Goal: Task Accomplishment & Management: Manage account settings

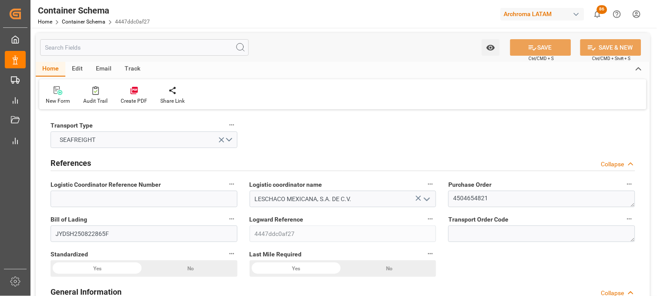
scroll to position [1352, 0]
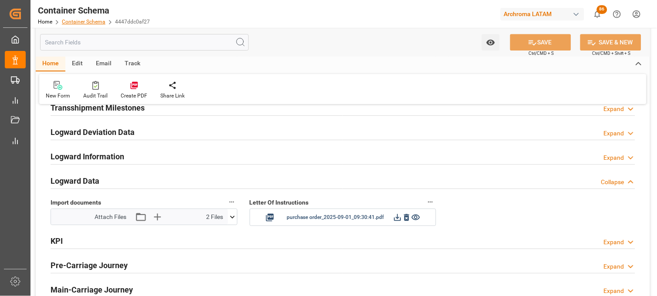
click at [80, 22] on link "Container Schema" at bounding box center [84, 22] width 44 height 6
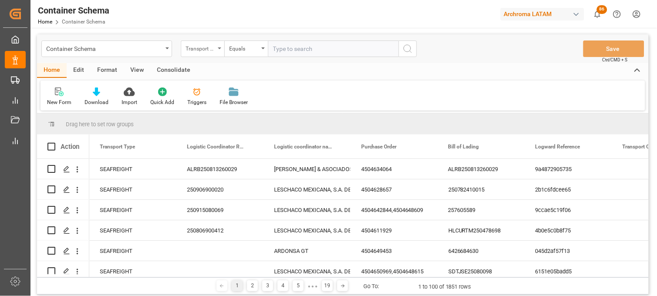
click at [217, 52] on div "Transport Type" at bounding box center [203, 48] width 44 height 17
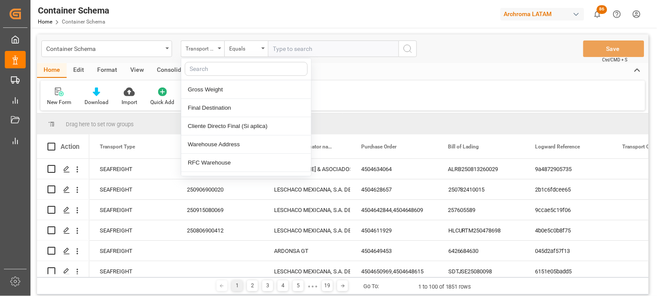
scroll to position [580, 0]
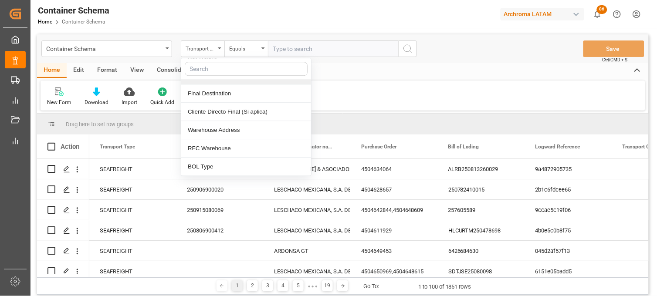
click at [218, 73] on input "text" at bounding box center [246, 69] width 123 height 14
type input "con"
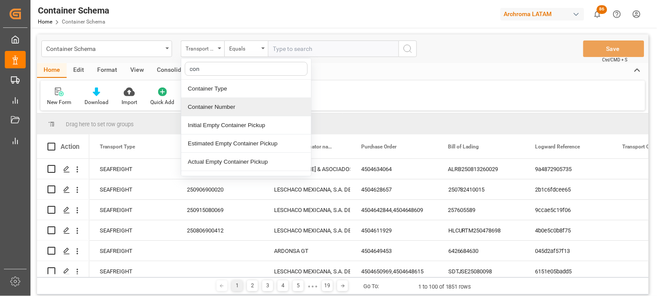
click at [216, 105] on div "Container Number" at bounding box center [246, 107] width 130 height 18
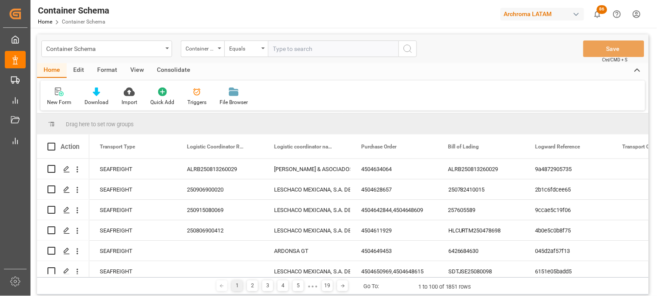
click at [294, 44] on input "text" at bounding box center [333, 48] width 131 height 17
paste input "HMJU2506354"
type input "HMJU2506354"
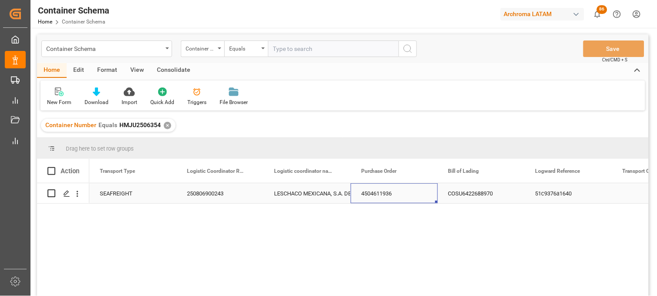
click at [371, 197] on div "4504611936" at bounding box center [394, 193] width 87 height 20
click at [71, 198] on div "Press SPACE to select this row." at bounding box center [66, 194] width 13 height 16
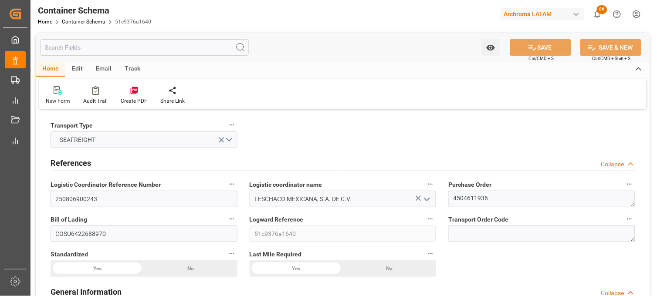
type input "21"
type input "7"
type input "1"
type input "21000"
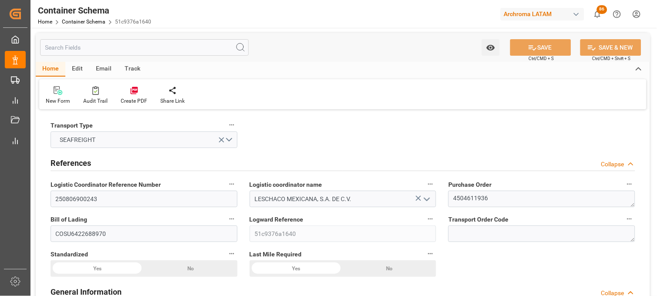
type input "21000"
type input "Cosco"
type input "COSCO Shipping Co. Ltd."
type input "CNSGH"
type input "CNSHA"
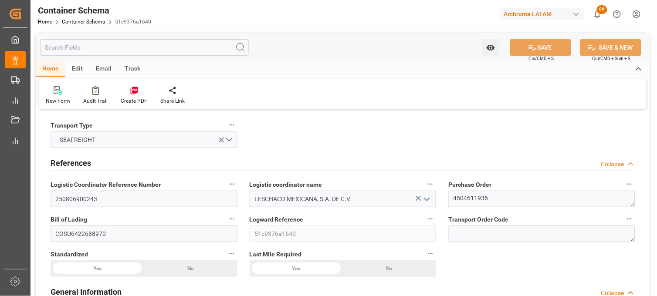
type input "MXZLO"
type input "9337913"
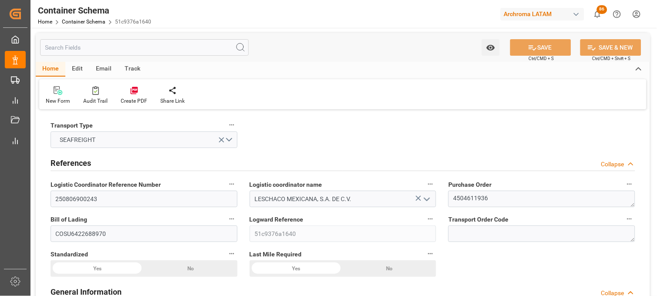
type input "9337913"
type input "17-07-2025 00:00"
type input "[DATE]"
type input "17-07-2025"
type input "12-07-2025 06:29"
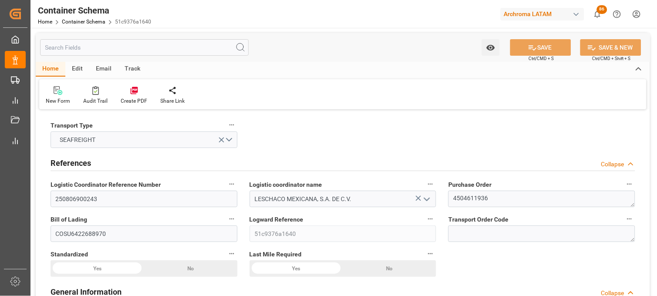
type input "13-07-2025 00:00"
type input "12-07-2025 00:00"
type input "02-08-2025 00:00"
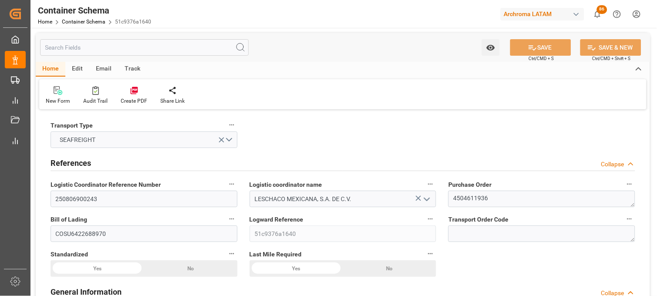
type input "01-08-2025 00:00"
type input "02-08-2025 00:00"
type input "01-08-2025 00:00"
type input "02-08-2025 00:00"
type input "05-08-2025 04:00"
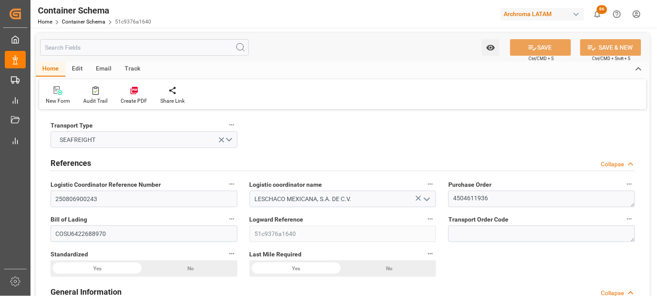
type input "07-08-2025 10:28"
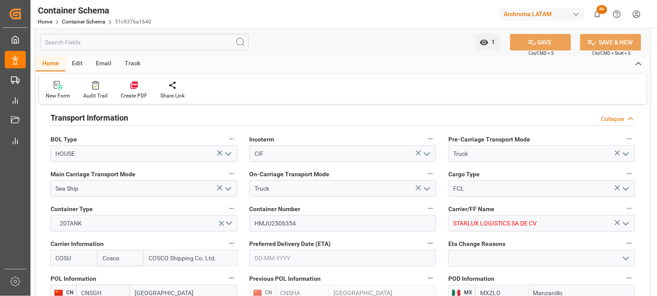
scroll to position [774, 0]
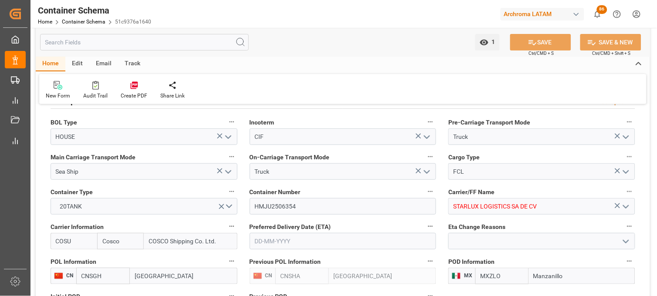
click at [627, 172] on icon "open menu" at bounding box center [626, 172] width 10 height 10
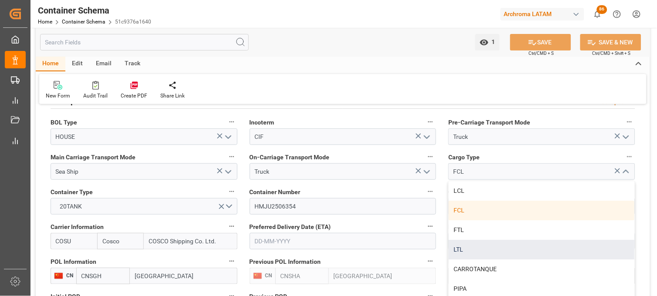
scroll to position [48, 0]
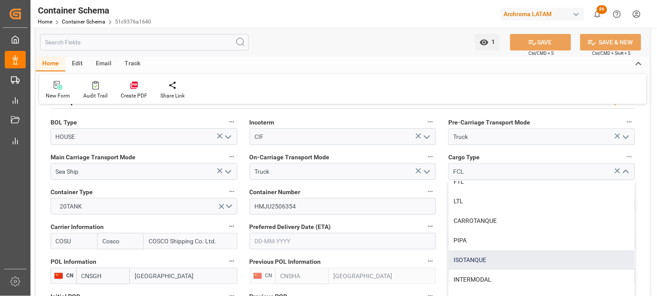
click at [479, 257] on div "ISOTANQUE" at bounding box center [542, 260] width 186 height 20
type input "ISOTANQUE"
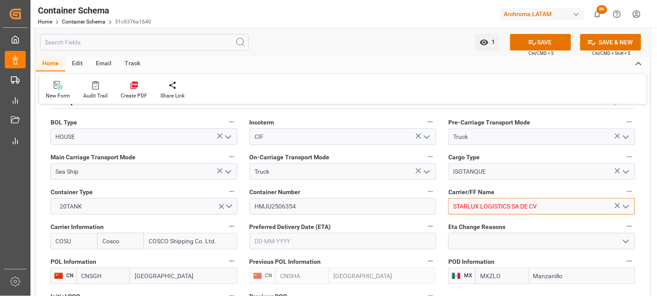
click at [469, 206] on input "STARLUX LOGISTICS SA DE CV" at bounding box center [541, 206] width 187 height 17
click at [543, 207] on input "STARLUX LOGISTICS SA DE CV" at bounding box center [541, 206] width 187 height 17
click at [624, 206] on polyline "open menu" at bounding box center [625, 207] width 5 height 3
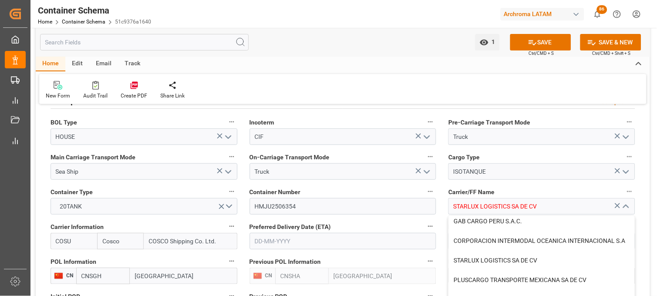
scroll to position [725, 0]
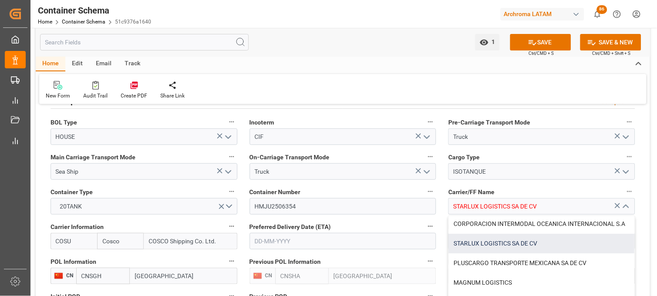
click at [510, 234] on div "STARLUX LOGISTICS SA DE CV" at bounding box center [542, 244] width 186 height 20
type input "STARLUX LOGISTICS SA DE CV"
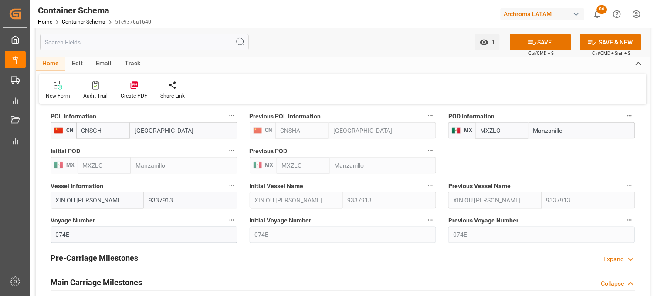
scroll to position [871, 0]
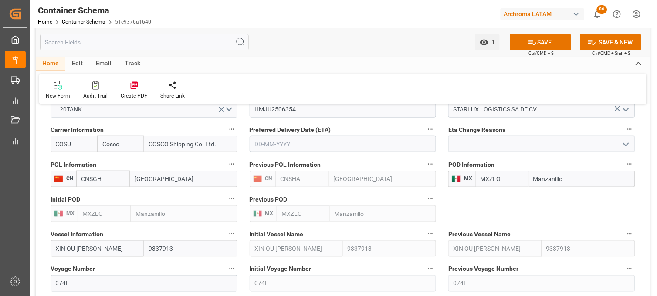
click at [282, 140] on input "text" at bounding box center [343, 144] width 187 height 17
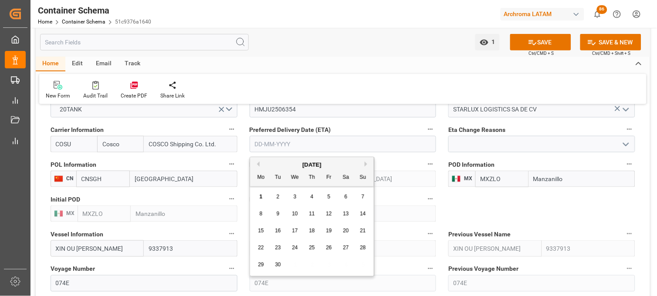
click at [259, 164] on button "Previous Month" at bounding box center [256, 164] width 5 height 5
click at [343, 197] on div "2" at bounding box center [346, 197] width 11 height 10
type input "[DATE]"
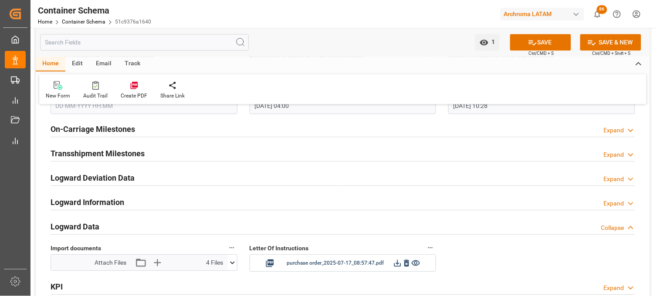
scroll to position [1258, 0]
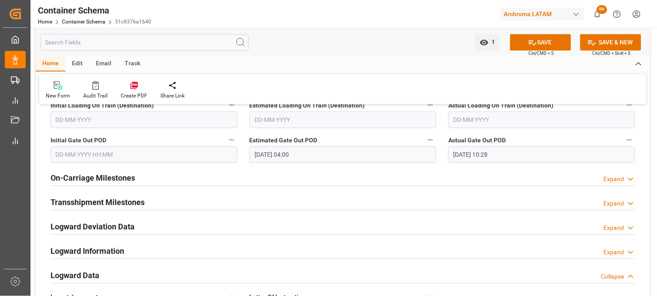
click at [96, 177] on h2 "On-Carriage Milestones" at bounding box center [93, 178] width 84 height 12
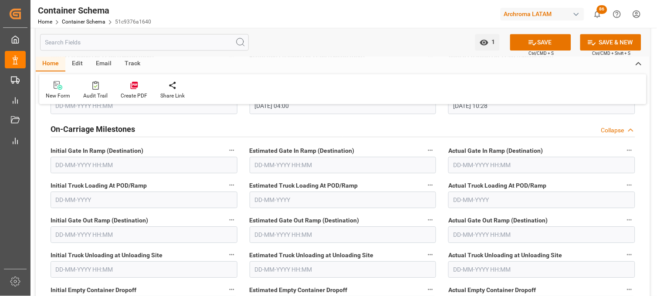
scroll to position [1355, 0]
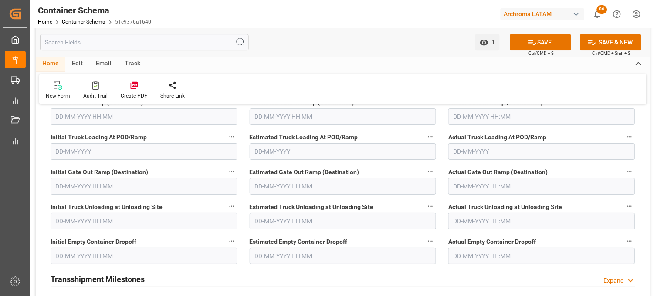
click at [283, 255] on input "text" at bounding box center [343, 256] width 187 height 17
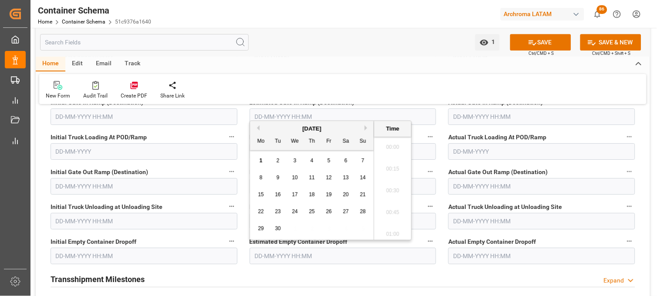
scroll to position [1374, 0]
click at [257, 128] on button "Previous Month" at bounding box center [256, 127] width 5 height 5
click at [344, 231] on span "30" at bounding box center [346, 229] width 6 height 6
drag, startPoint x: 392, startPoint y: 151, endPoint x: 391, endPoint y: 157, distance: 5.8
click at [391, 151] on li "15:45" at bounding box center [392, 145] width 37 height 22
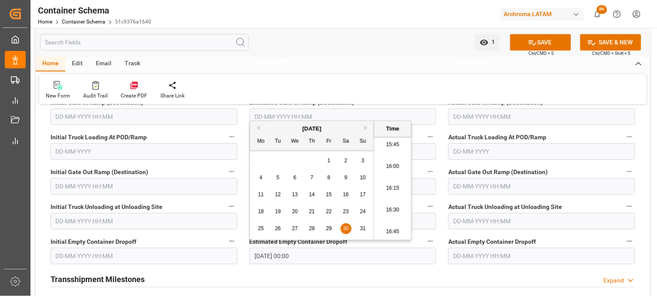
type input "30-08-2025 15:45"
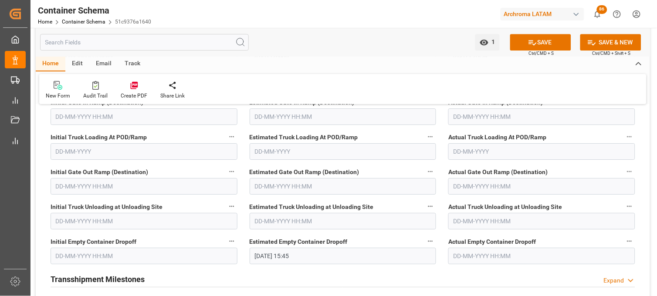
click at [454, 256] on input "text" at bounding box center [541, 256] width 187 height 17
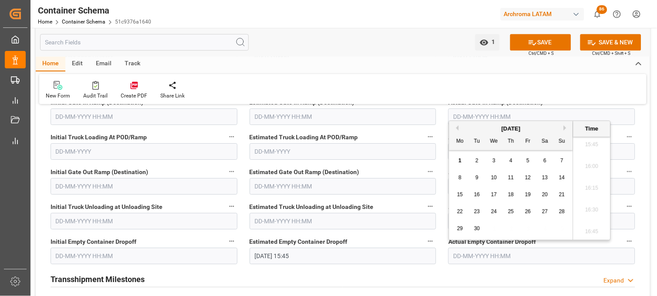
click at [457, 130] on button "Previous Month" at bounding box center [455, 127] width 5 height 5
click at [545, 230] on span "30" at bounding box center [545, 229] width 6 height 6
click at [591, 175] on li "16:00" at bounding box center [591, 167] width 37 height 22
type input "30-08-2025 16:00"
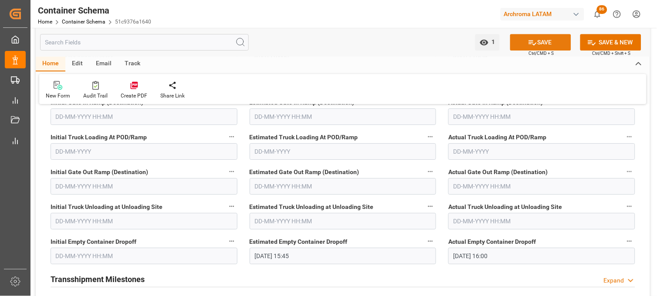
click at [522, 45] on button "SAVE" at bounding box center [540, 42] width 61 height 17
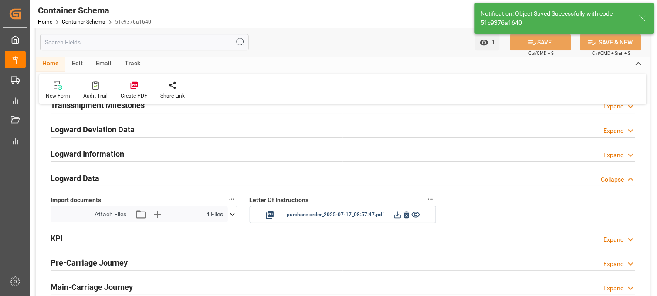
type input "STARLUX LOGISTICS SA DE CV"
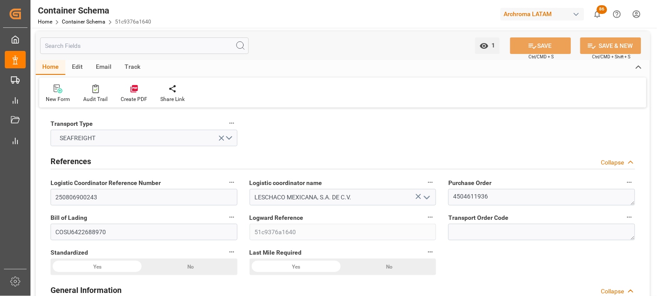
scroll to position [0, 0]
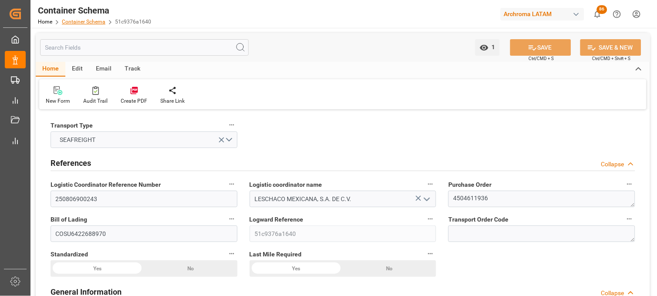
click at [80, 20] on link "Container Schema" at bounding box center [84, 22] width 44 height 6
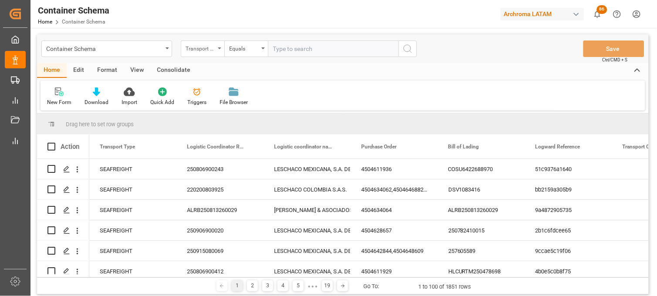
click at [219, 54] on div "Transport Type" at bounding box center [203, 48] width 44 height 17
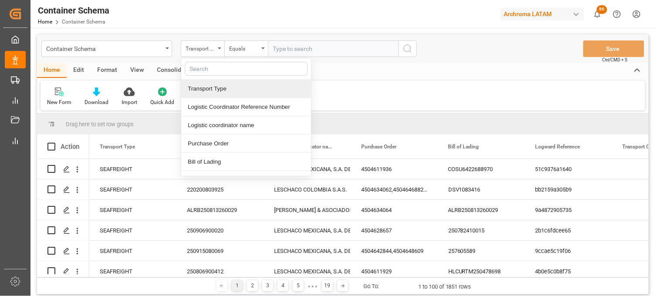
click at [232, 68] on input "text" at bounding box center [246, 69] width 123 height 14
type input "con"
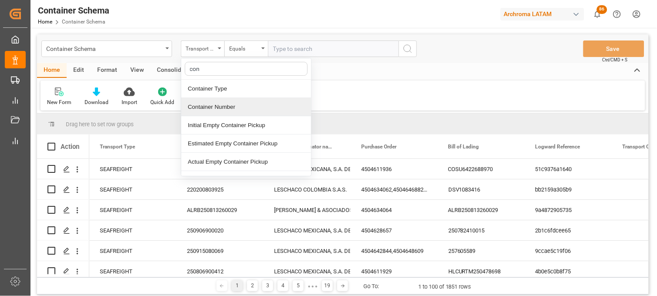
click at [226, 109] on div "Container Number" at bounding box center [246, 107] width 130 height 18
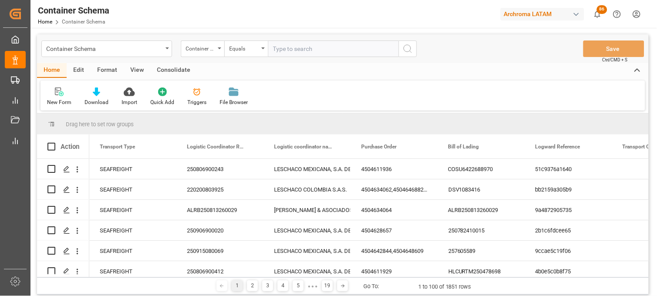
click at [277, 47] on input "text" at bounding box center [333, 48] width 131 height 17
paste input "HMJU2511469"
type input "HMJU2511469"
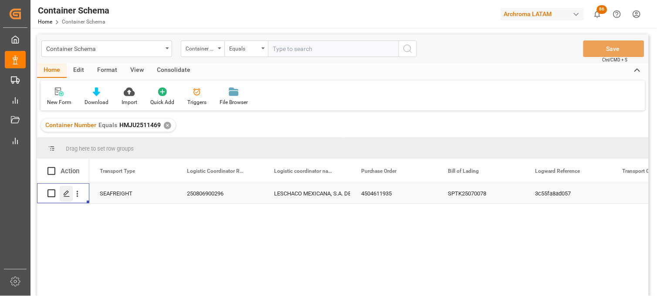
click at [67, 197] on icon "Press SPACE to select this row." at bounding box center [66, 193] width 7 height 7
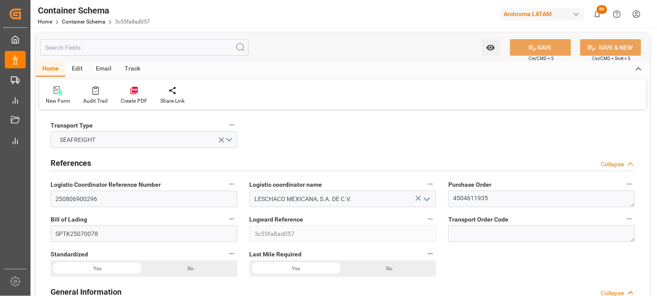
type input "21"
type input "7"
type input "1"
type input "0"
type input "21000"
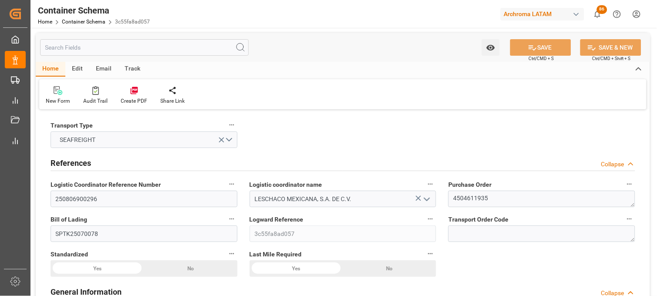
type input "21000"
type input "Cosco"
type input "COSCO Shipping Co. Ltd."
type input "CNSGH"
type input "CNSHA"
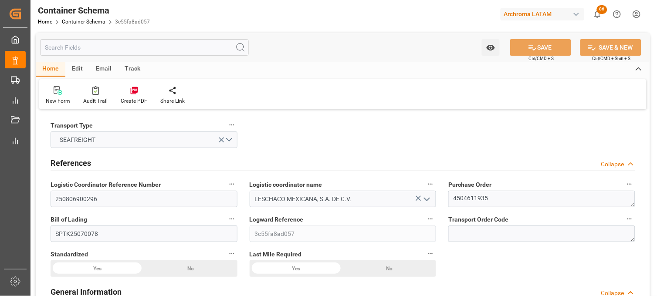
type input "MXZLO"
type input "9337913"
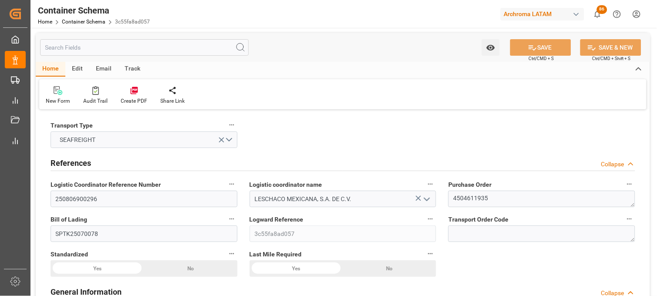
type input "9337913"
type input "17-07-2025 00:00"
type input "15-07-2025"
type input "17-07-2025"
type input "12-07-2025 00:00"
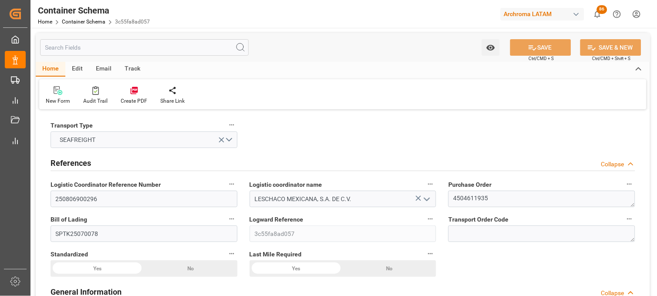
type input "12-07-2025 00:00"
type input "01-08-2025 00:00"
type input "01-07-2025 00:00"
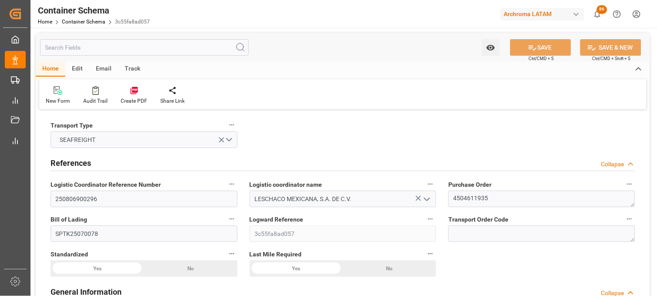
type input "01-07-2025 00:00"
type input "02-08-2025 00:00"
type input "07-08-2025 00:00"
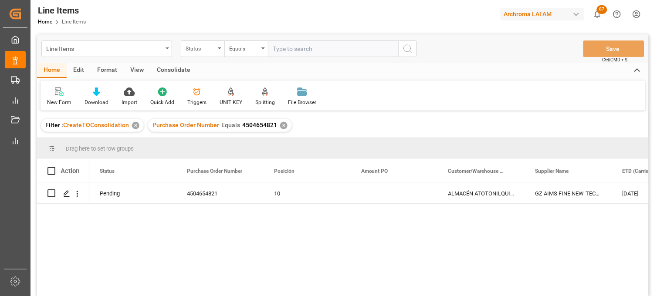
click at [72, 49] on div "Line Items" at bounding box center [104, 48] width 116 height 11
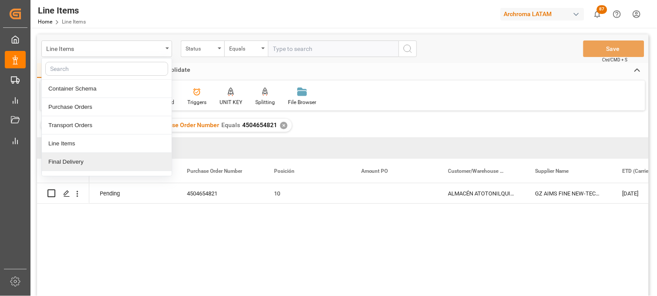
click at [83, 164] on div "Final Delivery" at bounding box center [107, 162] width 130 height 18
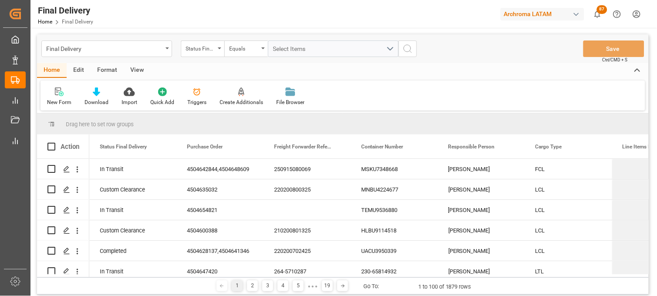
click at [538, 88] on div "New Form Download Import Quick Add Triggers Create Additionals File Browser" at bounding box center [342, 96] width 604 height 30
click at [203, 56] on div "Status Final Delivery" at bounding box center [203, 48] width 44 height 17
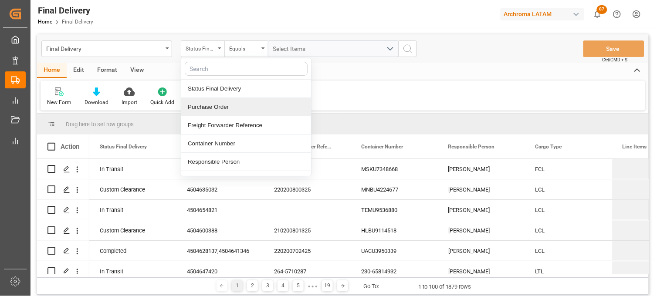
click at [210, 106] on div "Purchase Order" at bounding box center [246, 107] width 130 height 18
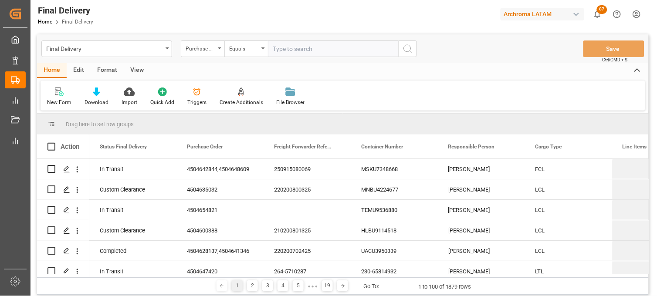
click at [273, 47] on input "text" at bounding box center [333, 48] width 131 height 17
type input "HMJU2506354"
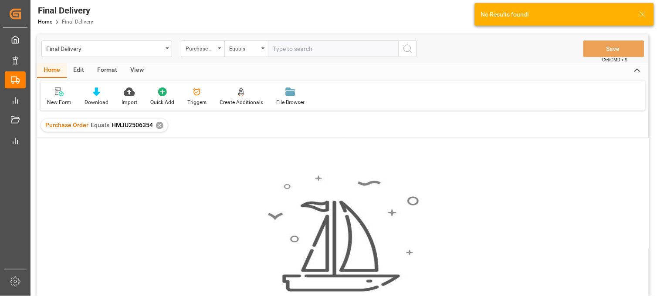
click at [158, 125] on div "✕" at bounding box center [159, 125] width 7 height 7
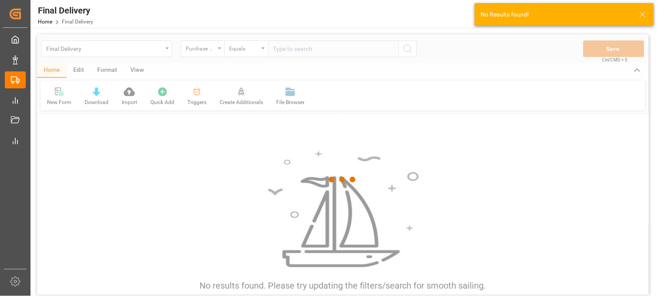
click at [206, 55] on div at bounding box center [342, 179] width 611 height 291
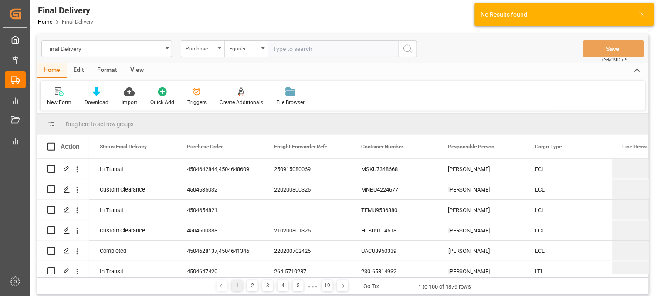
click at [216, 51] on div "Purchase Order" at bounding box center [203, 48] width 44 height 17
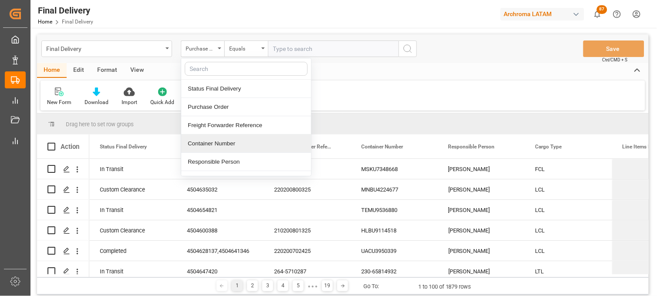
click at [220, 146] on div "Container Number" at bounding box center [246, 144] width 130 height 18
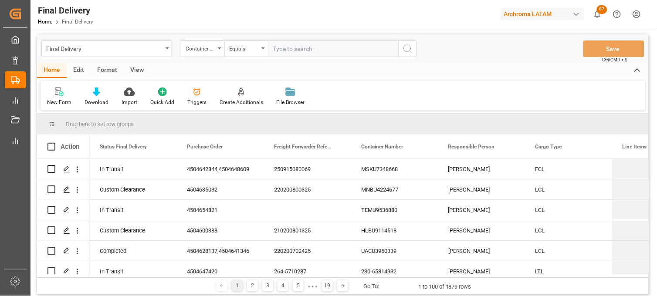
click at [293, 54] on input "text" at bounding box center [333, 48] width 131 height 17
paste input "HMJU2506354"
type input "HMJU2506354"
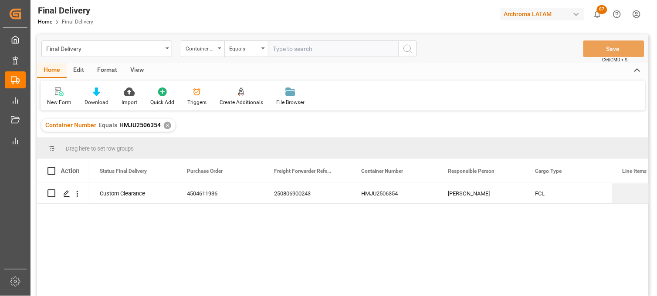
click at [539, 250] on div "Custom Clearance 4504611936 250806900243 HMJU2506354 Erika Cervantes FCL 01-08-…" at bounding box center [368, 242] width 559 height 118
click at [399, 190] on div "HMJU2506354" at bounding box center [394, 193] width 87 height 20
click at [164, 126] on div "✕" at bounding box center [167, 125] width 7 height 7
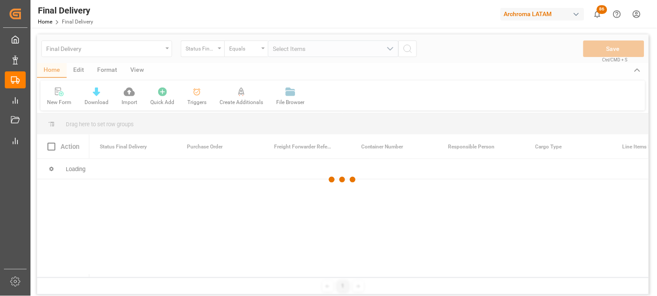
click at [219, 53] on div at bounding box center [342, 179] width 611 height 291
click at [215, 53] on div at bounding box center [342, 179] width 611 height 291
click at [216, 51] on div at bounding box center [342, 179] width 611 height 291
click at [216, 53] on div at bounding box center [342, 179] width 611 height 291
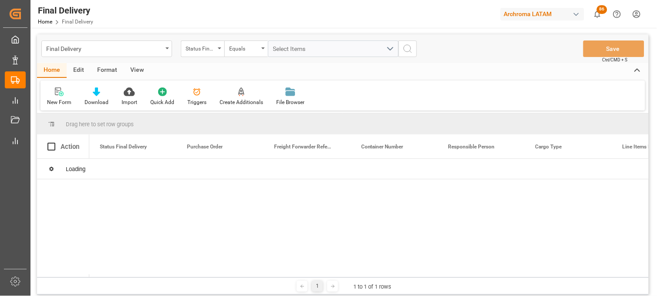
click at [216, 53] on div "Status Final Delivery" at bounding box center [203, 48] width 44 height 17
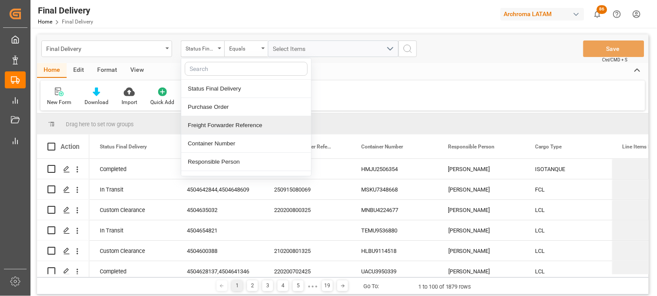
click at [226, 124] on div "Freight Forwarder Reference" at bounding box center [246, 125] width 130 height 18
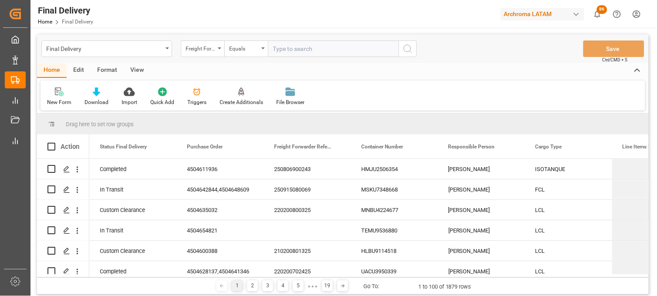
click at [280, 44] on input "text" at bounding box center [333, 48] width 131 height 17
type input "250915080027"
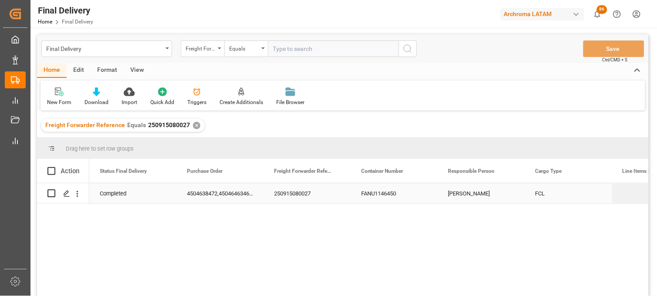
click at [294, 195] on div "250915080027" at bounding box center [306, 193] width 87 height 20
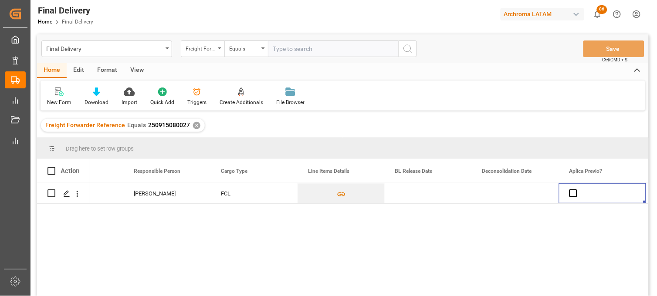
scroll to position [0, 401]
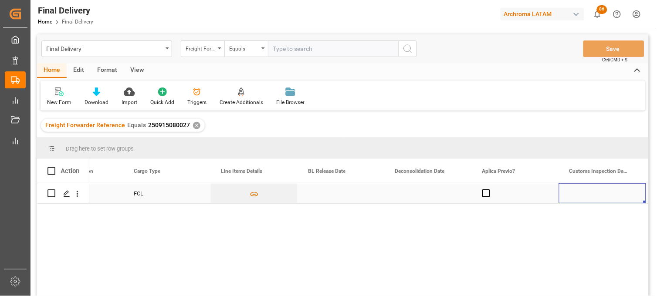
click at [328, 192] on div "Press SPACE to select this row." at bounding box center [340, 193] width 87 height 20
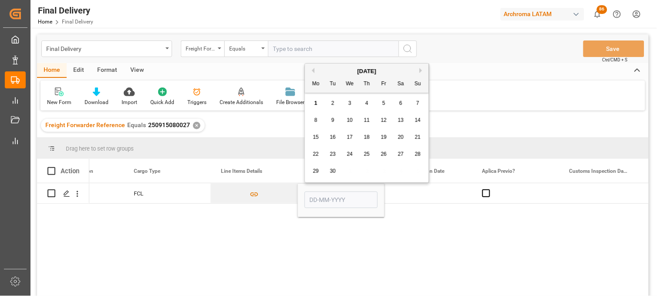
click at [315, 101] on span "1" at bounding box center [315, 103] width 3 height 6
type input "[DATE]"
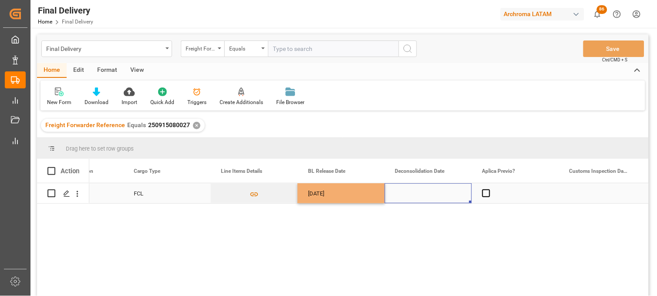
click at [415, 190] on div "Press SPACE to select this row." at bounding box center [428, 193] width 87 height 20
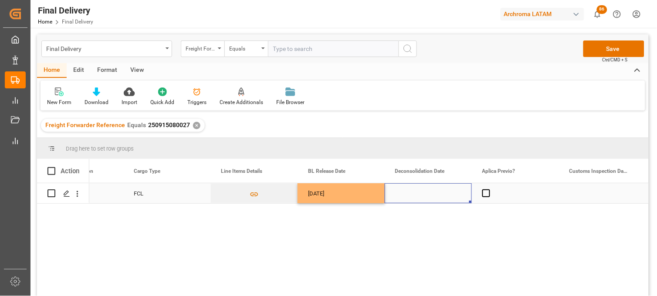
click at [406, 194] on div "Press SPACE to select this row." at bounding box center [428, 193] width 87 height 20
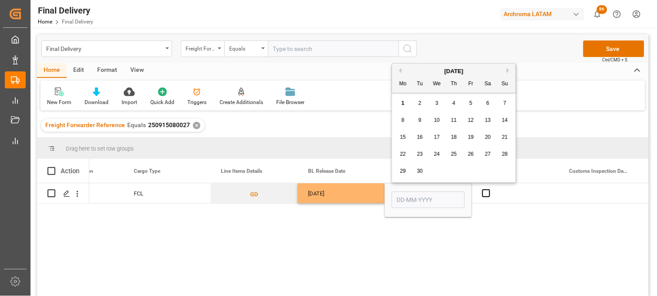
click at [398, 71] on button "Previous Month" at bounding box center [398, 70] width 5 height 5
click at [471, 171] on span "29" at bounding box center [471, 171] width 6 height 6
type input "[DATE]"
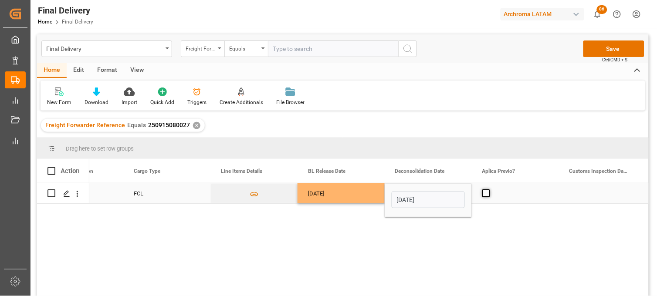
click at [484, 196] on span "Press SPACE to select this row." at bounding box center [486, 193] width 8 height 8
click at [489, 189] on input "Press SPACE to select this row." at bounding box center [489, 189] width 0 height 0
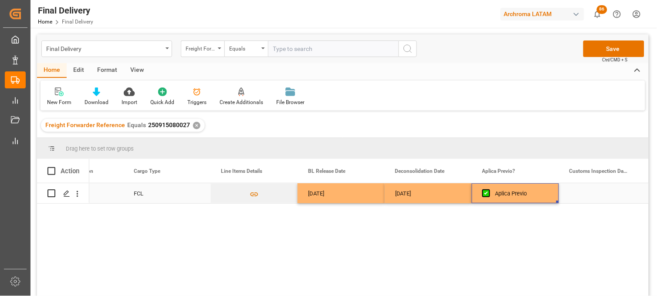
click at [585, 195] on div "Press SPACE to select this row." at bounding box center [602, 193] width 87 height 20
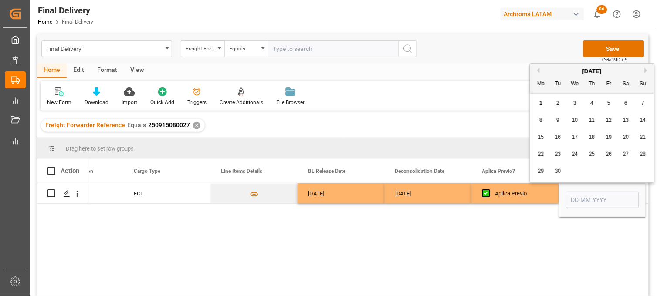
click at [573, 105] on span "3" at bounding box center [574, 103] width 3 height 6
type input "[DATE]"
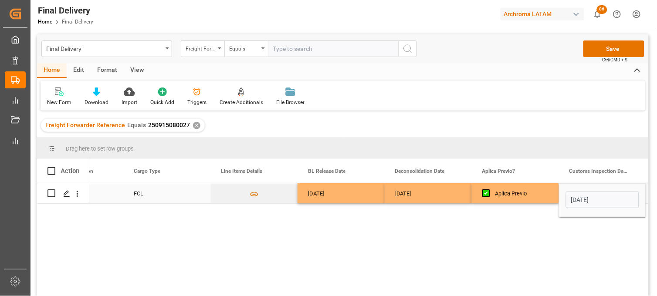
click at [533, 196] on div "Aplica Previo" at bounding box center [521, 194] width 53 height 20
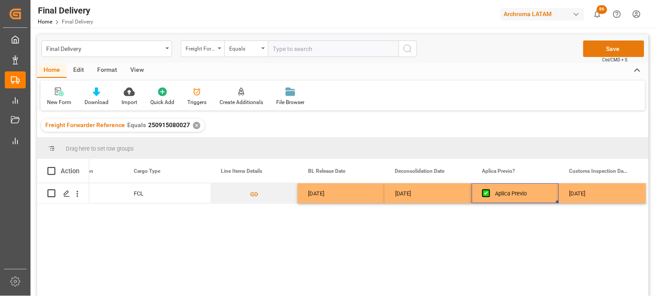
click at [597, 54] on button "Save" at bounding box center [613, 48] width 61 height 17
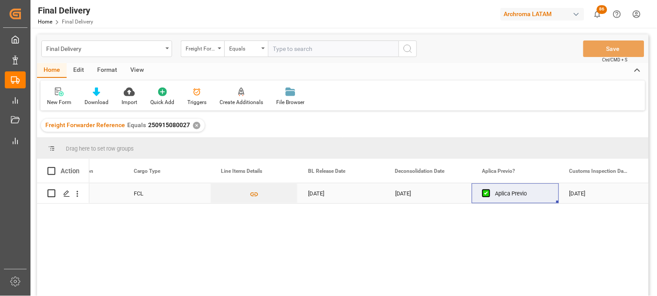
click at [579, 196] on div "[DATE]" at bounding box center [602, 193] width 87 height 20
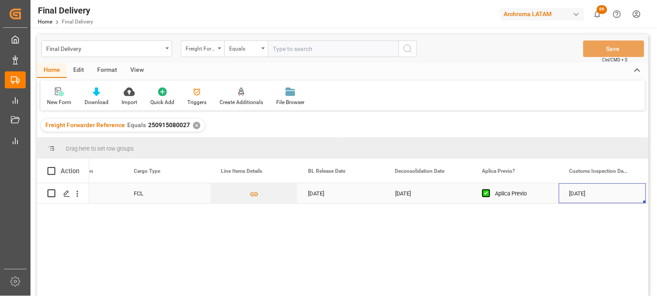
click at [579, 196] on div "[DATE]" at bounding box center [602, 193] width 87 height 20
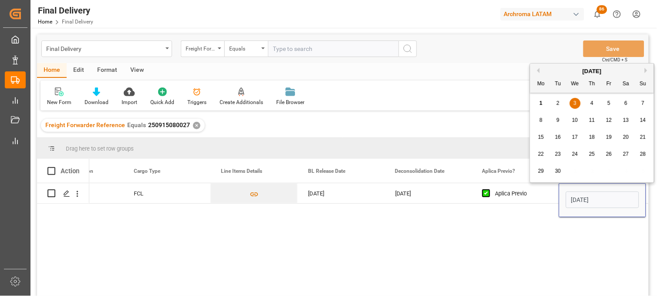
click at [560, 102] on div "2" at bounding box center [558, 103] width 11 height 10
type input "[DATE]"
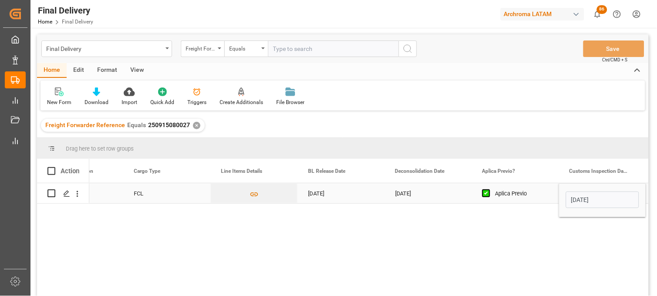
click at [520, 192] on div "Aplica Previo" at bounding box center [521, 194] width 53 height 20
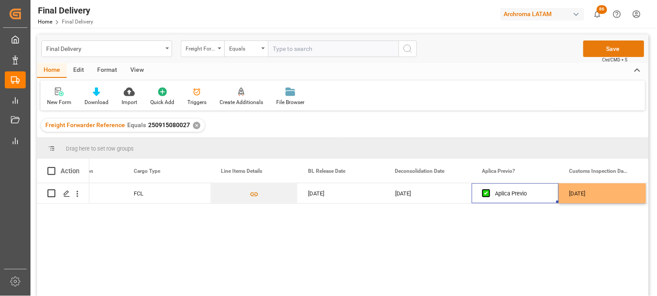
click at [599, 47] on button "Save" at bounding box center [613, 48] width 61 height 17
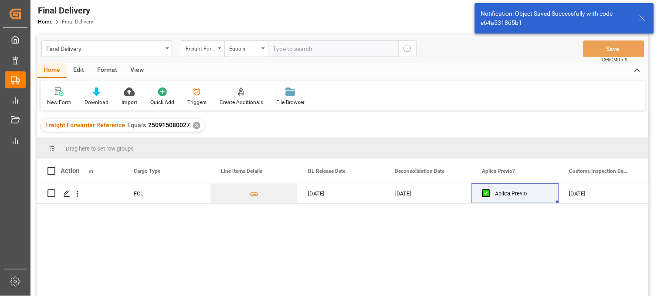
click at [195, 125] on div "✕" at bounding box center [196, 125] width 7 height 7
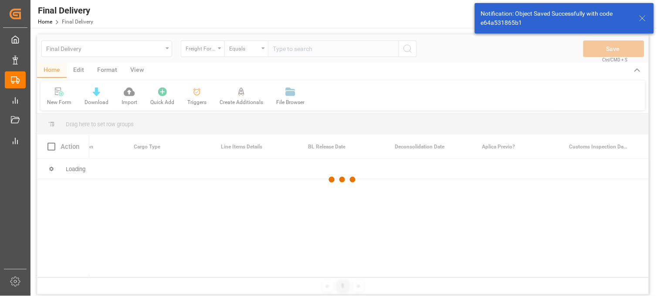
click at [286, 51] on div at bounding box center [342, 179] width 611 height 291
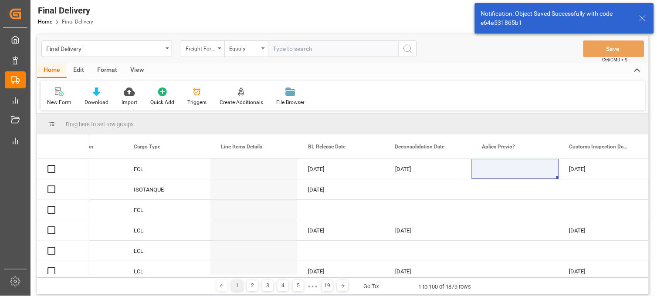
click at [282, 49] on input "text" at bounding box center [333, 48] width 131 height 17
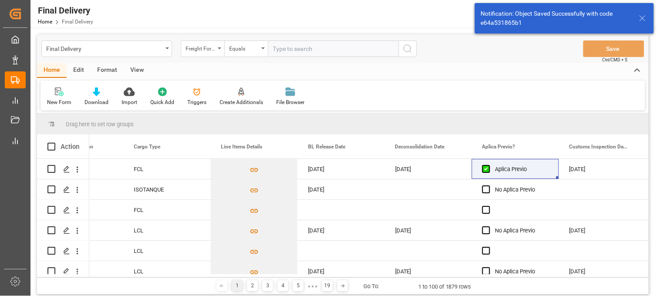
click at [282, 49] on input "text" at bounding box center [333, 48] width 131 height 17
paste input "250915080074"
type input "250915080074"
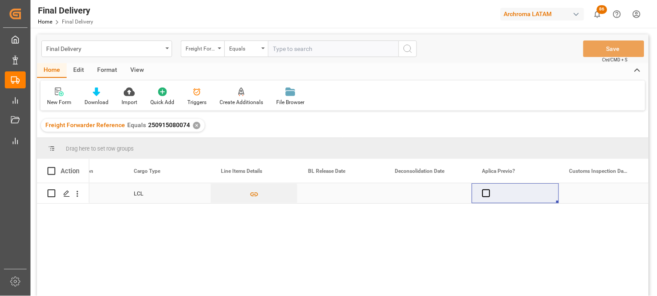
click at [324, 192] on div "Press SPACE to select this row." at bounding box center [340, 193] width 87 height 20
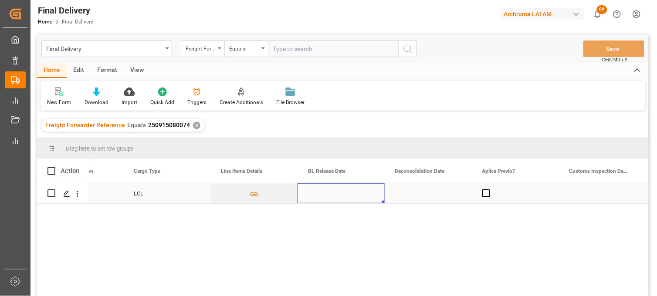
click at [324, 192] on div "Press SPACE to select this row." at bounding box center [340, 193] width 87 height 20
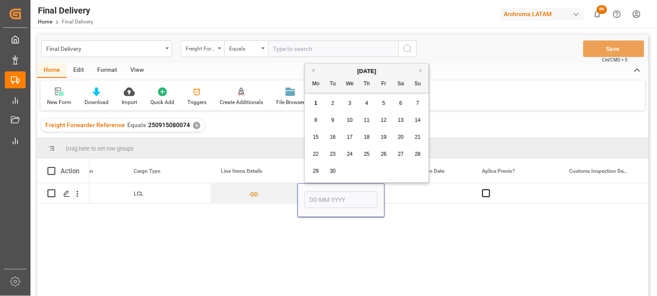
click at [314, 104] on span "1" at bounding box center [315, 103] width 3 height 6
type input "[DATE]"
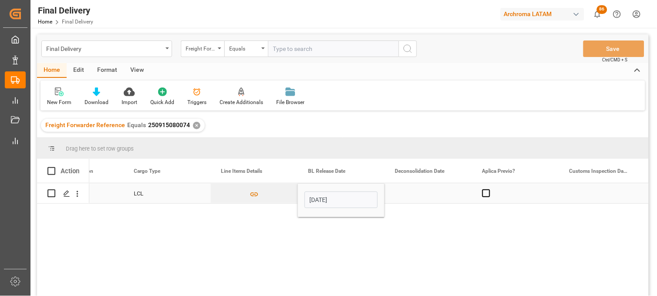
click at [416, 189] on div "Press SPACE to select this row." at bounding box center [428, 193] width 87 height 20
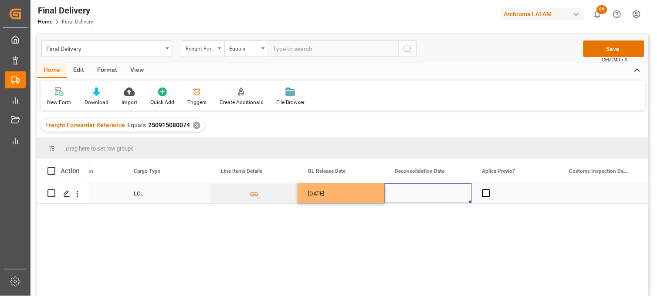
click at [406, 195] on div "Press SPACE to select this row." at bounding box center [428, 193] width 87 height 20
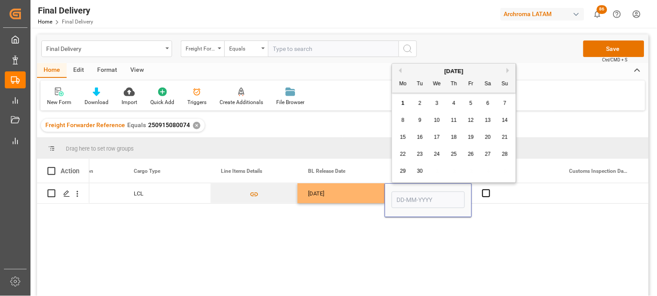
click at [399, 68] on button "Previous Month" at bounding box center [398, 70] width 5 height 5
click at [472, 171] on span "29" at bounding box center [471, 171] width 6 height 6
type input "[DATE]"
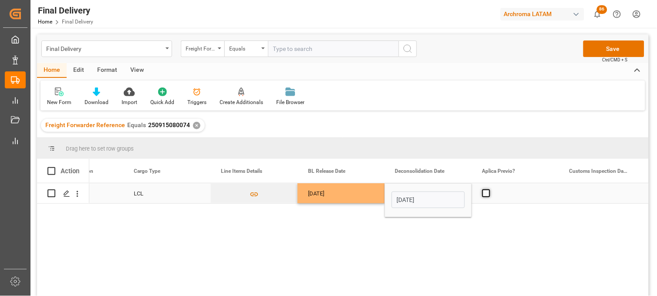
click at [485, 193] on span "Press SPACE to select this row." at bounding box center [486, 193] width 8 height 8
click at [489, 189] on input "Press SPACE to select this row." at bounding box center [489, 189] width 0 height 0
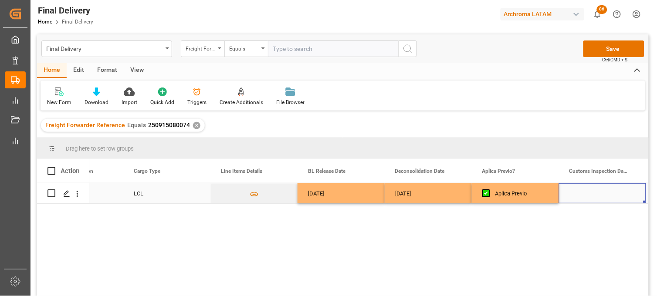
click at [590, 192] on div "Press SPACE to select this row." at bounding box center [602, 193] width 87 height 20
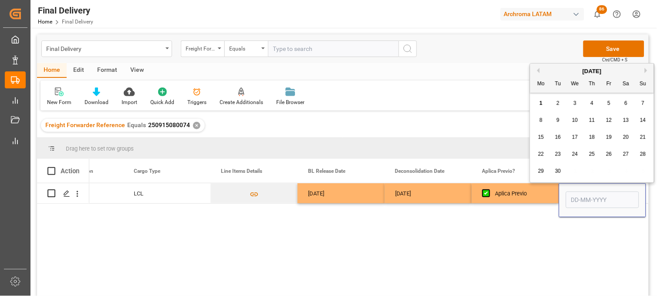
click at [557, 105] on span "2" at bounding box center [558, 103] width 3 height 6
type input "[DATE]"
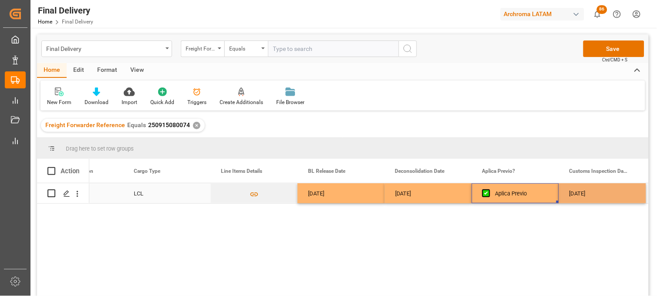
click at [530, 189] on div "Aplica Previo" at bounding box center [521, 194] width 53 height 20
click at [599, 53] on button "Save" at bounding box center [613, 48] width 61 height 17
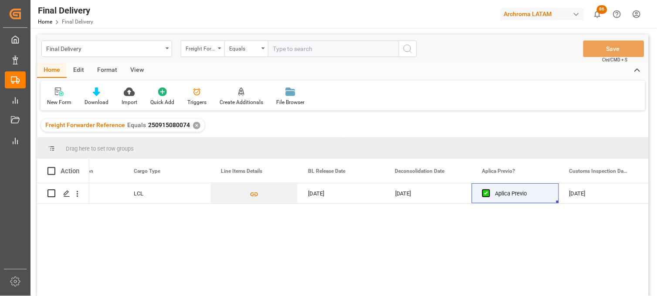
click at [193, 126] on div "✕" at bounding box center [196, 125] width 7 height 7
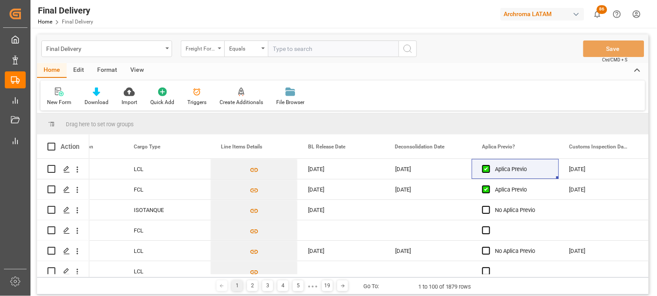
click at [214, 47] on div "Freight Forwarder Reference" at bounding box center [201, 48] width 30 height 10
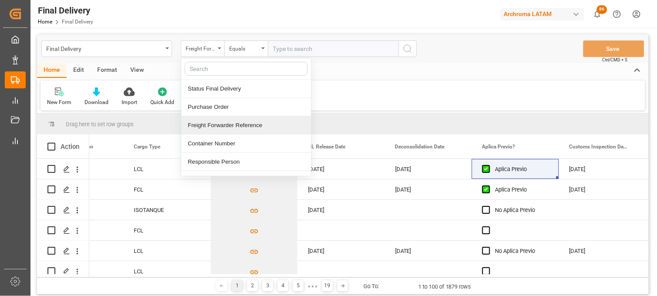
click at [242, 123] on div "Freight Forwarder Reference" at bounding box center [246, 125] width 130 height 18
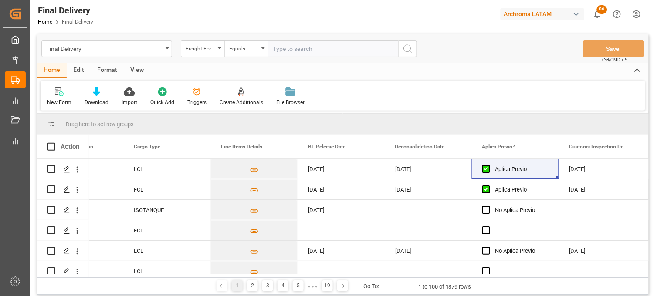
click at [277, 51] on input "text" at bounding box center [333, 48] width 131 height 17
paste input "250915080027"
type input "250915080027"
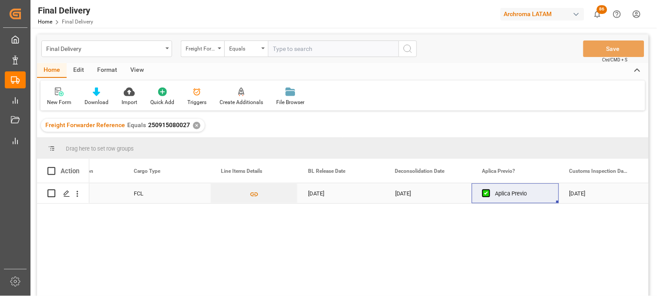
click at [580, 191] on div "[DATE]" at bounding box center [602, 193] width 87 height 20
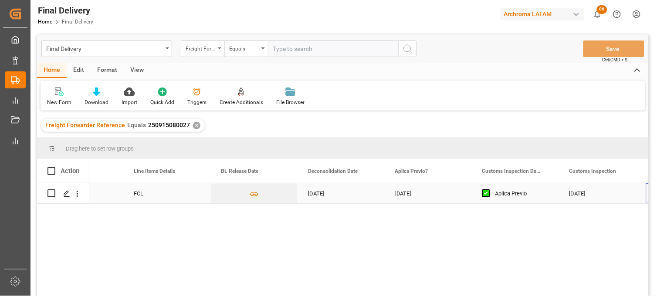
scroll to position [0, 489]
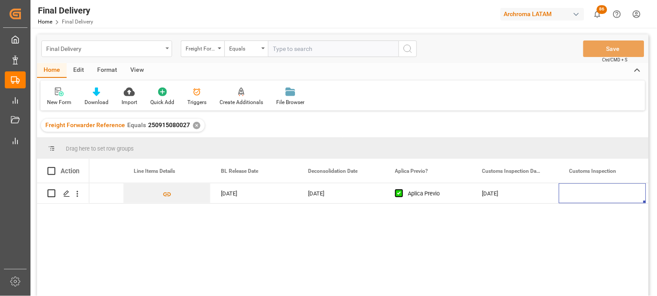
click at [125, 51] on div "Final Delivery" at bounding box center [104, 48] width 116 height 11
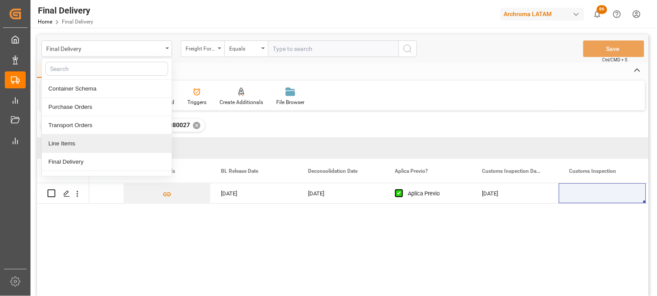
click at [86, 145] on div "Line Items" at bounding box center [107, 144] width 130 height 18
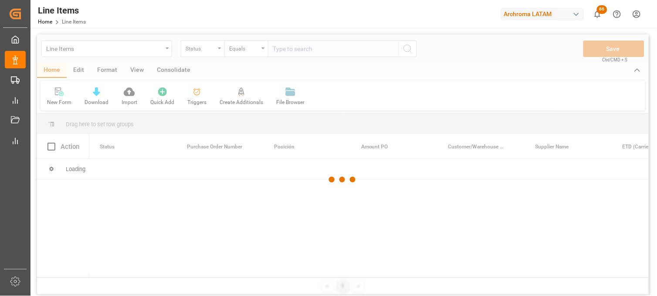
click at [212, 51] on div at bounding box center [342, 179] width 611 height 291
click at [217, 48] on div at bounding box center [342, 179] width 611 height 291
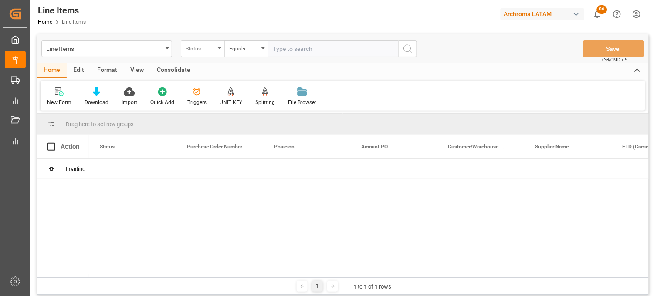
click at [218, 51] on div "Status" at bounding box center [203, 48] width 44 height 17
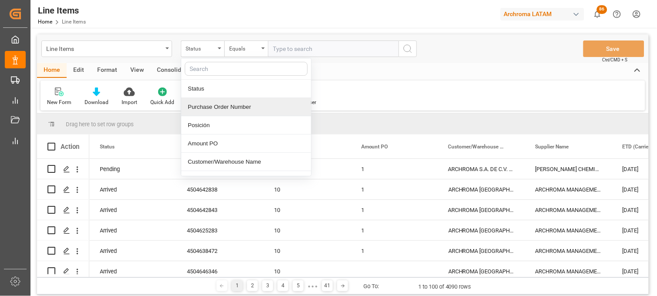
click at [218, 110] on div "Purchase Order Number" at bounding box center [246, 107] width 130 height 18
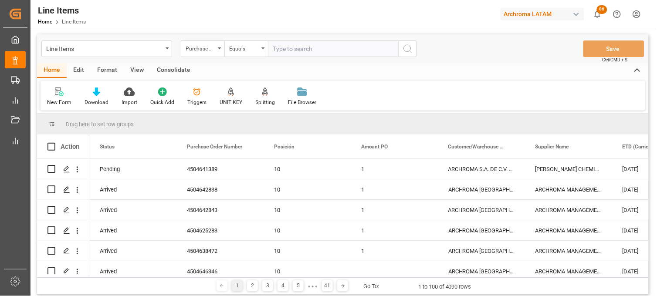
click at [283, 49] on input "text" at bounding box center [333, 48] width 131 height 17
paste input "4504611935"
type input "4504611935"
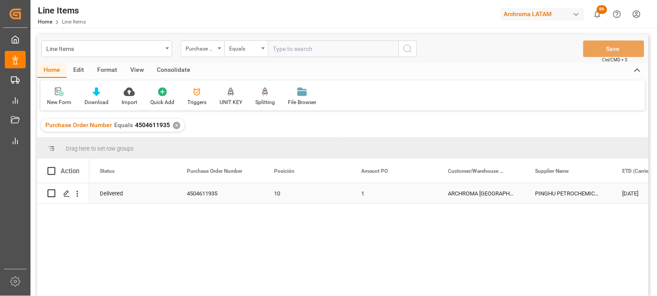
click at [361, 191] on div "1" at bounding box center [394, 193] width 87 height 20
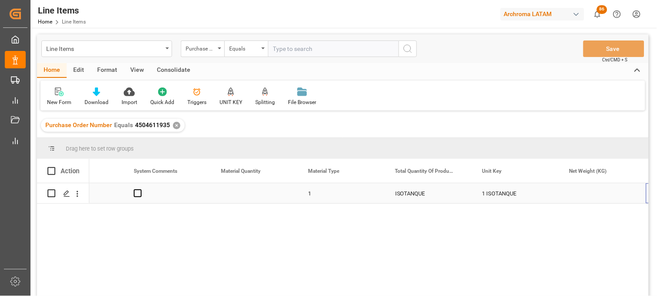
scroll to position [0, 1185]
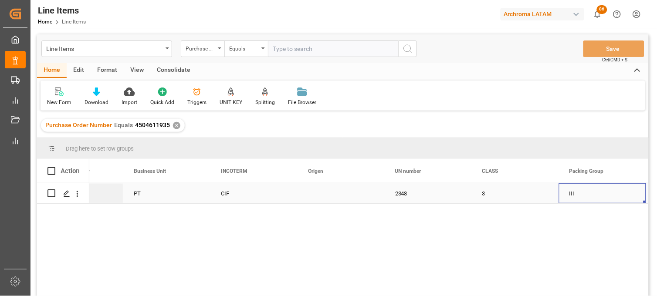
click at [319, 193] on div "Press SPACE to select this row." at bounding box center [340, 193] width 87 height 20
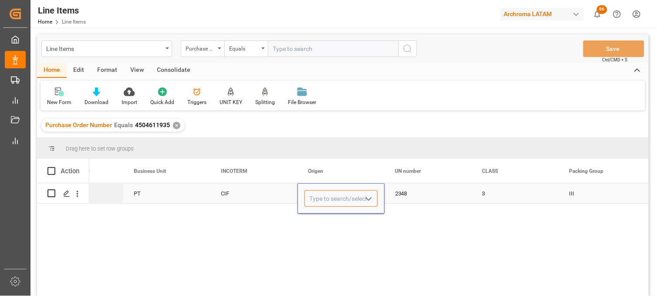
click at [319, 193] on input "Press SPACE to select this row." at bounding box center [340, 198] width 73 height 17
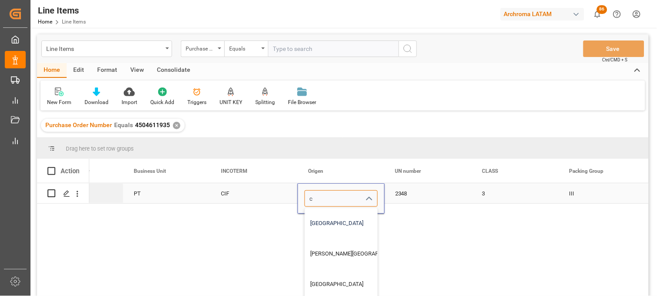
click at [321, 218] on div "[GEOGRAPHIC_DATA]" at bounding box center [357, 223] width 105 height 30
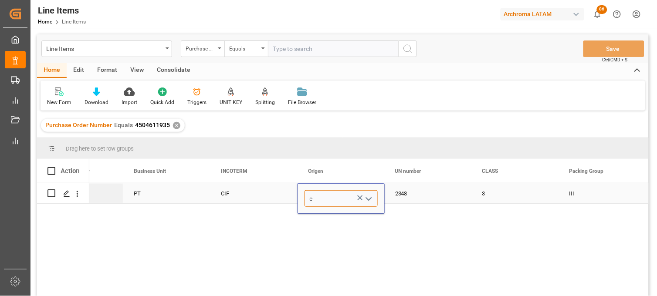
type input "[GEOGRAPHIC_DATA]"
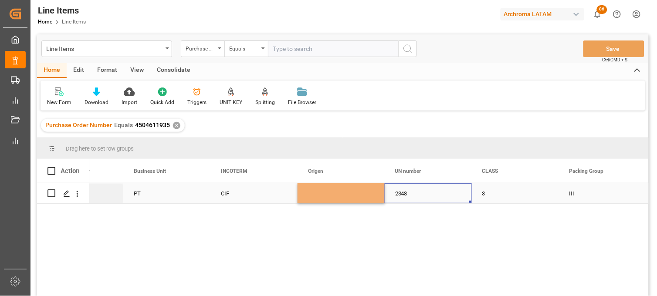
click at [405, 198] on div "2348" at bounding box center [428, 193] width 87 height 20
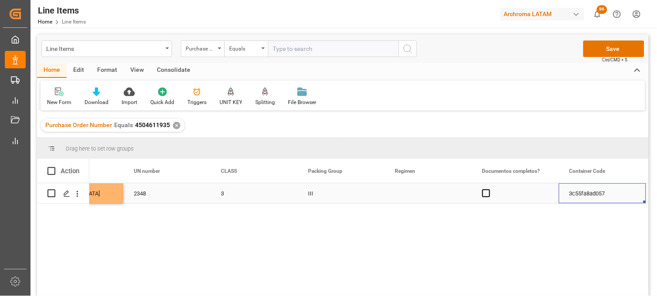
click at [395, 197] on div "Press SPACE to select this row." at bounding box center [428, 193] width 87 height 20
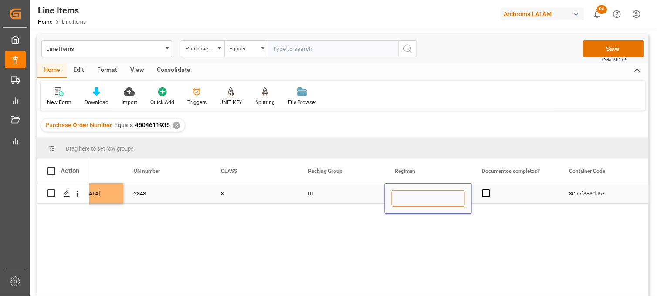
click at [395, 197] on input "Press SPACE to select this row." at bounding box center [427, 198] width 73 height 17
type input "Definitivo"
click at [482, 194] on span "Press SPACE to select this row." at bounding box center [486, 193] width 8 height 8
click at [489, 189] on input "Press SPACE to select this row." at bounding box center [489, 189] width 0 height 0
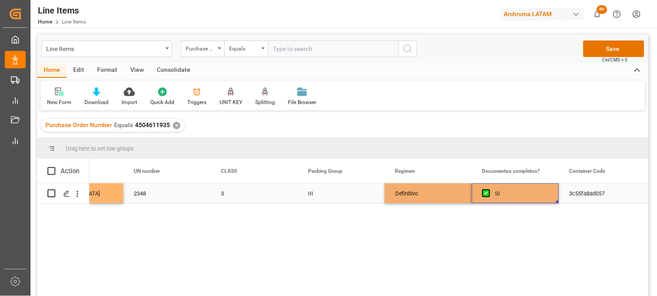
click at [570, 194] on div "3c55fa8ad057" at bounding box center [602, 193] width 87 height 20
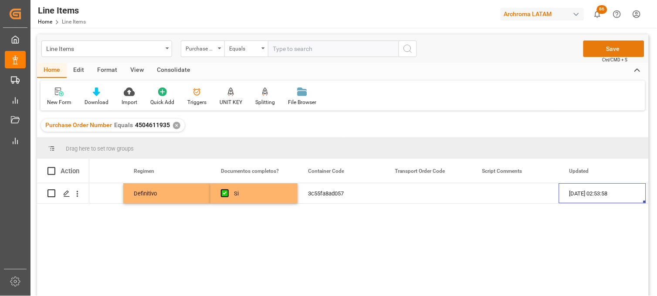
click at [602, 49] on button "Save" at bounding box center [613, 48] width 61 height 17
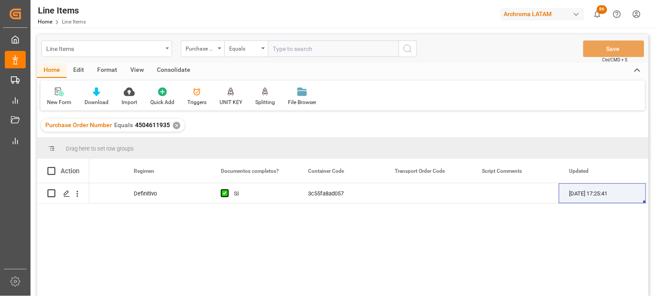
click at [155, 54] on div "Line Items" at bounding box center [106, 48] width 131 height 17
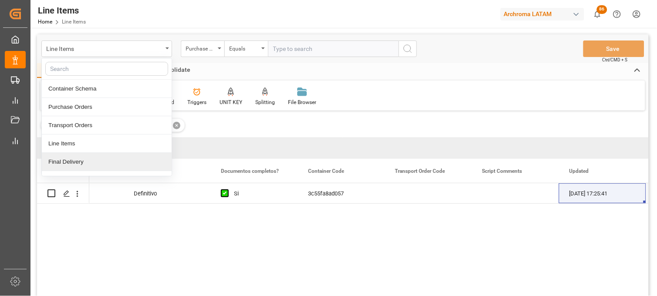
click at [78, 161] on div "Final Delivery" at bounding box center [107, 162] width 130 height 18
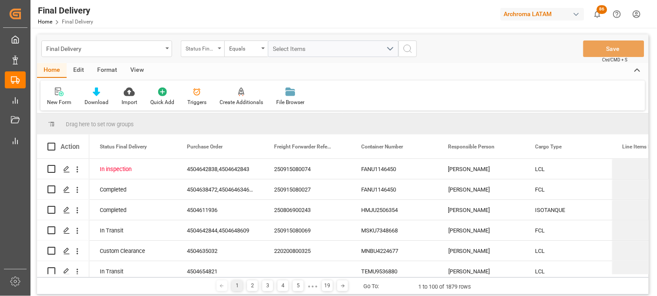
click at [204, 55] on div "Status Final Delivery" at bounding box center [203, 48] width 44 height 17
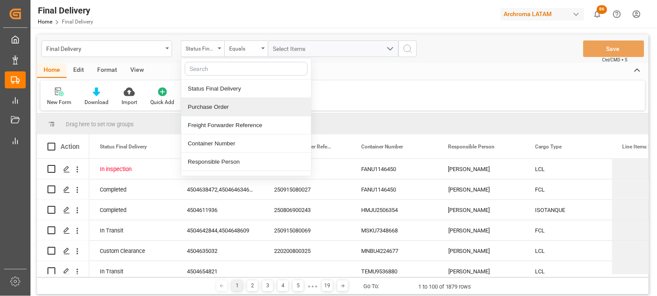
click at [203, 103] on div "Purchase Order" at bounding box center [246, 107] width 130 height 18
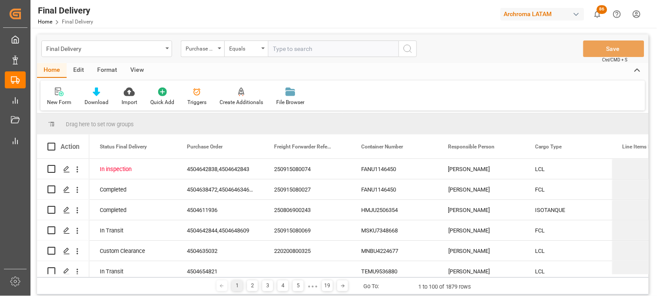
click at [275, 46] on input "text" at bounding box center [333, 48] width 131 height 17
type input "4504632683"
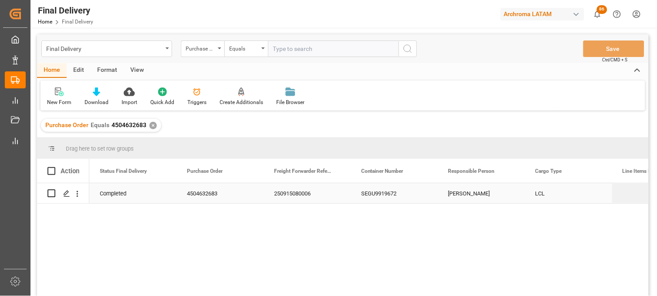
click at [198, 191] on div "4504632683" at bounding box center [219, 193] width 87 height 20
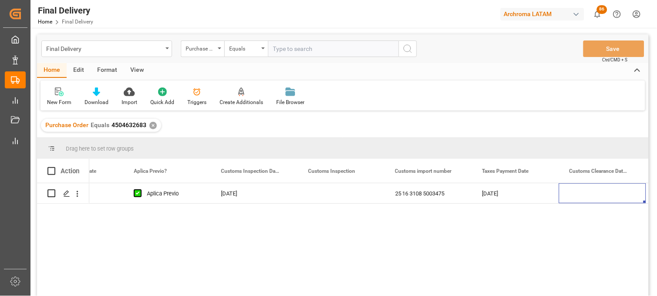
scroll to position [0, 837]
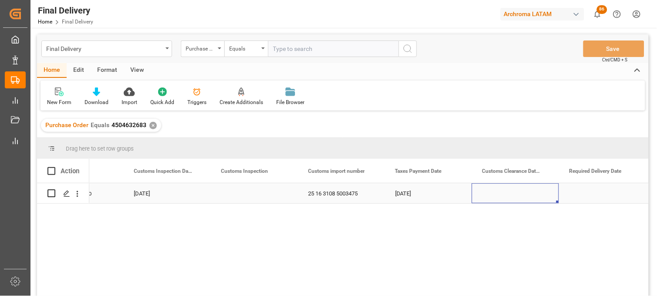
click at [514, 194] on div "Press SPACE to select this row." at bounding box center [515, 193] width 87 height 20
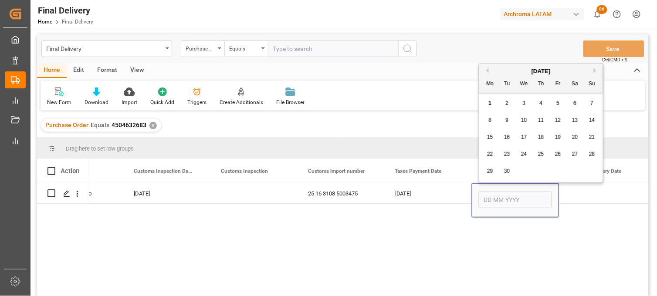
click at [527, 105] on div "3" at bounding box center [524, 103] width 11 height 10
type input "[DATE]"
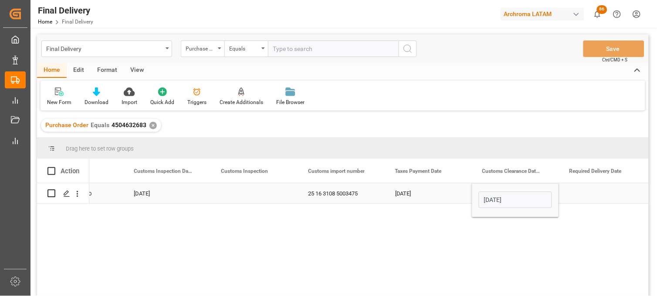
click at [590, 197] on div "Press SPACE to select this row." at bounding box center [602, 193] width 87 height 20
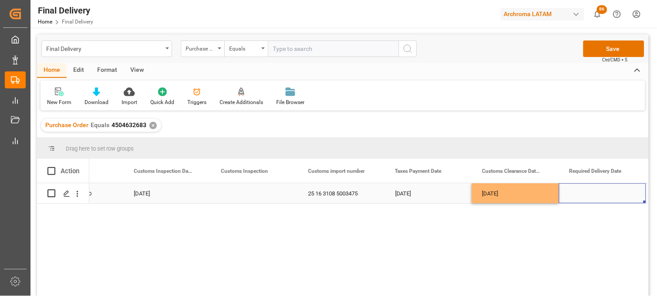
click at [590, 194] on div "Press SPACE to select this row." at bounding box center [602, 193] width 87 height 20
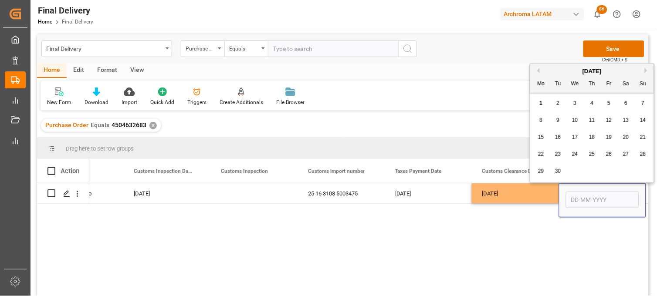
click at [610, 106] on div "5" at bounding box center [609, 103] width 11 height 10
type input "05-09-2025"
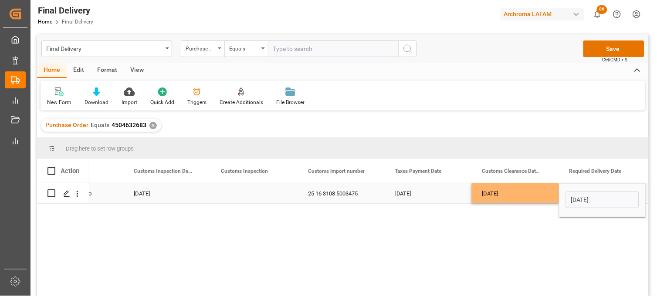
click at [527, 192] on div "03-09-2025" at bounding box center [515, 193] width 87 height 20
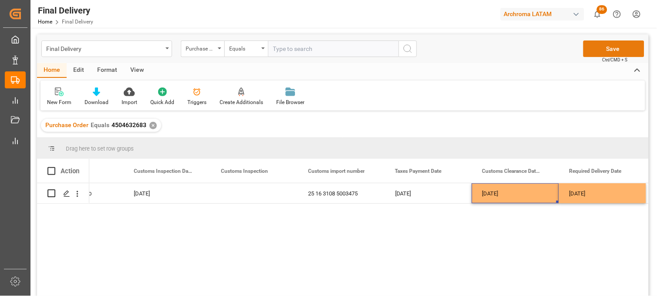
click at [601, 48] on button "Save" at bounding box center [613, 48] width 61 height 17
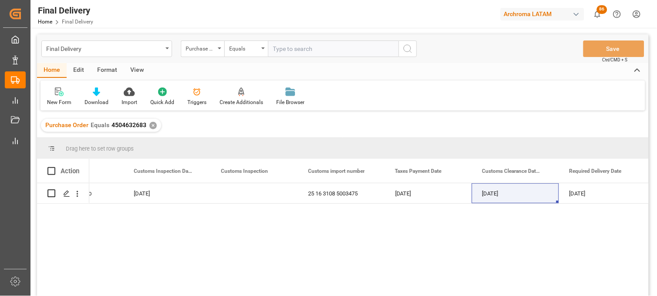
click at [154, 127] on div "✕" at bounding box center [152, 125] width 7 height 7
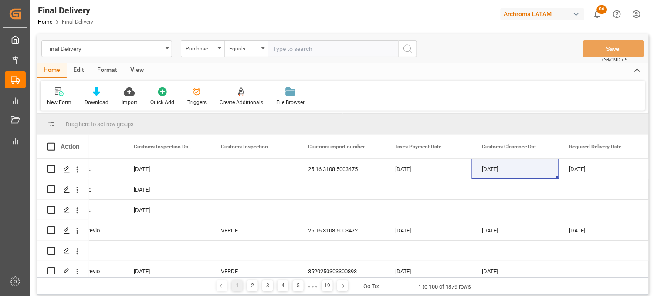
click at [284, 51] on input "text" at bounding box center [333, 48] width 131 height 17
paste input "4504638975"
type input "4504638975"
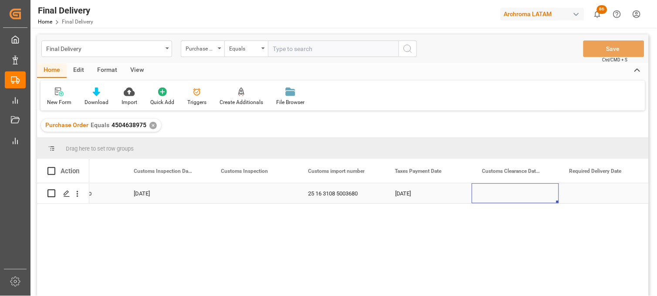
click at [499, 192] on div "Press SPACE to select this row." at bounding box center [515, 193] width 87 height 20
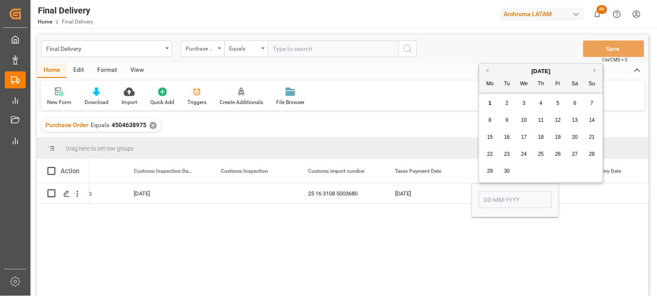
click at [521, 103] on div "3" at bounding box center [524, 103] width 11 height 10
type input "03-09-2025"
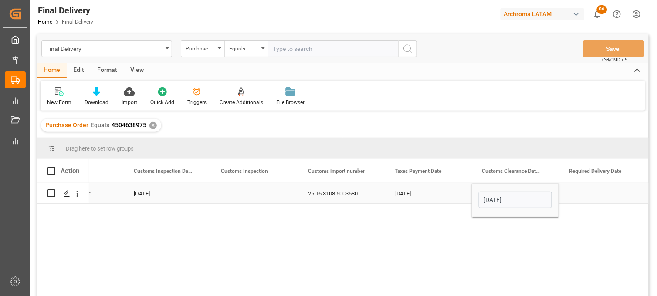
click at [414, 194] on div "29-08-2025" at bounding box center [428, 193] width 87 height 20
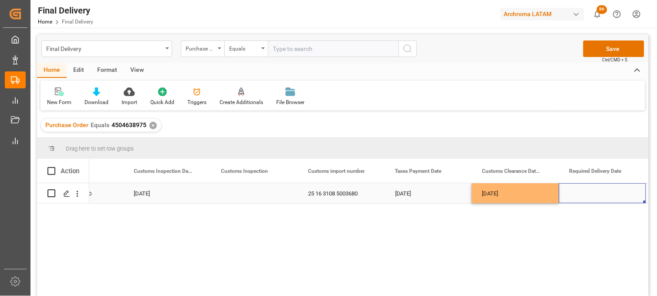
click at [582, 193] on div "Press SPACE to select this row." at bounding box center [602, 193] width 87 height 20
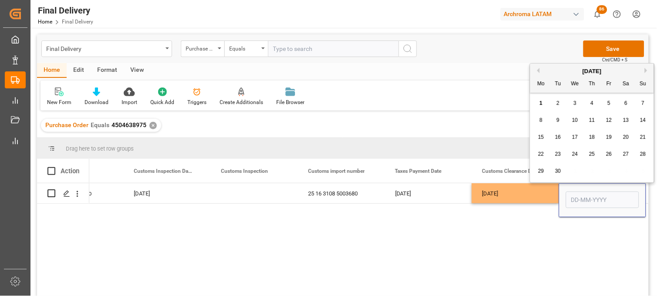
drag, startPoint x: 610, startPoint y: 105, endPoint x: 599, endPoint y: 126, distance: 24.3
click at [609, 105] on span "5" at bounding box center [608, 103] width 3 height 6
type input "05-09-2025"
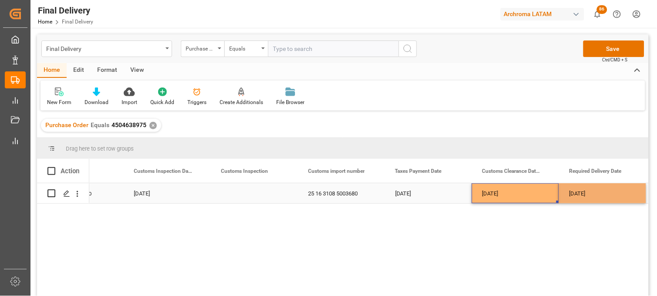
click at [534, 191] on div "03-09-2025" at bounding box center [515, 193] width 87 height 20
click at [597, 52] on button "Save" at bounding box center [613, 48] width 61 height 17
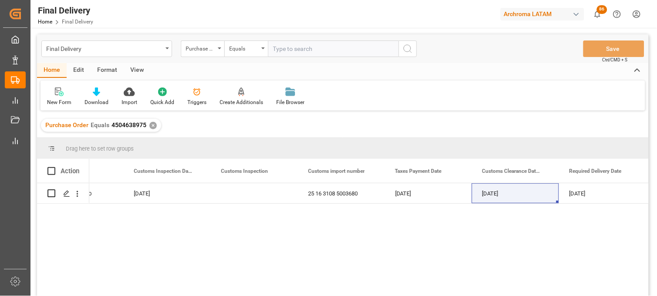
click at [153, 127] on div "✕" at bounding box center [152, 125] width 7 height 7
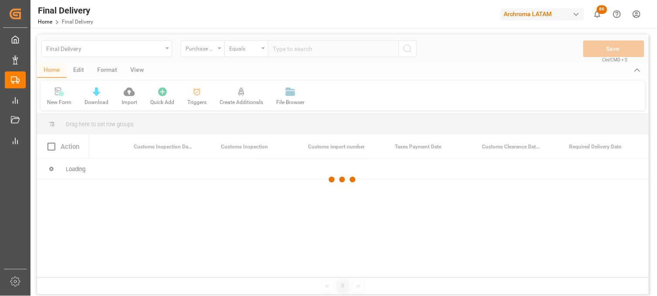
click at [218, 52] on div at bounding box center [342, 179] width 611 height 291
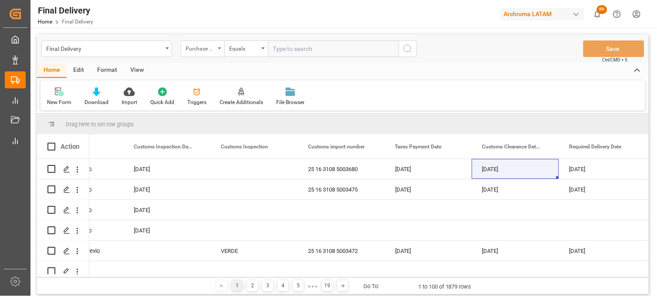
click at [219, 50] on div "Purchase Order" at bounding box center [203, 48] width 44 height 17
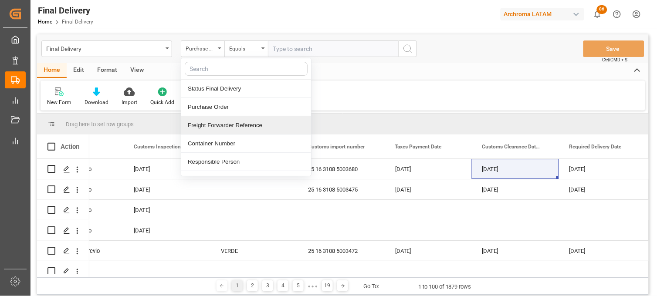
click at [226, 124] on div "Freight Forwarder Reference" at bounding box center [246, 125] width 130 height 18
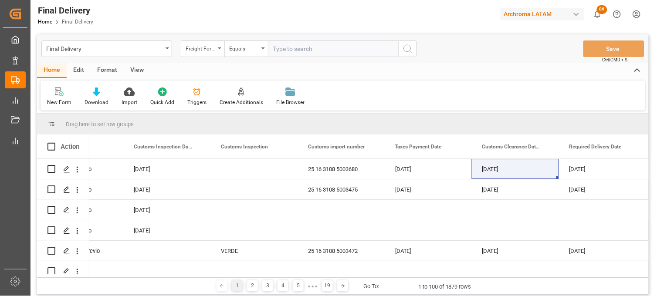
click at [274, 50] on input "text" at bounding box center [333, 48] width 131 height 17
paste input "250915080010"
type input "250915080010"
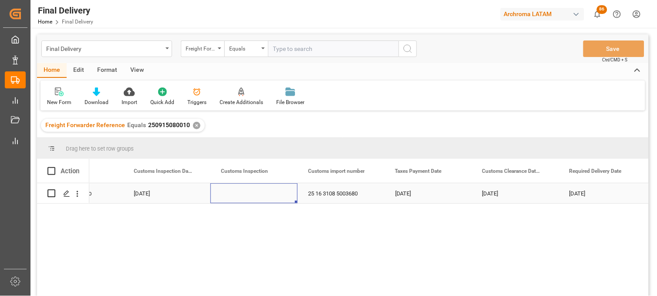
click at [222, 194] on div "Press SPACE to select this row." at bounding box center [253, 193] width 87 height 20
click at [256, 192] on div "Press SPACE to select this row." at bounding box center [253, 193] width 87 height 20
click at [193, 125] on div "✕" at bounding box center [196, 125] width 7 height 7
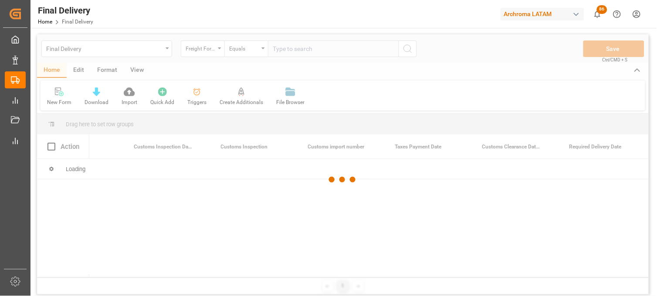
click at [210, 51] on div at bounding box center [342, 179] width 611 height 291
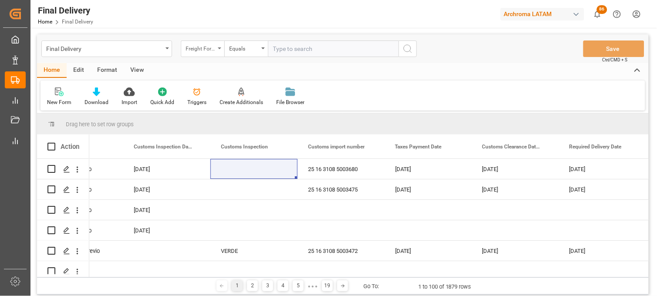
click at [218, 52] on div "Freight Forwarder Reference" at bounding box center [203, 48] width 44 height 17
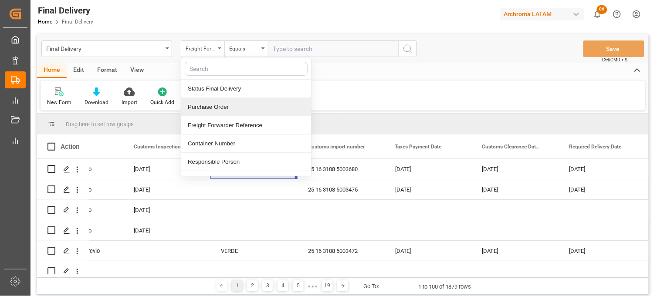
click at [212, 108] on div "Purchase Order" at bounding box center [246, 107] width 130 height 18
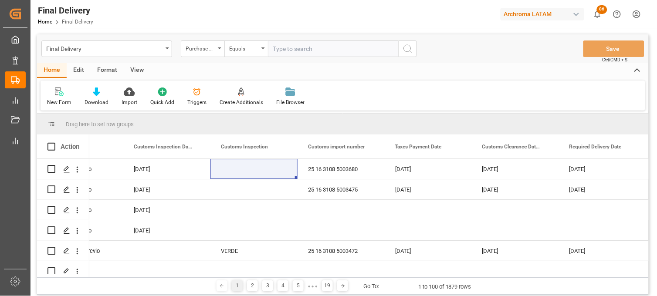
click at [282, 50] on input "text" at bounding box center [333, 48] width 131 height 17
paste input "4504636068"
type input "4504636068"
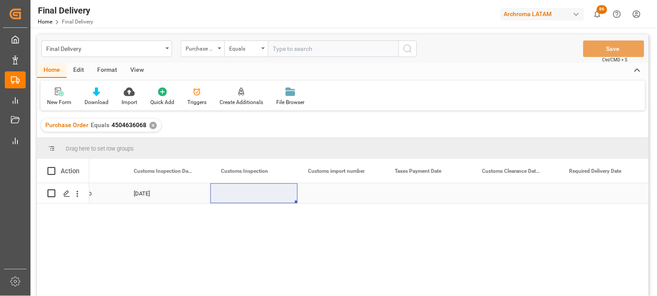
click at [233, 194] on div "Press SPACE to select this row." at bounding box center [253, 193] width 87 height 20
click at [591, 190] on div "Press SPACE to select this row." at bounding box center [602, 193] width 87 height 20
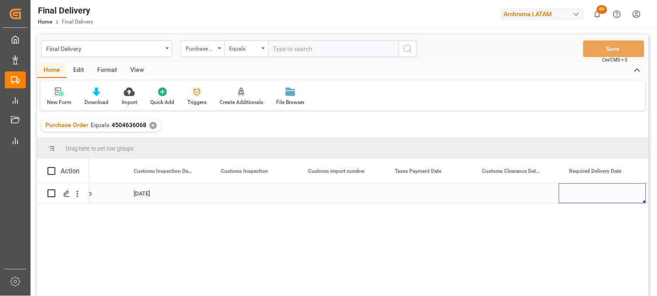
click at [591, 190] on div "Press SPACE to select this row." at bounding box center [602, 193] width 87 height 20
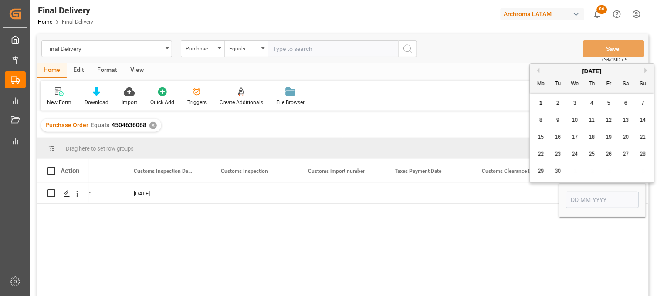
drag, startPoint x: 542, startPoint y: 121, endPoint x: 538, endPoint y: 135, distance: 14.8
click at [541, 121] on span "8" at bounding box center [541, 120] width 3 height 6
type input "08-09-2025"
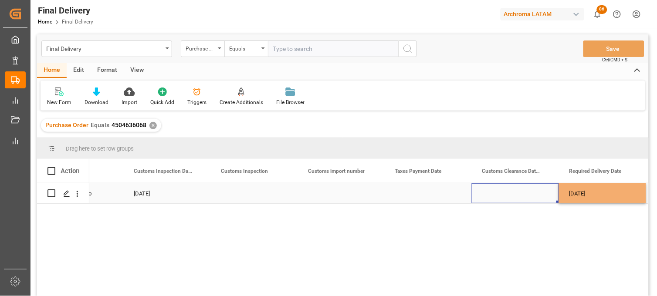
click at [506, 192] on div "Press SPACE to select this row." at bounding box center [515, 193] width 87 height 20
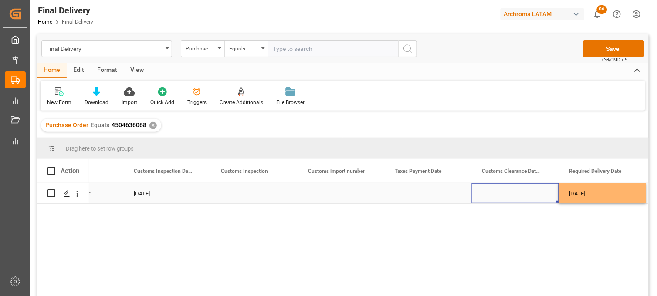
click at [506, 192] on div "Press SPACE to select this row." at bounding box center [515, 193] width 87 height 20
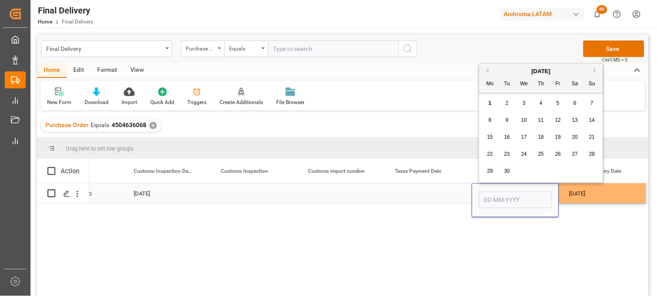
click at [419, 191] on div "Press SPACE to select this row." at bounding box center [428, 193] width 87 height 20
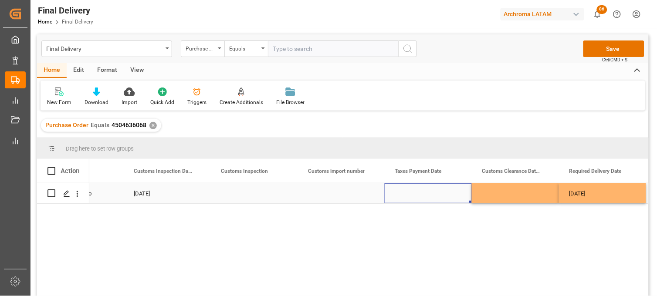
click at [507, 194] on div "Press SPACE to select this row." at bounding box center [515, 193] width 87 height 20
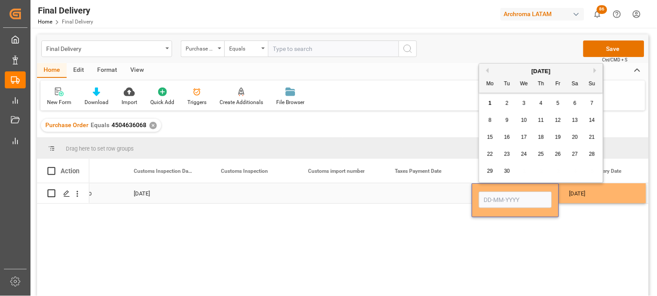
click at [425, 193] on div "Press SPACE to select this row." at bounding box center [428, 193] width 87 height 20
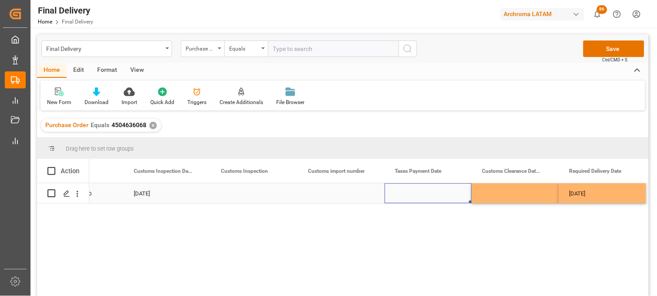
click at [425, 193] on div "Press SPACE to select this row." at bounding box center [428, 193] width 87 height 20
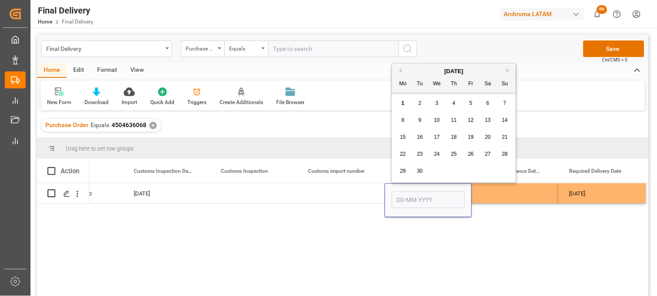
click at [403, 105] on span "1" at bounding box center [402, 103] width 3 height 6
type input "[DATE]"
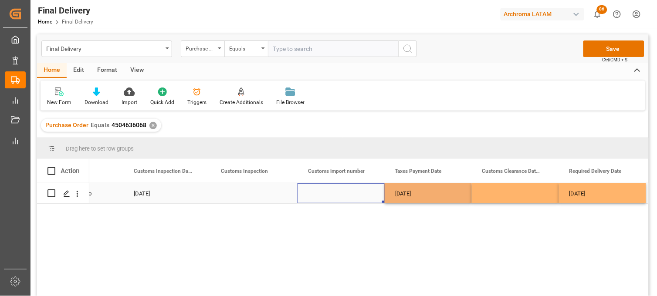
click at [341, 194] on div "Press SPACE to select this row." at bounding box center [340, 193] width 87 height 20
click at [330, 192] on div "Press SPACE to select this row." at bounding box center [340, 193] width 87 height 20
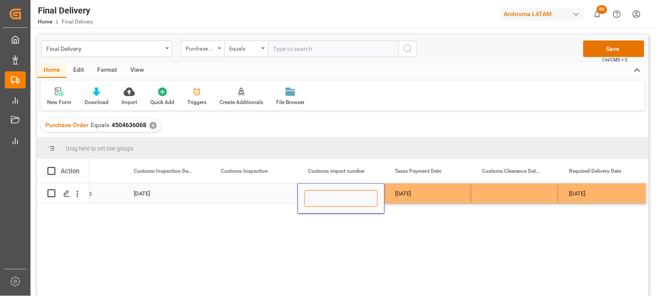
click at [330, 192] on input "Press SPACE to select this row." at bounding box center [340, 198] width 73 height 17
paste input "25 16 3108 5003684"
type input "25 16 3108 5003684"
click at [401, 194] on div "[DATE]" at bounding box center [428, 193] width 87 height 20
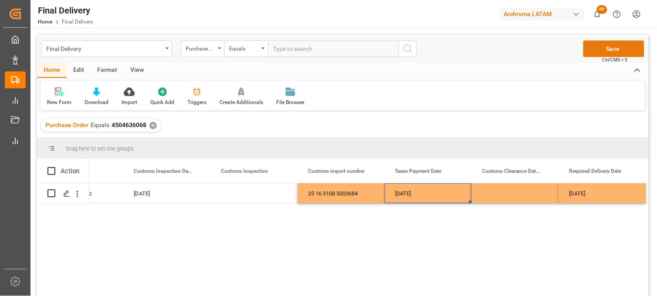
click at [601, 49] on button "Save" at bounding box center [613, 48] width 61 height 17
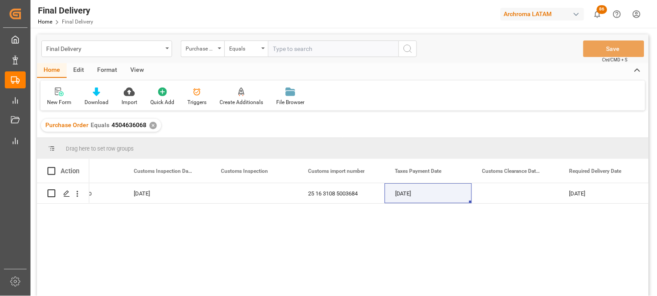
click at [151, 125] on div "✕" at bounding box center [152, 125] width 7 height 7
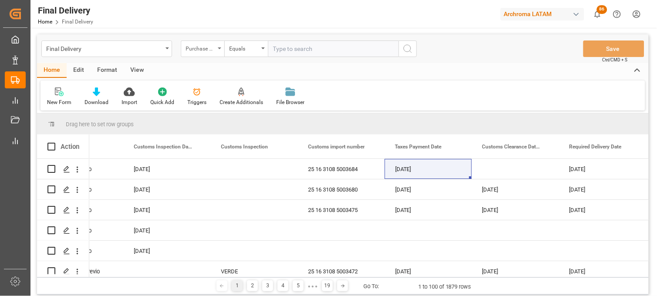
click at [219, 49] on icon "open menu" at bounding box center [219, 48] width 3 height 2
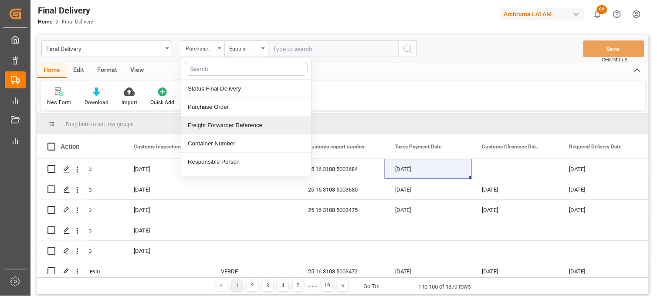
click at [201, 128] on div "Freight Forwarder Reference" at bounding box center [246, 125] width 130 height 18
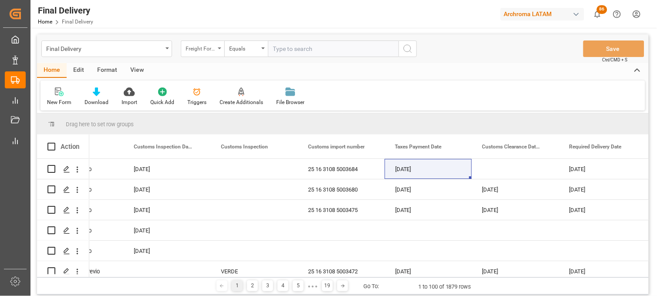
click at [216, 57] on div "Freight Forwarder Reference" at bounding box center [203, 48] width 44 height 17
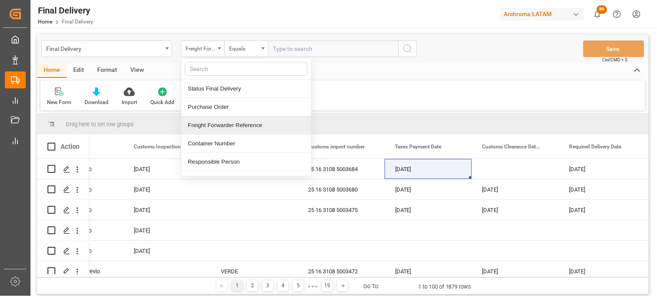
click at [219, 123] on div "Freight Forwarder Reference" at bounding box center [246, 125] width 130 height 18
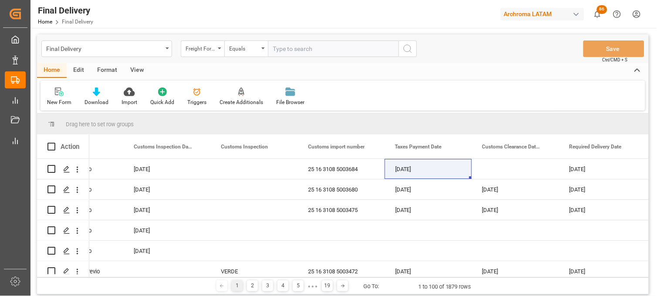
click at [283, 52] on input "text" at bounding box center [333, 48] width 131 height 17
paste input "250915080054"
type input "250915080054"
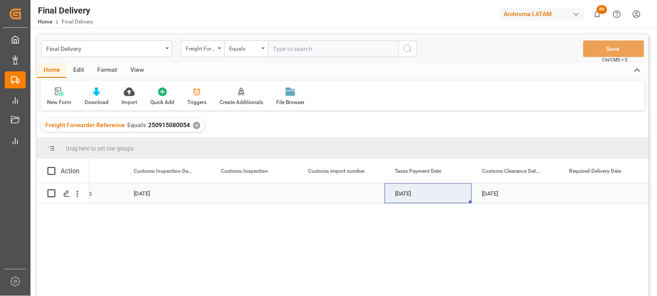
click at [332, 192] on div "Press SPACE to select this row." at bounding box center [340, 193] width 87 height 20
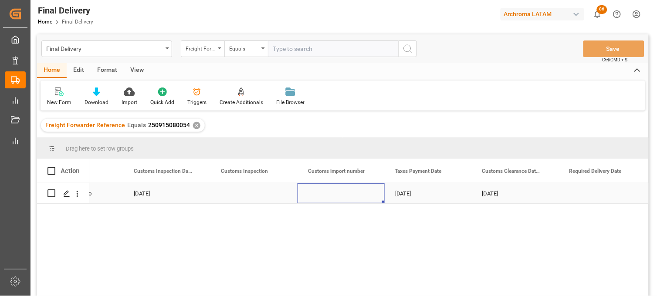
click at [327, 192] on div "Press SPACE to select this row." at bounding box center [340, 193] width 87 height 20
click at [327, 192] on input "Press SPACE to select this row." at bounding box center [340, 198] width 73 height 17
type input "25 43 3108 5006894"
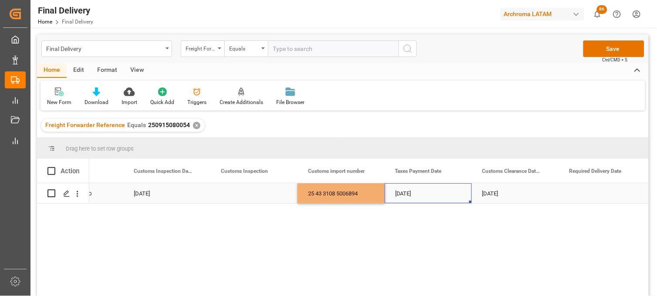
click at [410, 200] on div "[DATE]" at bounding box center [428, 193] width 87 height 20
click at [611, 52] on button "Save" at bounding box center [613, 48] width 61 height 17
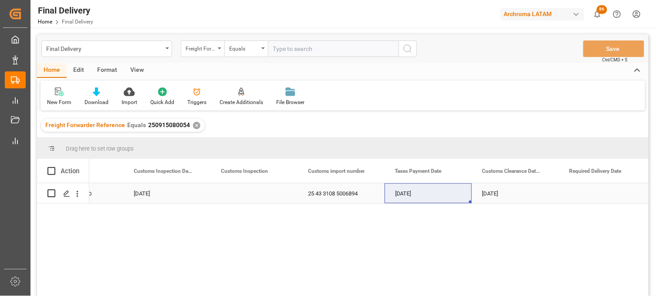
click at [484, 190] on div "[DATE]" at bounding box center [515, 193] width 87 height 20
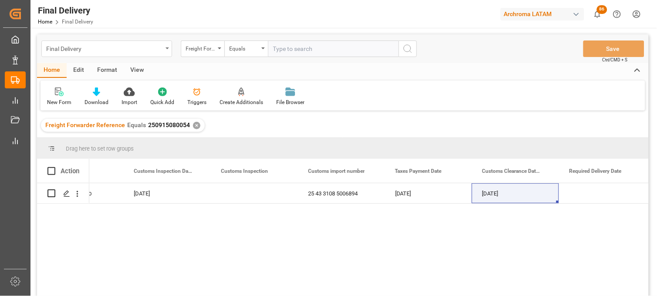
click at [145, 51] on div "Final Delivery" at bounding box center [104, 48] width 116 height 11
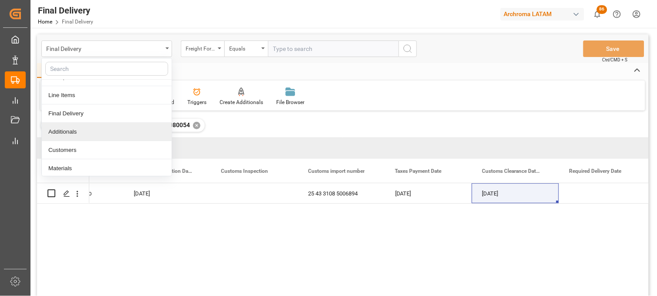
scroll to position [97, 0]
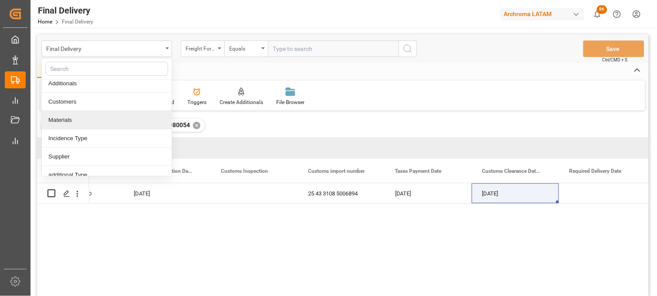
click at [83, 121] on div "Materials" at bounding box center [107, 120] width 130 height 18
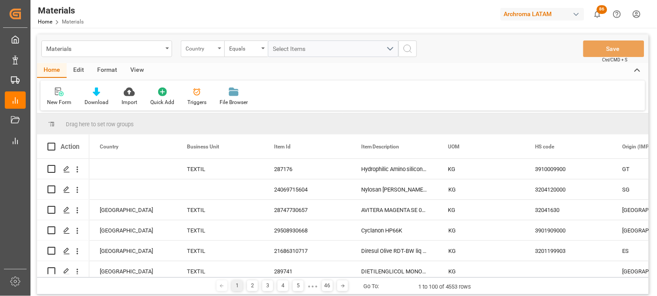
click at [220, 48] on icon "open menu" at bounding box center [219, 48] width 3 height 2
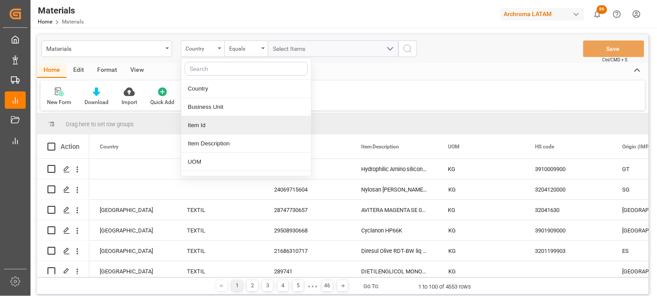
click at [204, 123] on div "Item Id" at bounding box center [246, 125] width 130 height 18
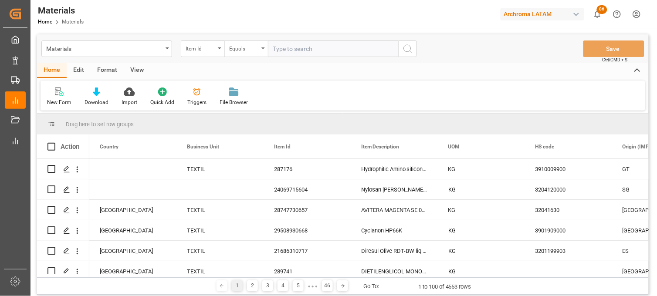
click at [253, 50] on div "Equals" at bounding box center [244, 48] width 30 height 10
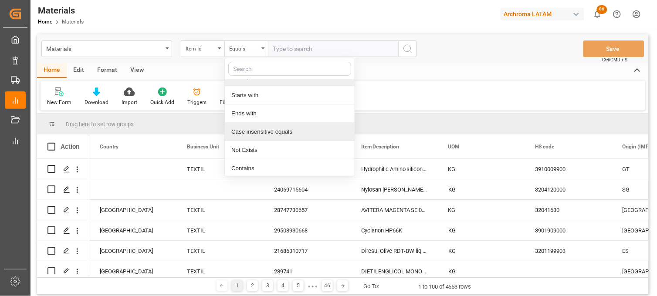
scroll to position [50, 0]
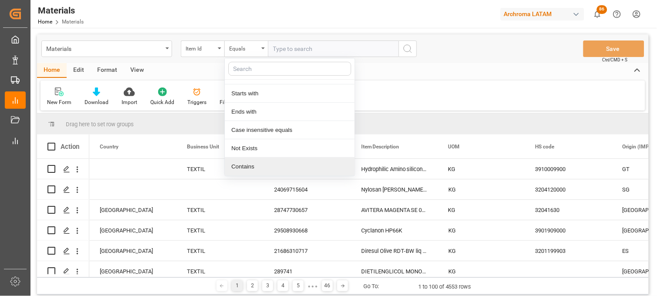
click at [261, 160] on div "Contains" at bounding box center [290, 167] width 130 height 18
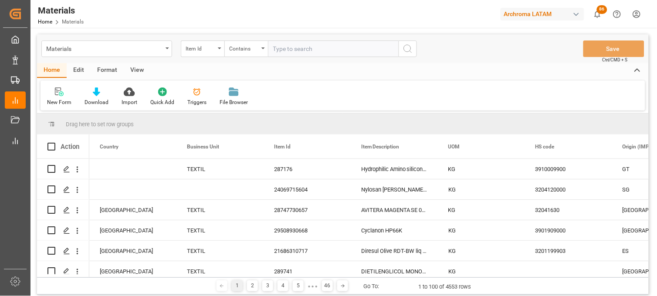
paste input "28526730049"
paste input "29519930049"
type input "28526730049,29519930049"
click at [408, 51] on circle "search button" at bounding box center [407, 48] width 7 height 7
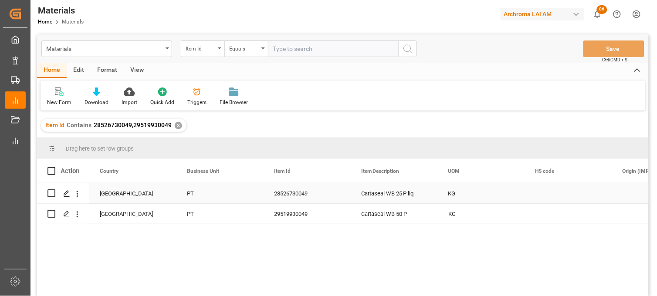
click at [545, 193] on div "Press SPACE to select this row." at bounding box center [568, 193] width 87 height 20
click at [545, 193] on input "Press SPACE to select this row." at bounding box center [568, 198] width 73 height 17
paste input "3809.92.99.99"
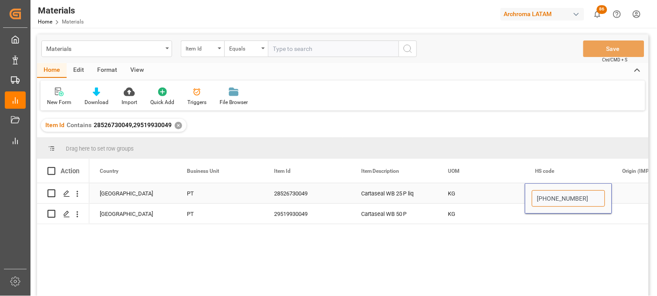
click at [567, 198] on input "3809.92.99.99" at bounding box center [568, 198] width 73 height 17
type input "3809929999"
click at [550, 216] on div "Press SPACE to select this row." at bounding box center [568, 214] width 87 height 20
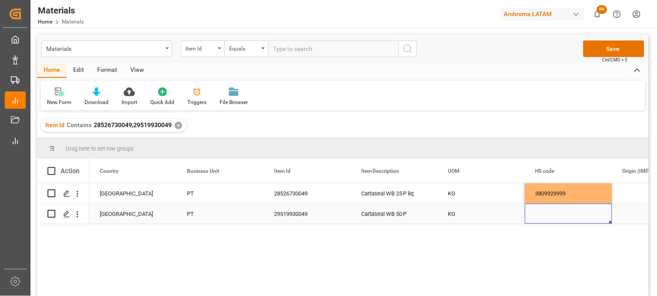
click at [542, 211] on div "Press SPACE to select this row." at bounding box center [568, 214] width 87 height 20
click at [542, 211] on input "Press SPACE to select this row." at bounding box center [568, 208] width 73 height 17
click at [569, 209] on input "3809.92.99.99" at bounding box center [568, 208] width 73 height 17
type input "3809929999"
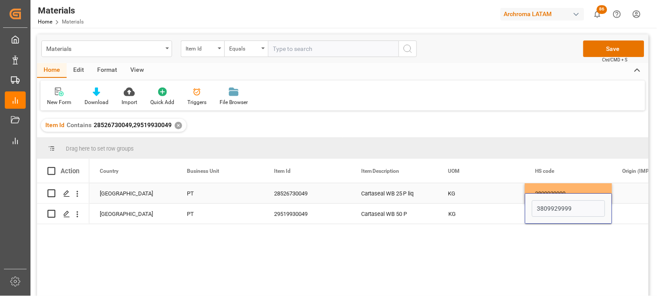
click at [555, 188] on div "3809929999" at bounding box center [568, 193] width 87 height 20
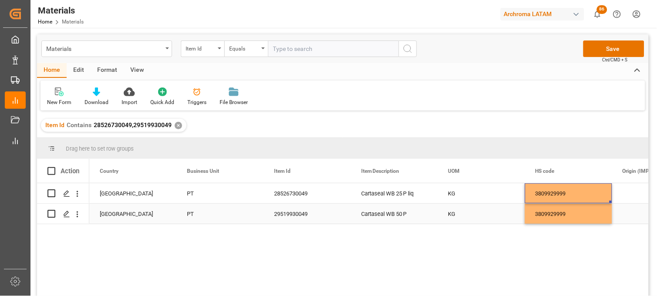
click at [550, 211] on div "3809929999" at bounding box center [568, 214] width 87 height 20
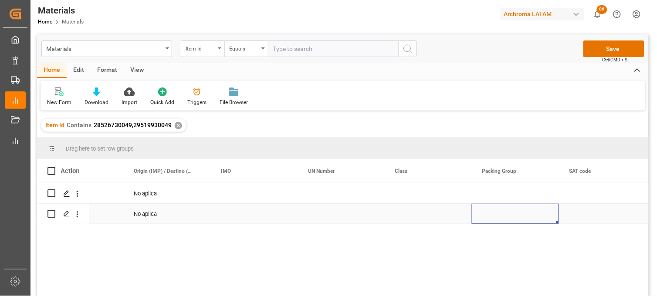
scroll to position [0, 576]
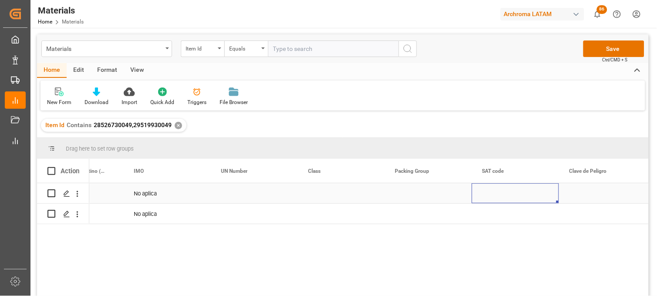
click at [497, 192] on div "Press SPACE to select this row." at bounding box center [515, 193] width 87 height 20
click at [497, 192] on input "Press SPACE to select this row." at bounding box center [515, 198] width 73 height 17
paste input "12164900"
type input "12164900"
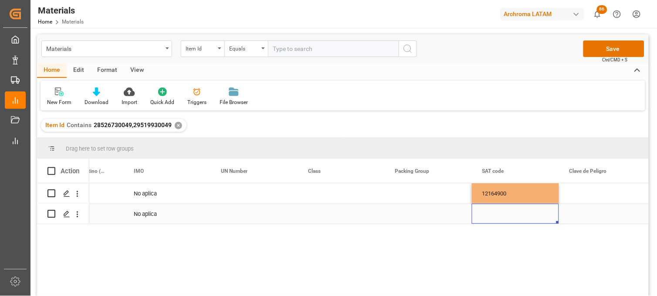
click at [495, 216] on div "Press SPACE to select this row." at bounding box center [515, 214] width 87 height 20
click at [494, 210] on div "Press SPACE to select this row." at bounding box center [515, 214] width 87 height 20
click at [492, 210] on input "Press SPACE to select this row." at bounding box center [515, 208] width 73 height 17
paste input "12164900"
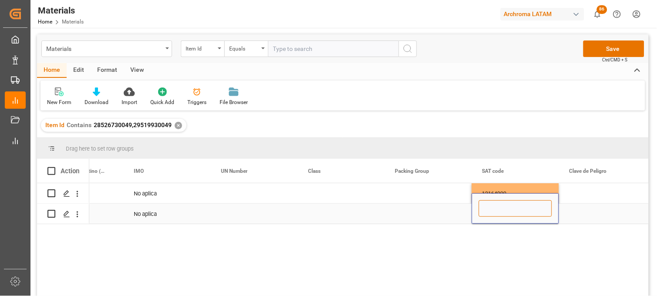
type input "12164900"
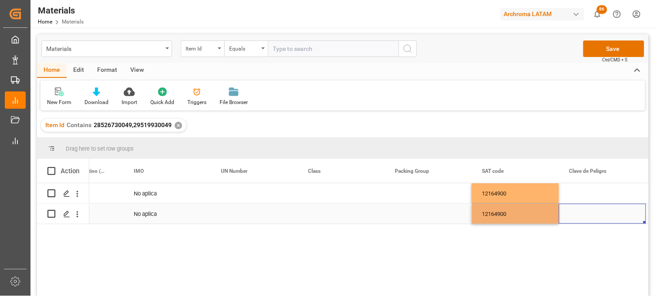
click at [587, 216] on div "Press SPACE to select this row." at bounding box center [602, 214] width 87 height 20
click at [584, 194] on div "Press SPACE to select this row." at bounding box center [602, 193] width 87 height 20
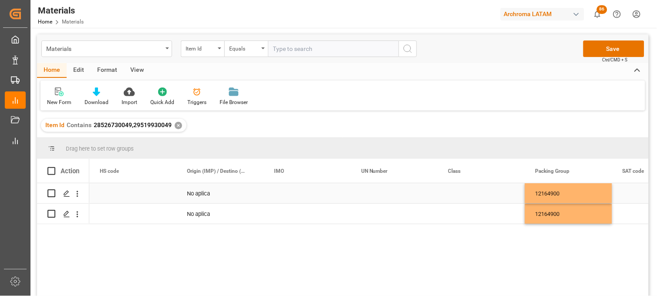
scroll to position [0, 435]
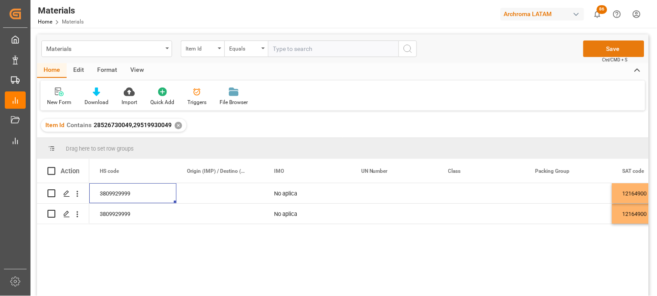
click at [591, 55] on button "Save" at bounding box center [613, 48] width 61 height 17
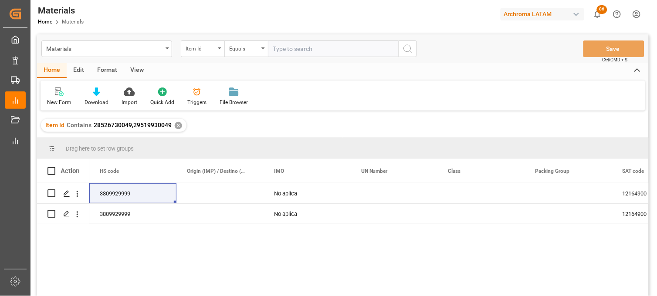
click at [177, 124] on div "✕" at bounding box center [178, 125] width 7 height 7
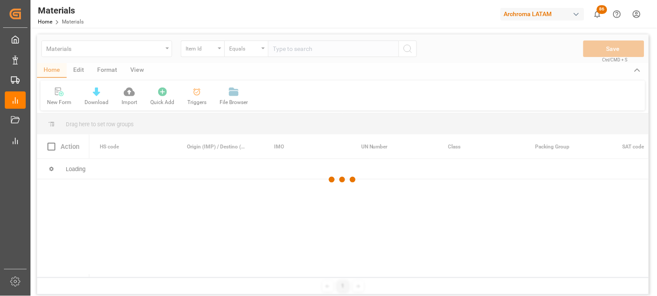
click at [168, 50] on div at bounding box center [342, 179] width 611 height 291
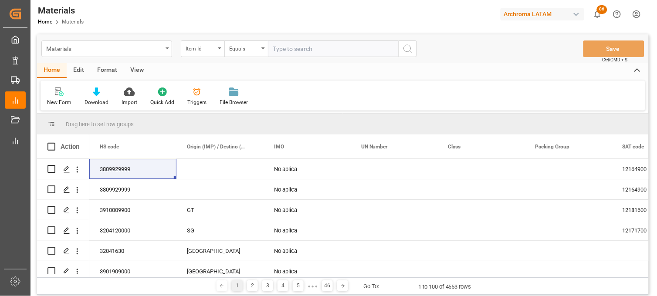
click at [167, 49] on icon "open menu" at bounding box center [166, 48] width 3 height 2
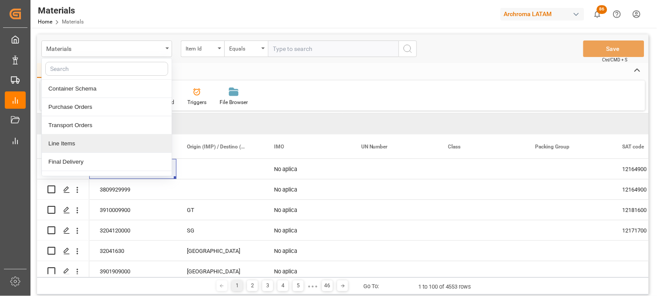
drag, startPoint x: 119, startPoint y: 146, endPoint x: 147, endPoint y: 112, distance: 43.6
click at [119, 146] on div "Line Items" at bounding box center [107, 144] width 130 height 18
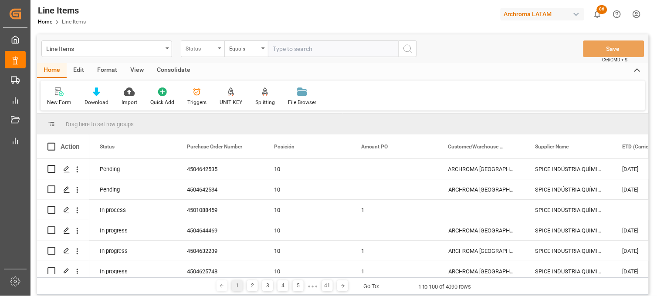
click at [219, 51] on div "Status" at bounding box center [203, 48] width 44 height 17
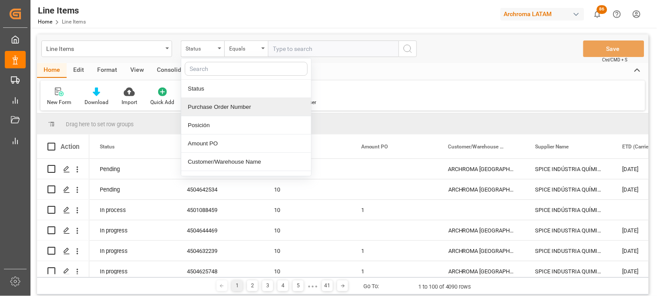
click at [224, 109] on div "Purchase Order Number" at bounding box center [246, 107] width 130 height 18
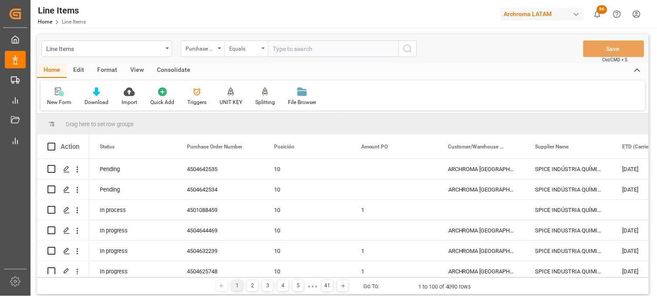
click at [263, 54] on div "Equals" at bounding box center [246, 48] width 44 height 17
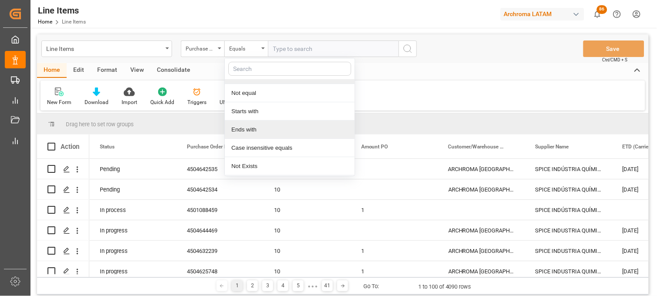
scroll to position [50, 0]
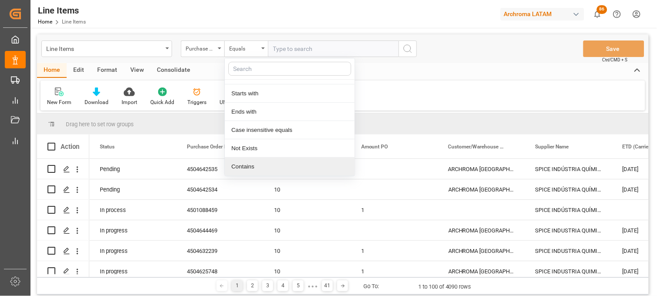
drag, startPoint x: 267, startPoint y: 165, endPoint x: 267, endPoint y: 159, distance: 5.2
click at [267, 165] on div "Contains" at bounding box center [290, 167] width 130 height 18
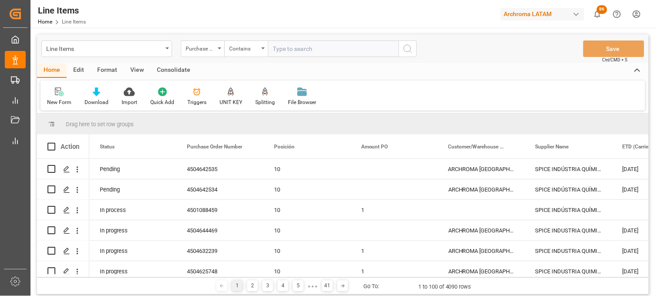
paste input "4504642534,4504642535"
type input "4504642534,4504642535"
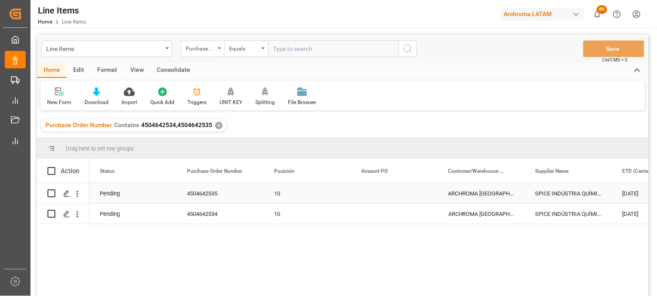
click at [378, 194] on div "Press SPACE to select this row." at bounding box center [394, 193] width 87 height 20
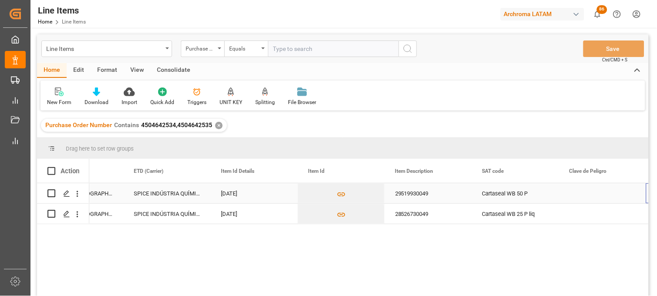
scroll to position [0, 489]
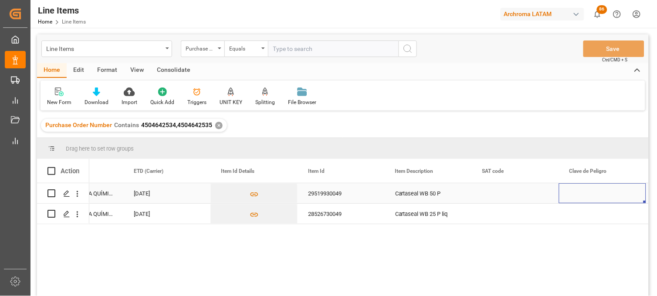
click at [151, 201] on div "11-08-2025" at bounding box center [166, 193] width 87 height 20
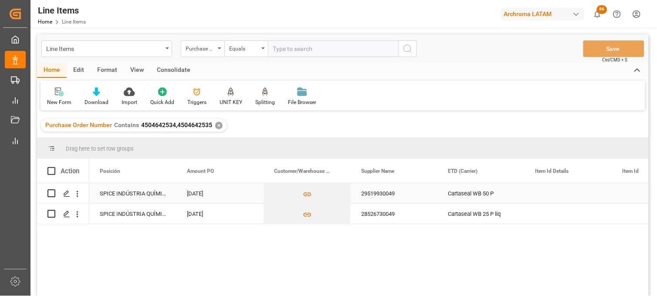
scroll to position [0, 0]
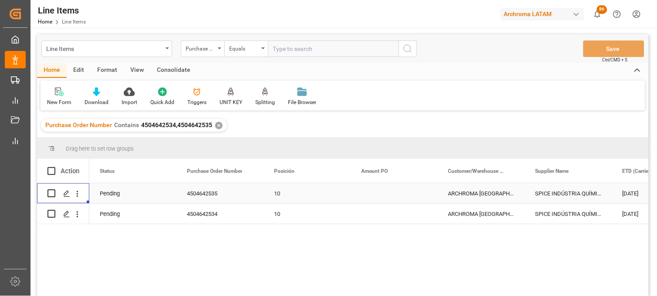
click at [127, 195] on div "Pending" at bounding box center [132, 193] width 87 height 20
click at [155, 199] on icon "Press SPACE to select this row." at bounding box center [156, 198] width 5 height 5
click at [160, 198] on button "Select" at bounding box center [132, 198] width 73 height 17
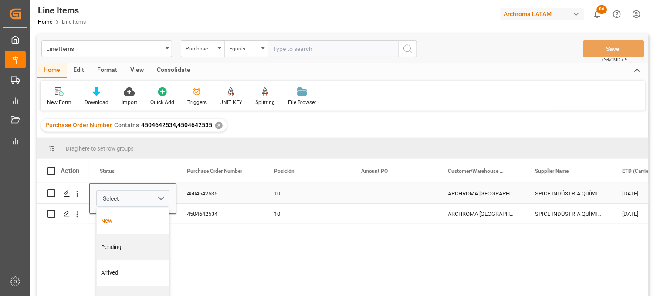
click at [129, 221] on div "New" at bounding box center [132, 221] width 63 height 9
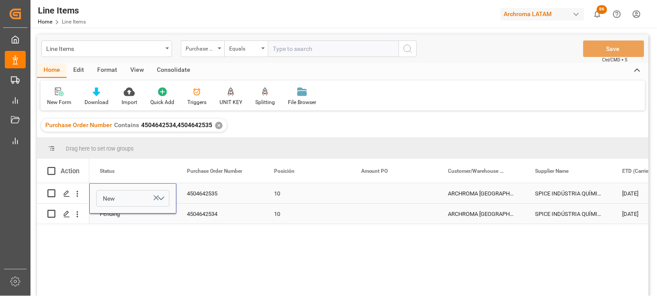
click at [123, 219] on div "Pending" at bounding box center [132, 214] width 87 height 20
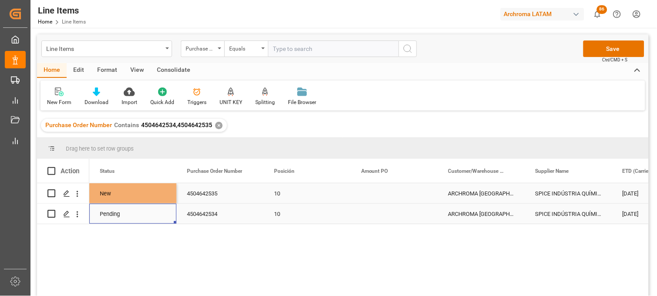
click at [122, 217] on div "Pending" at bounding box center [132, 214] width 87 height 20
click at [154, 205] on icon "Press SPACE to select this row." at bounding box center [156, 207] width 9 height 9
click at [160, 209] on button "Select" at bounding box center [132, 208] width 73 height 17
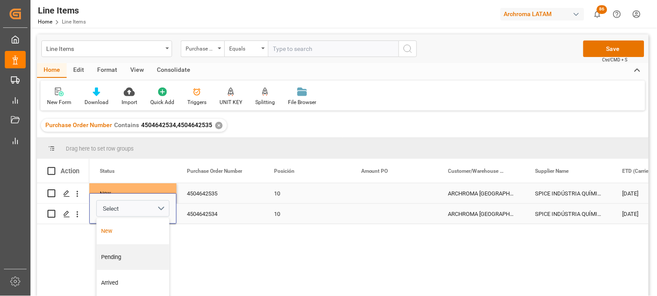
click at [117, 227] on div "New" at bounding box center [132, 231] width 63 height 9
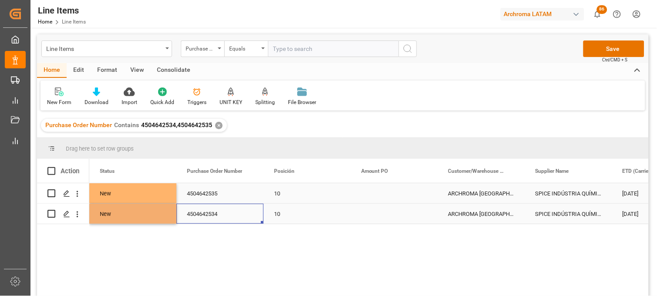
click at [202, 214] on div "4504642534" at bounding box center [219, 214] width 87 height 20
click at [597, 49] on button "Save" at bounding box center [613, 48] width 61 height 17
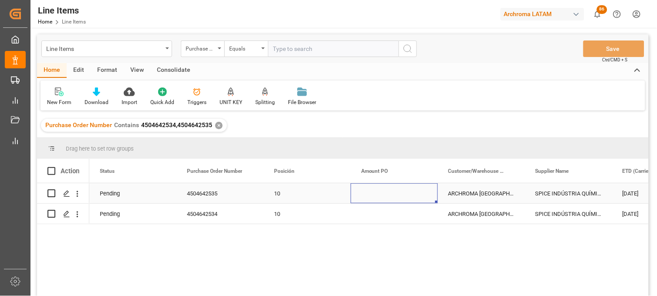
click at [371, 196] on div "Press SPACE to select this row." at bounding box center [394, 193] width 87 height 20
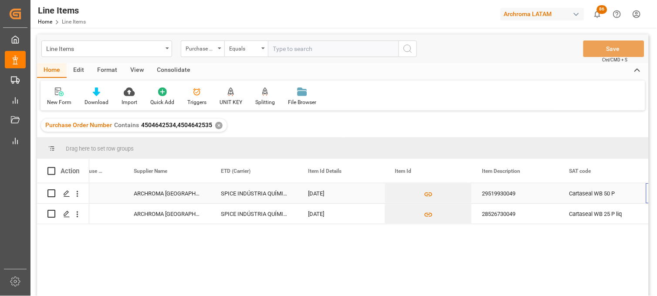
scroll to position [0, 401]
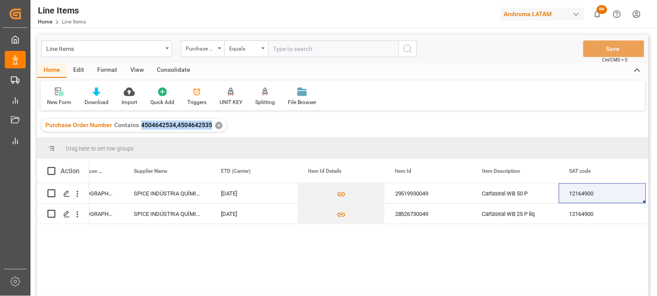
drag, startPoint x: 210, startPoint y: 122, endPoint x: 140, endPoint y: 125, distance: 70.2
click at [140, 125] on div "Purchase Order Number Contains 4504642534,4504642535 ✕" at bounding box center [134, 125] width 186 height 13
copy span "4504642534,4504642535"
click at [150, 51] on div "Line Items" at bounding box center [104, 48] width 116 height 11
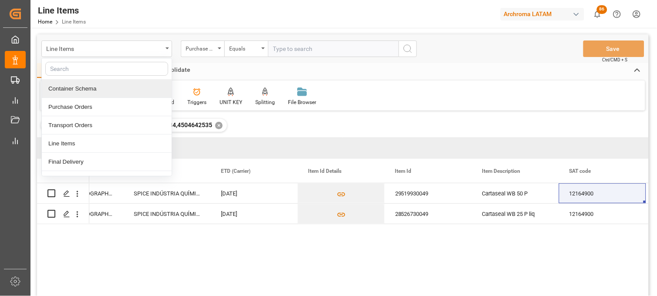
click at [140, 88] on div "Container Schema" at bounding box center [107, 89] width 130 height 18
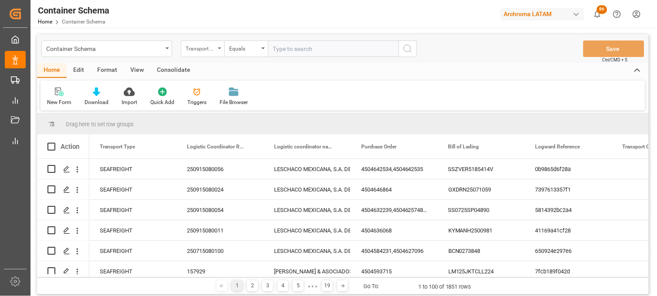
click at [215, 48] on div "Transport Type" at bounding box center [201, 48] width 30 height 10
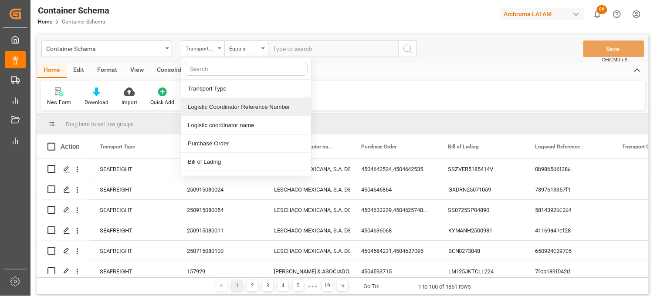
click at [238, 109] on div "Logistic Coordinator Reference Number" at bounding box center [246, 107] width 130 height 18
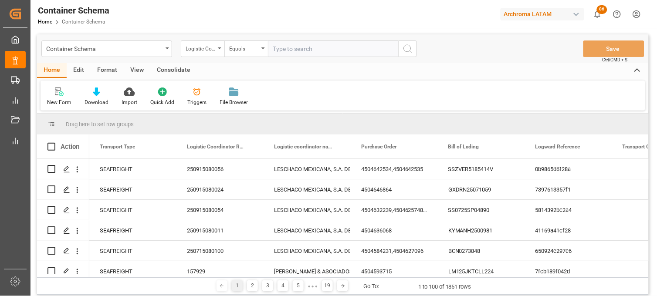
click at [281, 50] on input "text" at bounding box center [333, 48] width 131 height 17
paste input "250915080056"
type input "250915080056"
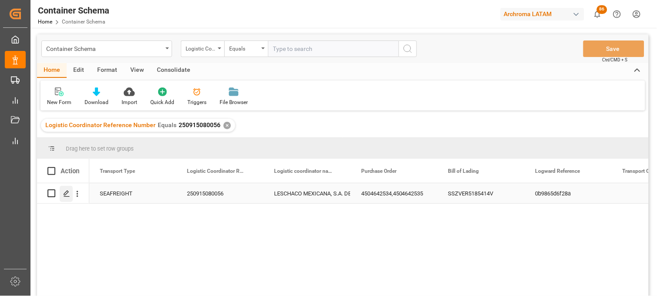
click at [70, 195] on div "Press SPACE to select this row." at bounding box center [66, 194] width 13 height 16
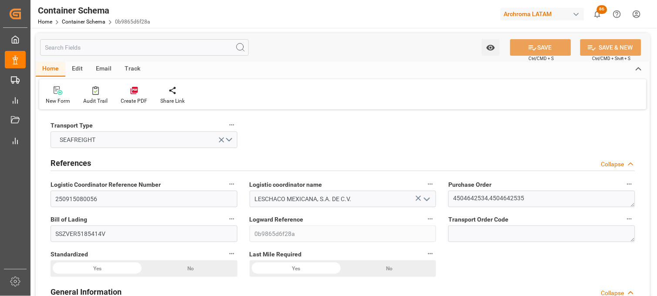
type input "0"
type input "7"
type input "2"
type input "2000"
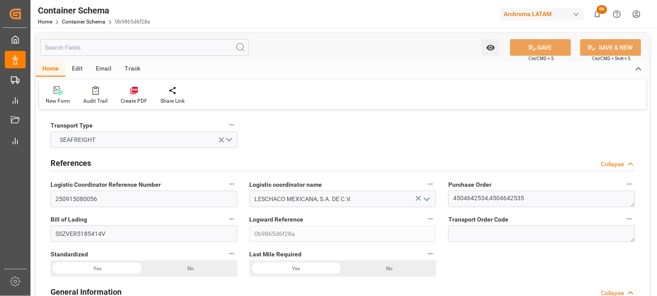
type input "2118"
type input "Hapag Lloyd"
type input "Hapag Lloyd Aktiengesellschaft"
type input "BRSSZ"
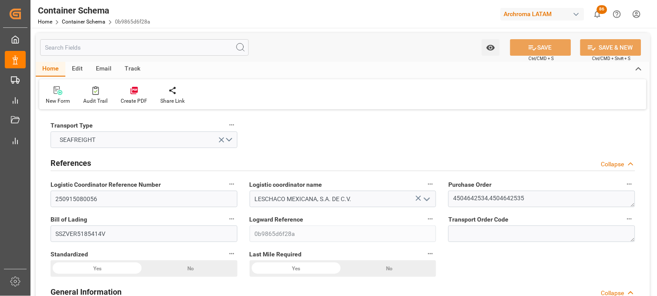
type input "MXVER"
type input "9302102"
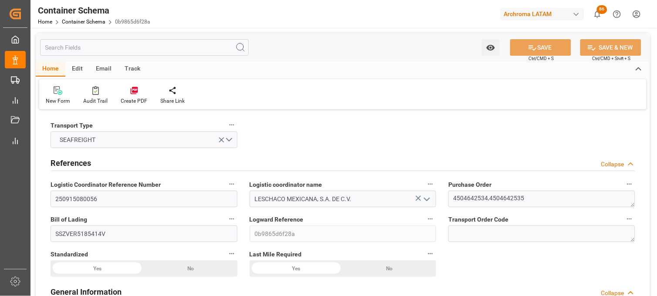
type input "9302102"
type input "19-08-2025 11:45"
type input "15-08-2025"
type input "19-08-2025"
type input "03-09-2025"
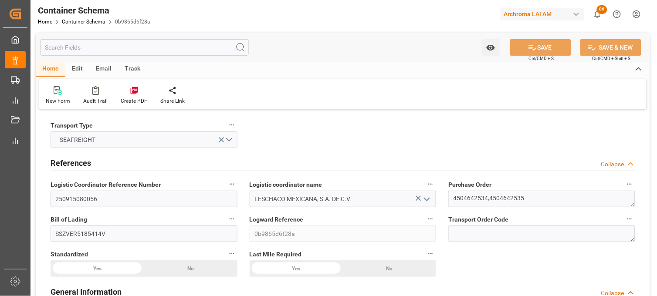
type input "17-08-2025 00:00"
type input "11-08-2025 12:30"
type input "19-08-2025 00:00"
type input "03-09-2025 00:00"
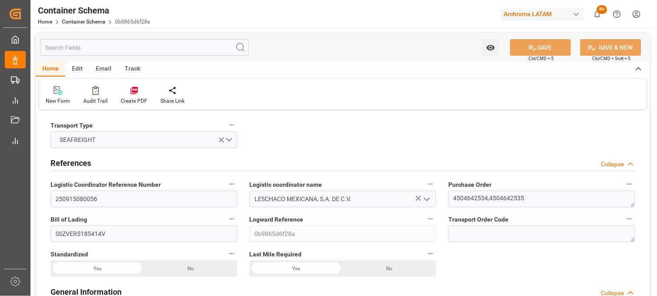
type input "03-09-2025 00:00"
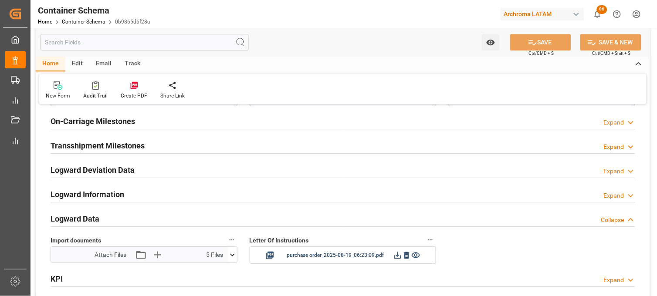
scroll to position [1355, 0]
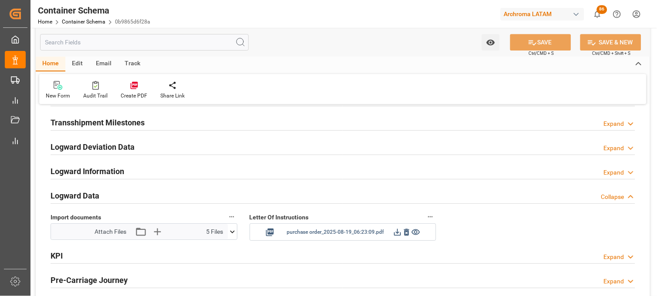
click at [404, 233] on icon at bounding box center [406, 232] width 5 height 7
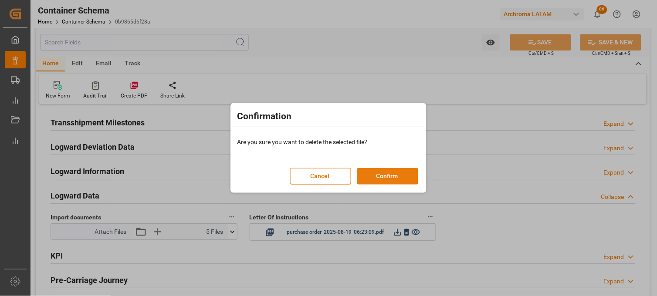
click at [383, 172] on button "Confirm" at bounding box center [387, 176] width 61 height 17
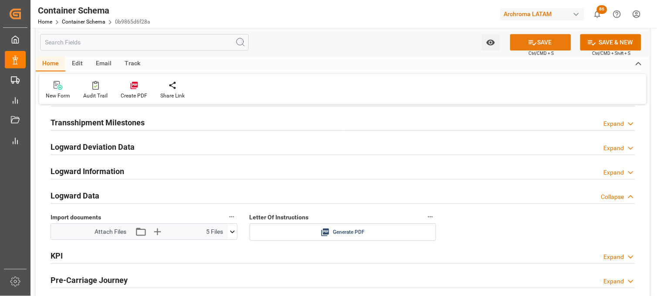
click at [522, 38] on button "SAVE" at bounding box center [540, 42] width 61 height 17
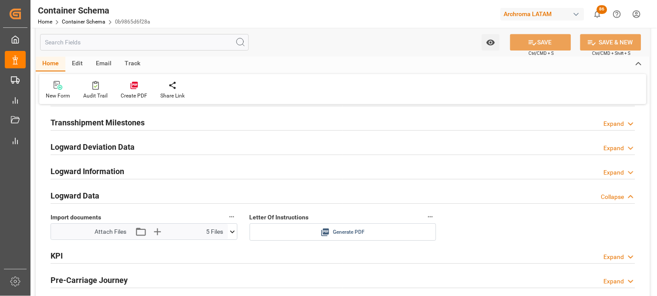
click at [327, 233] on icon at bounding box center [325, 233] width 8 height 8
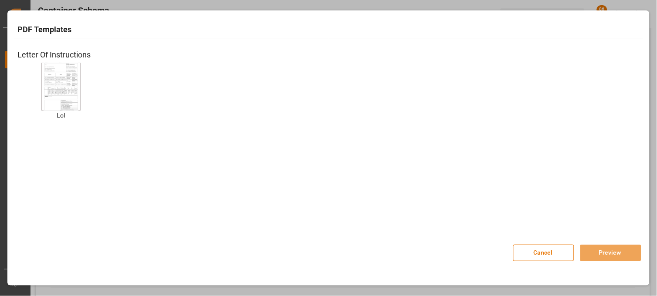
click at [74, 93] on img at bounding box center [61, 86] width 35 height 49
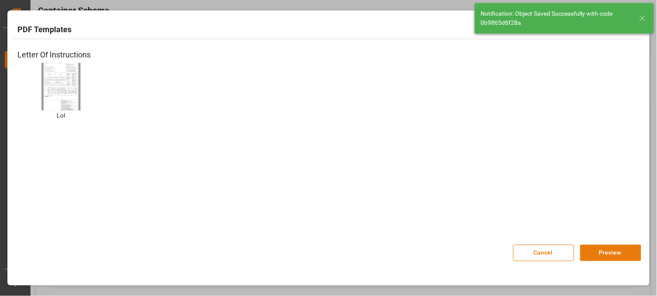
click at [597, 251] on button "Preview" at bounding box center [610, 253] width 61 height 17
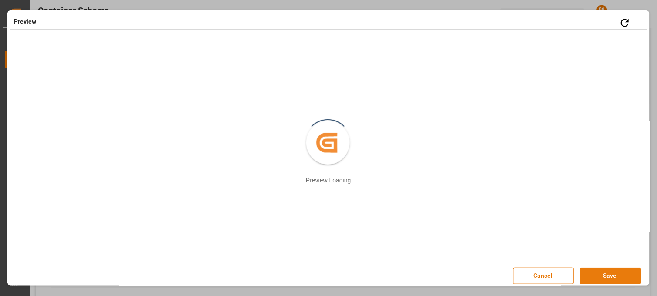
click at [595, 273] on button "Save" at bounding box center [610, 276] width 61 height 17
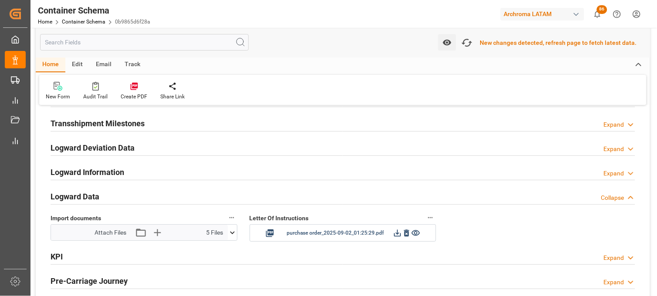
scroll to position [1356, 0]
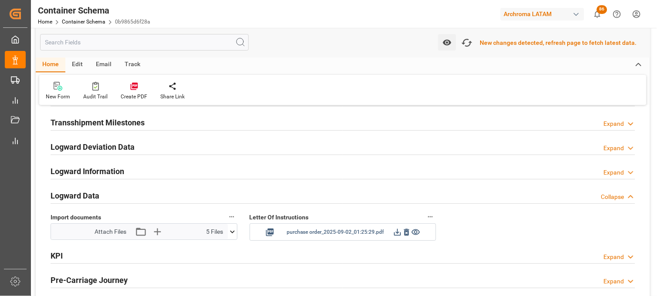
click at [398, 233] on icon at bounding box center [397, 232] width 9 height 9
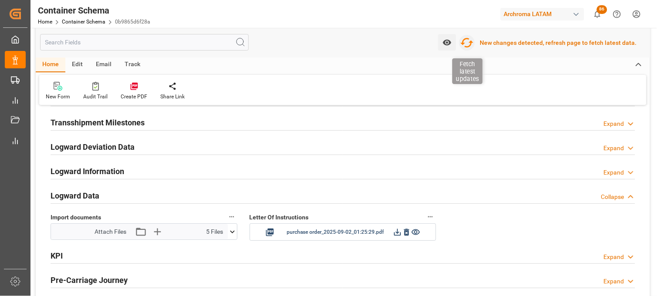
click at [468, 40] on icon "button" at bounding box center [466, 43] width 13 height 10
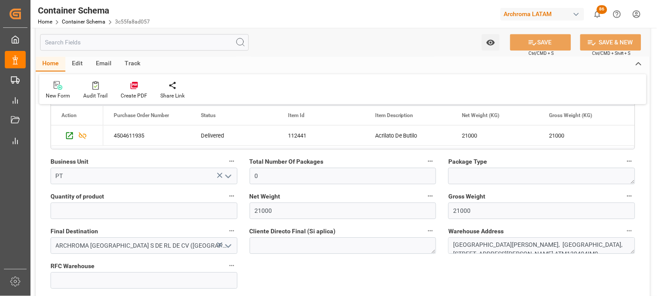
scroll to position [484, 0]
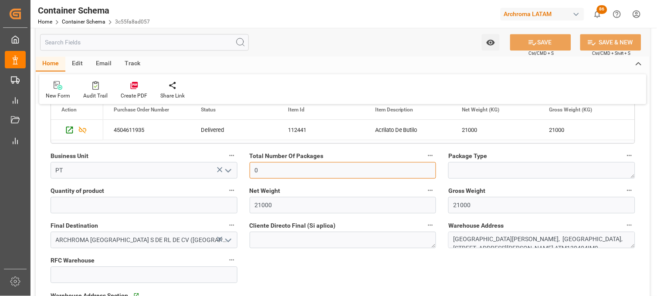
click at [289, 171] on input "0" at bounding box center [343, 170] width 187 height 17
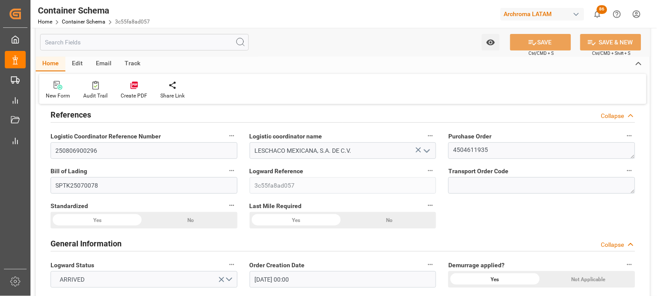
scroll to position [0, 0]
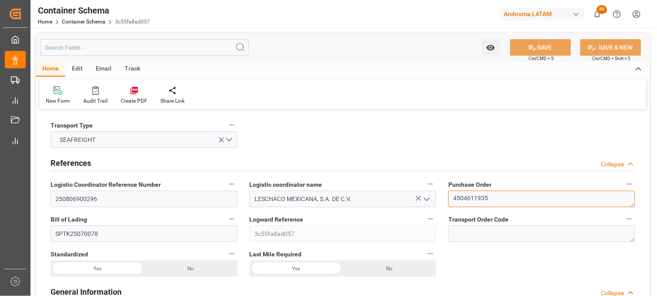
click at [465, 202] on textarea "4504611935" at bounding box center [541, 199] width 187 height 17
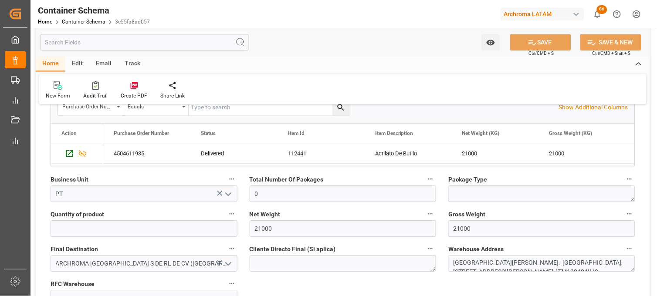
scroll to position [484, 0]
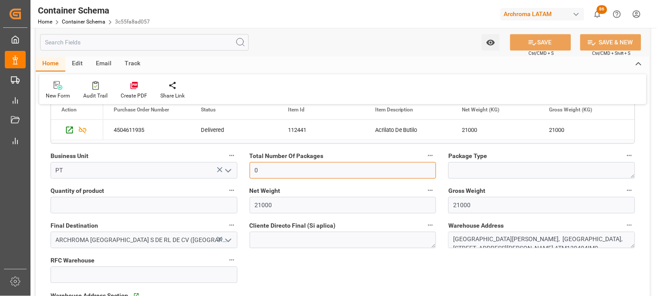
drag, startPoint x: 276, startPoint y: 172, endPoint x: 249, endPoint y: 170, distance: 27.1
click at [249, 170] on div "Total Number Of Packages 0" at bounding box center [342, 164] width 199 height 35
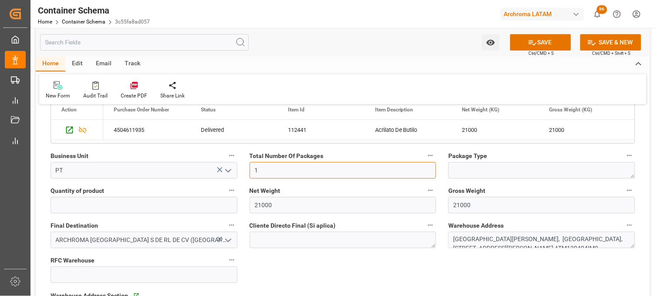
type input "1"
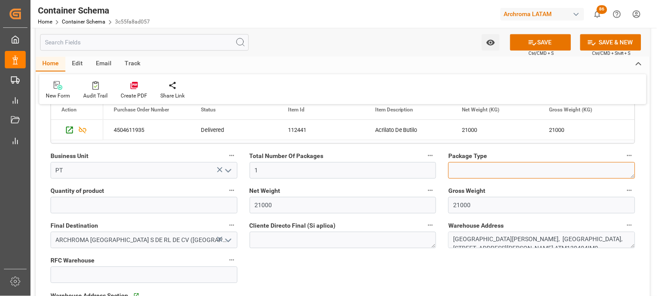
drag, startPoint x: 448, startPoint y: 173, endPoint x: 466, endPoint y: 173, distance: 18.7
click at [448, 173] on textarea at bounding box center [541, 170] width 187 height 17
click at [466, 173] on textarea at bounding box center [541, 170] width 187 height 17
type textarea "ISOTANQUE"
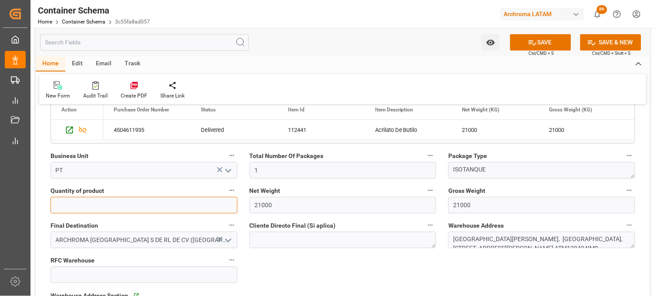
click at [183, 205] on input at bounding box center [144, 205] width 187 height 17
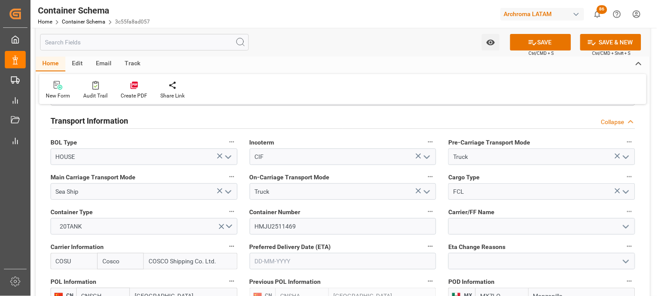
scroll to position [774, 0]
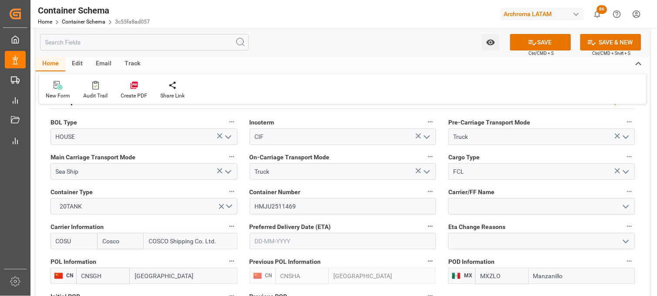
click at [626, 170] on icon "open menu" at bounding box center [626, 172] width 10 height 10
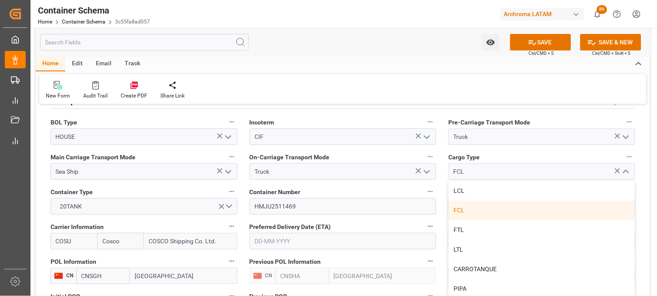
scroll to position [48, 0]
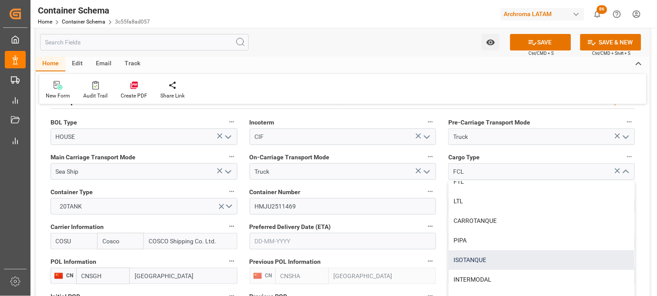
click at [495, 260] on div "ISOTANQUE" at bounding box center [542, 260] width 186 height 20
type input "ISOTANQUE"
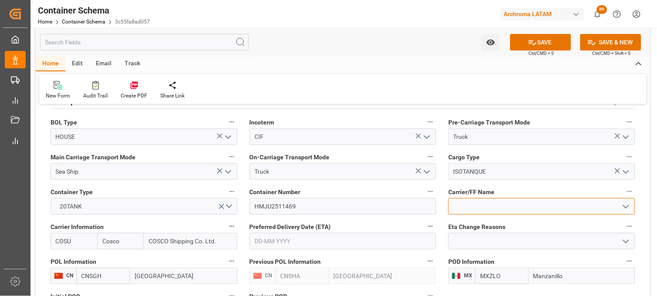
click at [466, 202] on input at bounding box center [541, 206] width 187 height 17
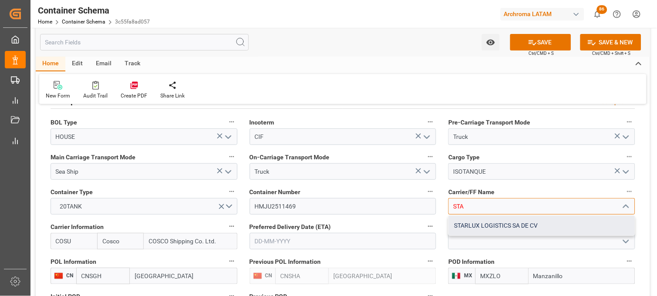
click at [470, 222] on div "STARLUX LOGISTICS SA DE CV" at bounding box center [542, 226] width 186 height 20
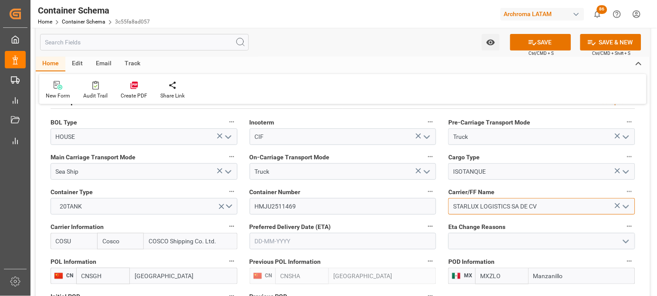
type input "STARLUX LOGISTICS SA DE CV"
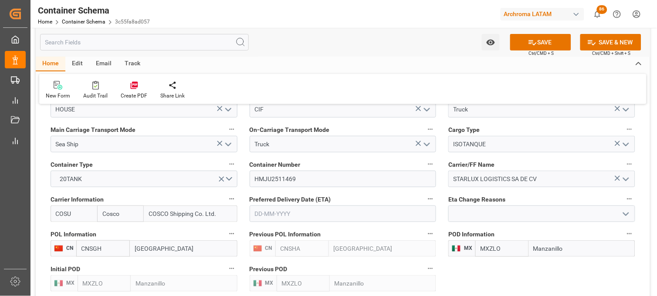
scroll to position [822, 0]
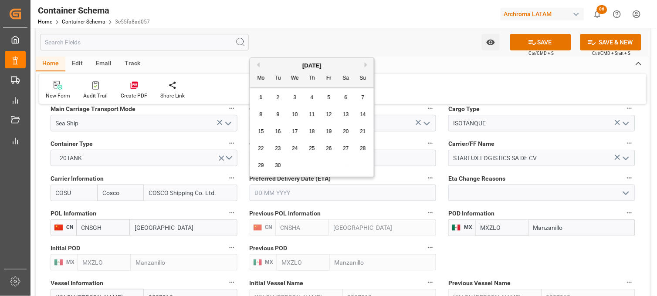
click at [263, 195] on input "text" at bounding box center [343, 193] width 187 height 17
click at [260, 66] on div "[DATE]" at bounding box center [312, 65] width 124 height 9
click at [258, 64] on button "Previous Month" at bounding box center [256, 64] width 5 height 5
click at [345, 97] on span "2" at bounding box center [345, 97] width 3 height 6
type input "[DATE]"
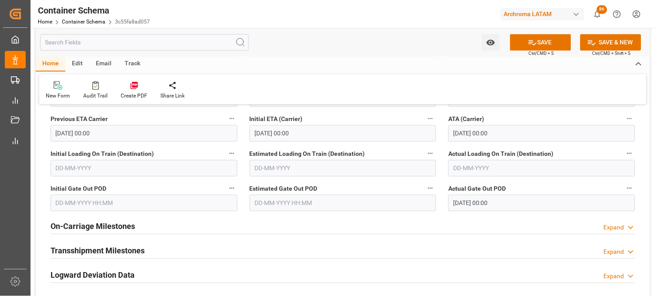
scroll to position [1258, 0]
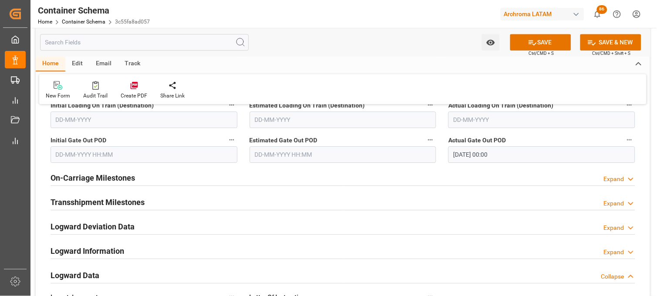
click at [108, 175] on h2 "On-Carriage Milestones" at bounding box center [93, 178] width 84 height 12
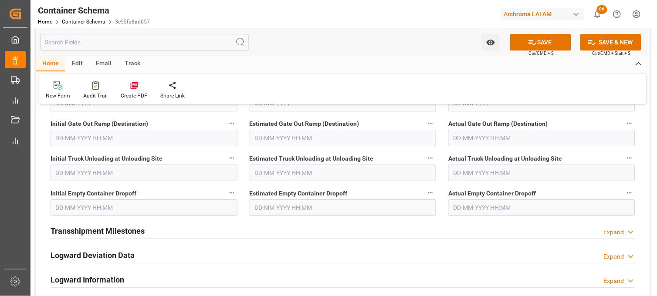
scroll to position [1451, 0]
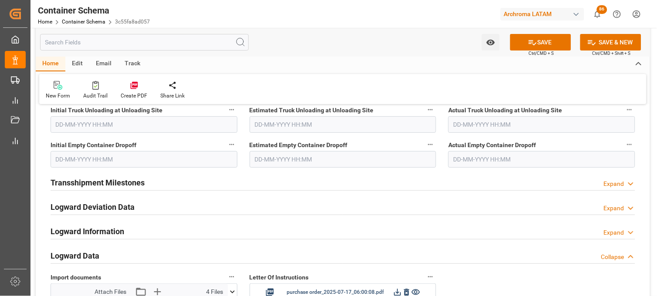
click at [282, 158] on input "text" at bounding box center [343, 159] width 187 height 17
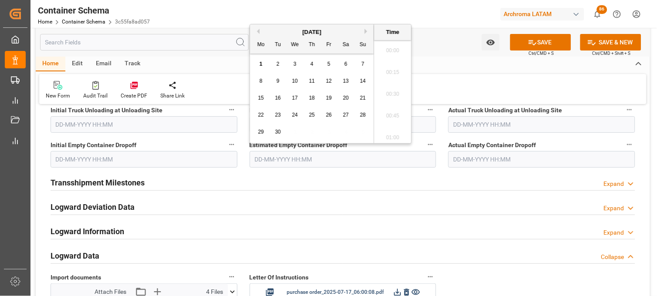
scroll to position [1461, 0]
click at [256, 32] on button "Previous Month" at bounding box center [256, 31] width 5 height 5
click at [349, 132] on div "30" at bounding box center [346, 132] width 11 height 10
click at [390, 92] on li "09:30" at bounding box center [392, 94] width 37 height 22
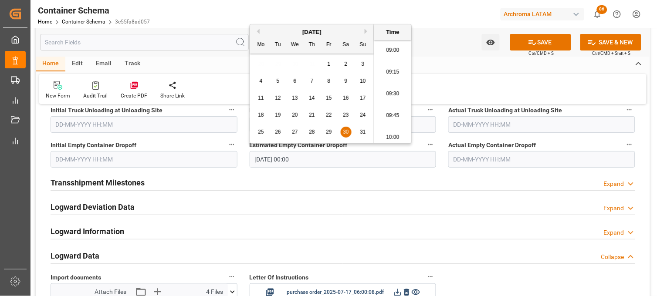
type input "30-08-2025 09:30"
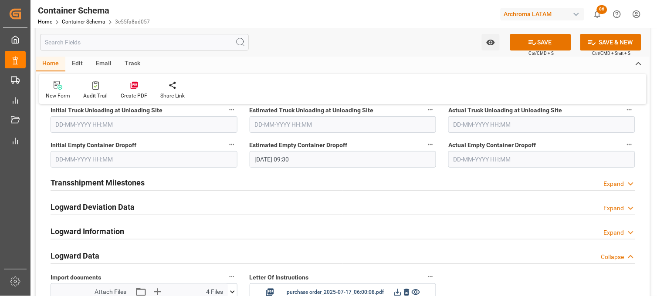
click at [471, 159] on input "text" at bounding box center [541, 159] width 187 height 17
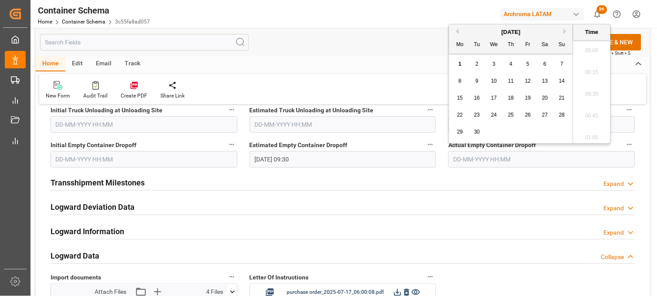
scroll to position [1461, 0]
click at [455, 28] on div "[DATE]" at bounding box center [511, 32] width 124 height 9
click at [456, 30] on button "Previous Month" at bounding box center [455, 31] width 5 height 5
click at [546, 134] on span "30" at bounding box center [545, 132] width 6 height 6
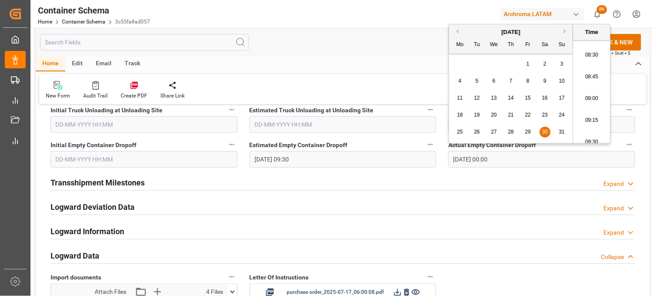
click at [595, 102] on li "09:00" at bounding box center [591, 99] width 37 height 22
type input "30-08-2025 09:00"
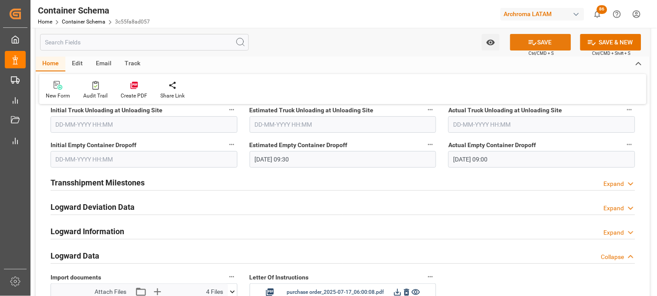
click at [531, 45] on icon at bounding box center [532, 42] width 9 height 9
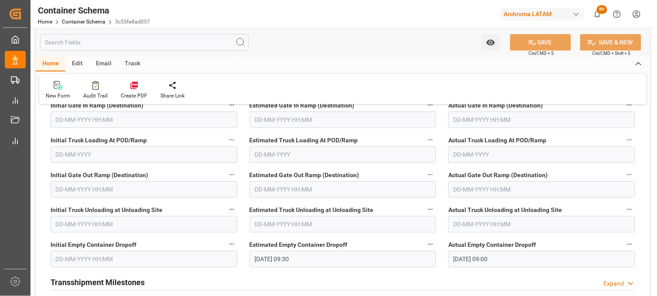
scroll to position [1306, 0]
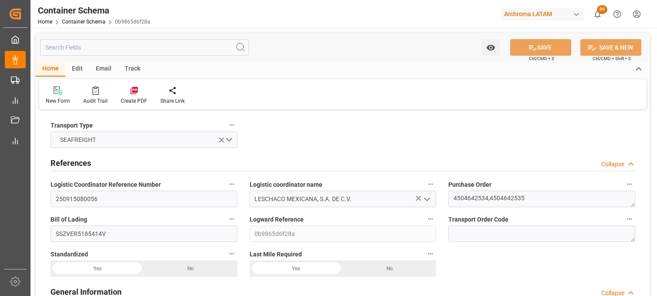
type input "0"
type input "7"
type input "2"
type input "2000"
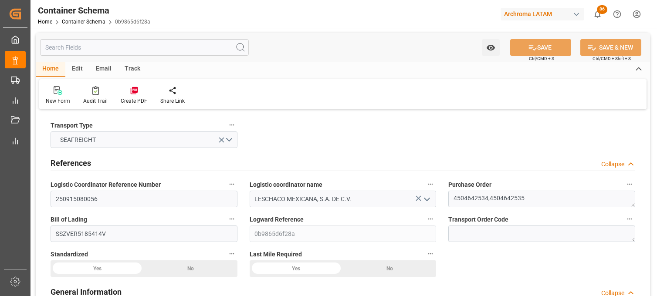
type input "2118"
type input "Hapag [PERSON_NAME]"
type input "Hapag [PERSON_NAME] Aktiengesellschaft"
type input "BRSSZ"
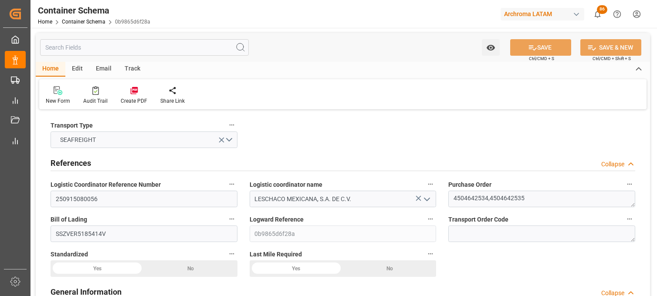
type input "MXVER"
type input "9302102"
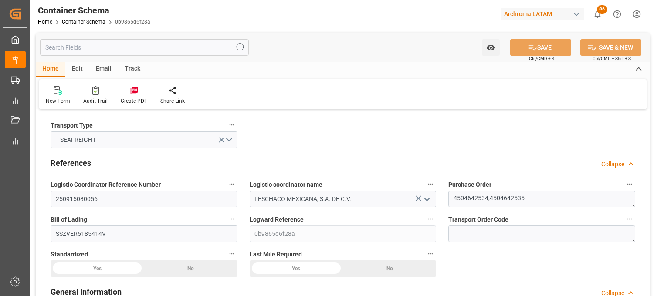
type input "9302102"
type input "[DATE] 11:45"
type input "[DATE]"
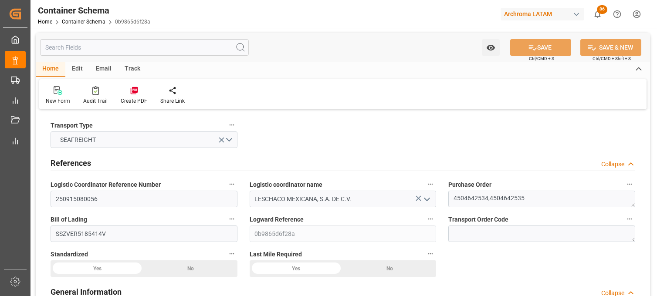
type input "[DATE] 00:00"
type input "[DATE] 12:30"
type input "[DATE] 00:00"
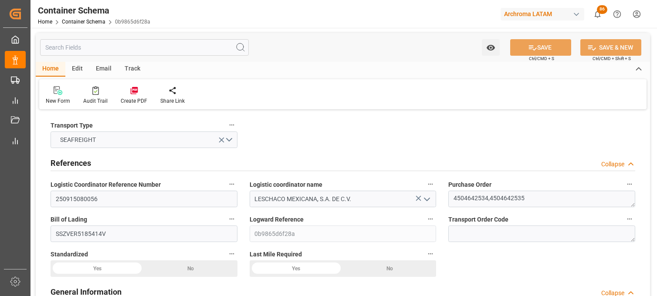
type input "[DATE] 00:00"
click at [71, 19] on link "Container Schema" at bounding box center [84, 22] width 44 height 6
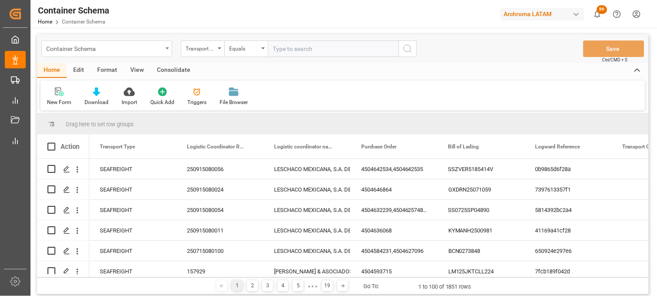
click at [110, 46] on div "Container Schema" at bounding box center [104, 48] width 116 height 11
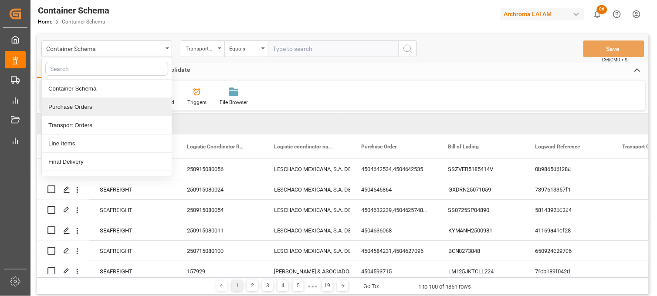
click at [95, 103] on div "Purchase Orders" at bounding box center [107, 107] width 130 height 18
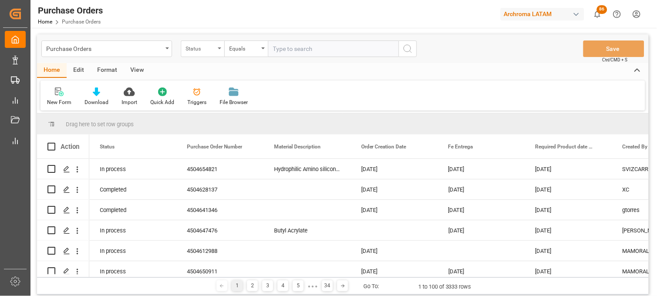
click at [215, 49] on div "Status" at bounding box center [203, 48] width 44 height 17
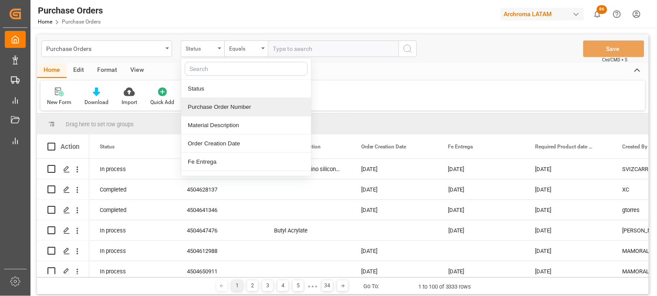
click at [208, 107] on div "Purchase Order Number" at bounding box center [246, 107] width 130 height 18
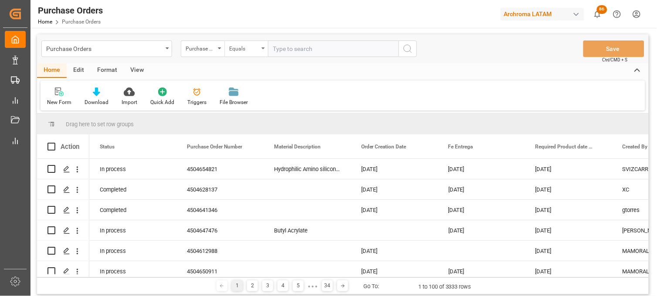
click at [253, 48] on div "Equals" at bounding box center [244, 48] width 30 height 10
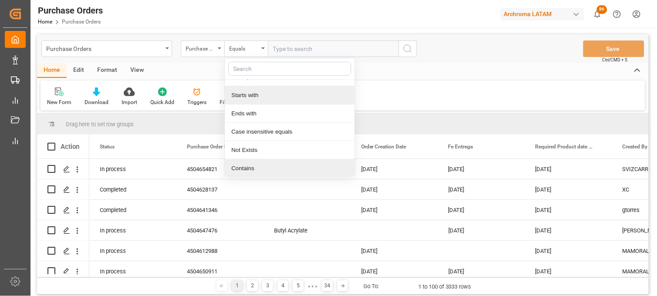
scroll to position [50, 0]
click at [252, 165] on div "Contains" at bounding box center [290, 167] width 130 height 18
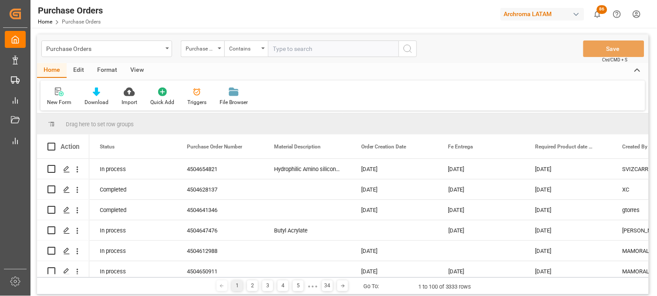
click at [285, 50] on input "text" at bounding box center [333, 48] width 131 height 17
paste input "4504638475,4504629395"
type input "4504638475,4504629395"
click at [410, 47] on circle "search button" at bounding box center [407, 48] width 7 height 7
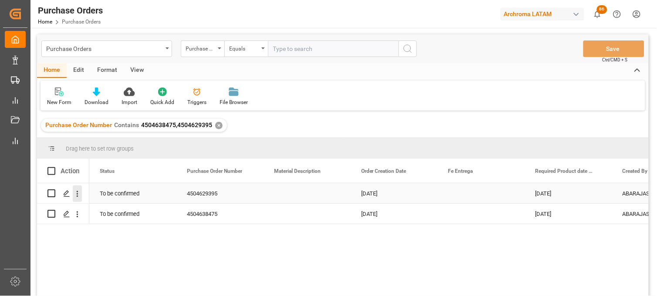
click at [77, 194] on icon "open menu" at bounding box center [78, 194] width 2 height 6
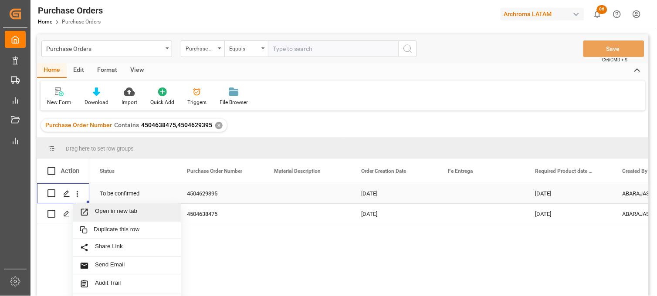
click at [85, 213] on icon "Press SPACE to select this row." at bounding box center [84, 212] width 9 height 9
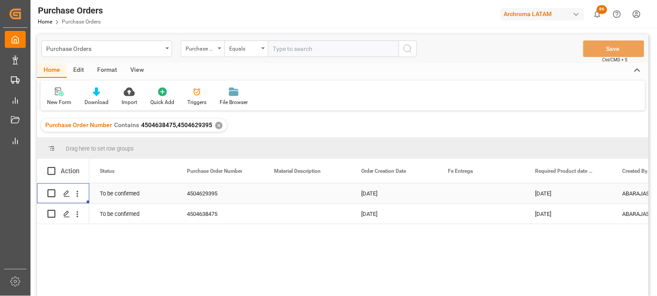
click at [293, 195] on div "Press SPACE to select this row." at bounding box center [306, 193] width 87 height 20
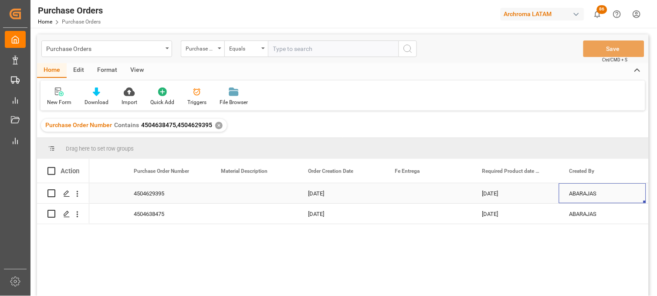
scroll to position [0, 140]
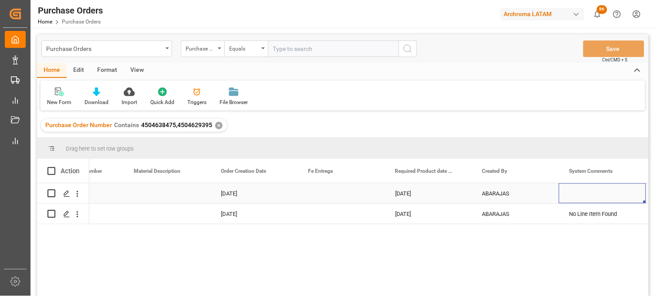
click at [320, 195] on div "Press SPACE to select this row." at bounding box center [340, 193] width 87 height 20
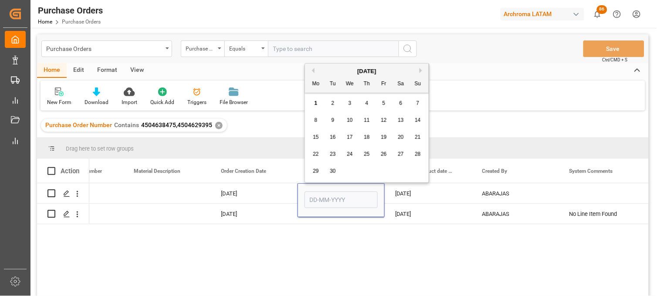
click at [421, 69] on button "Next Month" at bounding box center [421, 70] width 5 height 5
click at [388, 119] on div "10" at bounding box center [383, 120] width 11 height 10
type input "[DATE]"
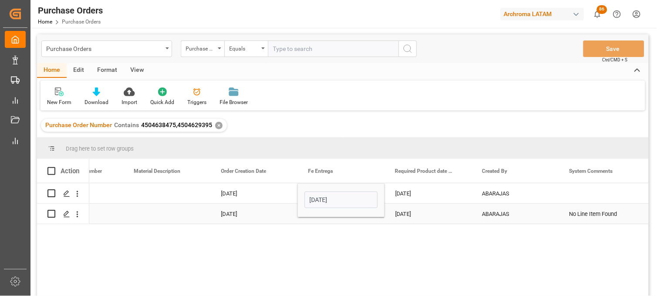
click at [322, 219] on div "Press SPACE to select this row." at bounding box center [340, 214] width 87 height 20
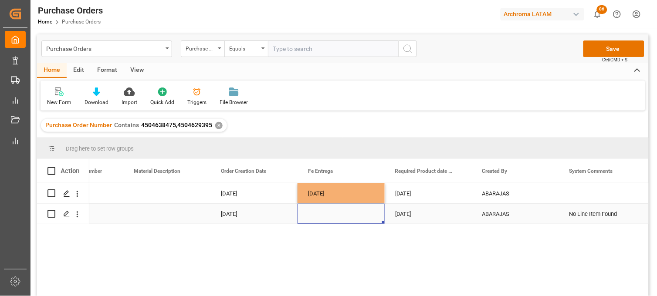
click at [319, 212] on div "Press SPACE to select this row." at bounding box center [340, 214] width 87 height 20
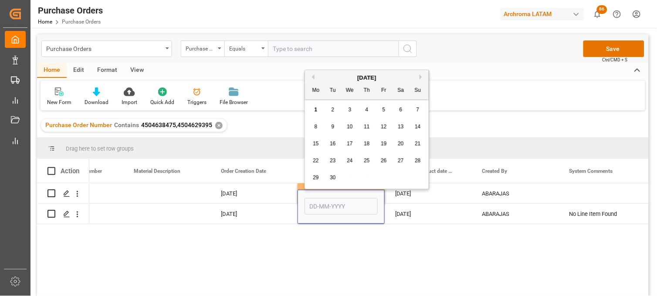
click at [420, 75] on button "Next Month" at bounding box center [421, 76] width 5 height 5
click at [384, 125] on span "10" at bounding box center [384, 127] width 6 height 6
type input "[DATE]"
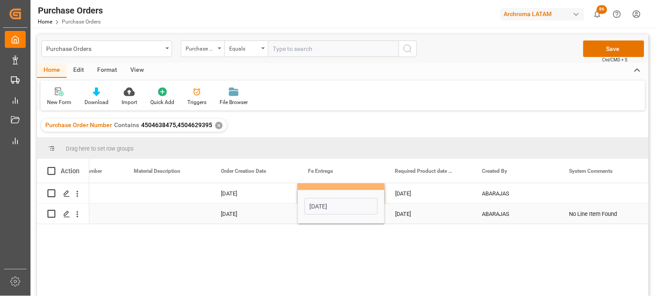
click at [410, 209] on div "[DATE]" at bounding box center [428, 214] width 87 height 20
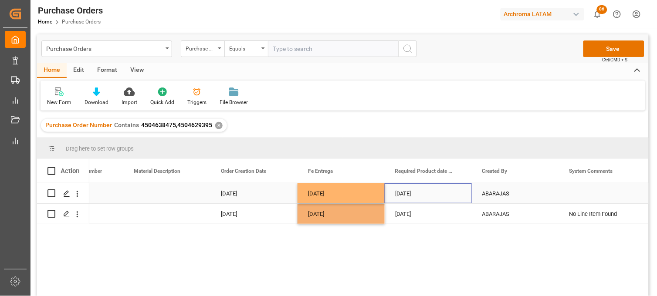
click at [413, 192] on div "[DATE]" at bounding box center [428, 193] width 87 height 20
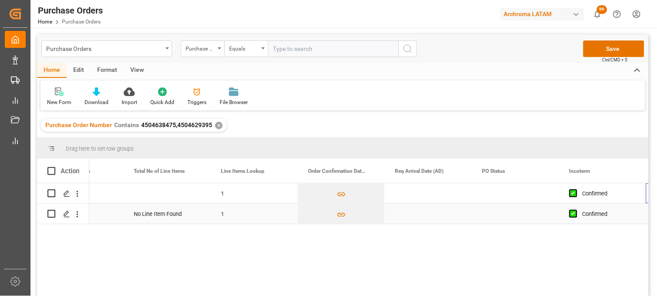
scroll to position [0, 663]
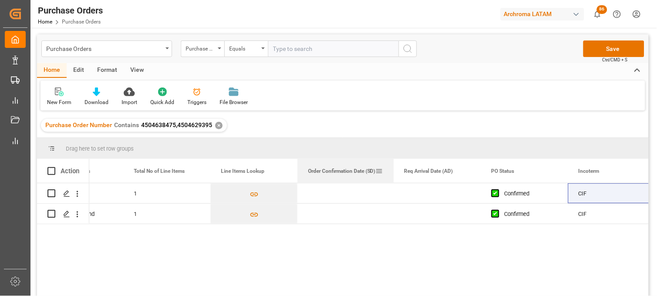
drag, startPoint x: 384, startPoint y: 167, endPoint x: 400, endPoint y: 170, distance: 15.9
click at [395, 166] on div at bounding box center [393, 171] width 3 height 24
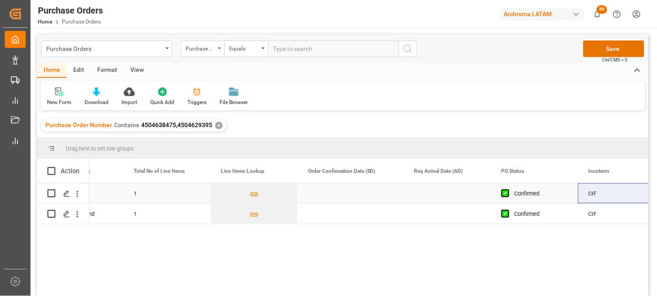
click at [333, 194] on div "Press SPACE to select this row." at bounding box center [350, 193] width 106 height 20
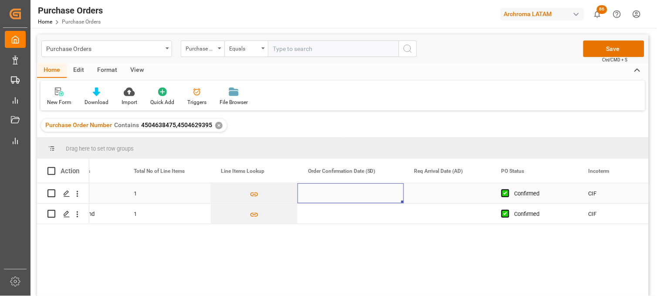
click at [333, 194] on div "Press SPACE to select this row." at bounding box center [350, 193] width 106 height 20
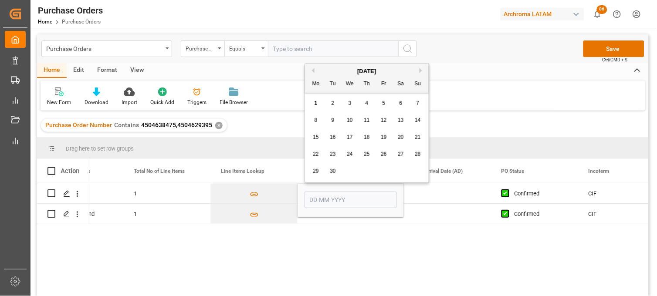
click at [311, 71] on button "Previous Month" at bounding box center [311, 70] width 5 height 5
click at [368, 172] on span "31" at bounding box center [367, 171] width 6 height 6
type input "[DATE]"
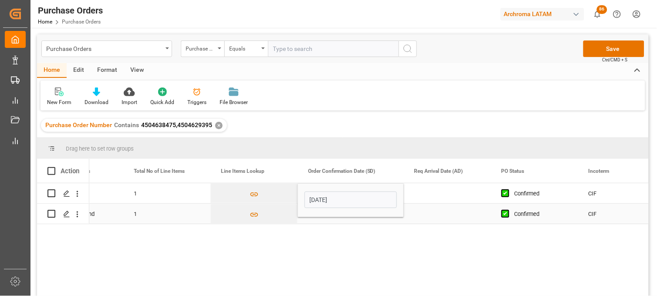
drag, startPoint x: 336, startPoint y: 219, endPoint x: 330, endPoint y: 216, distance: 6.8
click at [336, 219] on div "Press SPACE to select this row." at bounding box center [350, 214] width 106 height 20
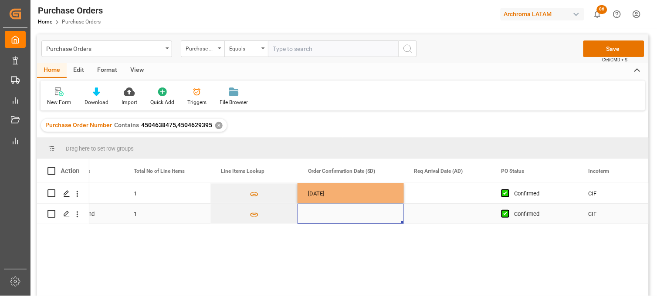
click at [318, 213] on div "Press SPACE to select this row." at bounding box center [350, 214] width 106 height 20
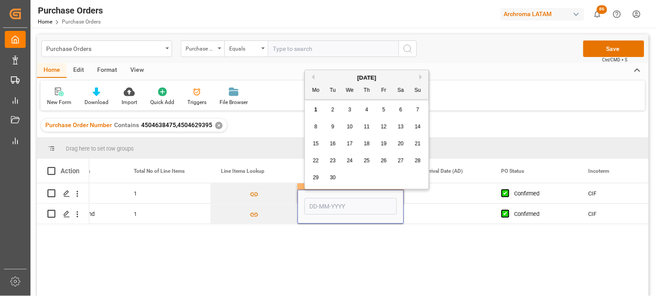
click at [313, 76] on button "Previous Month" at bounding box center [311, 76] width 5 height 5
click at [368, 177] on span "31" at bounding box center [367, 178] width 6 height 6
type input "[DATE]"
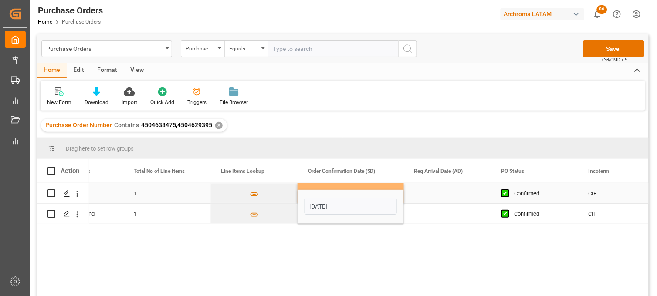
click at [430, 191] on div "Press SPACE to select this row." at bounding box center [447, 193] width 87 height 20
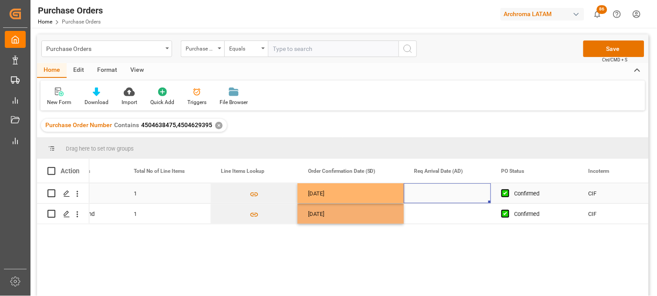
click at [430, 191] on div "Press SPACE to select this row." at bounding box center [447, 193] width 87 height 20
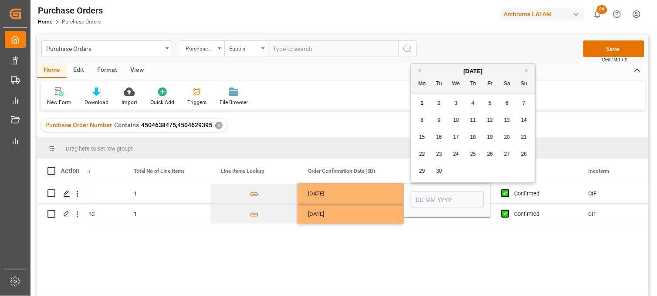
click at [423, 170] on span "29" at bounding box center [422, 171] width 6 height 6
type input "[DATE]"
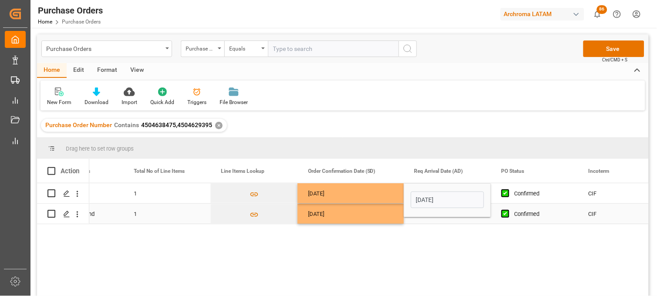
drag, startPoint x: 422, startPoint y: 219, endPoint x: 421, endPoint y: 215, distance: 4.8
click at [421, 219] on div "Press SPACE to select this row." at bounding box center [447, 214] width 87 height 20
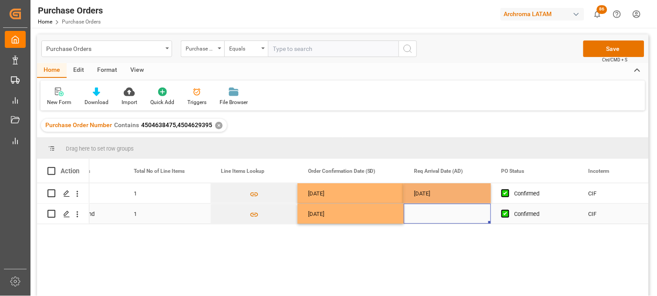
click at [421, 213] on div "Press SPACE to select this row." at bounding box center [447, 214] width 87 height 20
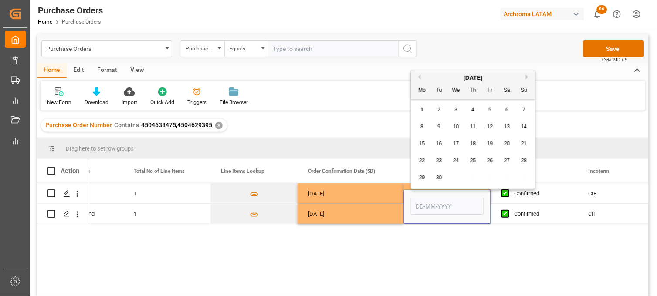
click at [420, 177] on span "29" at bounding box center [422, 178] width 6 height 6
type input "[DATE]"
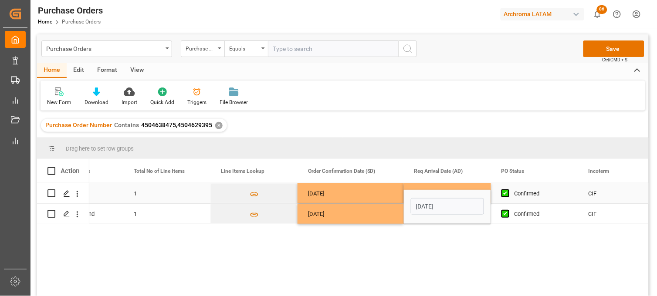
click at [347, 192] on div "[DATE]" at bounding box center [350, 193] width 106 height 20
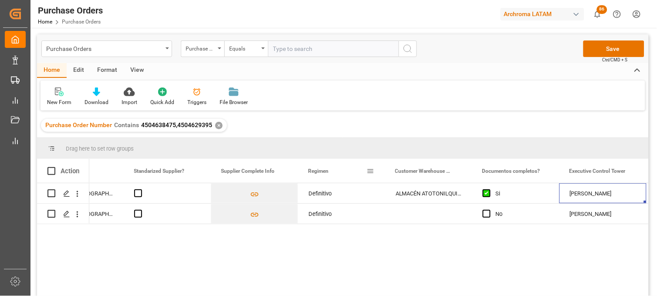
scroll to position [0, 0]
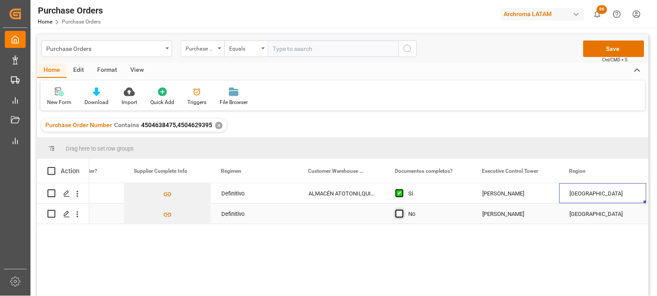
click at [398, 214] on span "Press SPACE to select this row." at bounding box center [399, 214] width 8 height 8
click at [402, 210] on input "Press SPACE to select this row." at bounding box center [402, 210] width 0 height 0
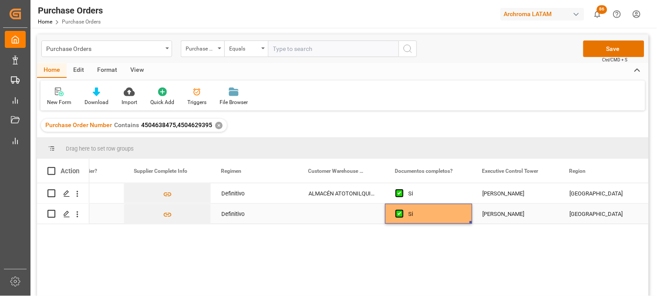
click at [328, 215] on div "Press SPACE to select this row." at bounding box center [341, 214] width 87 height 20
click at [328, 215] on input "Press SPACE to select this row." at bounding box center [341, 208] width 73 height 17
click at [328, 208] on input "ATO" at bounding box center [341, 208] width 73 height 17
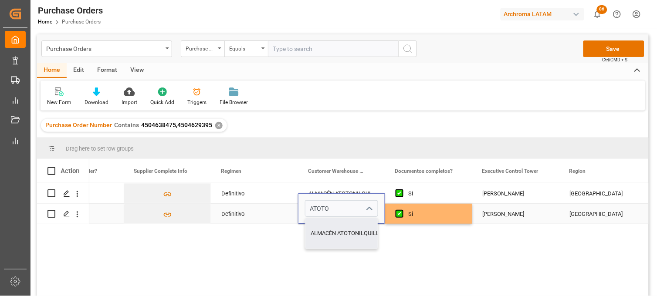
click at [338, 233] on div "ALMACÉN ATOTONILQUILLO" at bounding box center [346, 233] width 83 height 30
type input "ALMACÉN ATOTONILQUILLO"
click at [519, 210] on div "[PERSON_NAME]" at bounding box center [515, 214] width 66 height 20
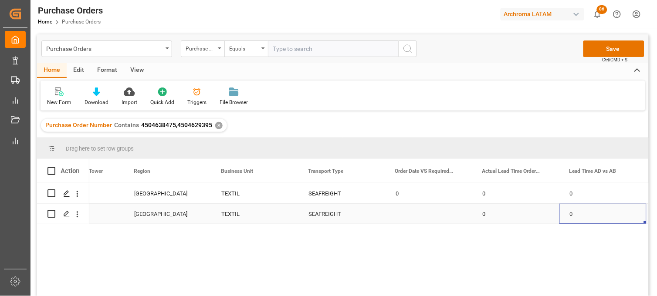
scroll to position [0, 1901]
click at [600, 51] on button "Save" at bounding box center [613, 48] width 61 height 17
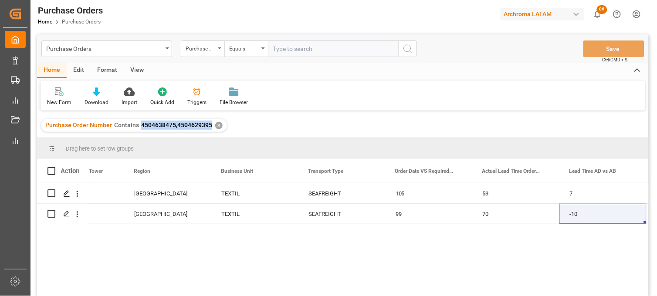
drag, startPoint x: 209, startPoint y: 126, endPoint x: 141, endPoint y: 128, distance: 68.4
click at [141, 128] on span "4504638475,4504629395" at bounding box center [176, 124] width 71 height 7
copy span "4504638475,4504629395"
click at [165, 51] on div "Purchase Orders" at bounding box center [106, 48] width 131 height 17
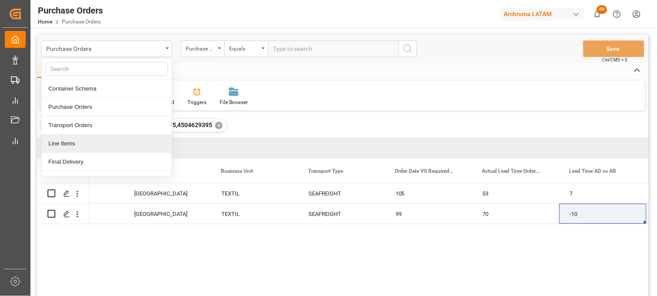
click at [103, 142] on div "Line Items" at bounding box center [107, 144] width 130 height 18
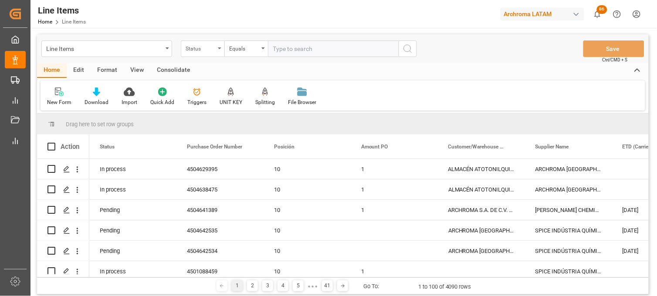
click at [219, 51] on div "Status" at bounding box center [203, 48] width 44 height 17
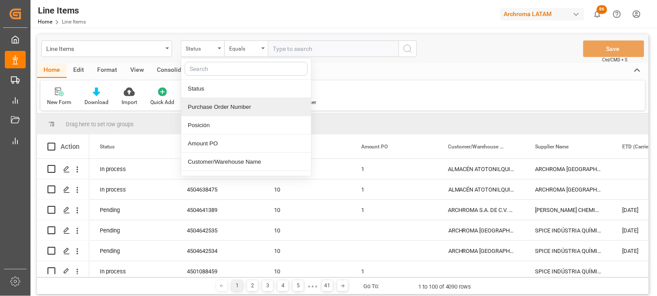
click at [227, 108] on div "Purchase Order Number" at bounding box center [246, 107] width 130 height 18
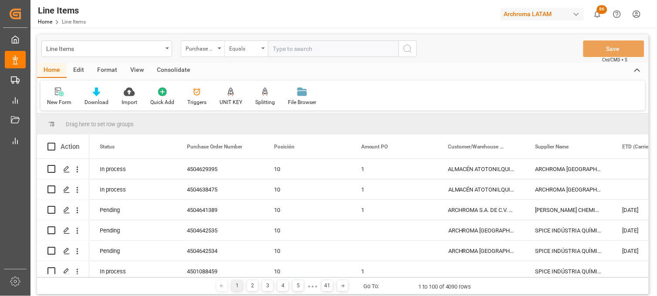
click at [259, 51] on div "Equals" at bounding box center [246, 48] width 44 height 17
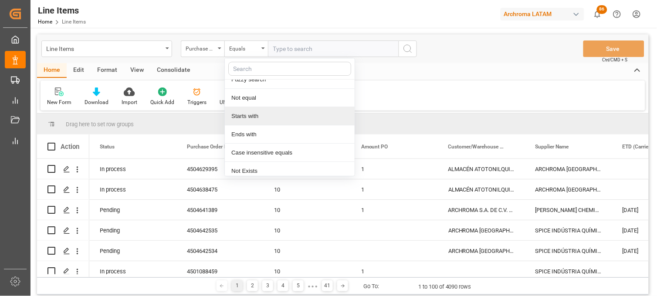
scroll to position [50, 0]
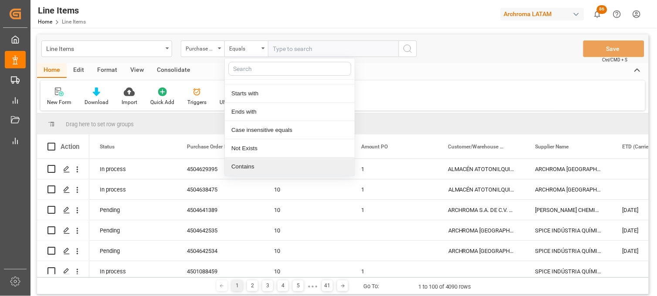
click at [253, 165] on div "Contains" at bounding box center [290, 167] width 130 height 18
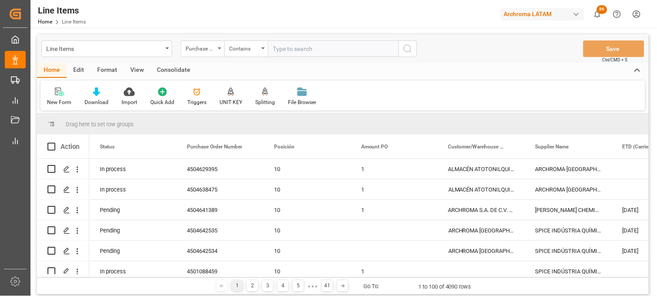
click at [300, 53] on input "text" at bounding box center [333, 48] width 131 height 17
paste input "4504638475,4504629395"
type input "4504638475,4504629395"
click at [404, 48] on icon "search button" at bounding box center [407, 49] width 10 height 10
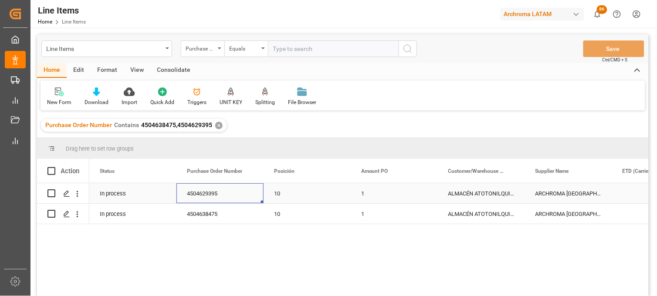
click at [206, 196] on div "4504629395" at bounding box center [219, 193] width 87 height 20
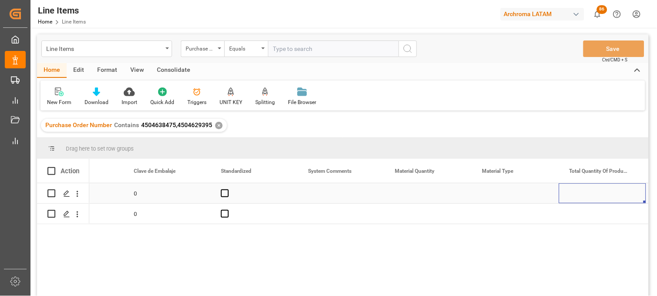
scroll to position [0, 1098]
click at [240, 195] on div "Press SPACE to select this row." at bounding box center [253, 193] width 87 height 20
click at [329, 194] on div "Press SPACE to select this row." at bounding box center [340, 193] width 87 height 20
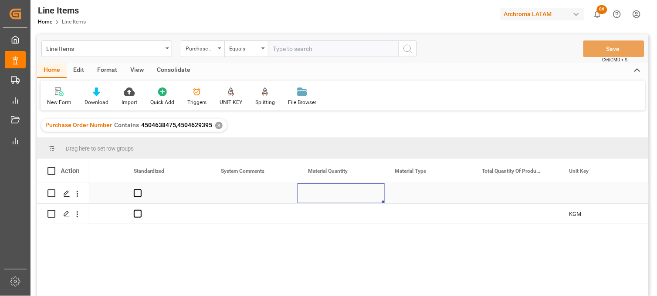
click at [329, 194] on div "Press SPACE to select this row." at bounding box center [340, 193] width 87 height 20
type input "10"
click at [407, 190] on div "Press SPACE to select this row." at bounding box center [428, 193] width 87 height 20
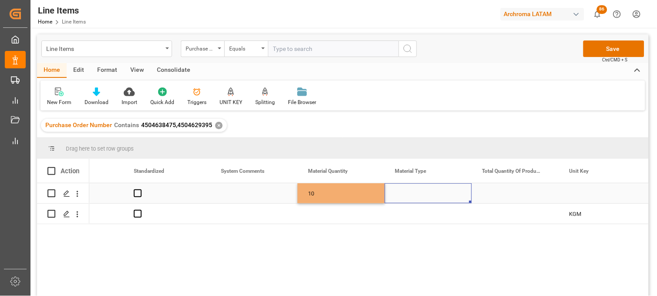
click at [407, 190] on div "Press SPACE to select this row." at bounding box center [428, 193] width 87 height 20
click at [407, 190] on input "Press SPACE to select this row." at bounding box center [427, 198] width 73 height 17
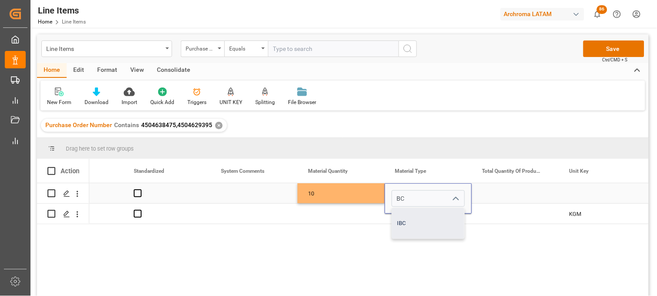
click at [410, 218] on div "IBC" at bounding box center [428, 223] width 72 height 30
type input "IBC"
click at [317, 215] on div "Press SPACE to select this row." at bounding box center [340, 214] width 87 height 20
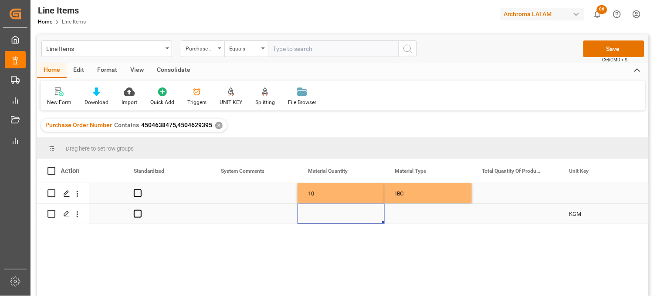
click at [321, 216] on div "Press SPACE to select this row." at bounding box center [340, 214] width 87 height 20
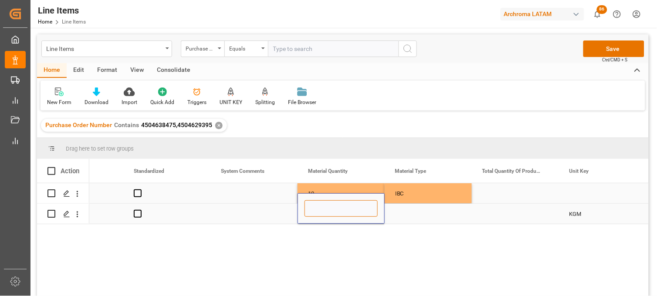
click at [321, 215] on input "Press SPACE to select this row." at bounding box center [340, 208] width 73 height 17
type input "15"
click at [410, 212] on div "Press SPACE to select this row." at bounding box center [428, 214] width 87 height 20
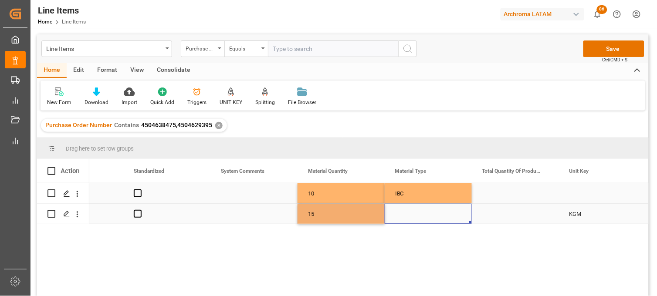
click at [410, 212] on div "Press SPACE to select this row." at bounding box center [428, 214] width 87 height 20
click at [410, 212] on input "Press SPACE to select this row." at bounding box center [427, 208] width 73 height 17
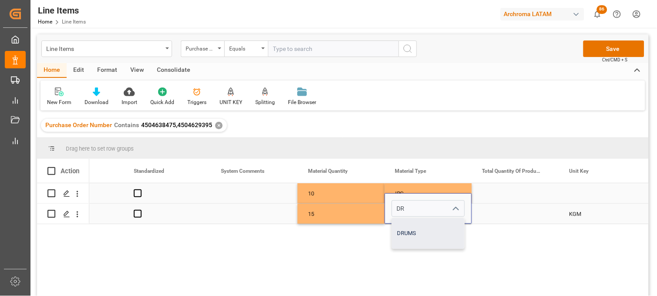
click at [402, 234] on div "DRUMS" at bounding box center [428, 233] width 72 height 30
type input "DRUMS"
click at [323, 195] on div "10" at bounding box center [340, 193] width 87 height 20
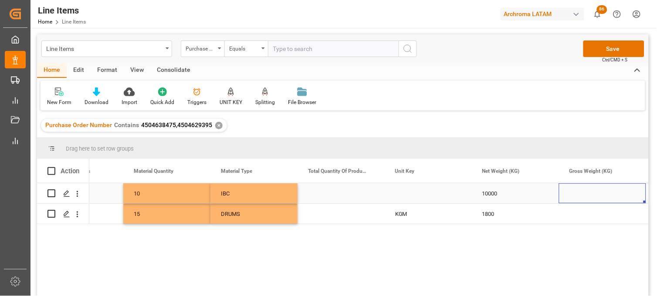
click at [399, 193] on div "Press SPACE to select this row." at bounding box center [428, 193] width 87 height 20
type input "KGM"
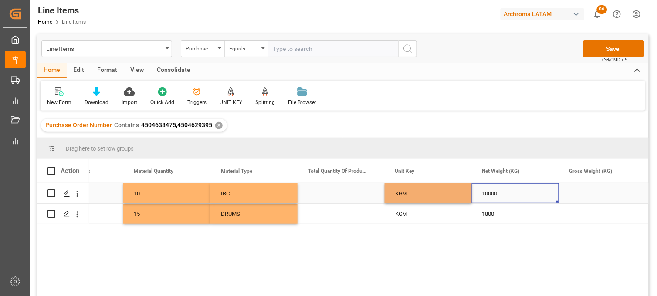
click at [493, 193] on div "10000" at bounding box center [515, 193] width 87 height 20
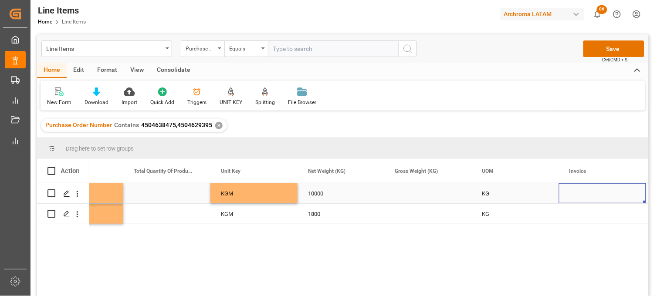
click at [402, 190] on div "Press SPACE to select this row." at bounding box center [428, 193] width 87 height 20
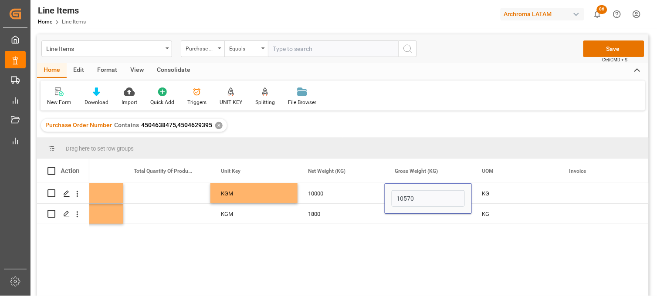
type input "10570"
click at [418, 216] on div "Press SPACE to select this row." at bounding box center [428, 214] width 87 height 20
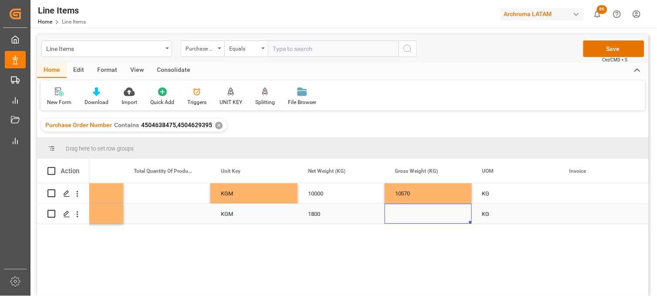
click at [406, 211] on div "Press SPACE to select this row." at bounding box center [428, 214] width 87 height 20
click at [406, 211] on input "Press SPACE to select this row." at bounding box center [427, 208] width 73 height 17
type input "1890"
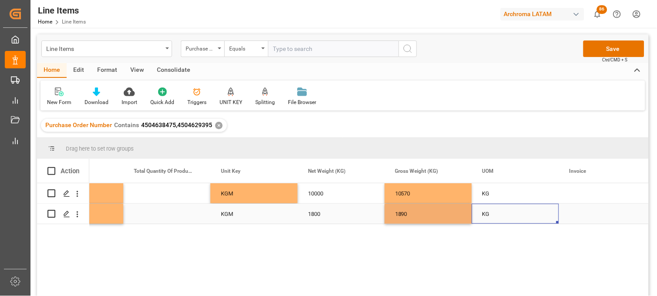
click at [498, 216] on div "KG" at bounding box center [515, 214] width 87 height 20
click at [497, 196] on div "KG" at bounding box center [515, 193] width 87 height 20
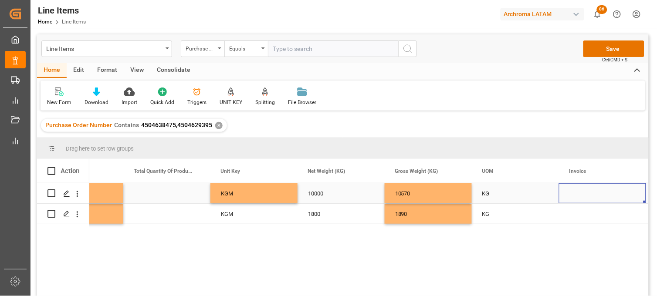
scroll to position [0, 1534]
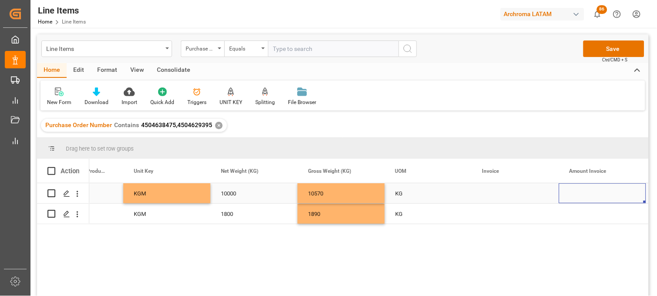
click at [486, 195] on div "Press SPACE to select this row." at bounding box center [515, 193] width 87 height 20
type input "20200"
click at [577, 192] on div "Press SPACE to select this row." at bounding box center [602, 193] width 87 height 20
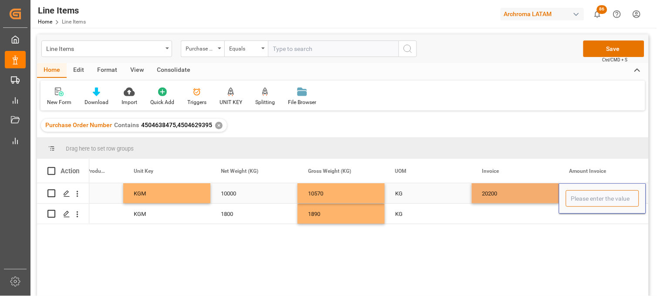
click at [577, 192] on input "Press SPACE to select this row." at bounding box center [602, 198] width 73 height 17
click at [584, 202] on input "Press SPACE to select this row." at bounding box center [602, 198] width 73 height 17
click at [583, 202] on input "Press SPACE to select this row." at bounding box center [602, 198] width 73 height 17
click at [580, 199] on input "Press SPACE to select this row." at bounding box center [602, 198] width 73 height 17
click at [492, 195] on div "20200" at bounding box center [515, 193] width 87 height 20
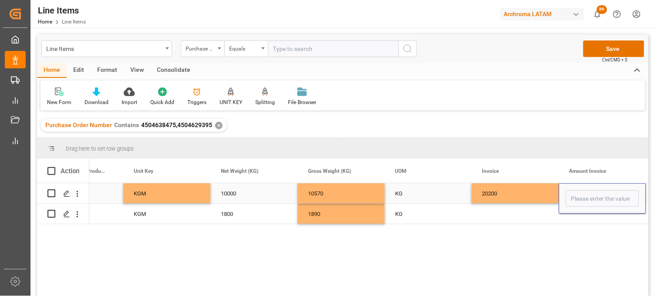
click at [492, 195] on div "20200" at bounding box center [515, 193] width 87 height 20
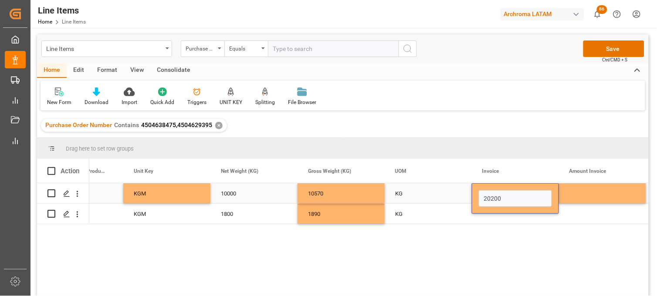
click at [481, 198] on input "20200" at bounding box center [515, 198] width 73 height 17
click at [586, 191] on div "Press SPACE to select this row." at bounding box center [602, 193] width 87 height 20
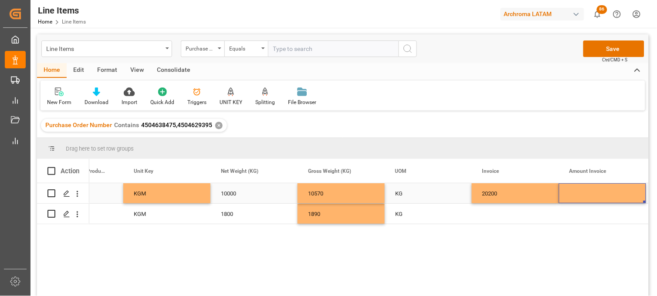
click at [586, 191] on div "Press SPACE to select this row." at bounding box center [602, 193] width 87 height 20
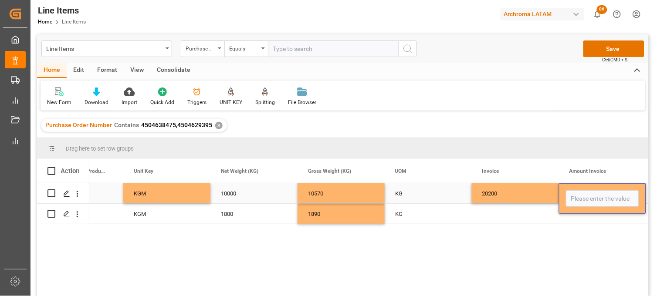
type input "20200"
click at [514, 194] on div "20200" at bounding box center [515, 193] width 87 height 20
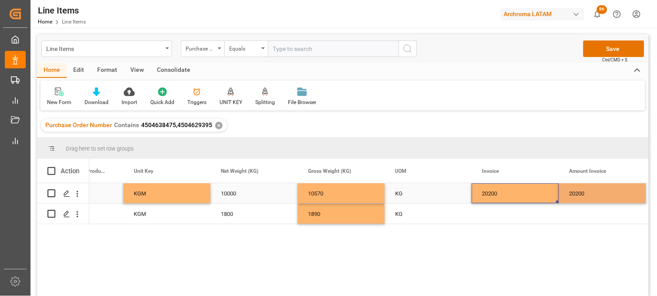
click at [514, 194] on div "20200" at bounding box center [515, 193] width 87 height 20
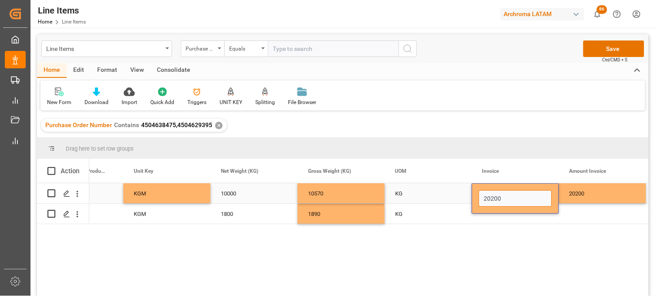
drag, startPoint x: 499, startPoint y: 196, endPoint x: 450, endPoint y: 195, distance: 49.7
paste input "9064587786"
type input "9064587786"
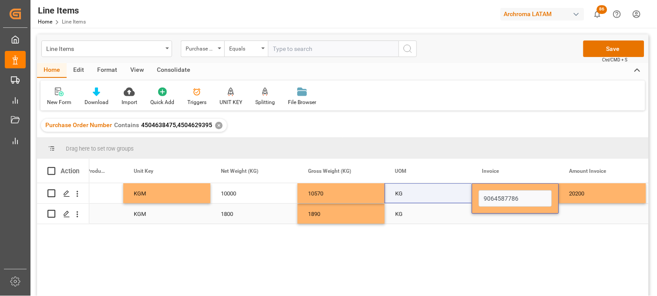
click at [575, 216] on div "Press SPACE to select this row." at bounding box center [602, 214] width 87 height 20
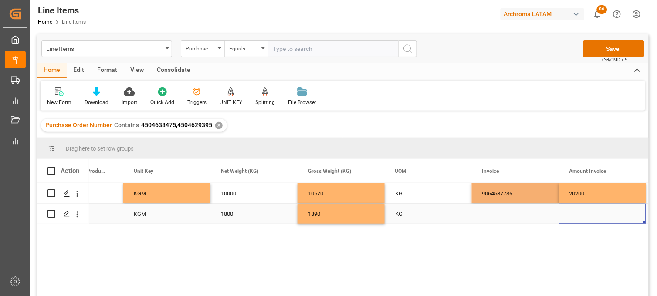
click at [575, 216] on div "Press SPACE to select this row." at bounding box center [602, 214] width 87 height 20
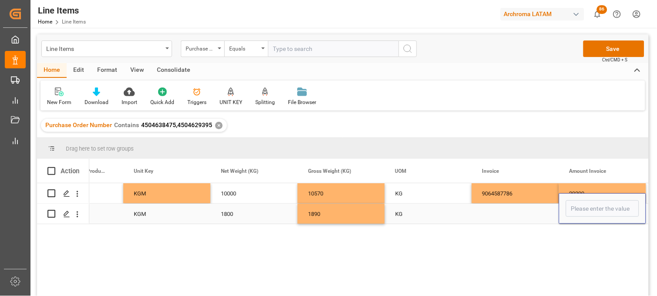
click at [576, 218] on div "Press SPACE to select this row." at bounding box center [602, 208] width 87 height 30
click at [574, 209] on input "Press SPACE to select this row." at bounding box center [602, 208] width 73 height 17
click at [586, 208] on input "23" at bounding box center [602, 208] width 73 height 17
type input "2034"
click at [492, 213] on div "Press SPACE to select this row." at bounding box center [515, 214] width 87 height 20
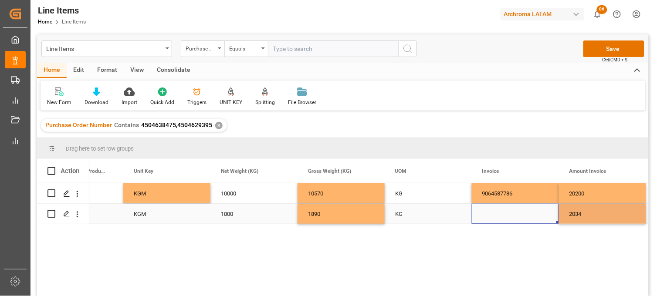
click at [496, 215] on div "Press SPACE to select this row." at bounding box center [515, 214] width 87 height 20
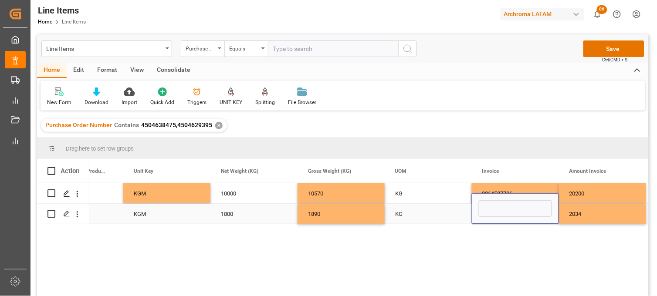
click at [496, 215] on input "Press SPACE to select this row." at bounding box center [515, 208] width 73 height 17
type input "9064587786"
click at [584, 211] on div "2034" at bounding box center [602, 214] width 87 height 20
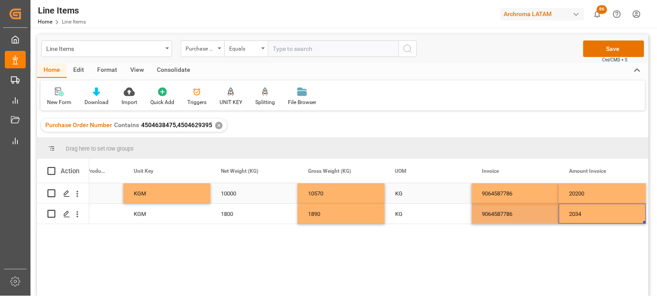
click at [582, 193] on div "20200" at bounding box center [602, 193] width 87 height 20
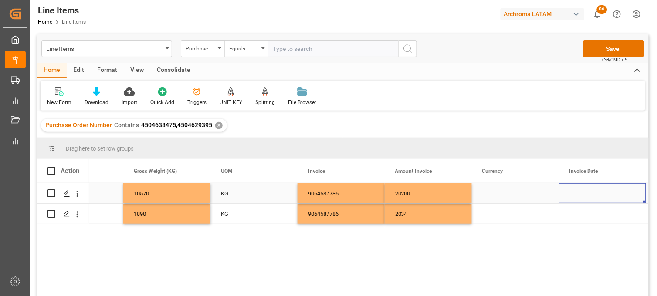
scroll to position [0, 1795]
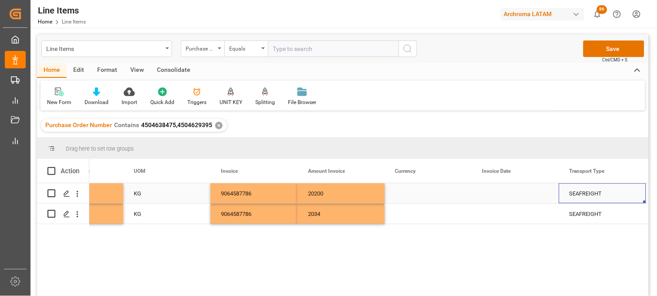
click at [414, 195] on div "Press SPACE to select this row." at bounding box center [428, 193] width 87 height 20
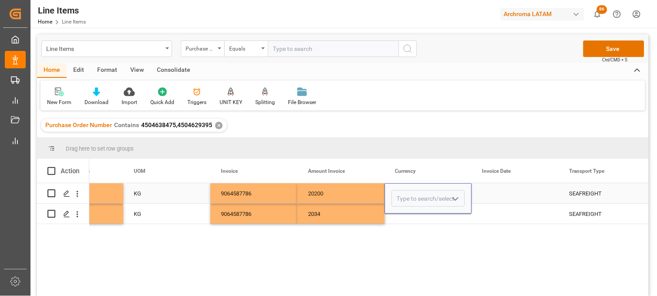
click at [414, 195] on input "Press SPACE to select this row." at bounding box center [427, 198] width 73 height 17
click at [413, 219] on div "USD" at bounding box center [428, 223] width 72 height 30
type input "USD"
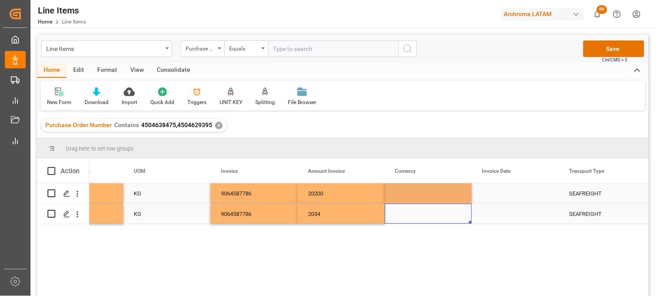
click at [412, 216] on div "Press SPACE to select this row." at bounding box center [428, 214] width 87 height 20
click at [410, 214] on div "Press SPACE to select this row." at bounding box center [428, 214] width 87 height 20
click at [409, 213] on input "Press SPACE to select this row." at bounding box center [427, 208] width 73 height 17
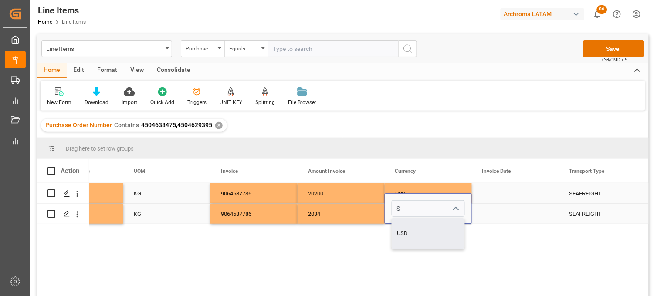
drag, startPoint x: 415, startPoint y: 226, endPoint x: 453, endPoint y: 210, distance: 40.8
click at [415, 226] on div "USD" at bounding box center [428, 233] width 72 height 30
type input "USD"
click at [489, 190] on div "Press SPACE to select this row." at bounding box center [515, 193] width 87 height 20
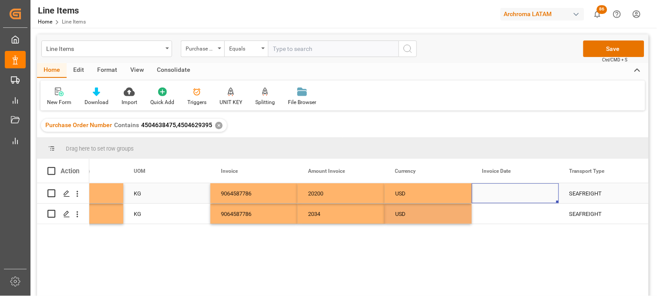
click at [489, 190] on div "Press SPACE to select this row." at bounding box center [515, 193] width 87 height 20
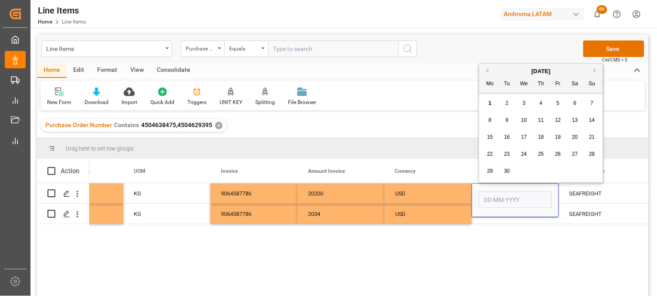
click at [486, 70] on button "Previous Month" at bounding box center [485, 70] width 5 height 5
click at [485, 68] on button "Previous Month" at bounding box center [485, 70] width 5 height 5
click at [508, 154] on span "22" at bounding box center [507, 154] width 6 height 6
type input "22-07-2025"
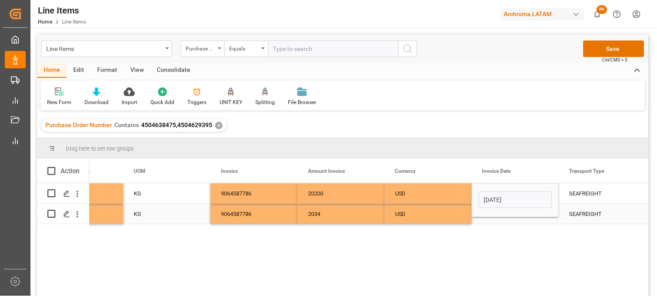
click at [456, 211] on div "USD" at bounding box center [428, 214] width 66 height 20
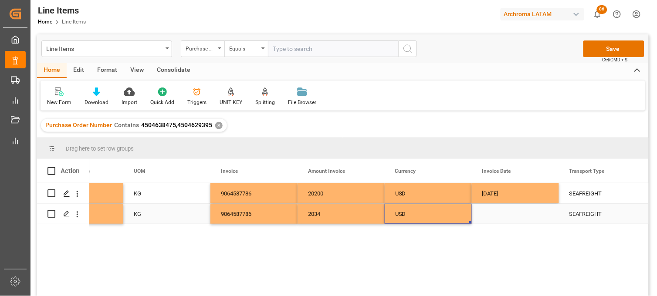
click at [499, 212] on div "Press SPACE to select this row." at bounding box center [515, 214] width 87 height 20
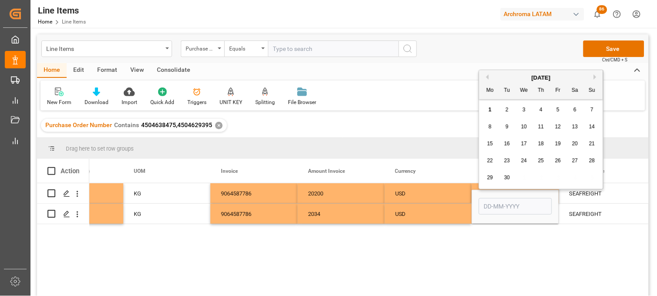
click at [485, 76] on button "Previous Month" at bounding box center [485, 76] width 5 height 5
click at [488, 77] on button "Previous Month" at bounding box center [485, 76] width 5 height 5
click at [508, 160] on span "22" at bounding box center [507, 161] width 6 height 6
type input "22-07-2025"
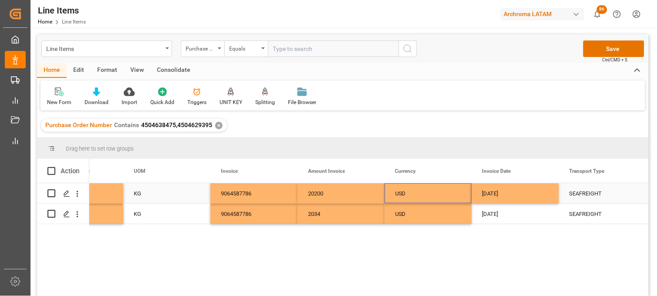
click at [414, 192] on div "USD" at bounding box center [428, 194] width 66 height 20
click at [503, 192] on div "22-07-2025" at bounding box center [515, 193] width 87 height 20
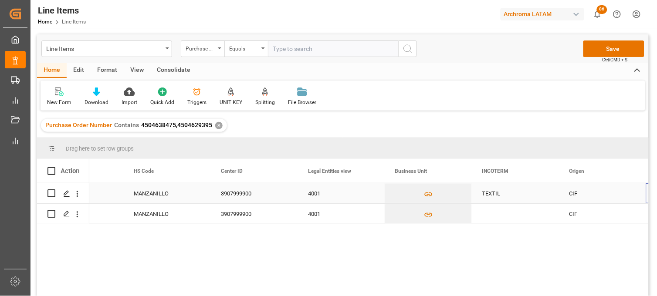
scroll to position [0, 2405]
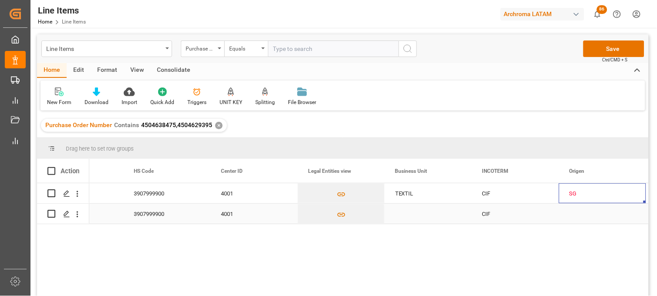
click at [411, 210] on div "Press SPACE to select this row." at bounding box center [428, 214] width 87 height 20
click at [411, 210] on input "Press SPACE to select this row." at bounding box center [427, 208] width 73 height 17
type input "TEXTIL"
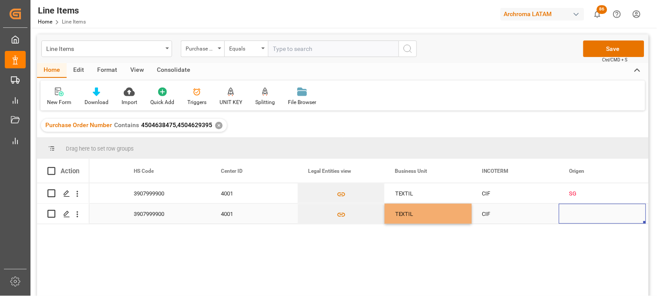
click at [576, 210] on div "Press SPACE to select this row." at bounding box center [602, 214] width 87 height 20
click at [574, 192] on div "SG" at bounding box center [602, 194] width 66 height 20
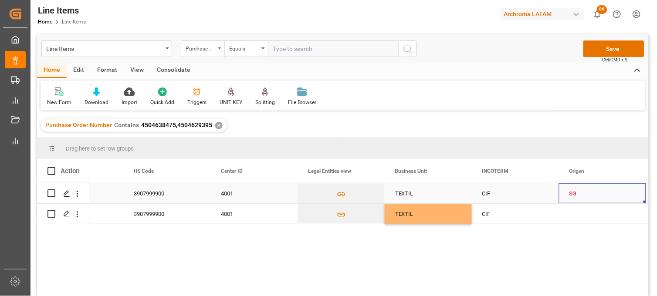
click at [574, 192] on div "SG" at bounding box center [602, 194] width 66 height 20
click at [574, 192] on input "SG" at bounding box center [602, 198] width 73 height 17
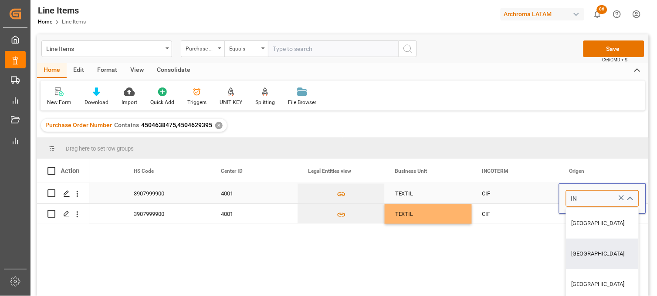
click at [577, 250] on div "INDIA" at bounding box center [602, 254] width 72 height 30
type input "INDIA"
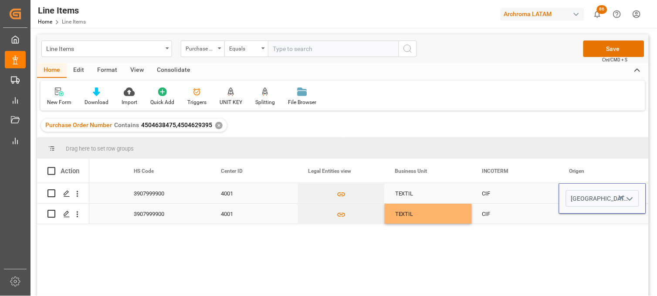
click at [576, 216] on div "Press SPACE to select this row." at bounding box center [602, 214] width 87 height 20
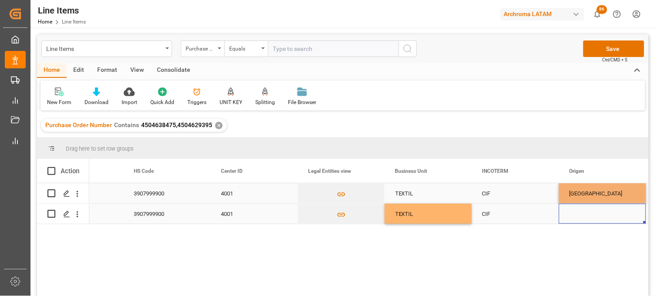
click at [576, 216] on div "Press SPACE to select this row." at bounding box center [602, 214] width 87 height 20
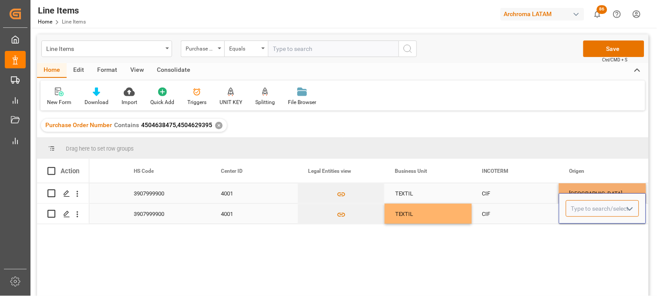
click at [574, 213] on input "Press SPACE to select this row." at bounding box center [602, 208] width 73 height 17
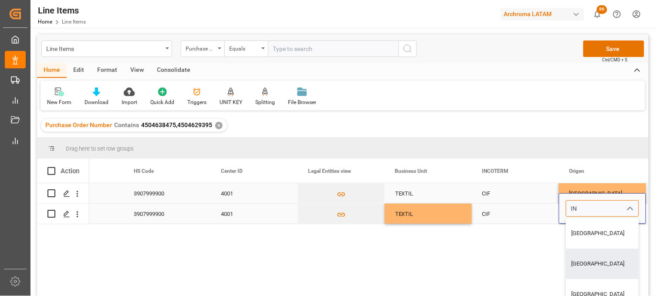
type input "INDIA"
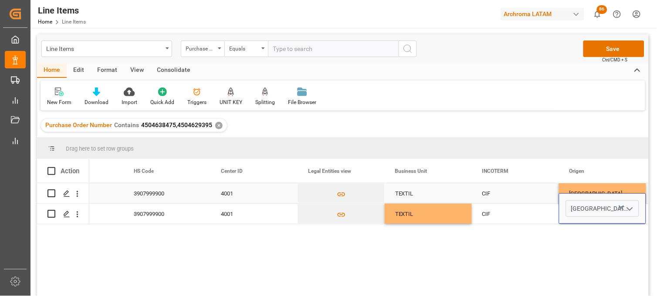
click at [503, 194] on div "CIF" at bounding box center [515, 194] width 66 height 20
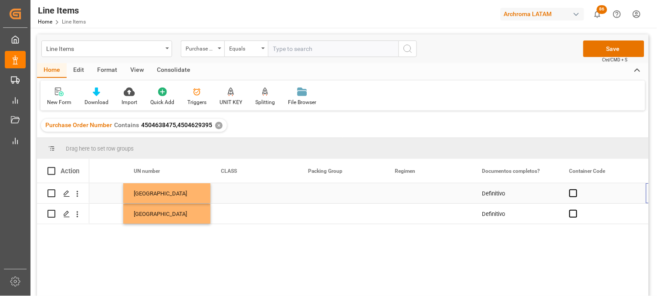
scroll to position [0, 2927]
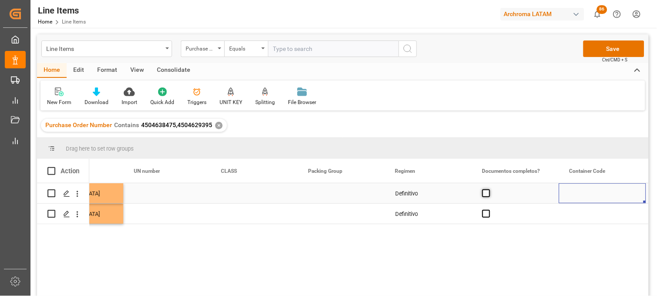
click at [486, 192] on span "Press SPACE to select this row." at bounding box center [486, 193] width 8 height 8
click at [489, 189] on input "Press SPACE to select this row." at bounding box center [489, 189] width 0 height 0
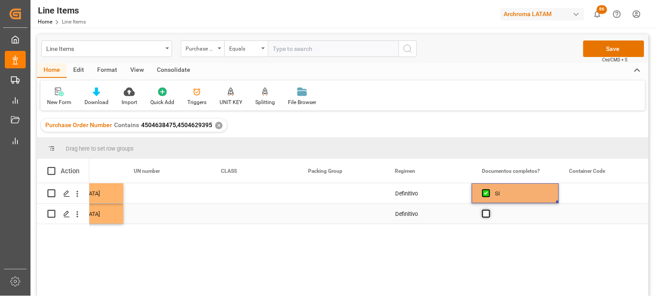
click at [489, 214] on span "Press SPACE to select this row." at bounding box center [486, 214] width 8 height 8
click at [489, 210] on input "Press SPACE to select this row." at bounding box center [489, 210] width 0 height 0
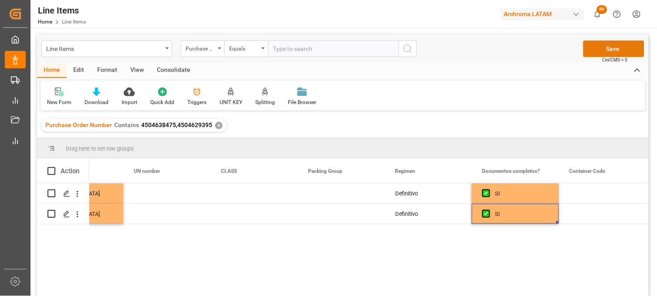
click at [600, 51] on button "Save" at bounding box center [613, 48] width 61 height 17
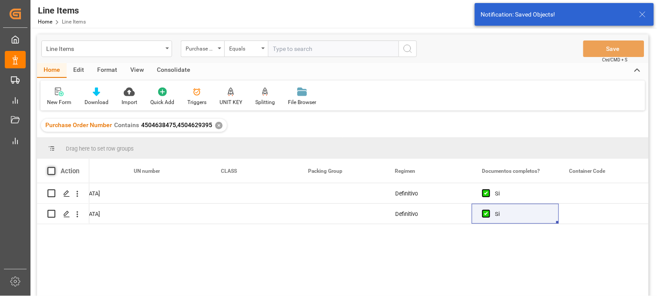
click at [54, 172] on span at bounding box center [51, 171] width 8 height 8
click at [54, 167] on input "checkbox" at bounding box center [54, 167] width 0 height 0
checkbox input "true"
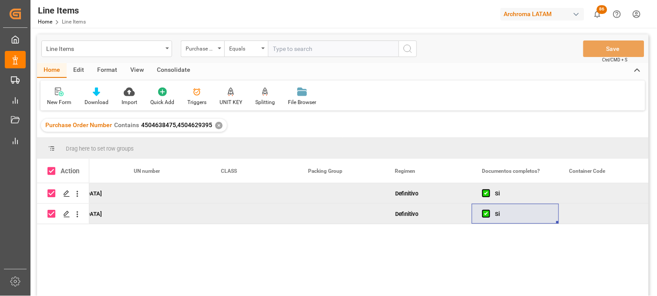
click at [168, 68] on div "Consolidate" at bounding box center [173, 70] width 47 height 15
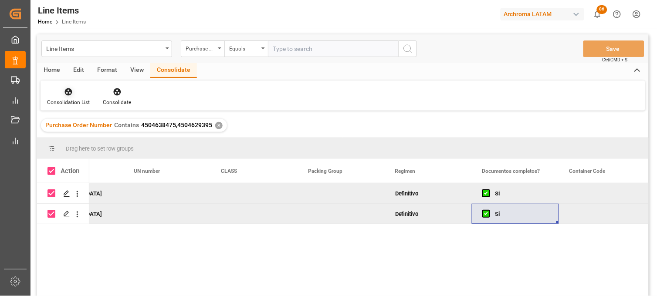
click at [74, 96] on div at bounding box center [68, 91] width 43 height 9
click at [74, 120] on div "Line Items Purchase Order Number Equals Save Ctrl/CMD + S Home Edit Format View…" at bounding box center [342, 176] width 611 height 285
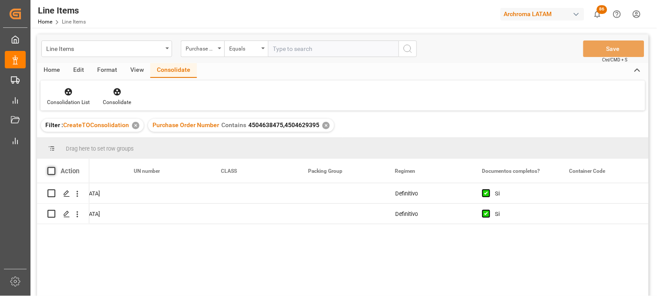
click at [50, 170] on span at bounding box center [51, 171] width 8 height 8
click at [54, 167] on input "checkbox" at bounding box center [54, 167] width 0 height 0
checkbox input "true"
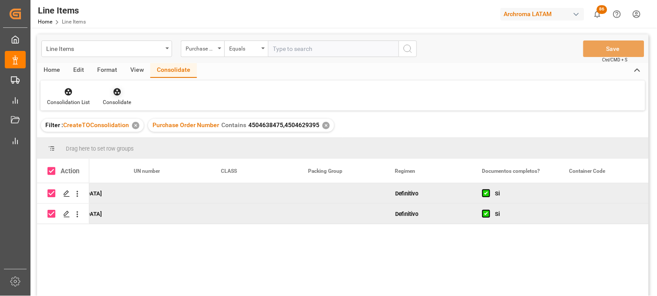
click at [119, 94] on icon at bounding box center [117, 92] width 9 height 9
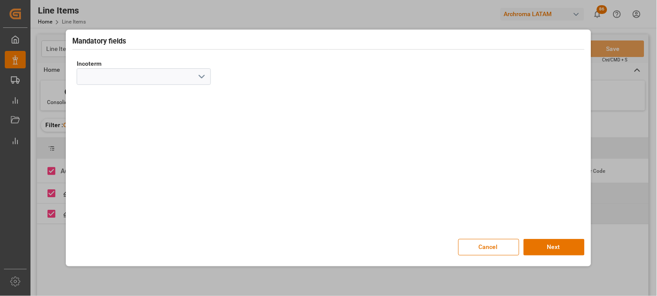
click at [198, 80] on icon "open menu" at bounding box center [201, 76] width 10 height 10
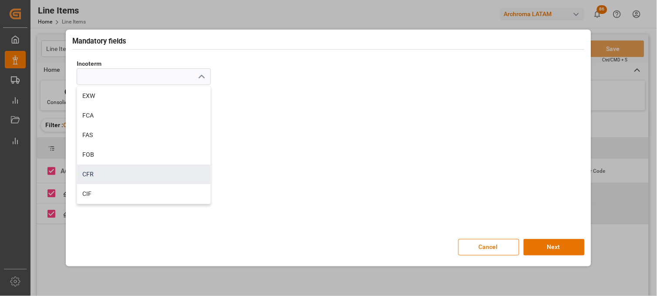
click at [114, 183] on div "CFR" at bounding box center [143, 175] width 133 height 20
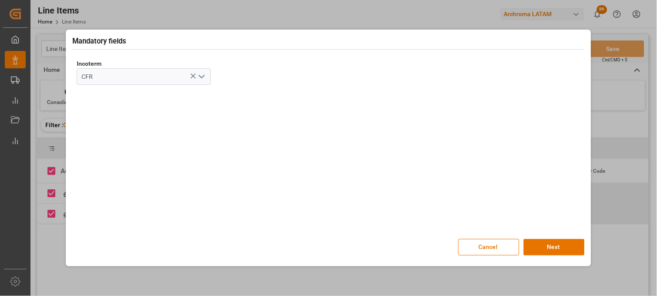
click at [201, 75] on icon "open menu" at bounding box center [201, 76] width 10 height 10
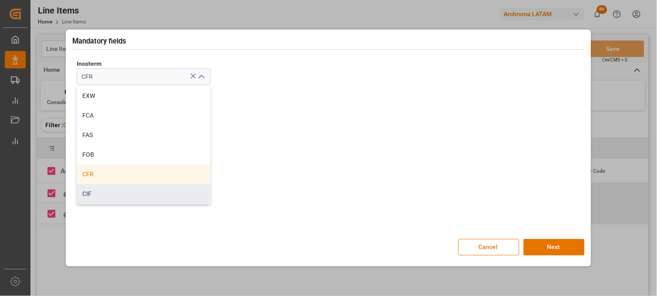
click at [115, 193] on div "CIF" at bounding box center [143, 194] width 133 height 20
type input "CIF"
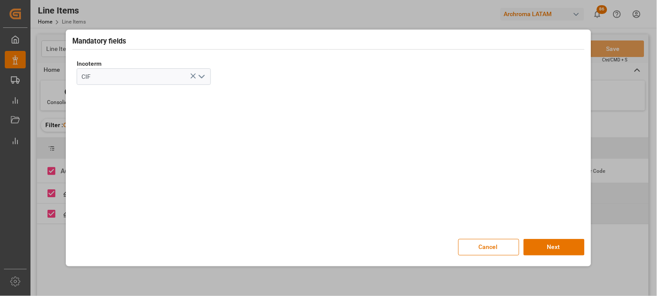
click at [549, 256] on div "Mandatory fields Incoterm CIF Cancel Next" at bounding box center [328, 148] width 521 height 233
click at [547, 247] on button "Next" at bounding box center [553, 247] width 61 height 17
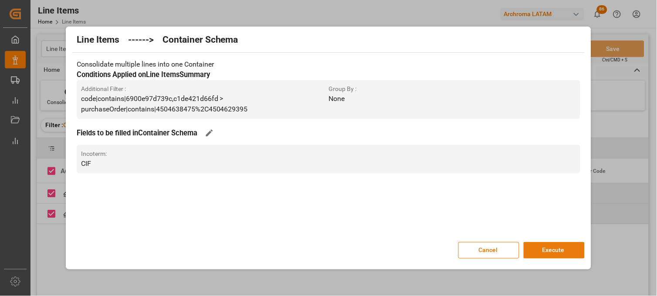
click at [551, 251] on button "Execute" at bounding box center [553, 250] width 61 height 17
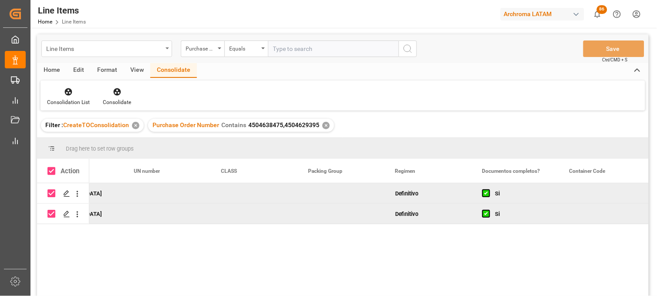
click at [86, 47] on div "Line Items" at bounding box center [104, 48] width 116 height 11
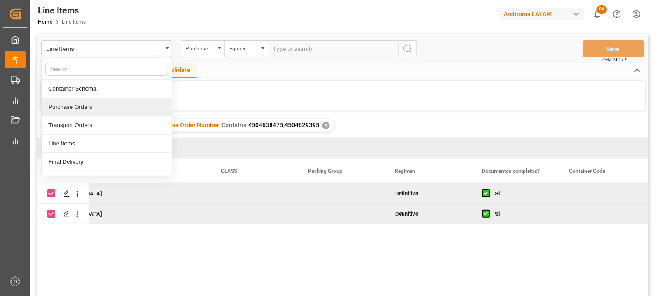
click at [96, 108] on div "Purchase Orders" at bounding box center [107, 107] width 130 height 18
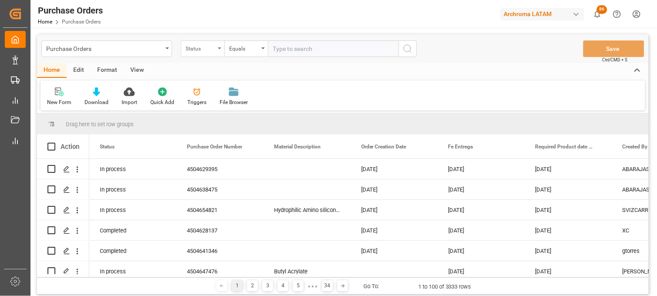
click at [208, 52] on div "Status" at bounding box center [201, 48] width 30 height 10
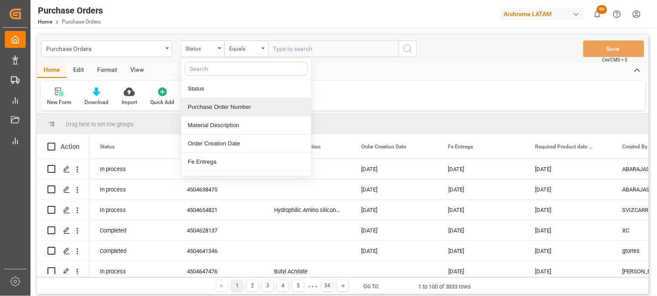
click at [211, 103] on div "Purchase Order Number" at bounding box center [246, 107] width 130 height 18
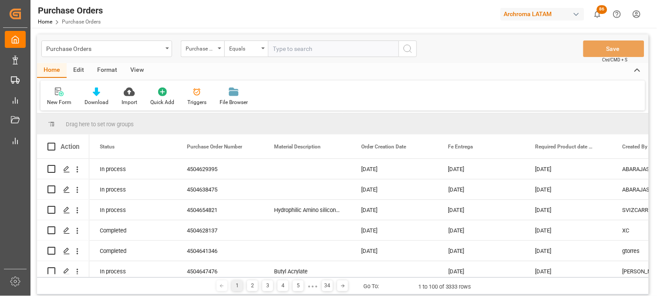
click at [277, 45] on input "text" at bounding box center [333, 48] width 131 height 17
paste input "4504631732"
type input "4504631732"
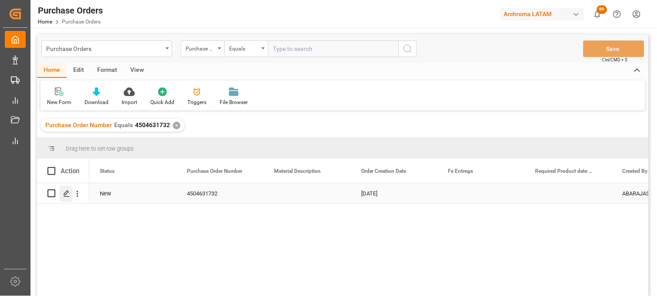
click at [66, 195] on icon "Press SPACE to select this row." at bounding box center [66, 193] width 7 height 7
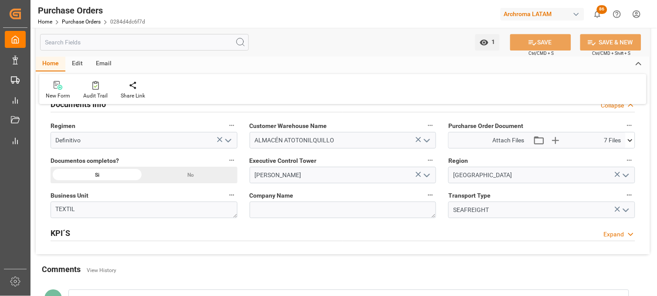
scroll to position [629, 0]
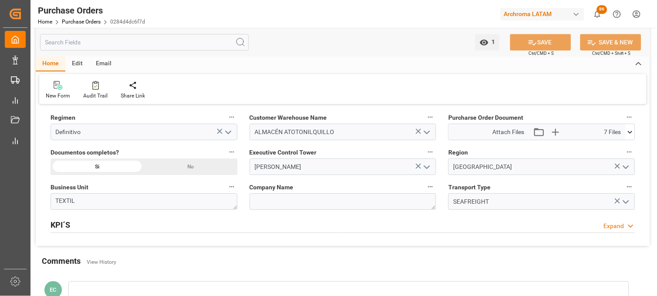
click at [632, 135] on icon at bounding box center [629, 132] width 9 height 9
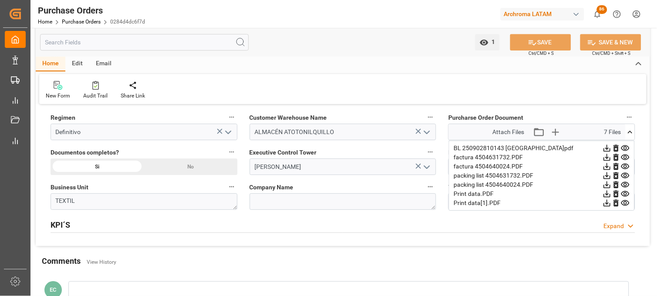
click at [611, 148] on icon at bounding box center [607, 148] width 7 height 7
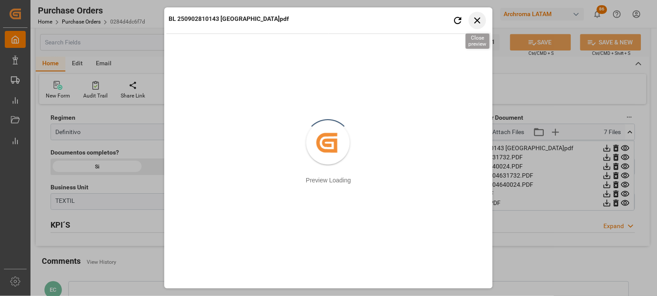
click at [476, 18] on icon "button" at bounding box center [477, 20] width 11 height 11
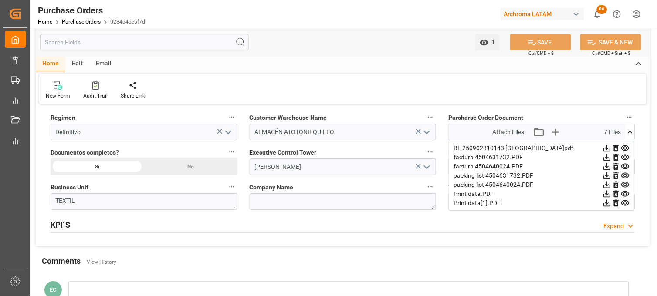
click at [611, 157] on icon at bounding box center [606, 157] width 9 height 9
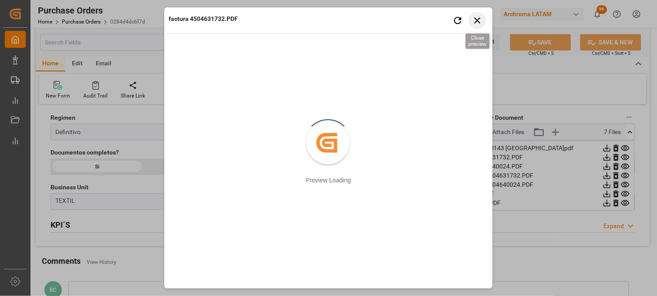
click at [480, 21] on icon "button" at bounding box center [477, 20] width 11 height 11
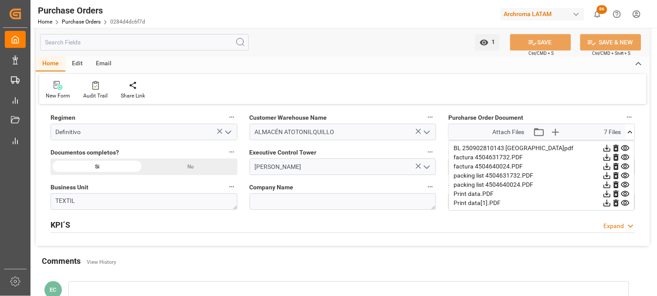
click at [611, 165] on icon at bounding box center [606, 166] width 9 height 9
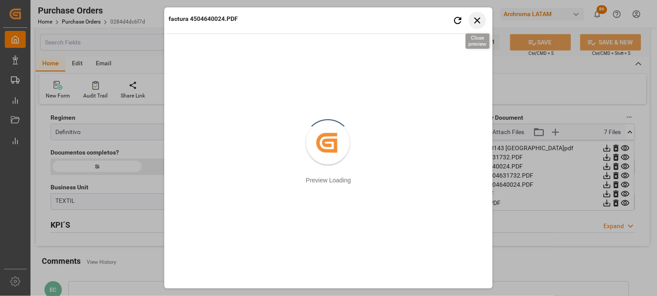
click at [477, 20] on icon "button" at bounding box center [477, 20] width 6 height 6
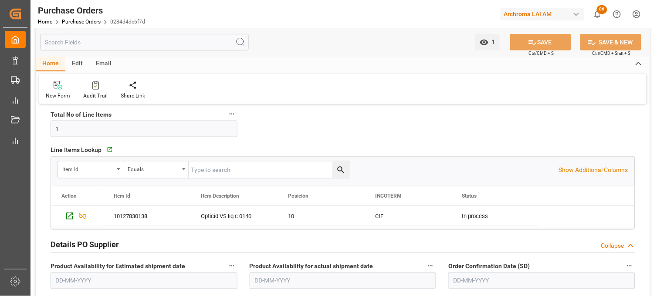
scroll to position [242, 0]
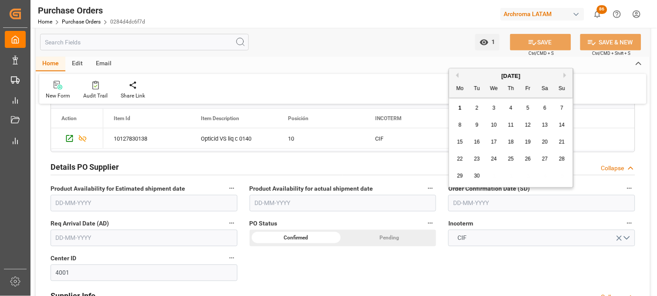
click at [459, 202] on input "text" at bounding box center [541, 203] width 187 height 17
click at [454, 169] on div "29 30 1 2 3 4 5" at bounding box center [511, 176] width 119 height 17
click at [494, 107] on span "3" at bounding box center [493, 108] width 3 height 6
type input "03-09-2025"
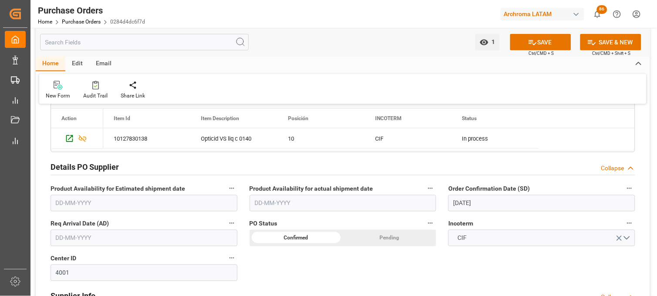
click at [98, 232] on input "text" at bounding box center [144, 238] width 187 height 17
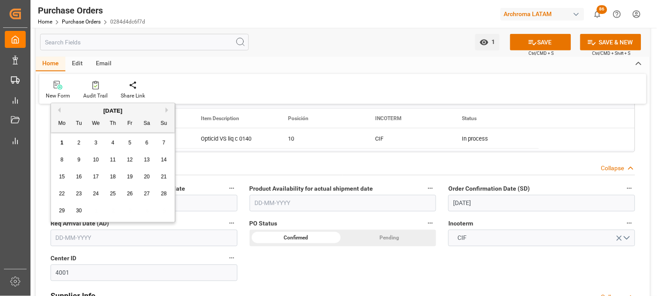
click at [73, 111] on div "[DATE]" at bounding box center [113, 111] width 124 height 9
click at [166, 108] on button "Next Month" at bounding box center [167, 110] width 5 height 5
click at [112, 161] on span "9" at bounding box center [112, 160] width 3 height 6
type input "[DATE]"
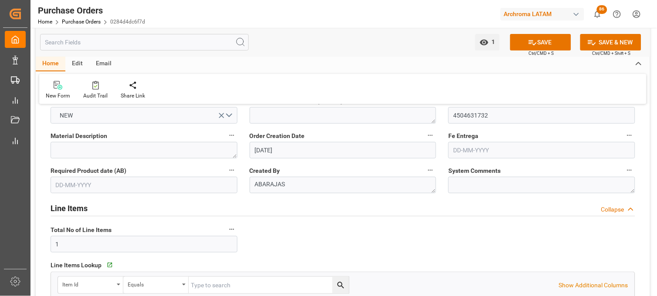
scroll to position [48, 0]
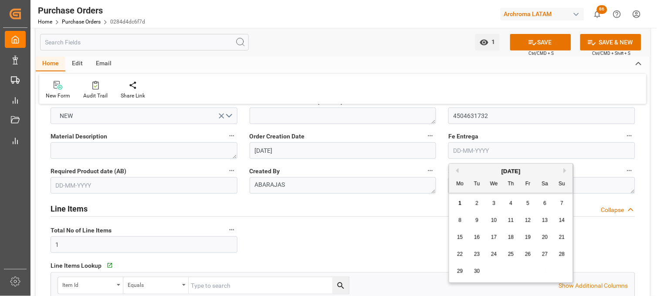
click at [454, 150] on input "text" at bounding box center [541, 150] width 187 height 17
click at [466, 168] on div "[DATE]" at bounding box center [511, 171] width 124 height 9
click at [567, 169] on button "Next Month" at bounding box center [565, 170] width 5 height 5
click at [460, 254] on span "20" at bounding box center [460, 254] width 6 height 6
type input "20-10-2025"
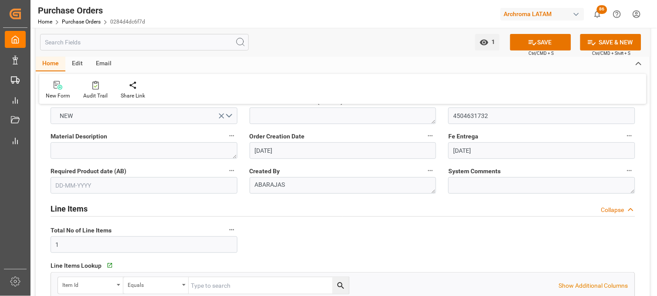
scroll to position [0, 0]
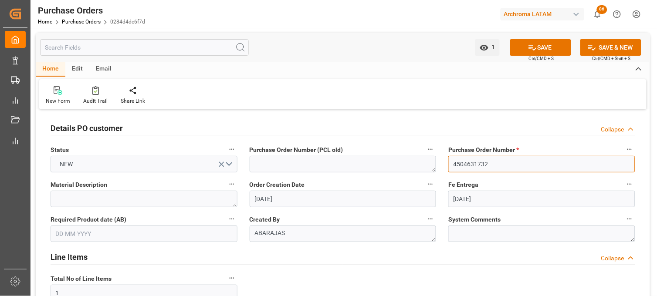
click at [468, 160] on input "4504631732" at bounding box center [541, 164] width 187 height 17
click at [519, 50] on button "SAVE" at bounding box center [540, 47] width 61 height 17
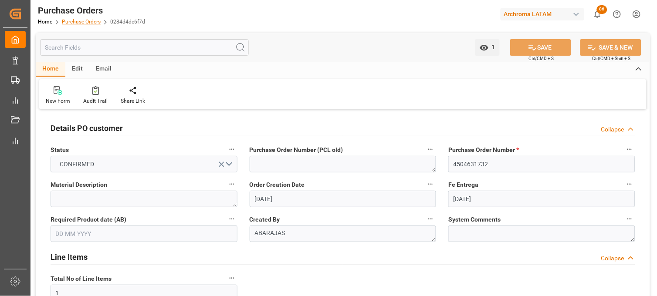
click at [68, 24] on link "Purchase Orders" at bounding box center [81, 22] width 39 height 6
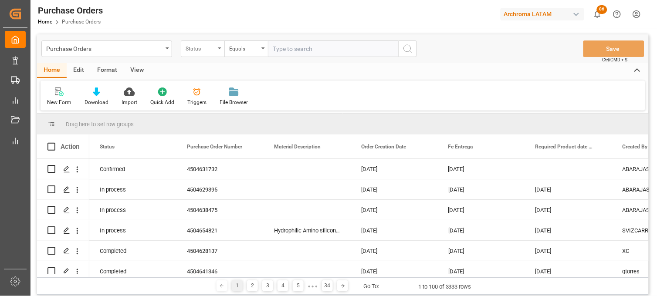
click at [211, 56] on div "Status" at bounding box center [203, 48] width 44 height 17
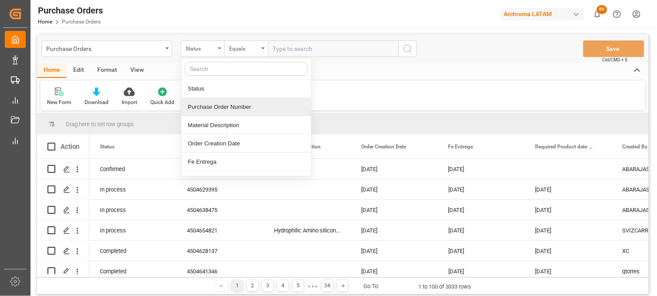
click at [216, 107] on div "Purchase Order Number" at bounding box center [246, 107] width 130 height 18
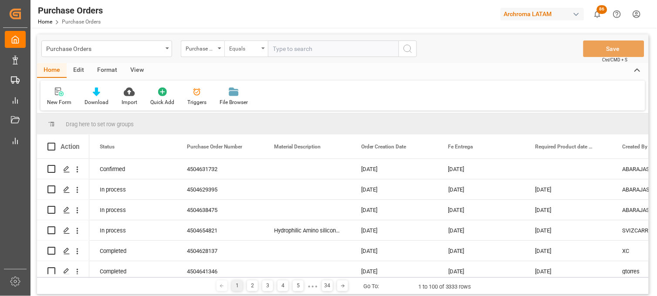
click at [256, 46] on div "Equals" at bounding box center [244, 48] width 30 height 10
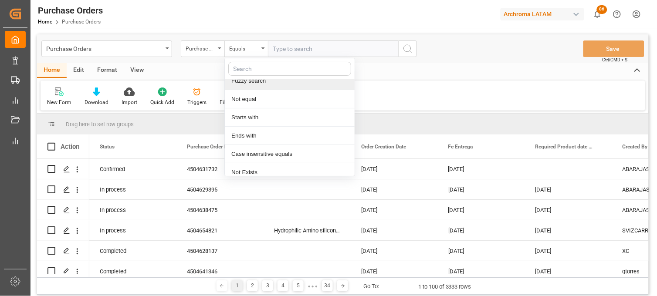
scroll to position [50, 0]
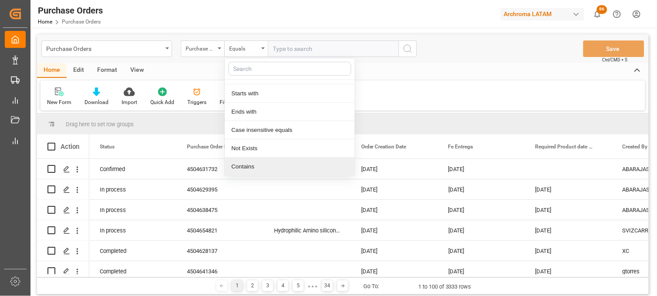
click at [263, 169] on div "Contains" at bounding box center [290, 167] width 130 height 18
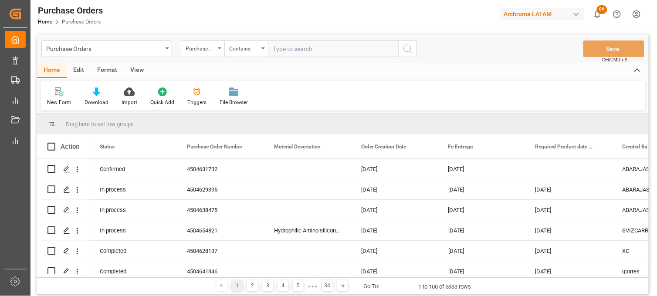
click at [293, 49] on input "text" at bounding box center [333, 48] width 131 height 17
paste input "4504640024"
paste input "4504631732"
type input "4504640024,4504631732"
click at [408, 52] on icon "search button" at bounding box center [407, 49] width 10 height 10
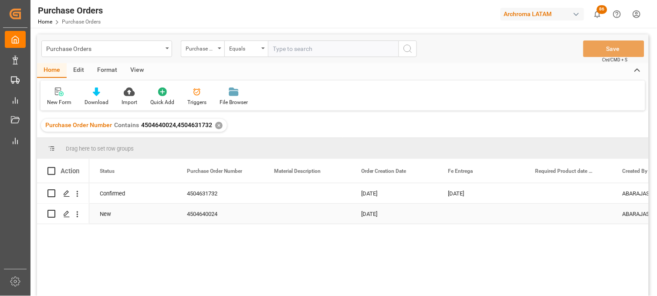
click at [454, 211] on div "Press SPACE to select this row." at bounding box center [481, 214] width 87 height 20
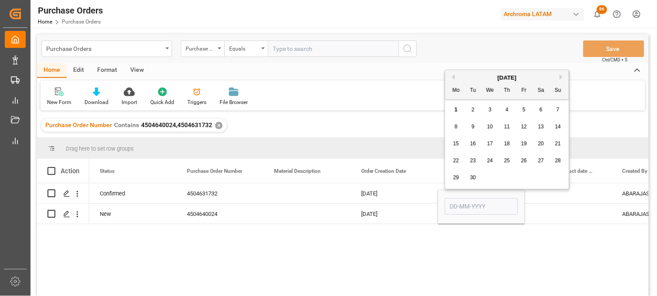
click at [561, 77] on button "Next Month" at bounding box center [562, 76] width 5 height 5
click at [459, 159] on div "20" at bounding box center [456, 161] width 11 height 10
type input "20-10-2025"
click at [459, 206] on input "20-10-2025" at bounding box center [481, 206] width 73 height 17
click at [557, 211] on div "Press SPACE to select this row." at bounding box center [568, 214] width 87 height 20
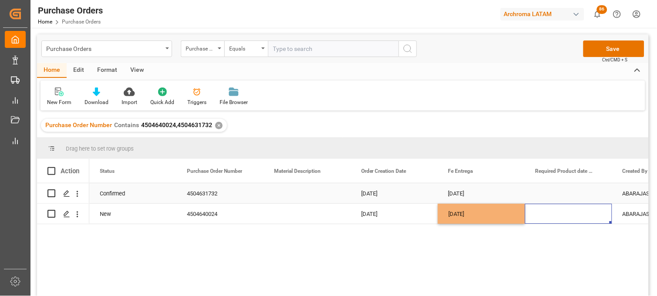
click at [557, 196] on div "Press SPACE to select this row." at bounding box center [568, 193] width 87 height 20
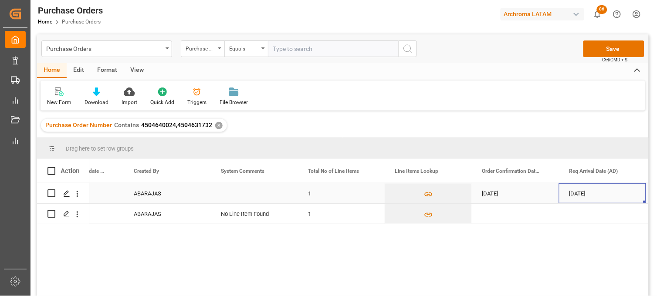
scroll to position [0, 576]
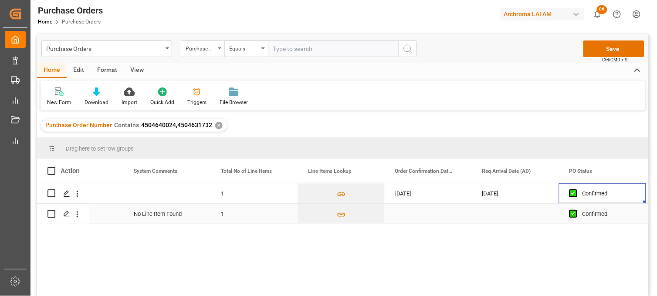
click at [410, 211] on div "Press SPACE to select this row." at bounding box center [428, 214] width 87 height 20
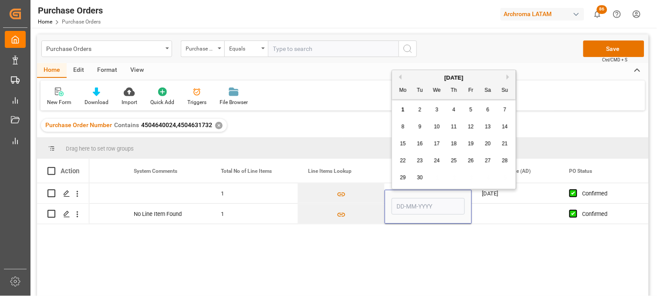
click at [440, 111] on div "3" at bounding box center [437, 110] width 11 height 10
type input "03-09-2025"
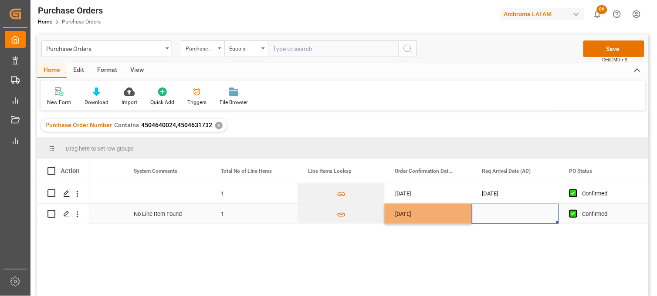
click at [499, 212] on div "Press SPACE to select this row." at bounding box center [515, 214] width 87 height 20
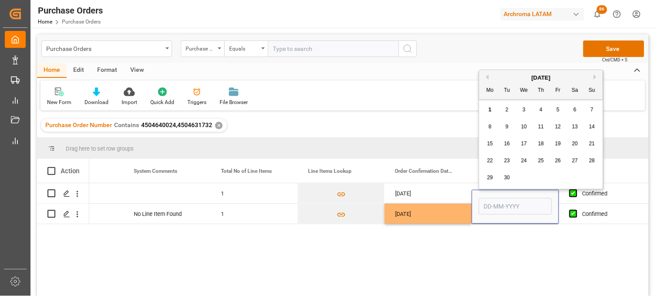
click at [596, 77] on button "Next Month" at bounding box center [596, 76] width 5 height 5
click at [540, 130] on div "9" at bounding box center [541, 127] width 11 height 10
type input "[DATE]"
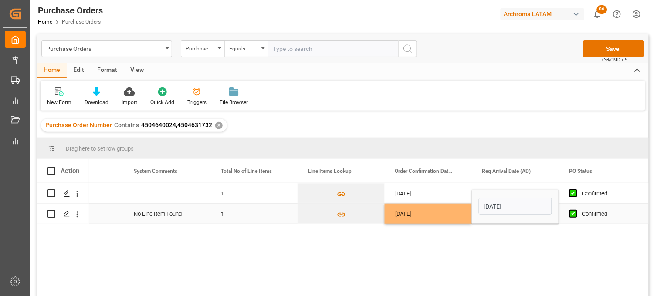
click at [429, 215] on div "03-09-2025" at bounding box center [428, 214] width 87 height 20
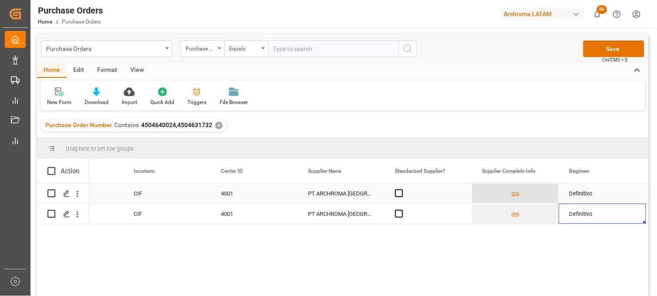
scroll to position [0, 1185]
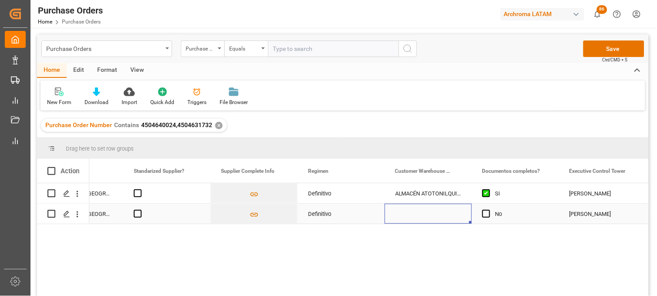
click at [415, 211] on div "Press SPACE to select this row." at bounding box center [428, 214] width 87 height 20
click at [415, 211] on input "Press SPACE to select this row." at bounding box center [427, 208] width 73 height 17
type input "s"
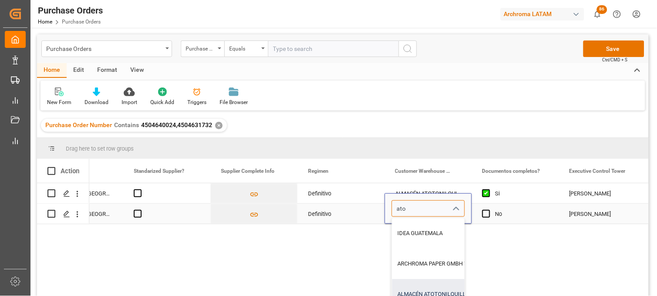
click at [421, 284] on div "ALMACÉN ATOTONILQUILLO" at bounding box center [508, 294] width 233 height 30
type input "ALMACÉN ATOTONILQUILLO"
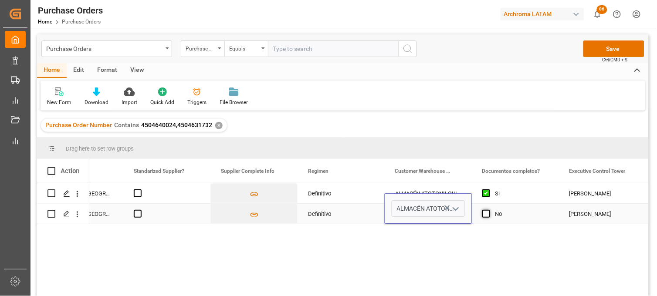
click at [488, 214] on span "Press SPACE to select this row." at bounding box center [486, 214] width 8 height 8
click at [489, 210] on input "Press SPACE to select this row." at bounding box center [489, 210] width 0 height 0
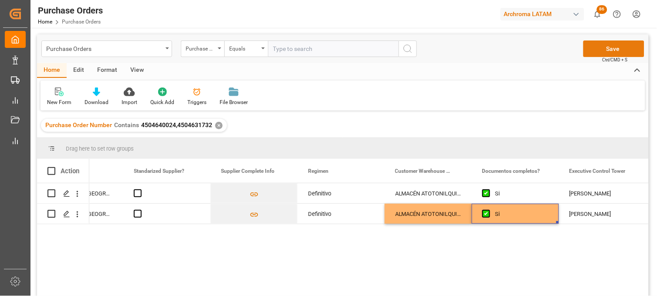
click at [601, 48] on button "Save" at bounding box center [613, 48] width 61 height 17
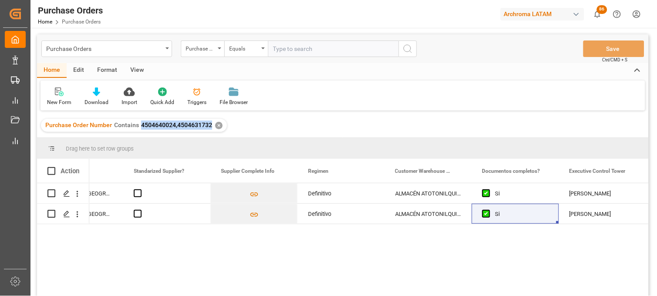
drag, startPoint x: 210, startPoint y: 126, endPoint x: 140, endPoint y: 124, distance: 70.1
click at [141, 124] on span "4504640024,4504631732" at bounding box center [176, 124] width 71 height 7
copy span "4504640024,4504631732"
click at [168, 41] on div "Purchase Orders" at bounding box center [106, 48] width 131 height 17
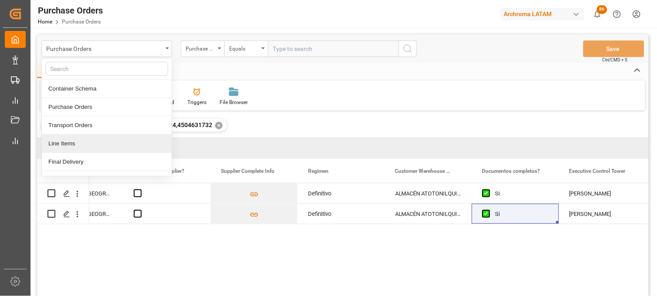
click at [94, 144] on div "Line Items" at bounding box center [107, 144] width 130 height 18
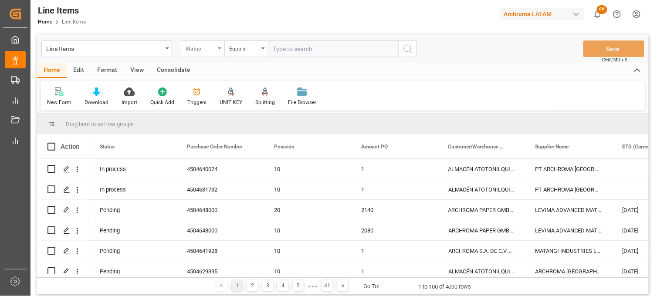
click at [216, 48] on div "Status" at bounding box center [203, 48] width 44 height 17
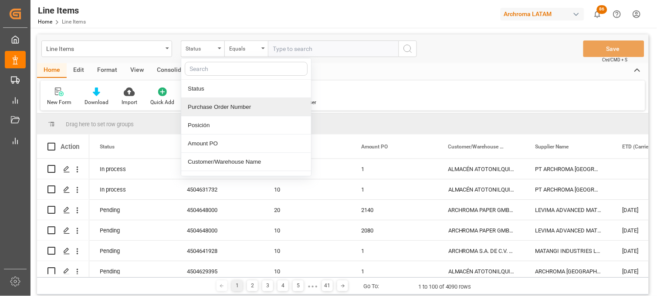
click at [216, 108] on div "Purchase Order Number" at bounding box center [246, 107] width 130 height 18
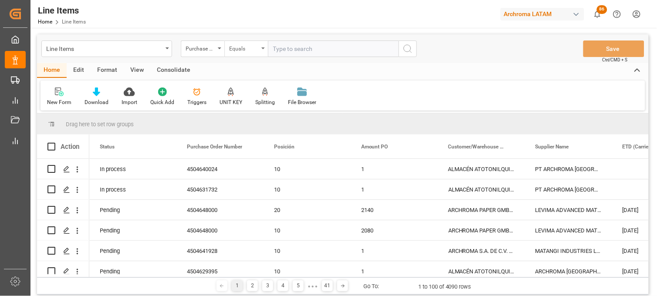
click at [246, 51] on div "Equals" at bounding box center [244, 48] width 30 height 10
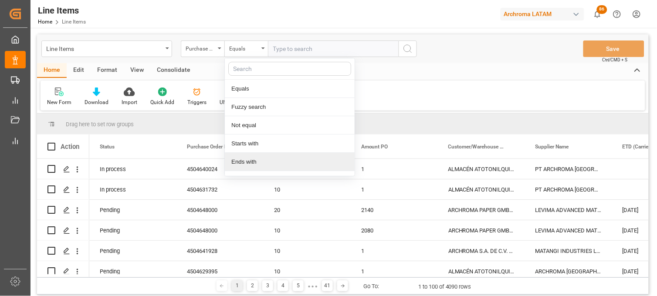
scroll to position [50, 0]
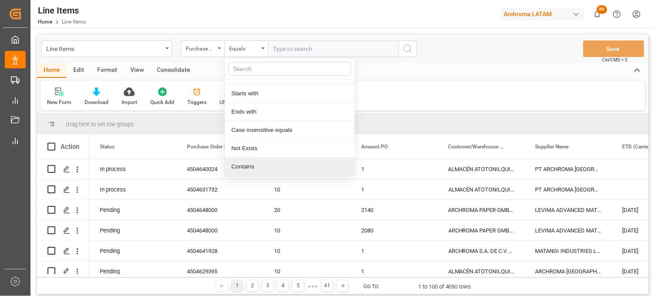
click at [246, 169] on div "Contains" at bounding box center [290, 167] width 130 height 18
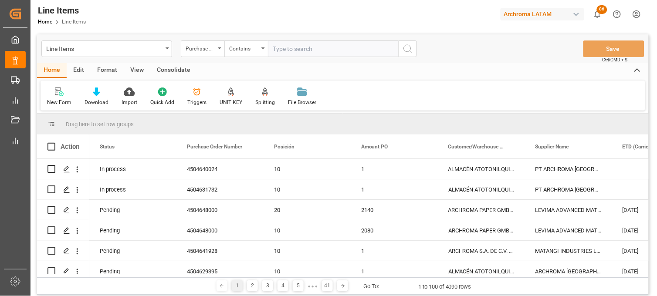
click at [293, 49] on input "text" at bounding box center [333, 48] width 131 height 17
paste input "4504640024,4504631732"
type input "4504640024,4504631732"
click at [402, 49] on icon "search button" at bounding box center [407, 49] width 10 height 10
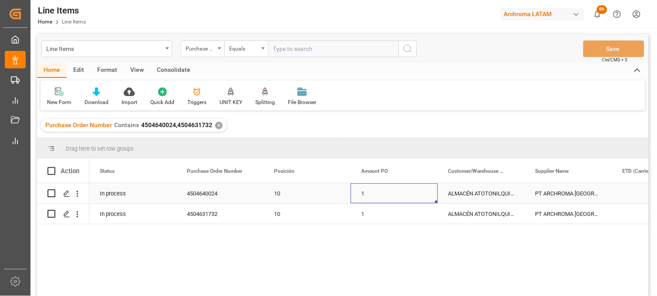
click at [367, 199] on div "1" at bounding box center [394, 193] width 87 height 20
click at [471, 195] on div "ALMACÉN ATOTONILQUILLO" at bounding box center [481, 193] width 87 height 20
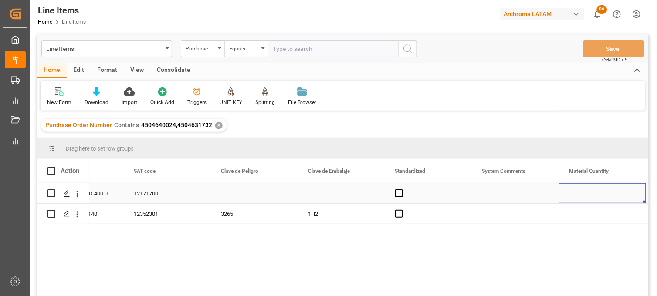
scroll to position [0, 924]
click at [501, 192] on div "Press SPACE to select this row." at bounding box center [515, 193] width 87 height 20
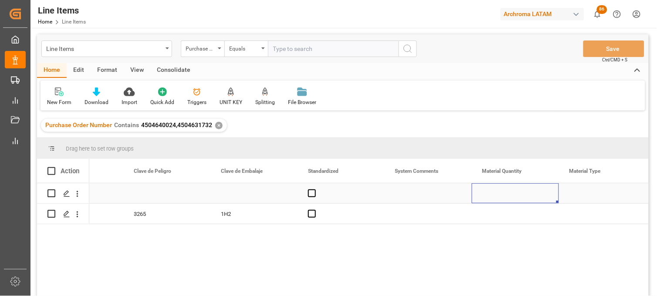
click at [501, 192] on div "Press SPACE to select this row." at bounding box center [515, 193] width 87 height 20
click at [501, 192] on input "Press SPACE to select this row." at bounding box center [515, 198] width 73 height 17
type input "72"
click at [585, 193] on div "Press SPACE to select this row." at bounding box center [602, 193] width 87 height 20
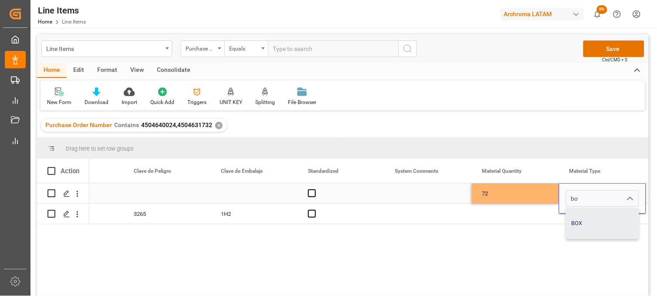
click at [585, 218] on div "BOX" at bounding box center [602, 223] width 72 height 30
type input "BOX"
click at [493, 213] on div "Press SPACE to select this row." at bounding box center [515, 214] width 87 height 20
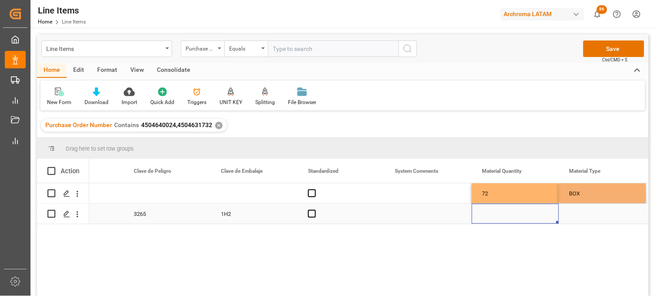
click at [493, 213] on div "Press SPACE to select this row." at bounding box center [515, 214] width 87 height 20
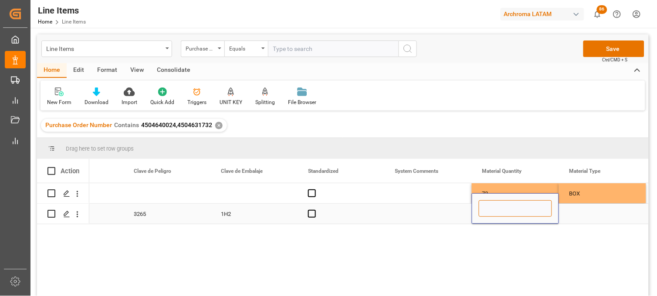
click at [493, 213] on input "Press SPACE to select this row." at bounding box center [515, 208] width 73 height 17
type input "36"
click at [577, 213] on div "Press SPACE to select this row." at bounding box center [602, 214] width 87 height 20
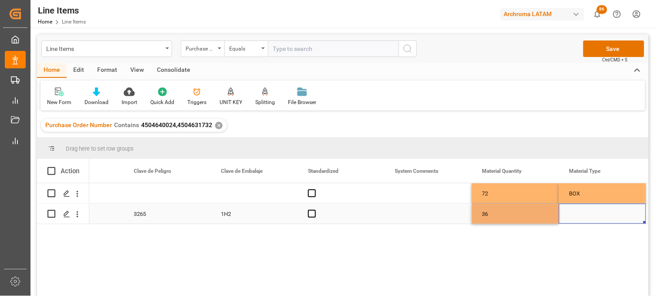
click at [577, 213] on div "Press SPACE to select this row." at bounding box center [602, 214] width 87 height 20
click at [577, 213] on input "Press SPACE to select this row." at bounding box center [602, 208] width 73 height 17
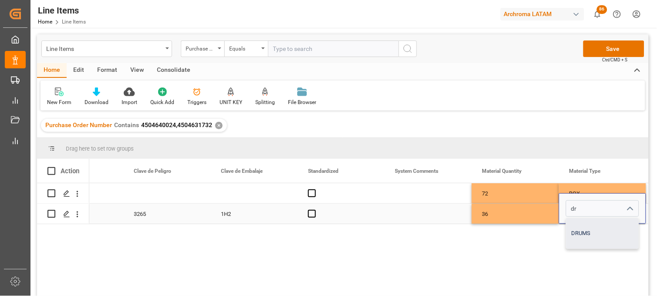
click at [578, 233] on div "DRUMS" at bounding box center [602, 233] width 72 height 30
type input "DRUMS"
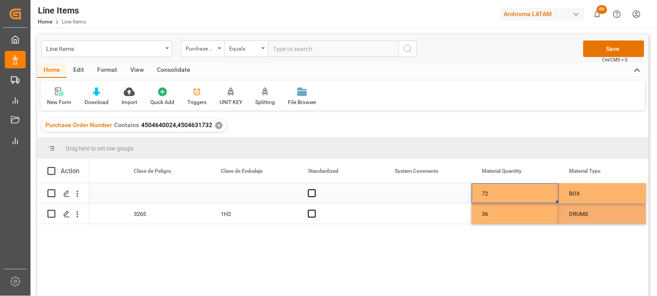
click at [503, 188] on div "72" at bounding box center [515, 193] width 87 height 20
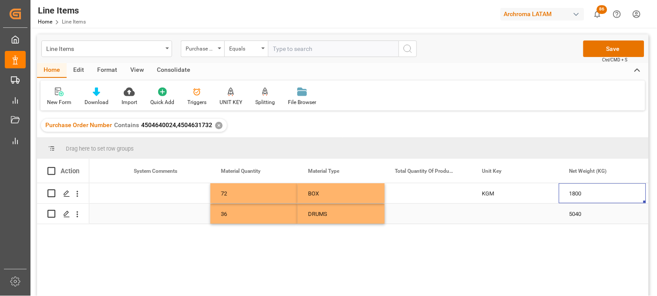
scroll to position [0, 1272]
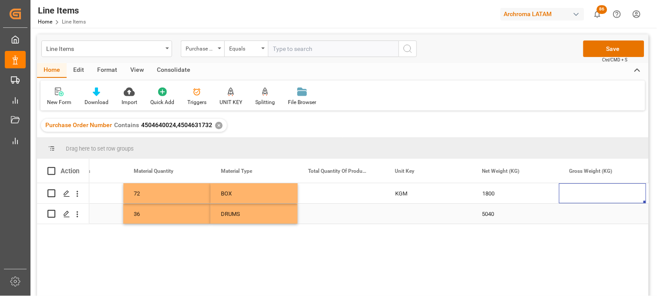
click at [407, 214] on div "Press SPACE to select this row." at bounding box center [428, 214] width 87 height 20
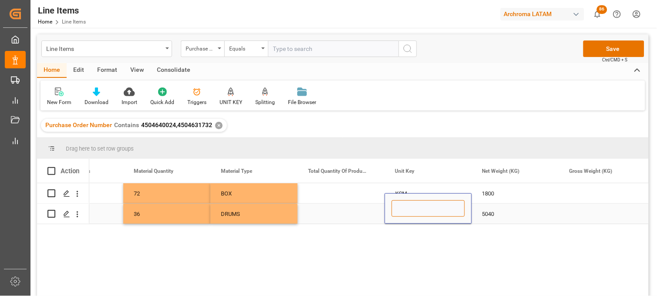
click at [407, 214] on input "Press SPACE to select this row." at bounding box center [427, 208] width 73 height 17
type input "KGM"
click at [492, 193] on div "1800" at bounding box center [515, 193] width 87 height 20
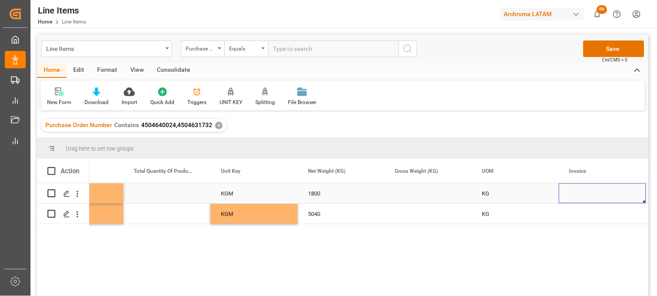
click at [412, 193] on div "Press SPACE to select this row." at bounding box center [428, 193] width 87 height 20
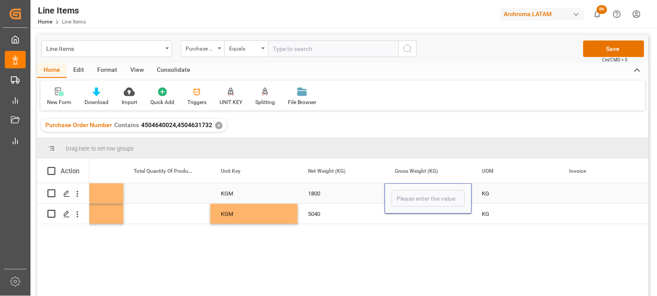
click at [412, 193] on input "Press SPACE to select this row." at bounding box center [427, 198] width 73 height 17
type input "1915.200"
click at [574, 196] on div "Press SPACE to select this row." at bounding box center [602, 193] width 87 height 20
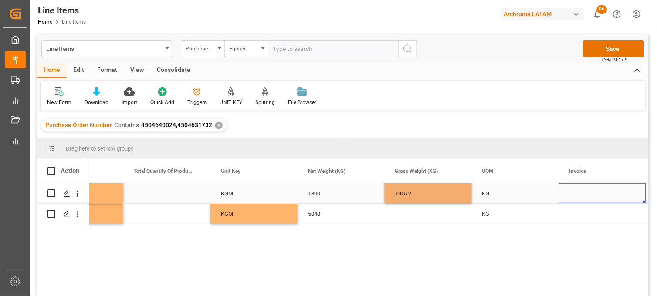
click at [574, 196] on div "Press SPACE to select this row." at bounding box center [602, 193] width 87 height 20
click at [574, 195] on input "Press SPACE to select this row." at bounding box center [602, 198] width 73 height 17
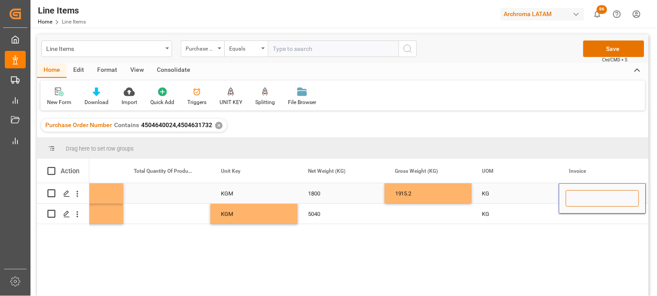
paste input "9061582841"
type input "9061582841"
click at [482, 192] on div "KG" at bounding box center [515, 193] width 87 height 20
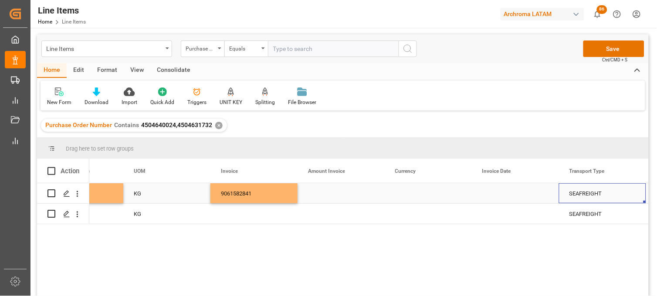
click at [494, 194] on div "Press SPACE to select this row." at bounding box center [515, 193] width 87 height 20
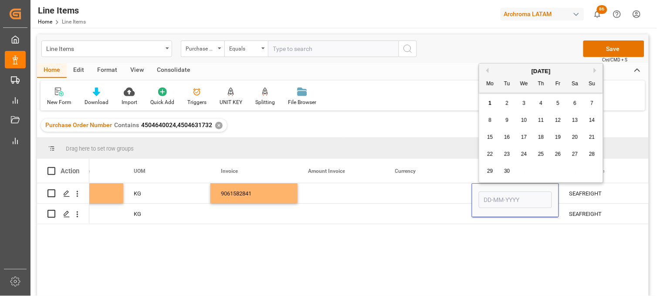
click at [487, 72] on button "Previous Month" at bounding box center [485, 70] width 5 height 5
click at [556, 172] on span "29" at bounding box center [558, 171] width 6 height 6
type input "29-08-2025"
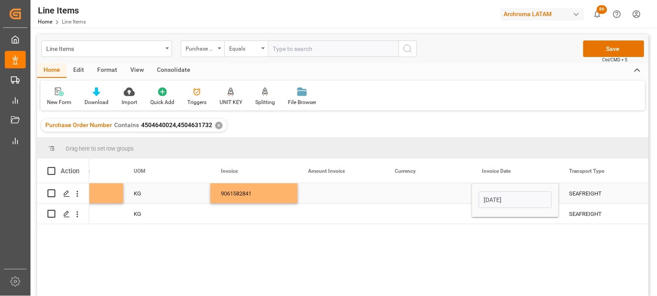
click at [412, 194] on div "Press SPACE to select this row." at bounding box center [428, 193] width 87 height 20
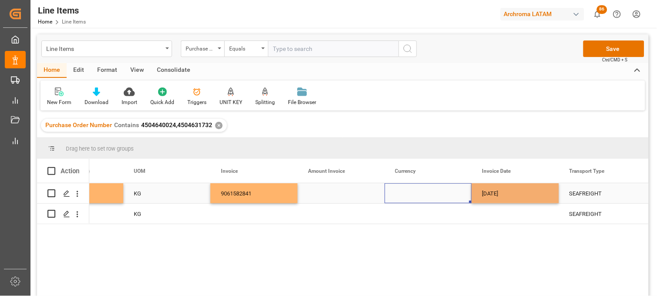
click at [412, 193] on div "Press SPACE to select this row." at bounding box center [428, 193] width 87 height 20
click at [412, 193] on input "Press SPACE to select this row." at bounding box center [427, 198] width 73 height 17
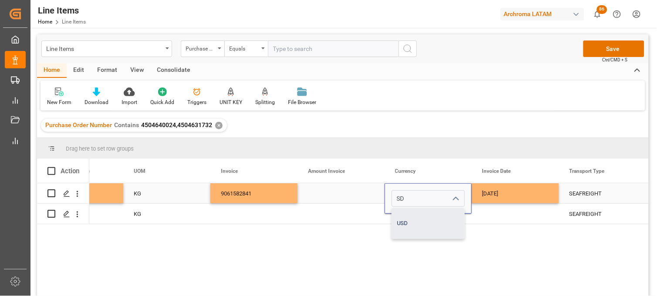
click at [408, 218] on div "USD" at bounding box center [428, 223] width 72 height 30
type input "USD"
click at [325, 188] on div "Press SPACE to select this row." at bounding box center [340, 193] width 87 height 20
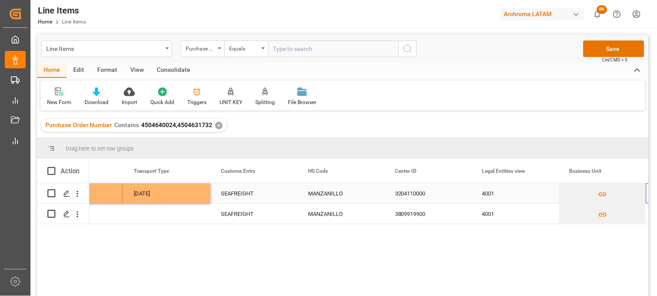
scroll to position [0, 2230]
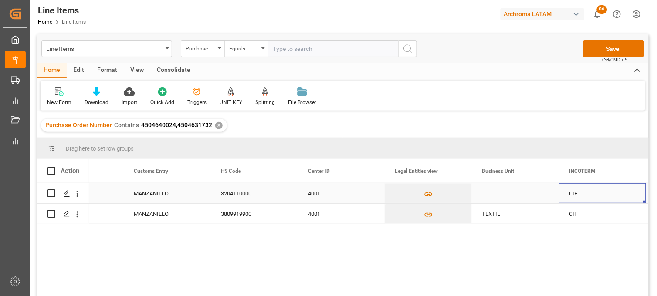
click at [490, 193] on div "Press SPACE to select this row." at bounding box center [515, 193] width 87 height 20
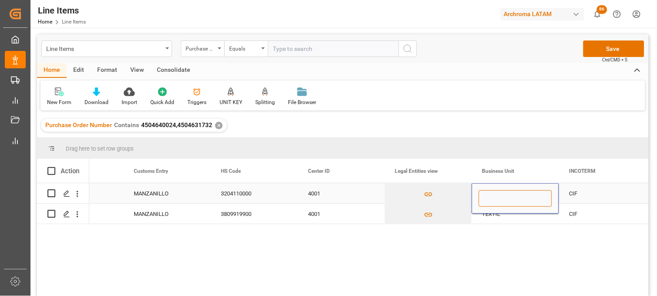
click at [490, 193] on input "Press SPACE to select this row." at bounding box center [515, 198] width 73 height 17
type input "TEXTIL"
click at [573, 195] on div "CIF" at bounding box center [602, 194] width 66 height 20
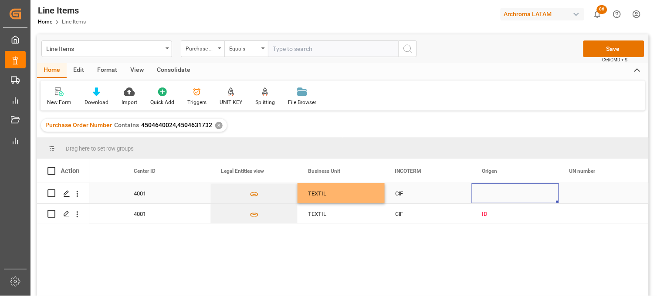
click at [489, 192] on div "Press SPACE to select this row." at bounding box center [515, 193] width 87 height 20
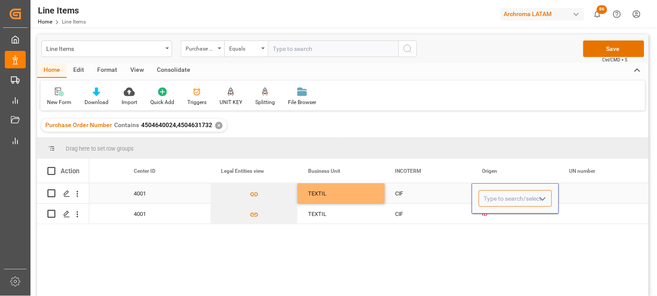
click at [489, 192] on input "Press SPACE to select this row." at bounding box center [515, 198] width 73 height 17
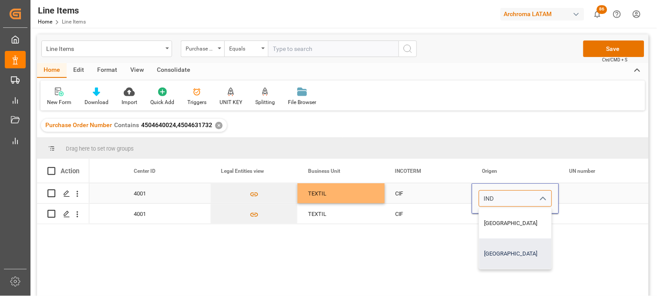
click at [501, 255] on div "INDONESIA" at bounding box center [515, 254] width 72 height 30
type input "INDONESIA"
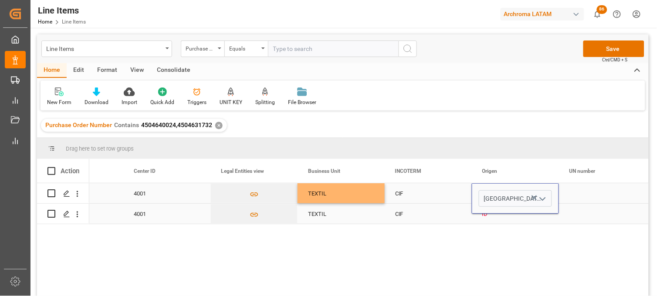
click at [489, 216] on div "ID" at bounding box center [515, 214] width 66 height 20
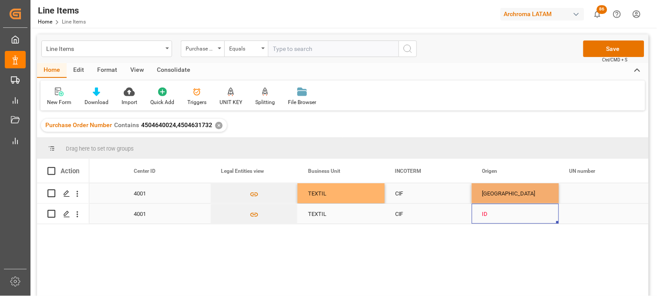
click at [489, 215] on div "ID" at bounding box center [515, 214] width 66 height 20
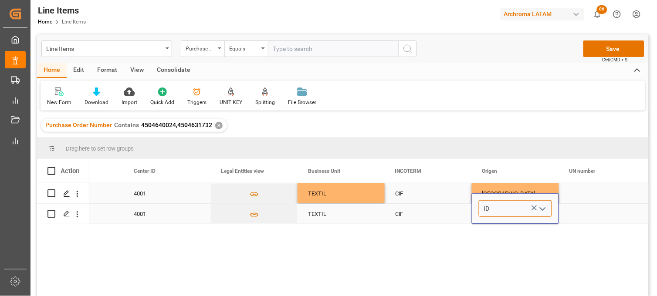
click at [489, 214] on input "ID" at bounding box center [515, 208] width 73 height 17
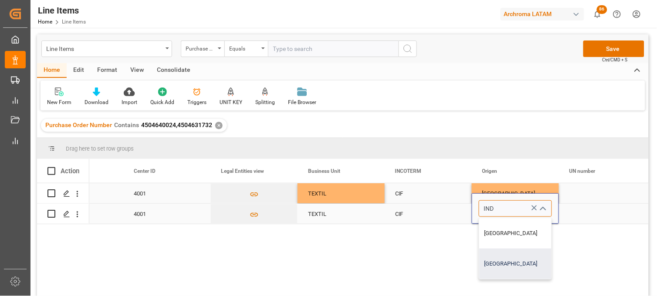
click at [499, 253] on div "INDONESIA" at bounding box center [515, 264] width 72 height 30
type input "INDONESIA"
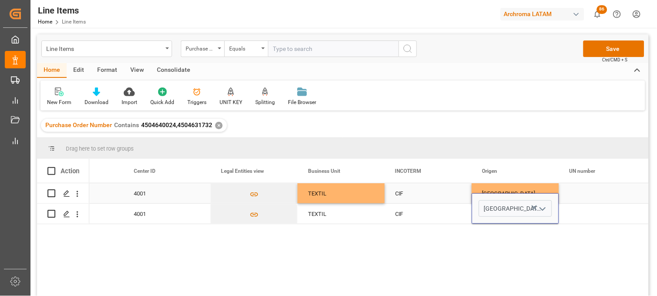
click at [583, 193] on div "Press SPACE to select this row." at bounding box center [602, 193] width 87 height 20
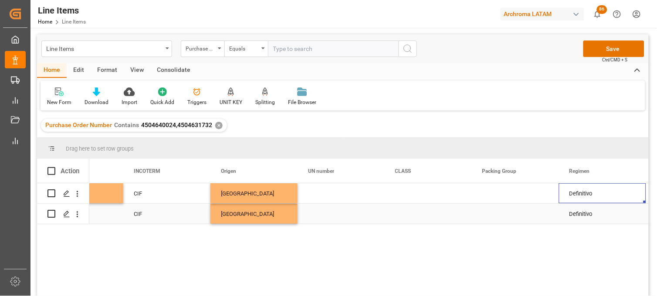
scroll to position [0, 2840]
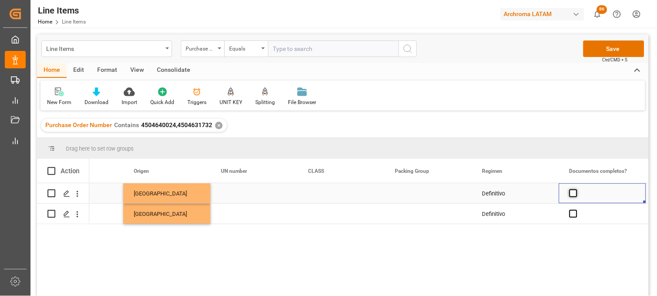
click at [573, 196] on span "Press SPACE to select this row." at bounding box center [573, 193] width 8 height 8
click at [576, 189] on input "Press SPACE to select this row." at bounding box center [576, 189] width 0 height 0
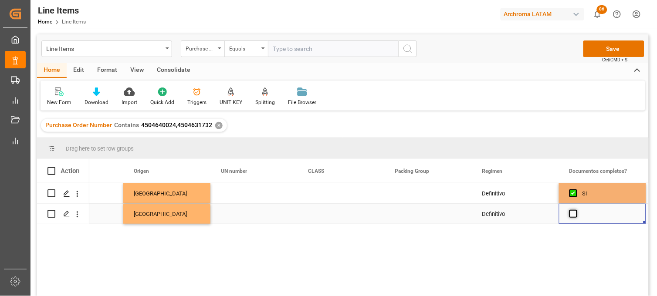
click at [573, 213] on span "Press SPACE to select this row." at bounding box center [573, 214] width 8 height 8
click at [576, 210] on input "Press SPACE to select this row." at bounding box center [576, 210] width 0 height 0
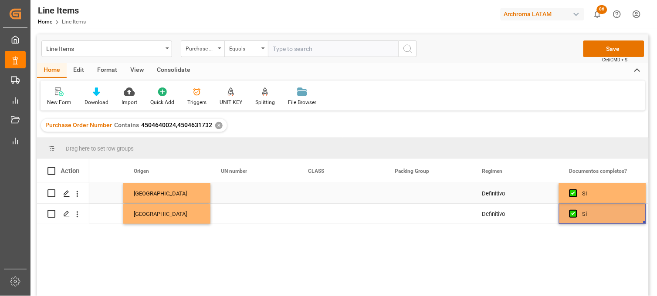
click at [434, 196] on div "Press SPACE to select this row." at bounding box center [428, 193] width 87 height 20
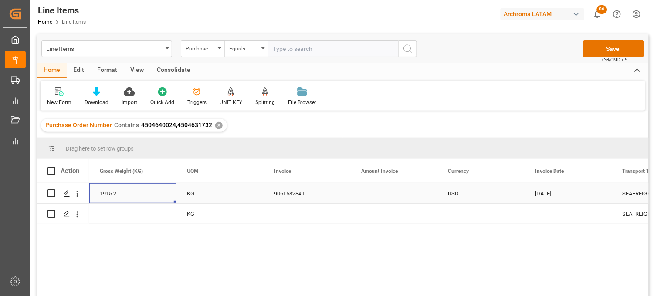
scroll to position [0, 1655]
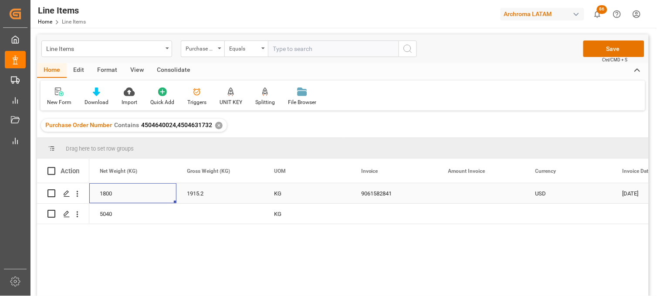
click at [466, 192] on div "Press SPACE to select this row." at bounding box center [481, 193] width 87 height 20
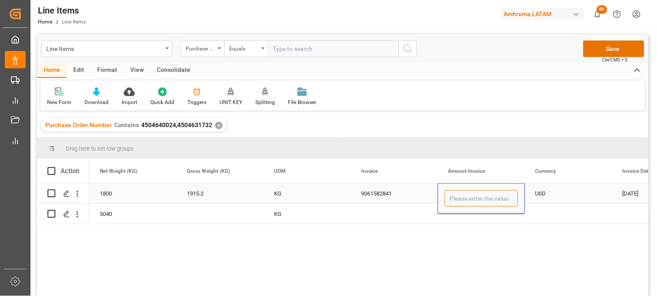
click at [460, 197] on input "Press SPACE to select this row." at bounding box center [481, 198] width 73 height 17
type input "11862"
click at [371, 191] on div "9061582841" at bounding box center [394, 193] width 87 height 20
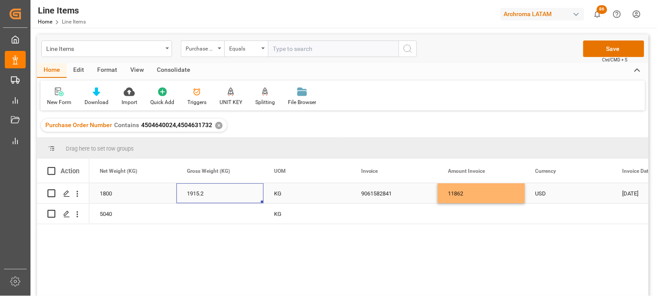
click at [200, 195] on div "1915.2" at bounding box center [219, 193] width 87 height 20
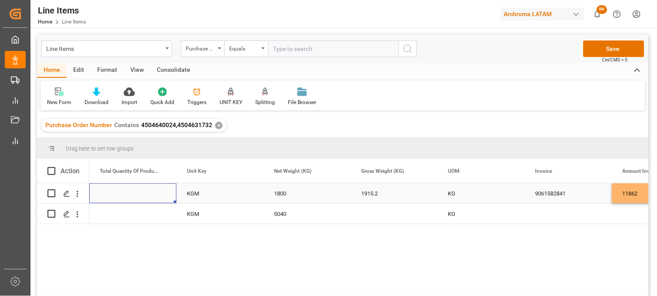
scroll to position [0, 1393]
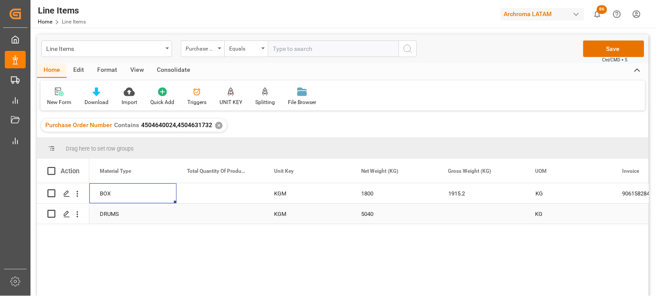
click at [467, 213] on div "Press SPACE to select this row." at bounding box center [481, 214] width 87 height 20
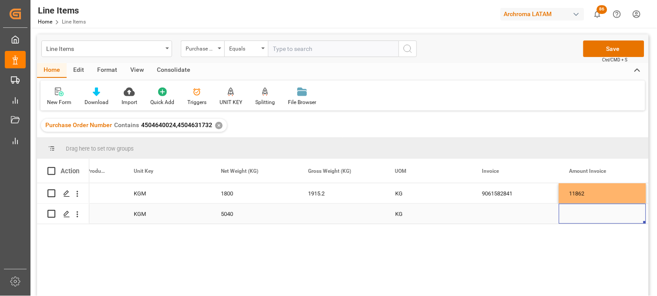
scroll to position [0, 1534]
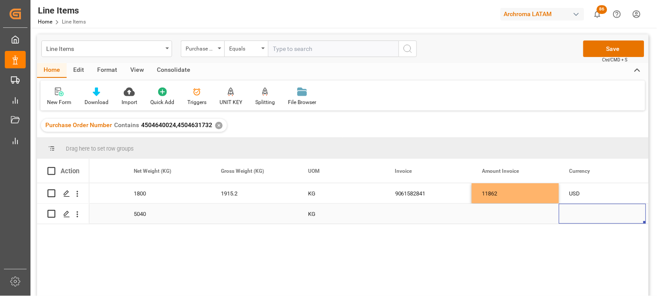
click at [408, 213] on div "Press SPACE to select this row." at bounding box center [428, 214] width 87 height 20
type input "9061582842"
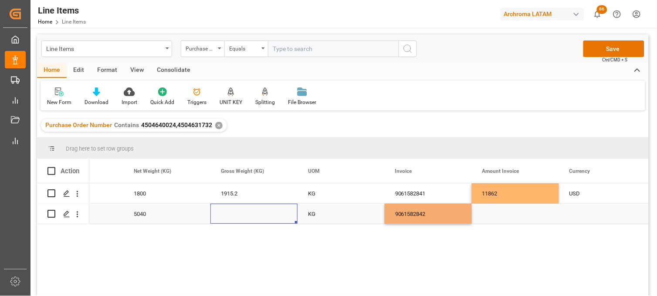
click at [228, 211] on div "Press SPACE to select this row." at bounding box center [253, 214] width 87 height 20
click at [231, 212] on div "Press SPACE to select this row." at bounding box center [253, 214] width 87 height 20
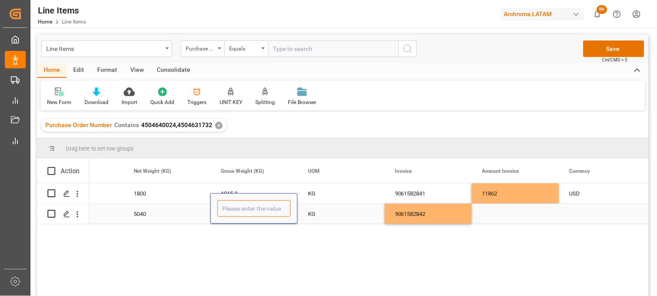
click at [231, 212] on input "Press SPACE to select this row." at bounding box center [253, 208] width 73 height 17
click at [237, 204] on input "5" at bounding box center [253, 208] width 73 height 17
type input "5271.840"
click at [403, 212] on div "9061582842" at bounding box center [428, 214] width 87 height 20
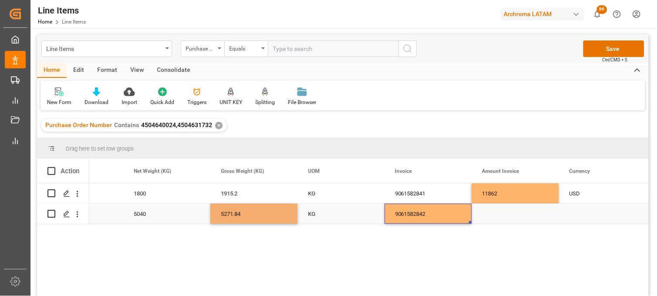
click at [486, 212] on div "Press SPACE to select this row." at bounding box center [515, 214] width 87 height 20
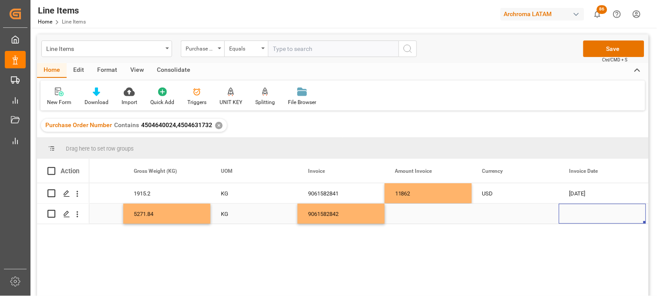
scroll to position [0, 1795]
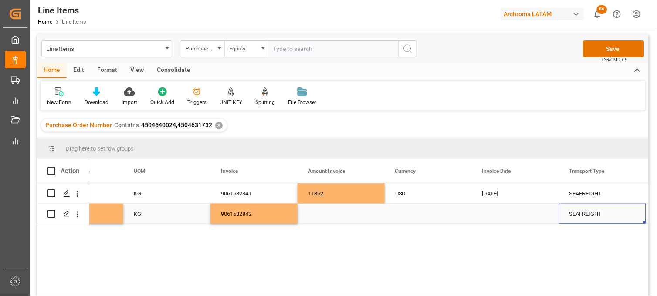
click at [318, 214] on div "Press SPACE to select this row." at bounding box center [340, 214] width 87 height 20
click at [321, 216] on div "Press SPACE to select this row." at bounding box center [340, 214] width 87 height 20
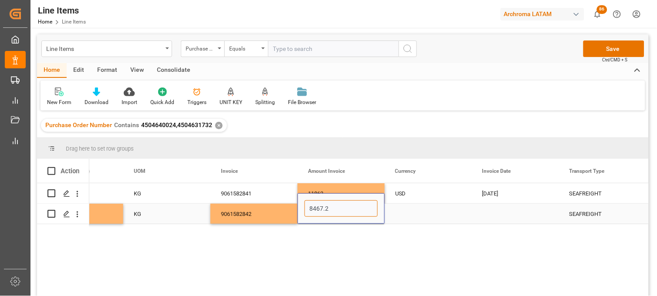
type input "8467.20"
click at [410, 212] on div "Press SPACE to select this row." at bounding box center [428, 214] width 87 height 20
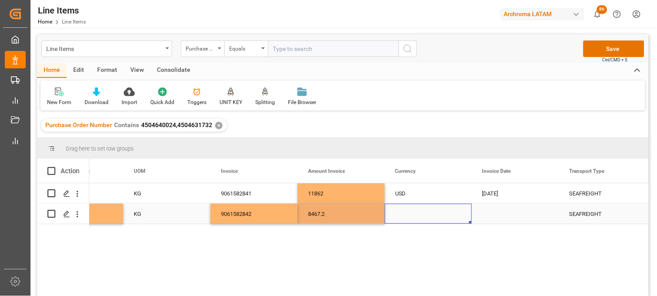
click at [410, 212] on div "Press SPACE to select this row." at bounding box center [428, 214] width 87 height 20
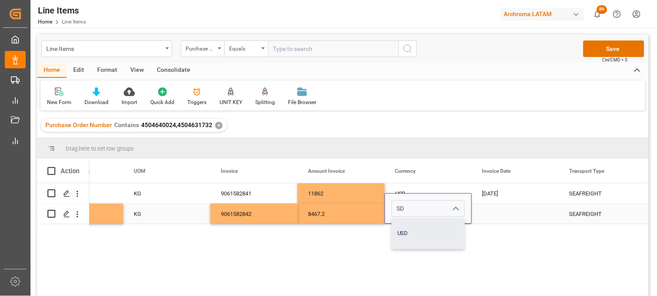
click at [403, 235] on div "USD" at bounding box center [428, 233] width 72 height 30
type input "USD"
click at [494, 209] on div "Press SPACE to select this row." at bounding box center [515, 214] width 87 height 20
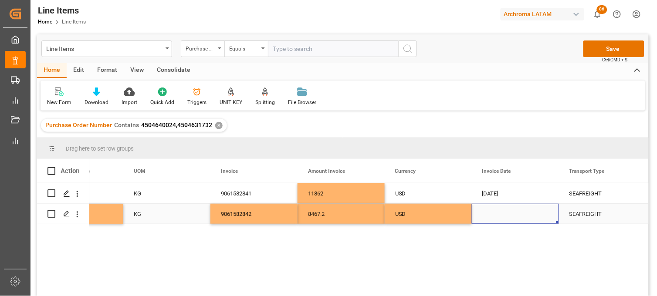
click at [483, 216] on div "Press SPACE to select this row." at bounding box center [515, 214] width 87 height 20
click at [485, 216] on div "Press SPACE to select this row." at bounding box center [515, 214] width 87 height 20
click at [486, 216] on div "Press SPACE to select this row." at bounding box center [515, 214] width 87 height 20
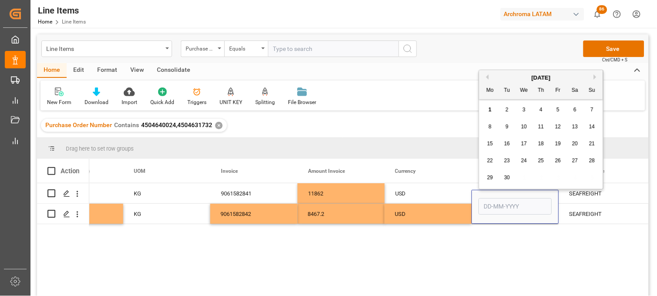
click at [487, 77] on button "Previous Month" at bounding box center [485, 76] width 5 height 5
click at [556, 177] on span "29" at bounding box center [558, 178] width 6 height 6
type input "[DATE]"
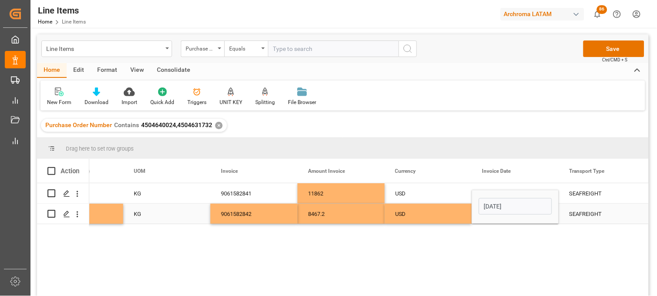
click at [442, 216] on div "USD" at bounding box center [428, 214] width 66 height 20
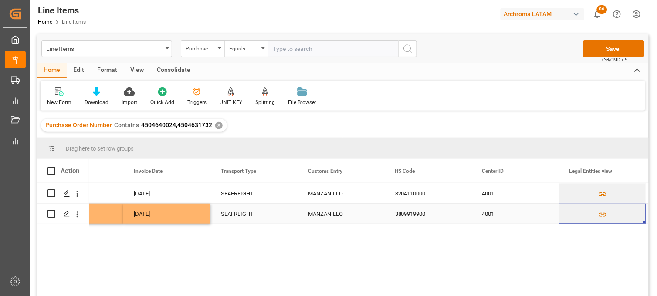
scroll to position [0, 2230]
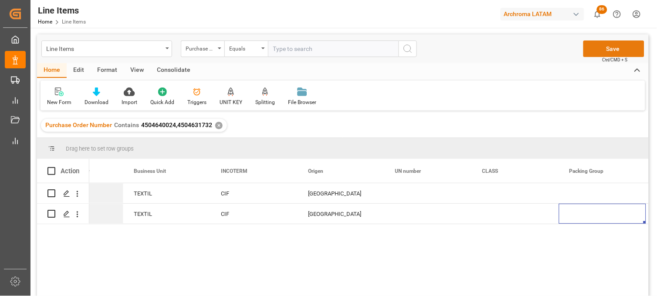
click at [604, 53] on button "Save" at bounding box center [613, 48] width 61 height 17
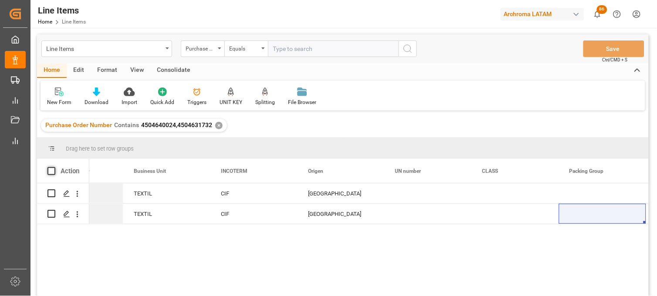
click at [49, 170] on span at bounding box center [51, 171] width 8 height 8
click at [54, 167] on input "checkbox" at bounding box center [54, 167] width 0 height 0
checkbox input "true"
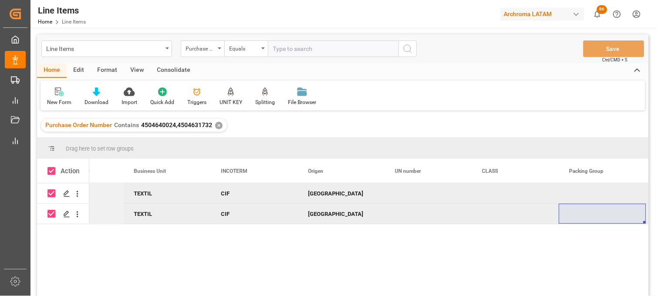
click at [172, 70] on div "Consolidate" at bounding box center [173, 70] width 47 height 15
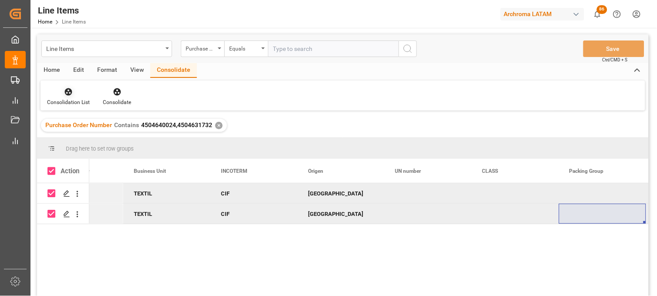
click at [70, 91] on icon at bounding box center [68, 91] width 7 height 7
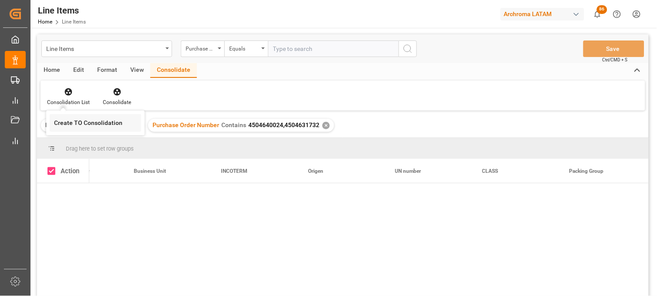
click at [69, 120] on div "Line Items Purchase Order Number Equals Save Ctrl/CMD + S Home Edit Format View…" at bounding box center [342, 176] width 611 height 285
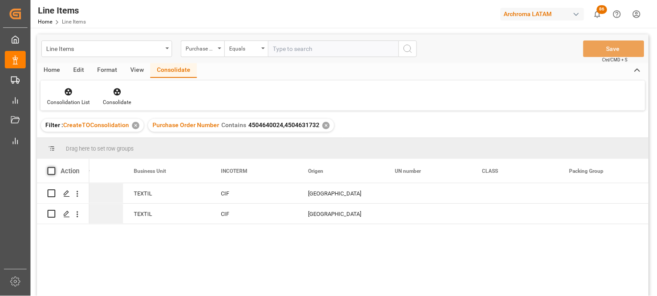
click at [52, 172] on span at bounding box center [51, 171] width 8 height 8
click at [54, 167] on input "checkbox" at bounding box center [54, 167] width 0 height 0
checkbox input "true"
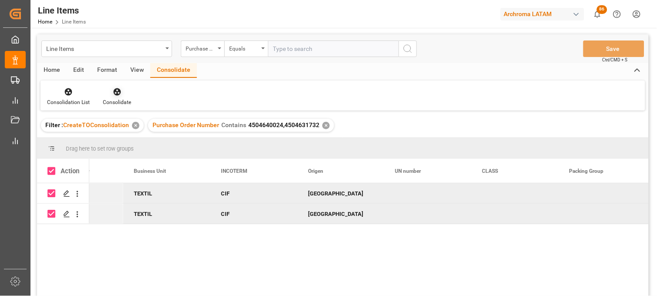
click at [114, 98] on div "Consolidate" at bounding box center [116, 96] width 41 height 19
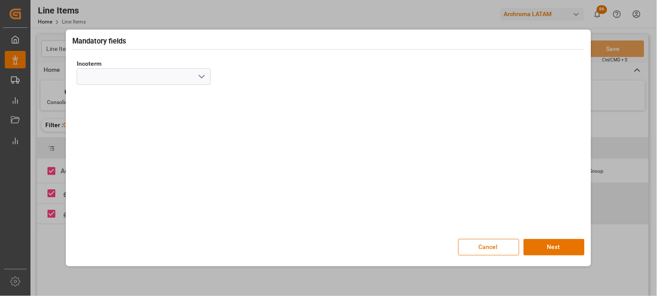
click at [201, 77] on polyline "open menu" at bounding box center [201, 76] width 5 height 3
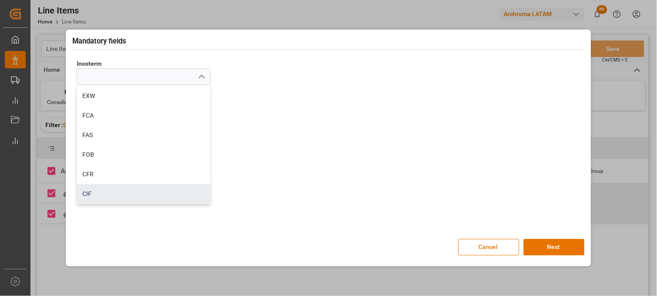
click at [94, 191] on div "CIF" at bounding box center [143, 194] width 133 height 20
type input "CIF"
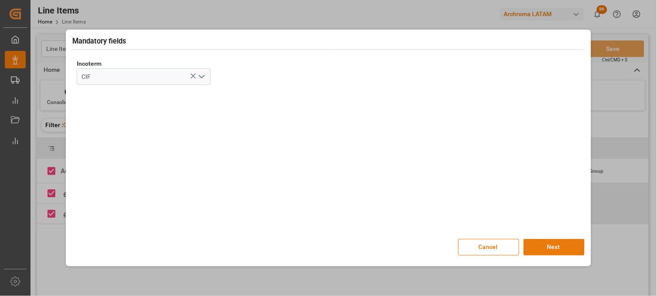
click at [536, 247] on button "Next" at bounding box center [553, 247] width 61 height 17
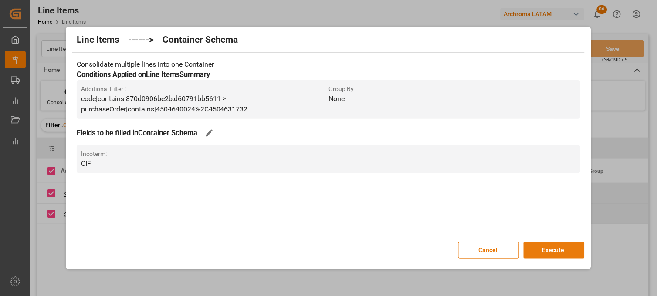
click at [559, 249] on button "Execute" at bounding box center [553, 250] width 61 height 17
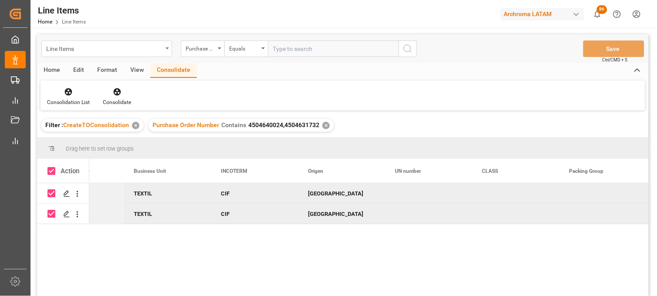
click at [91, 48] on div "Line Items" at bounding box center [104, 48] width 116 height 11
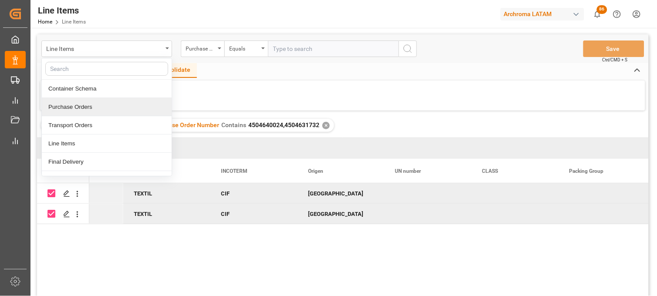
click at [87, 108] on div "Purchase Orders" at bounding box center [107, 107] width 130 height 18
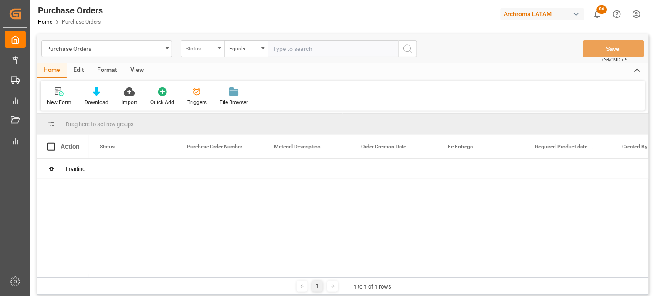
click at [209, 54] on div "Status" at bounding box center [203, 48] width 44 height 17
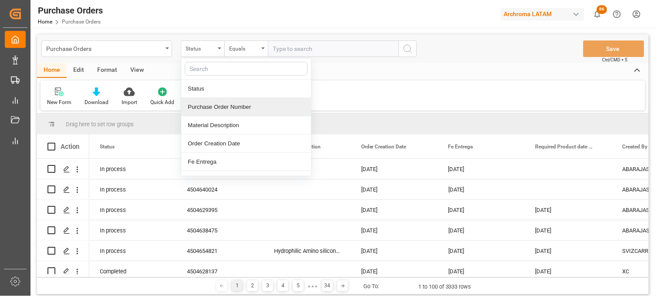
click at [204, 106] on div "Purchase Order Number" at bounding box center [246, 107] width 130 height 18
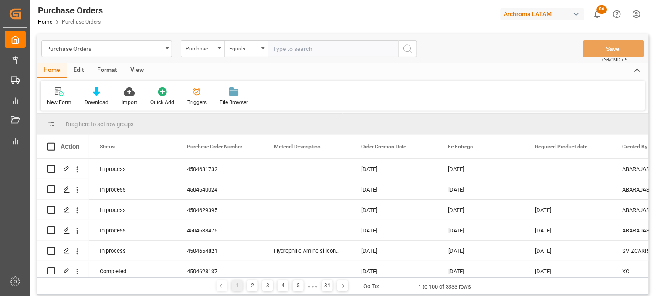
click at [272, 53] on input "text" at bounding box center [333, 48] width 131 height 17
paste input "4504642545"
type input "4504642545"
click at [408, 53] on icon "search button" at bounding box center [407, 49] width 10 height 10
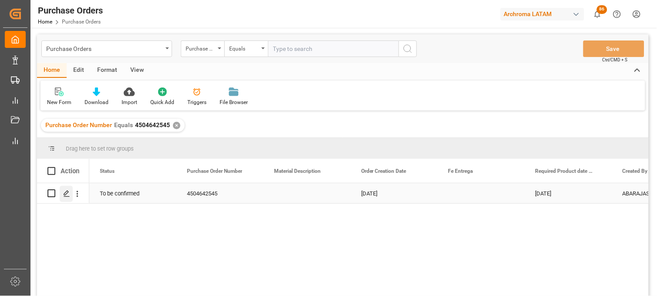
click at [67, 197] on div "Press SPACE to select this row." at bounding box center [66, 194] width 13 height 16
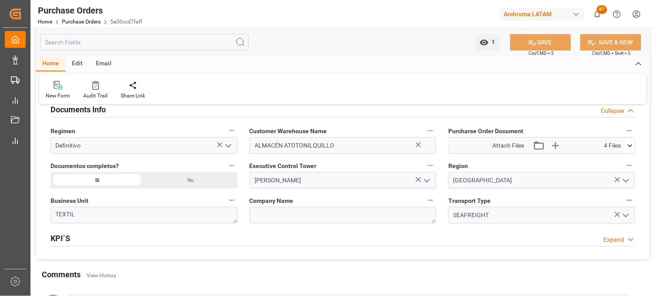
scroll to position [629, 0]
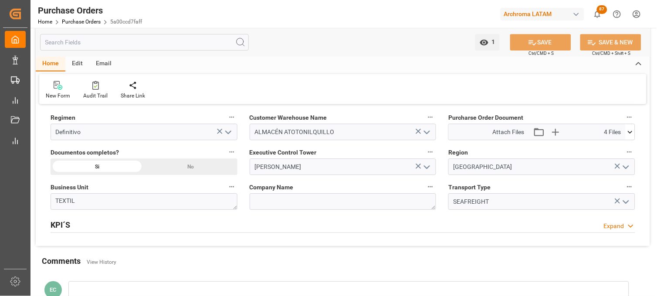
click at [629, 131] on icon at bounding box center [629, 132] width 9 height 9
click at [611, 165] on icon at bounding box center [607, 166] width 7 height 7
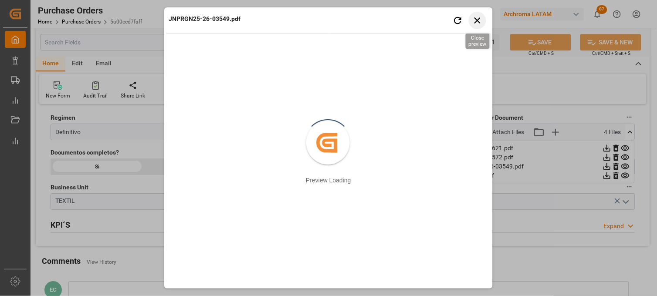
click at [477, 24] on icon "button" at bounding box center [477, 20] width 11 height 11
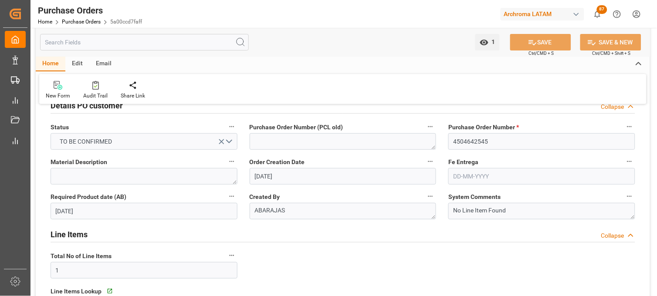
scroll to position [0, 0]
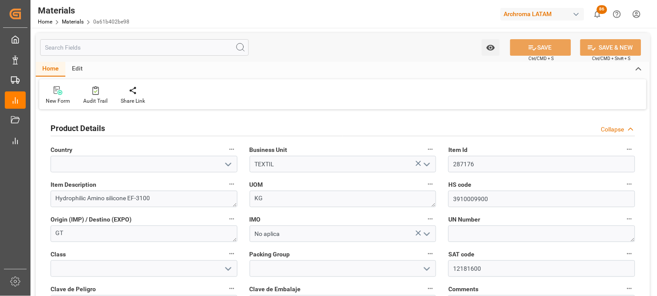
scroll to position [48, 0]
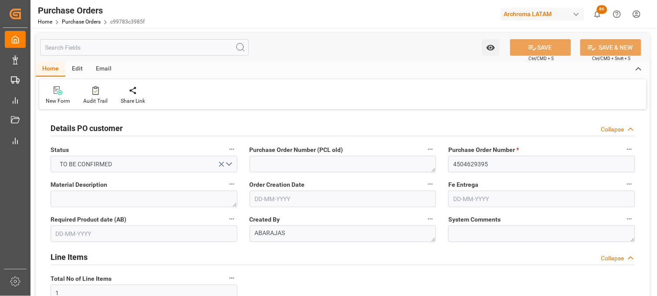
type input "[DATE]"
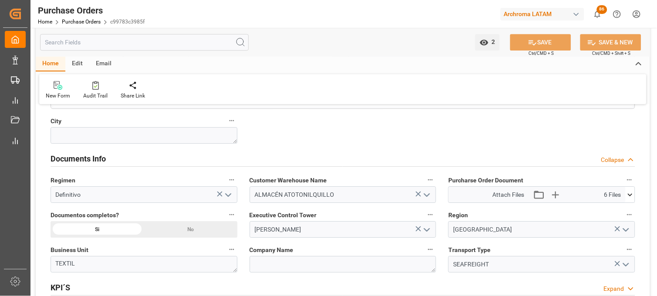
scroll to position [580, 0]
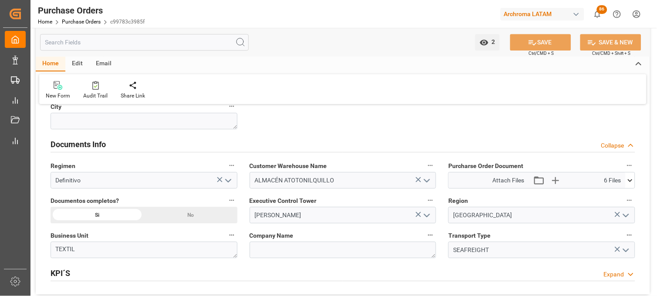
click at [632, 180] on icon at bounding box center [629, 180] width 9 height 9
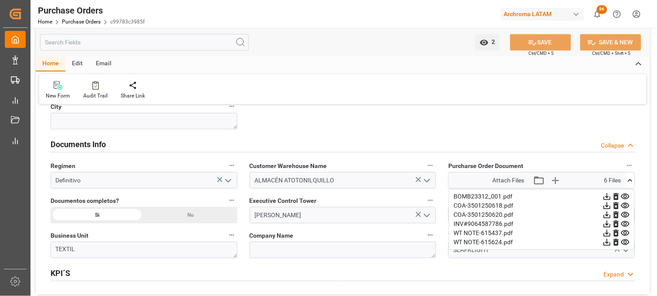
click at [611, 196] on icon at bounding box center [607, 196] width 7 height 7
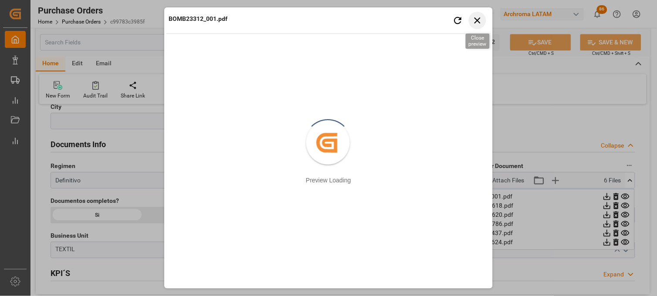
click at [476, 22] on icon "button" at bounding box center [477, 20] width 6 height 6
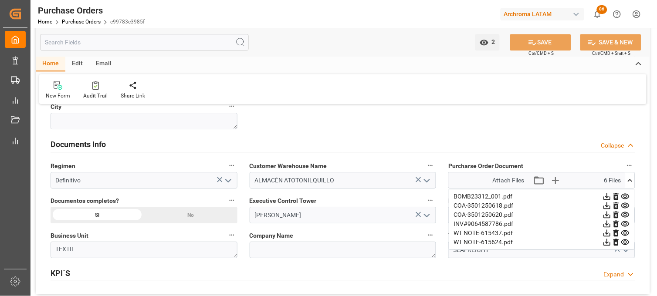
click at [611, 231] on icon at bounding box center [607, 233] width 7 height 7
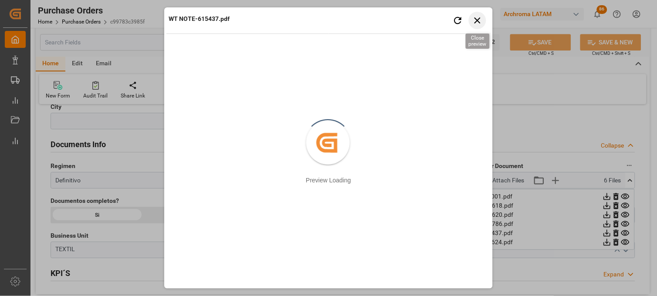
click at [474, 20] on icon "button" at bounding box center [477, 20] width 11 height 11
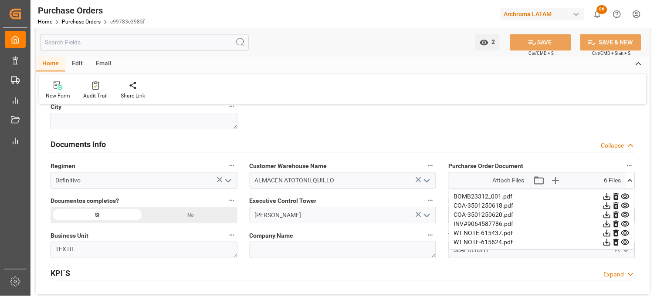
click at [611, 240] on icon at bounding box center [606, 242] width 9 height 9
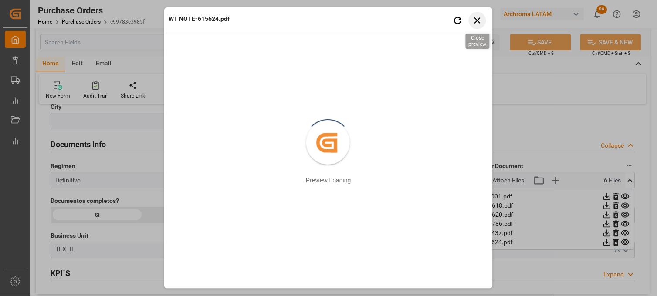
click at [476, 19] on icon "button" at bounding box center [477, 20] width 6 height 6
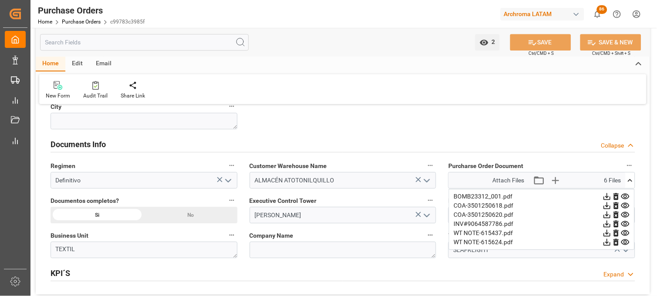
click at [611, 225] on icon at bounding box center [606, 223] width 9 height 9
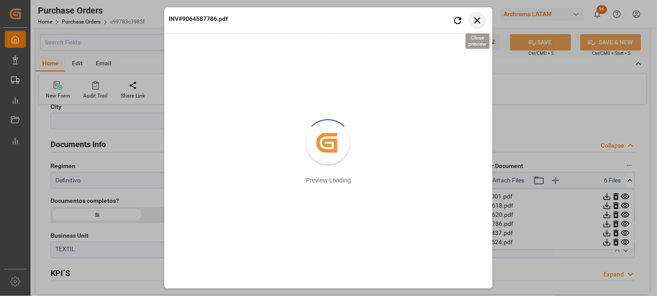
click at [476, 19] on icon "button" at bounding box center [477, 20] width 6 height 6
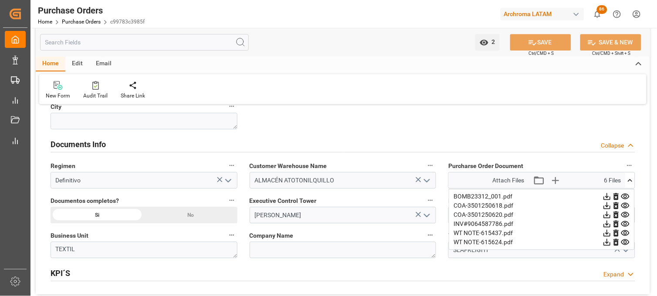
click at [611, 223] on icon at bounding box center [607, 224] width 7 height 7
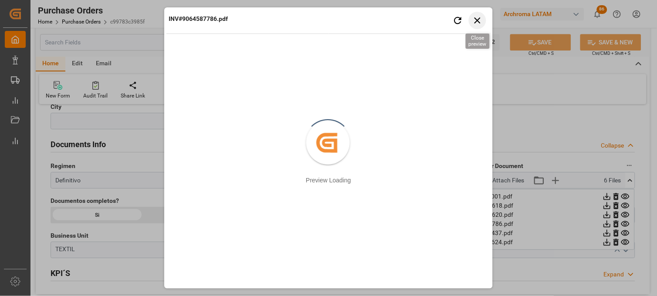
click at [476, 22] on icon "button" at bounding box center [477, 20] width 6 height 6
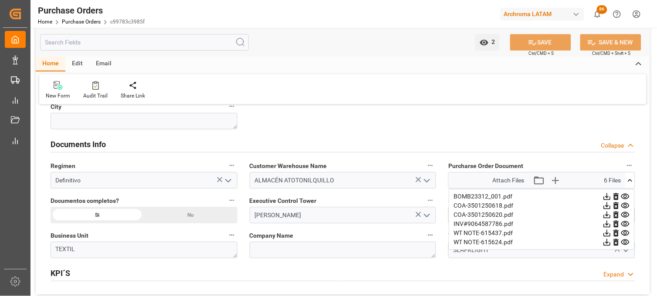
click at [629, 181] on icon at bounding box center [629, 180] width 5 height 3
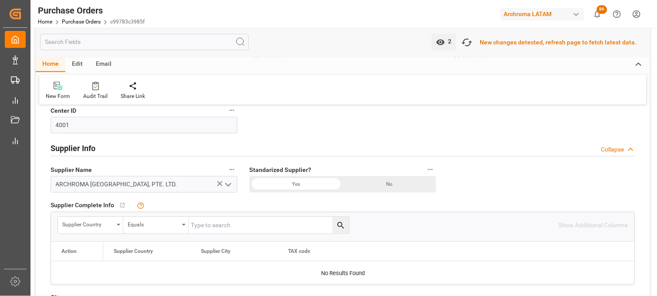
scroll to position [388, 0]
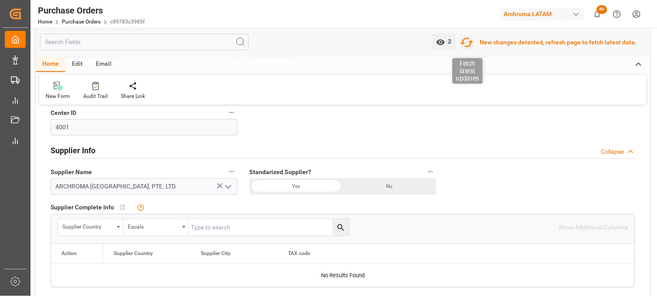
click at [466, 45] on icon "button" at bounding box center [467, 43] width 14 height 14
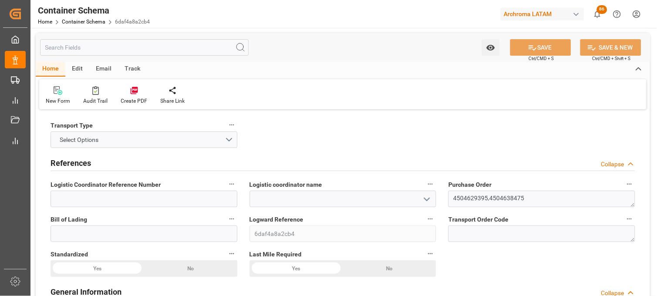
type input "0"
type input "2"
type input "25"
type input "11800"
type input "12460"
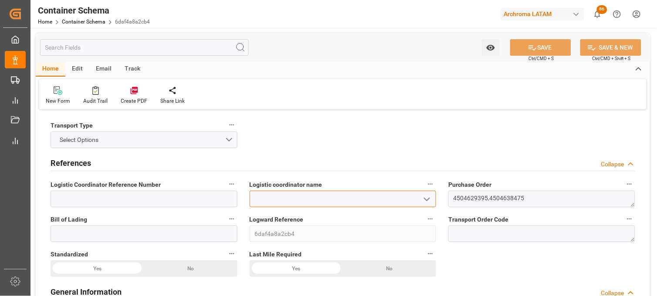
click at [366, 199] on input at bounding box center [343, 199] width 187 height 17
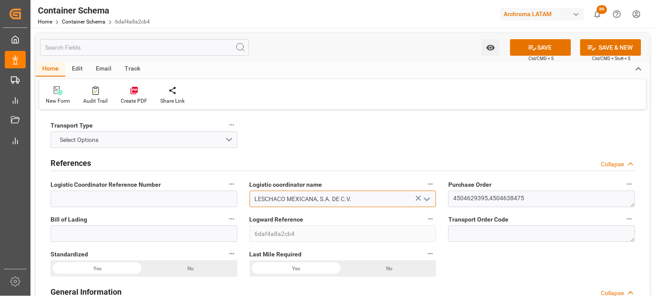
type input "LESCHACO MEXICANA, S.A. DE C.V."
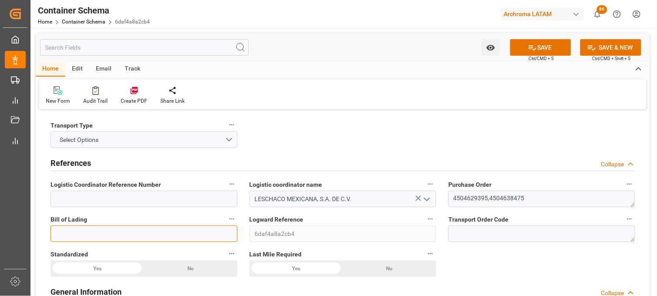
click at [157, 233] on input at bounding box center [144, 234] width 187 height 17
paste input "BOMB23312"
type input "BOMB23312"
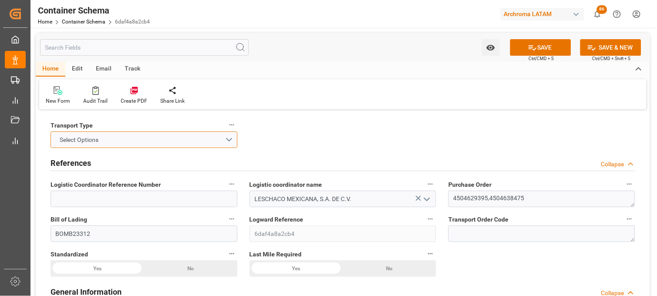
click at [148, 141] on button "Select Options" at bounding box center [144, 140] width 187 height 17
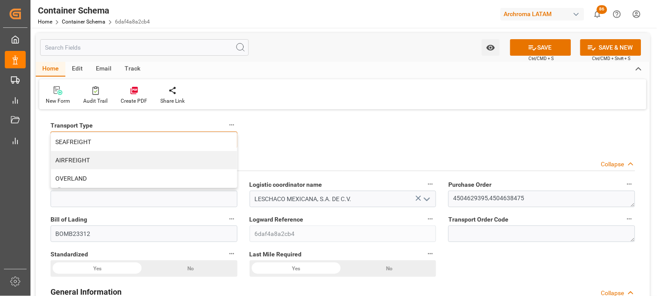
click at [148, 141] on div "SEAFREIGHT" at bounding box center [144, 142] width 186 height 18
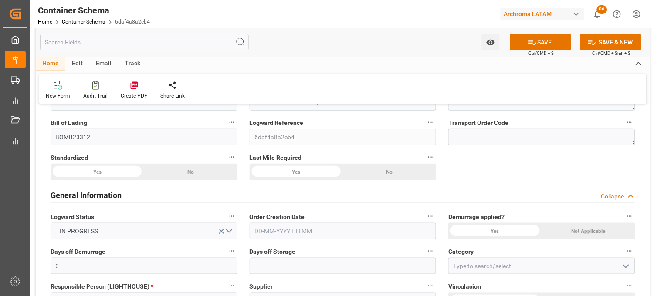
scroll to position [145, 0]
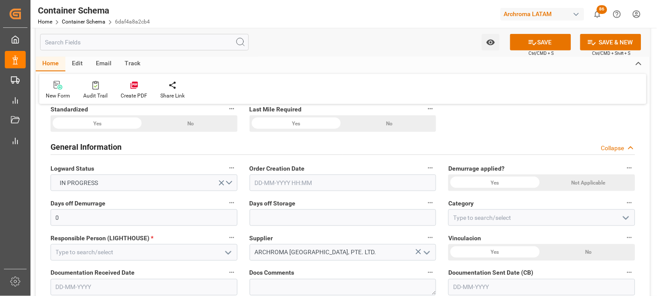
click at [277, 185] on input "text" at bounding box center [343, 183] width 187 height 17
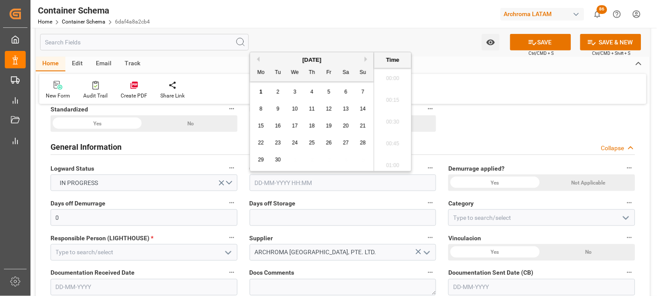
scroll to position [1679, 0]
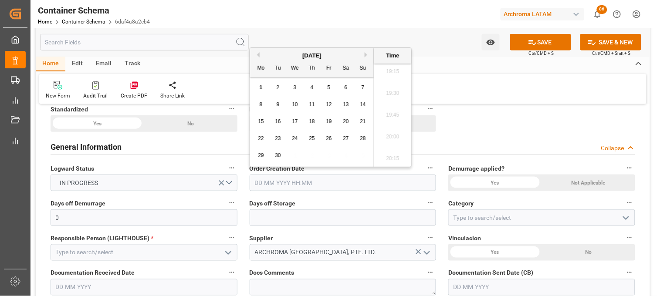
drag, startPoint x: 259, startPoint y: 88, endPoint x: 260, endPoint y: 95, distance: 7.0
click at [260, 88] on span "1" at bounding box center [261, 87] width 3 height 6
click at [385, 92] on li "19:30" at bounding box center [392, 94] width 37 height 22
type input "[DATE] 19:30"
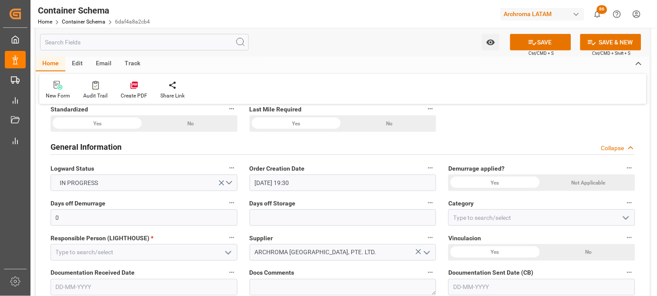
click at [144, 132] on div "Yes" at bounding box center [97, 123] width 93 height 17
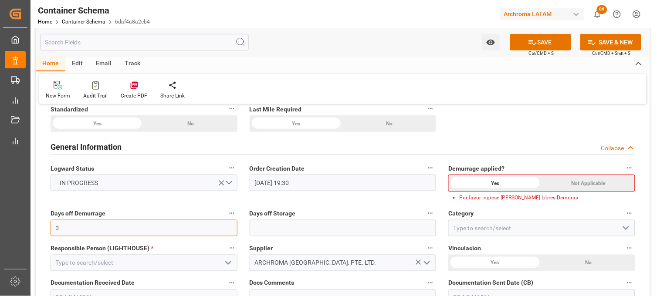
click at [219, 229] on input "0" at bounding box center [144, 228] width 187 height 17
type input "10"
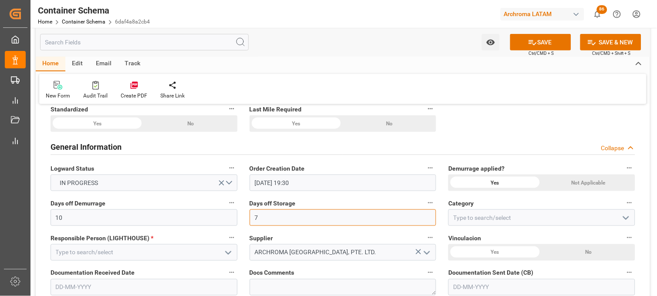
type input "7"
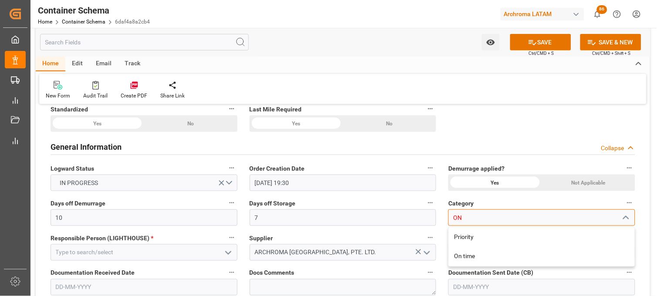
type input "O"
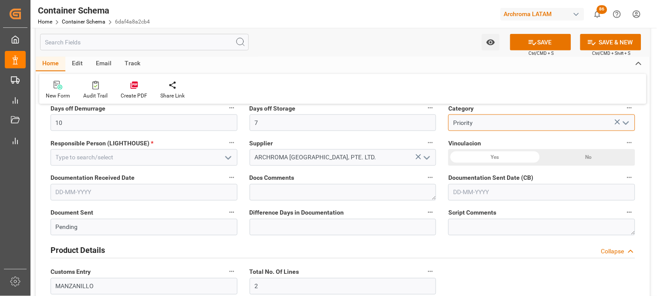
scroll to position [242, 0]
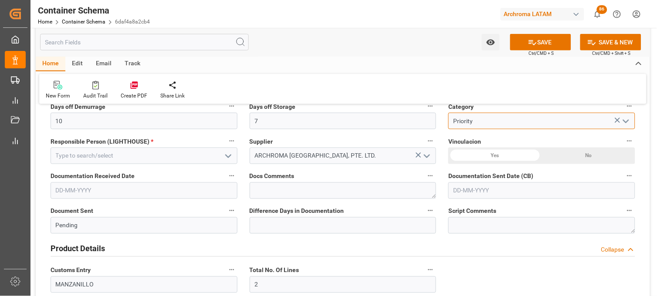
type input "Priority"
click at [228, 153] on icon "open menu" at bounding box center [228, 156] width 10 height 10
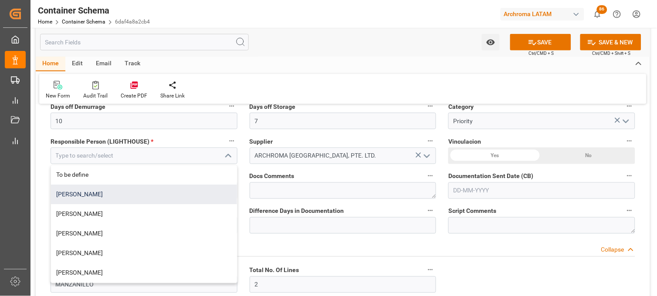
click at [100, 193] on div "[PERSON_NAME]" at bounding box center [144, 195] width 186 height 20
type input "[PERSON_NAME]"
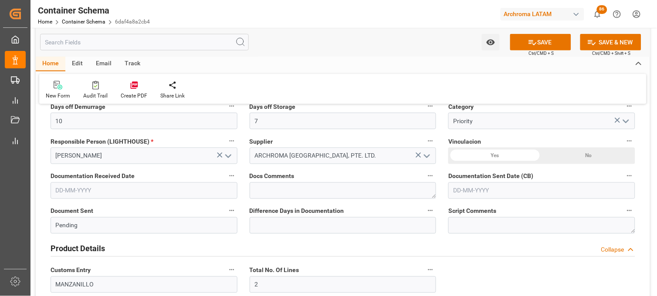
click at [144, 35] on div "Yes" at bounding box center [97, 27] width 93 height 17
click at [188, 194] on input "text" at bounding box center [144, 190] width 187 height 17
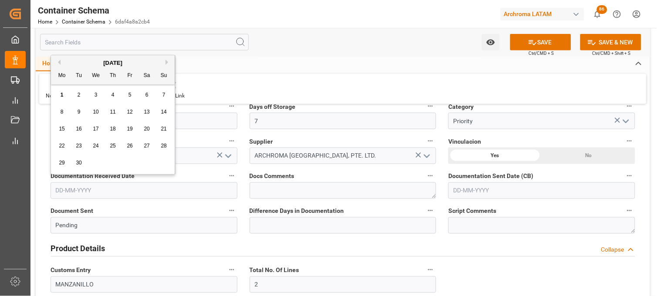
drag, startPoint x: 61, startPoint y: 94, endPoint x: 69, endPoint y: 98, distance: 8.4
click at [61, 94] on span "1" at bounding box center [62, 95] width 3 height 6
type input "[DATE]"
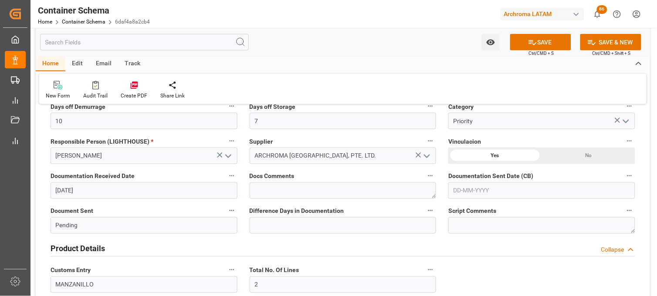
click at [477, 193] on input "text" at bounding box center [541, 190] width 187 height 17
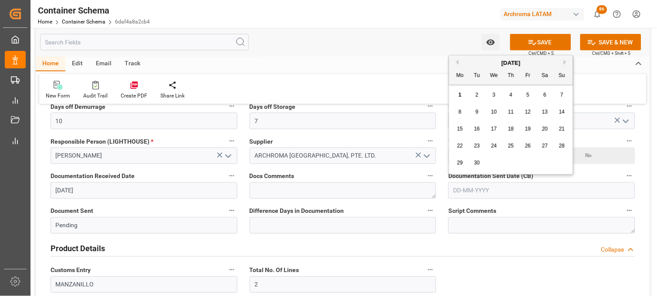
click at [455, 92] on div "1" at bounding box center [460, 95] width 11 height 10
type input "[DATE]"
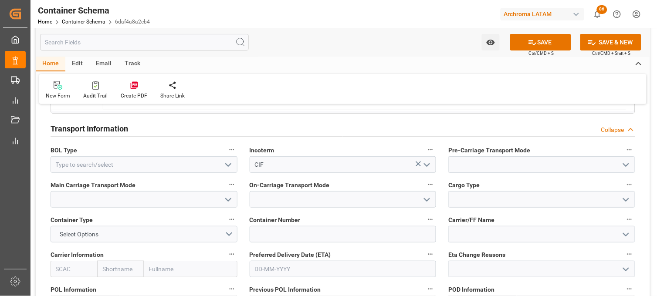
scroll to position [774, 0]
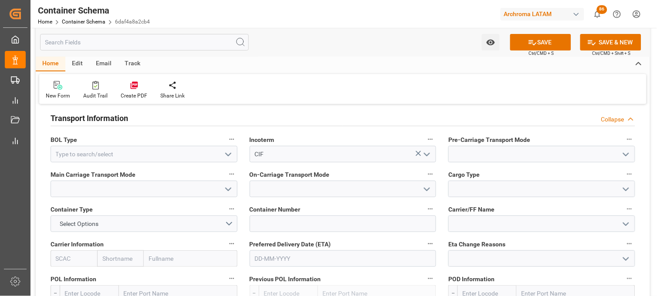
click at [229, 152] on icon "open menu" at bounding box center [228, 154] width 10 height 10
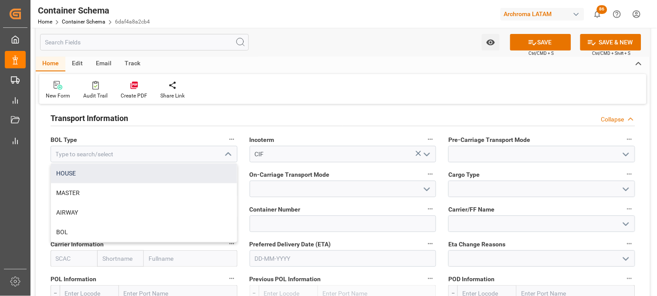
click at [127, 170] on div "HOUSE" at bounding box center [144, 174] width 186 height 20
type input "HOUSE"
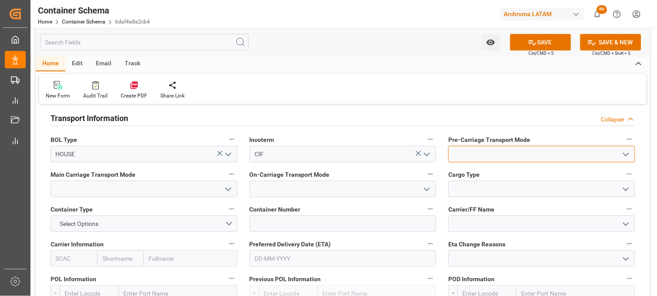
click at [462, 157] on input at bounding box center [541, 154] width 187 height 17
type input "S"
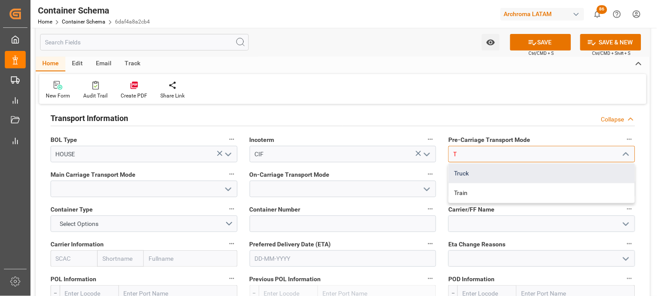
click at [465, 168] on div "Truck" at bounding box center [542, 174] width 186 height 20
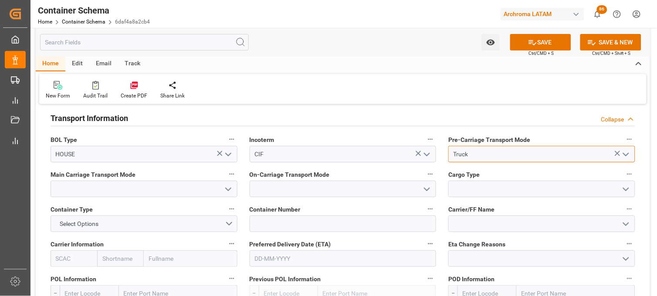
type input "Truck"
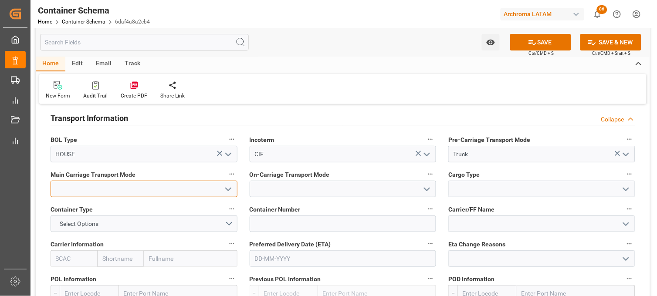
click at [152, 184] on input at bounding box center [144, 189] width 187 height 17
click at [157, 206] on div "Sea Ship" at bounding box center [144, 209] width 186 height 20
type input "Sea Ship"
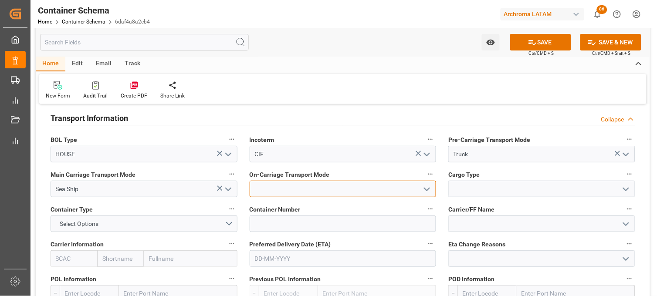
click at [257, 185] on input at bounding box center [343, 189] width 187 height 17
type input "TR"
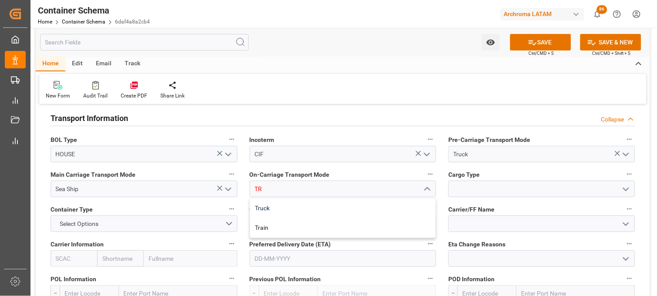
click at [270, 199] on div "Truck Train" at bounding box center [343, 218] width 187 height 40
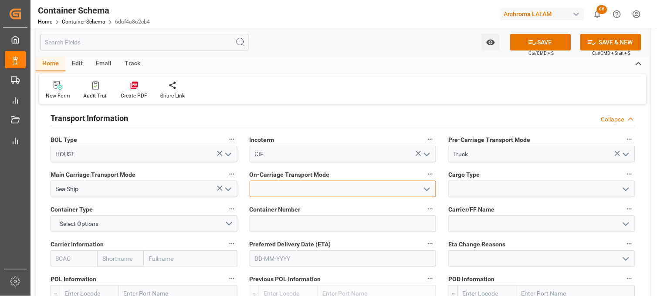
drag, startPoint x: 270, startPoint y: 199, endPoint x: 334, endPoint y: 196, distance: 64.1
click at [334, 196] on input at bounding box center [343, 189] width 187 height 17
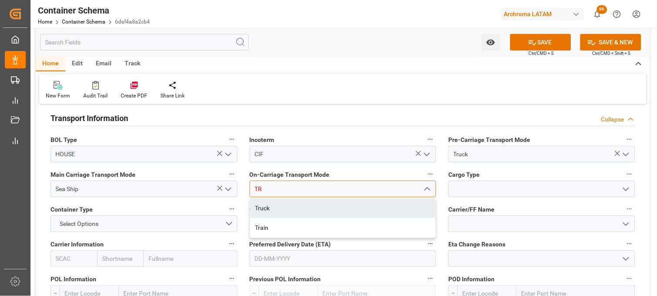
drag, startPoint x: 323, startPoint y: 206, endPoint x: 372, endPoint y: 205, distance: 49.2
click at [322, 206] on div "Truck" at bounding box center [343, 209] width 186 height 20
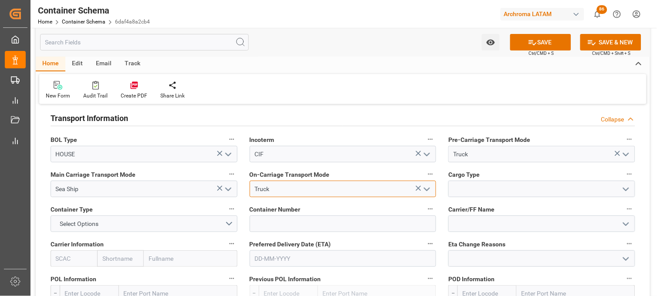
type input "Truck"
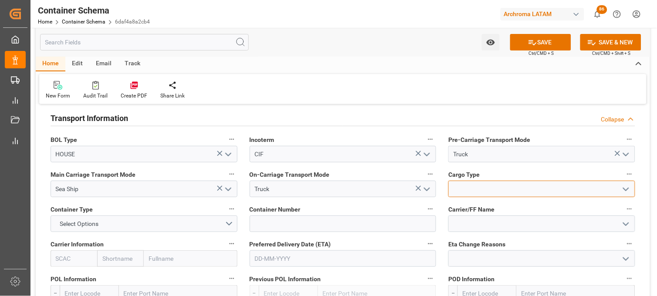
click at [480, 193] on input at bounding box center [541, 189] width 187 height 17
click at [623, 188] on polyline "open menu" at bounding box center [625, 189] width 5 height 3
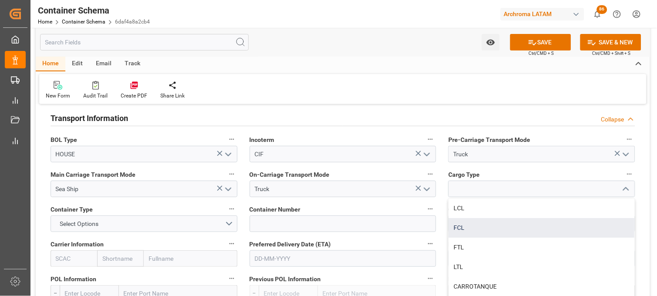
click at [473, 224] on div "FCL" at bounding box center [542, 228] width 186 height 20
type input "FCL"
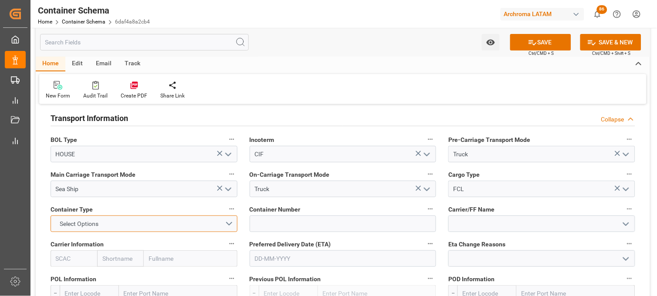
click at [215, 223] on button "Select Options" at bounding box center [144, 224] width 187 height 17
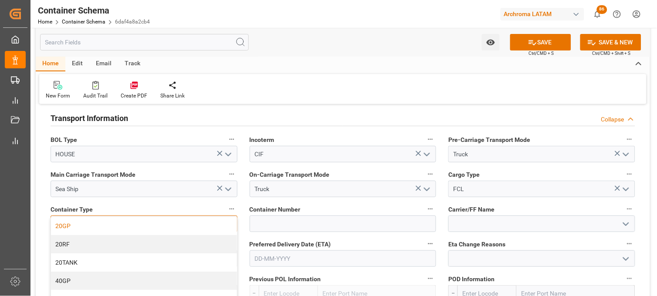
click at [162, 227] on div "20GP" at bounding box center [144, 226] width 186 height 18
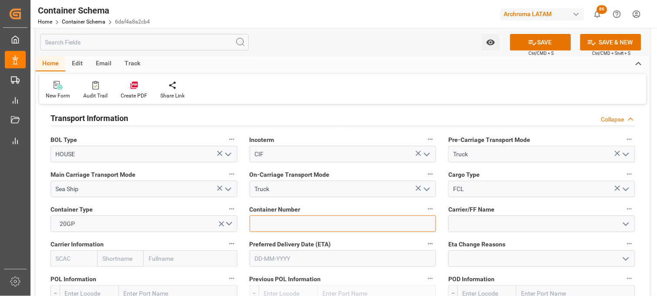
click at [292, 223] on input at bounding box center [343, 224] width 187 height 17
click at [262, 226] on input at bounding box center [343, 224] width 187 height 17
paste input "FCIU4050355"
type input "FCIU4050355"
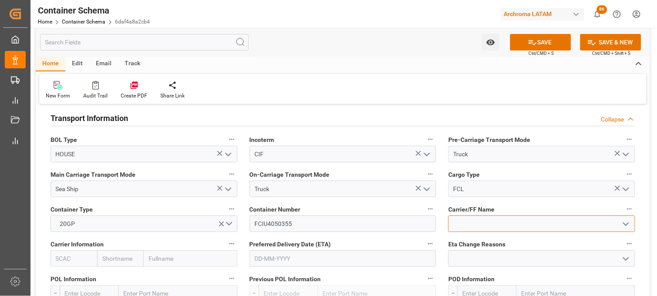
click at [467, 226] on input at bounding box center [541, 224] width 187 height 17
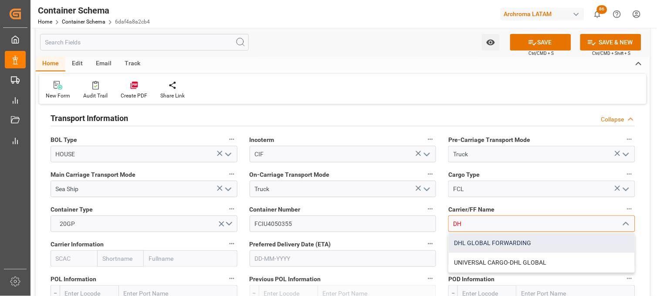
click at [465, 237] on div "DHL GLOBAL FORWARDING" at bounding box center [542, 243] width 186 height 20
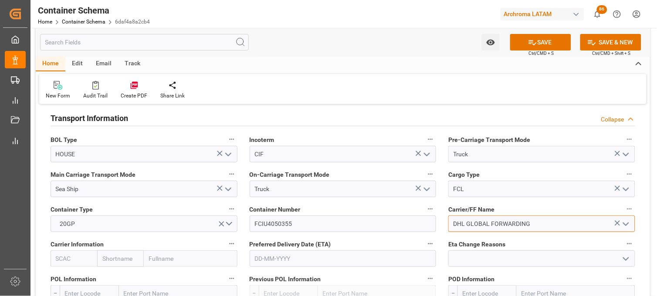
type input "DHL GLOBAL FORWARDING"
click at [115, 259] on input "text" at bounding box center [120, 258] width 47 height 17
click at [115, 258] on input "text" at bounding box center [120, 258] width 47 height 17
type input "EMI"
click at [122, 283] on b "Emirates Shipping" at bounding box center [115, 282] width 25 height 16
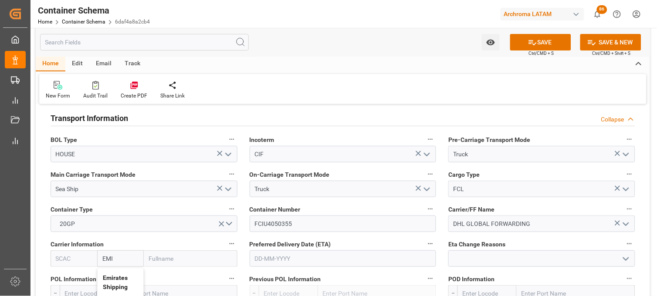
type input "ESPU"
type input "Emirates Shipping"
click at [285, 259] on input "text" at bounding box center [343, 258] width 187 height 17
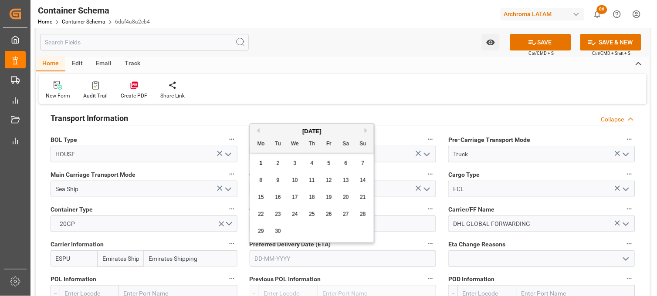
click at [351, 127] on div "[DATE]" at bounding box center [312, 131] width 124 height 9
click at [262, 231] on span "29" at bounding box center [261, 231] width 6 height 6
type input "29-09-2025"
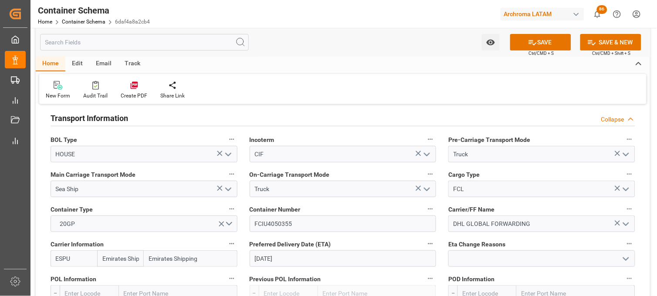
scroll to position [822, 0]
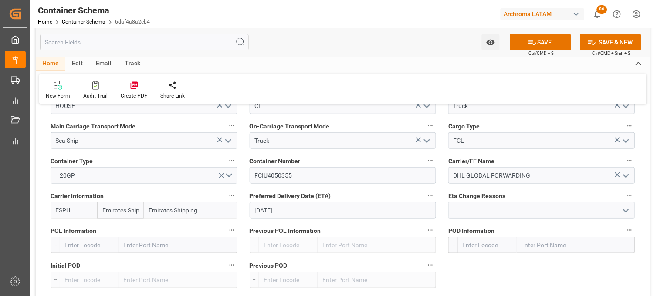
click at [138, 242] on input "text" at bounding box center [178, 245] width 118 height 17
type input "NHAVA"
click at [134, 261] on b "Jawaharlal Nehru (Nhava Sheva)" at bounding box center [175, 264] width 100 height 7
type input "INNSA"
type input "Jawaharlal Nehru (Nhava Sheva)"
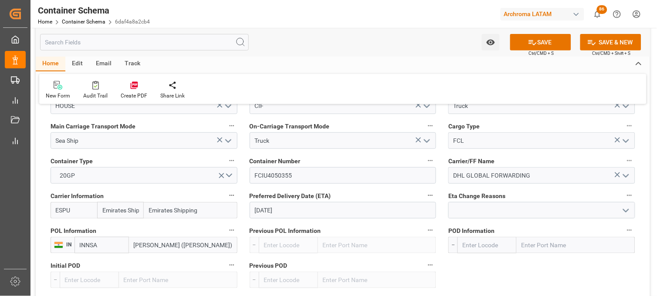
click at [545, 245] on input "text" at bounding box center [575, 245] width 118 height 17
click at [526, 240] on input "text" at bounding box center [575, 245] width 118 height 17
type input "MANZA"
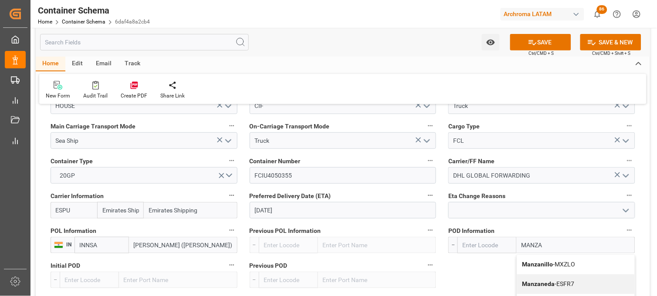
click at [532, 261] on b "Manzanillo" at bounding box center [537, 264] width 31 height 7
type input "MXZLO"
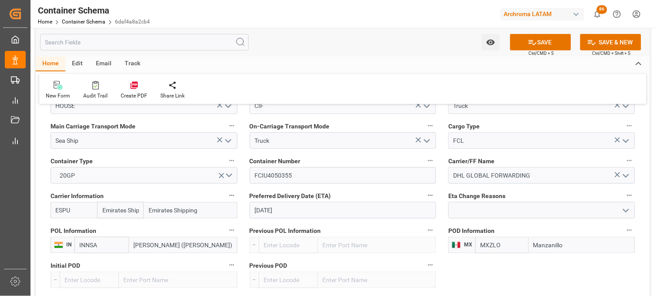
type input "Manzanillo"
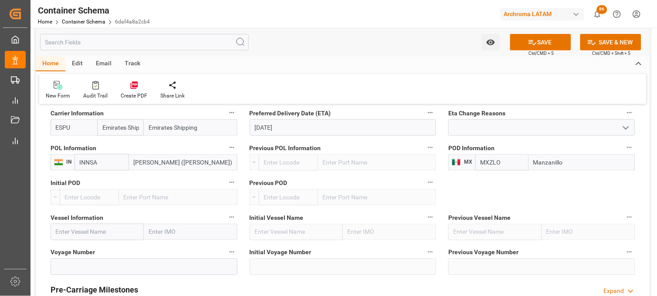
scroll to position [919, 0]
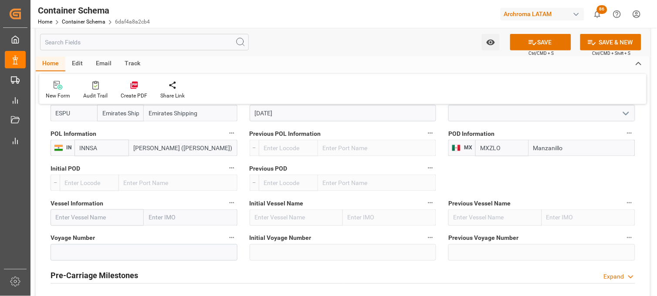
click at [86, 213] on input "text" at bounding box center [97, 217] width 93 height 17
click at [90, 218] on input "ZHONG GU" at bounding box center [97, 217] width 93 height 17
type input "ZHONG GU CHANG SHA"
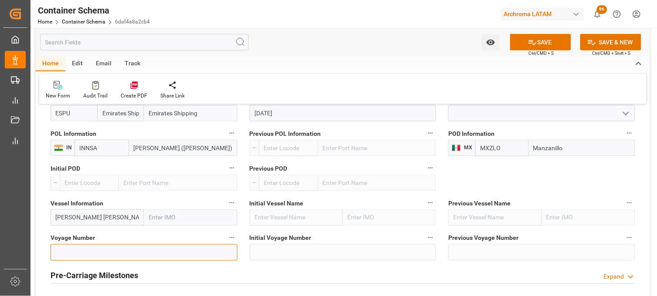
click at [90, 255] on input at bounding box center [144, 252] width 187 height 17
click at [127, 253] on input at bounding box center [144, 252] width 187 height 17
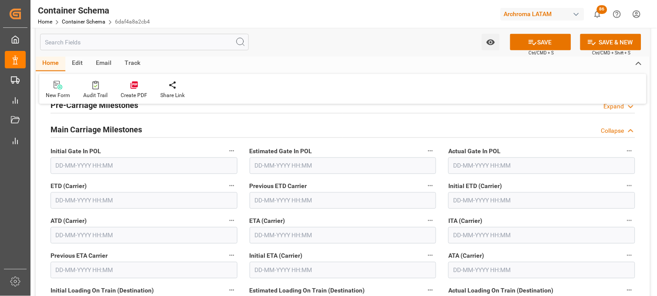
scroll to position [1113, 0]
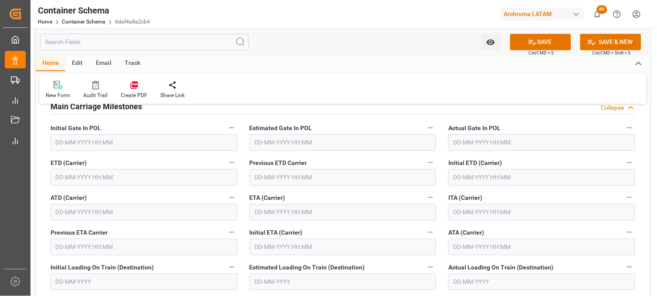
type input "02528E"
click at [273, 210] on input "text" at bounding box center [343, 212] width 187 height 17
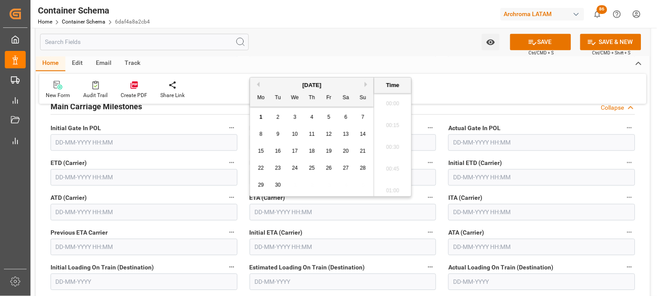
scroll to position [1679, 0]
click at [262, 182] on div "29" at bounding box center [261, 185] width 11 height 10
click at [391, 131] on li "19:30" at bounding box center [392, 123] width 37 height 22
type input "29-09-2025 19:30"
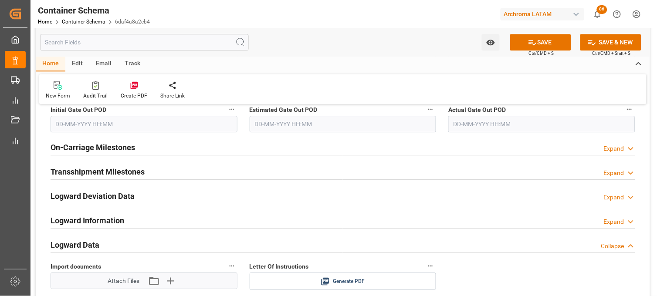
scroll to position [1306, 0]
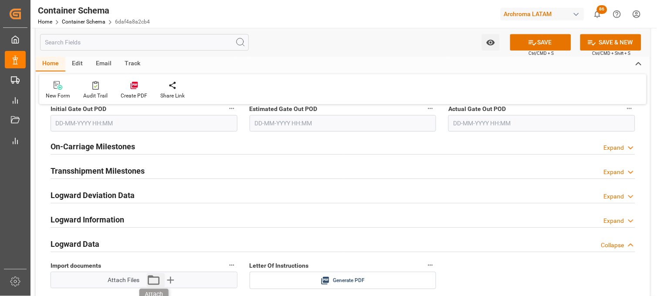
click at [155, 283] on icon "button" at bounding box center [154, 280] width 14 height 14
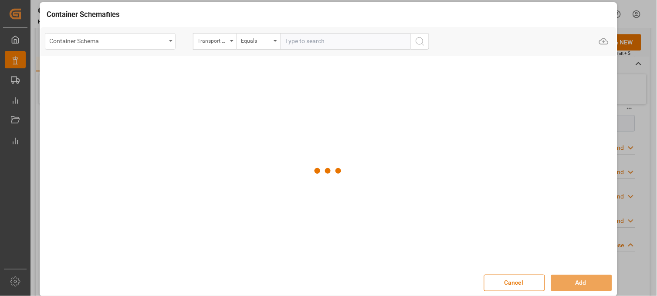
click at [171, 43] on div "Container Schema" at bounding box center [110, 41] width 131 height 17
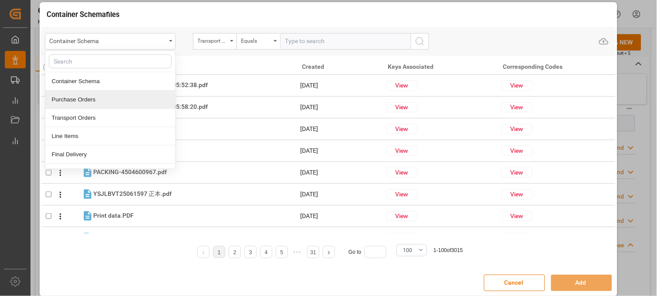
click at [115, 99] on div "Purchase Orders" at bounding box center [110, 100] width 130 height 18
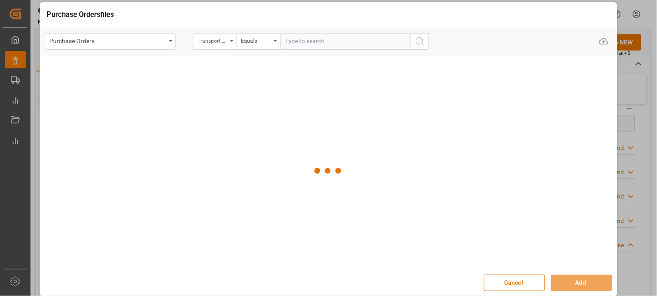
click at [208, 40] on div "Transport Type" at bounding box center [213, 40] width 30 height 10
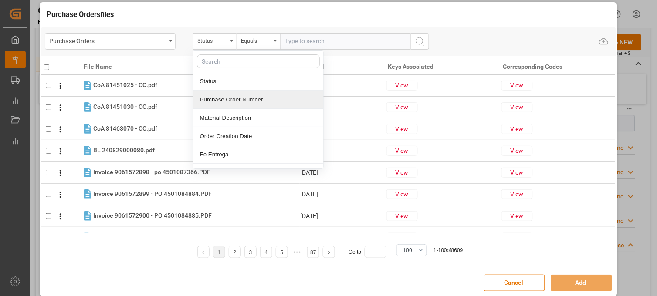
click at [212, 98] on div "Purchase Order Number" at bounding box center [258, 100] width 130 height 18
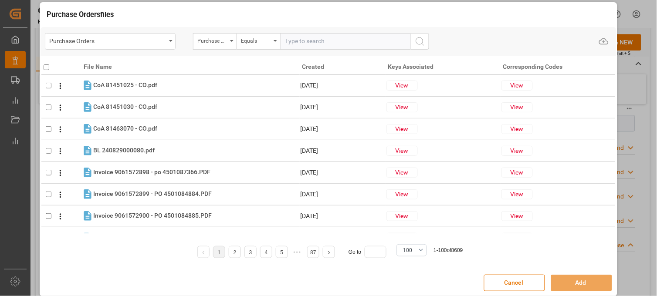
click at [299, 41] on input "text" at bounding box center [345, 41] width 131 height 17
paste input "4504629395"
type input "4504629395"
click at [416, 40] on icon "search button" at bounding box center [420, 41] width 10 height 10
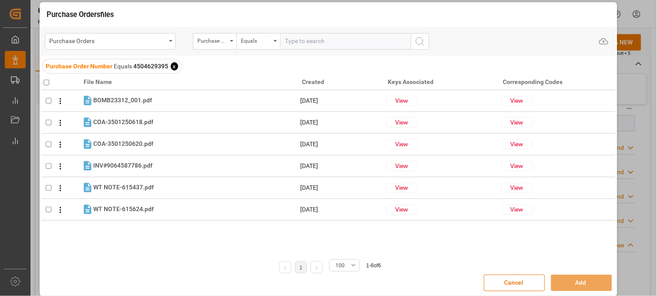
click at [47, 81] on input "checkbox" at bounding box center [47, 83] width 6 height 6
checkbox input "true"
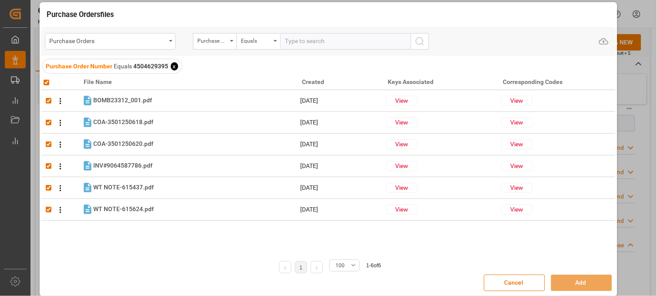
checkbox input "true"
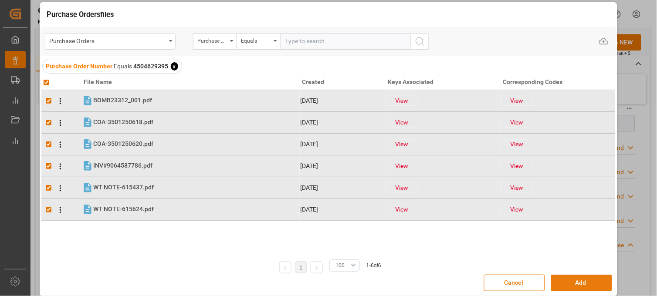
click at [562, 282] on button "Add" at bounding box center [581, 283] width 61 height 17
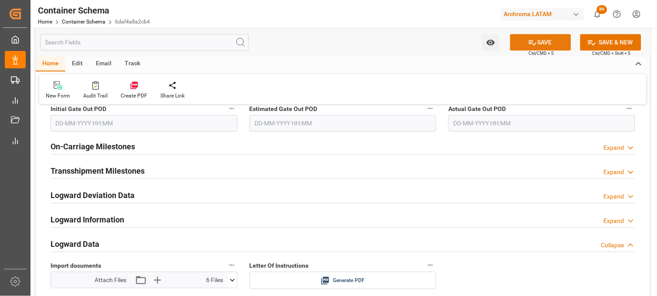
click at [548, 40] on button "SAVE" at bounding box center [540, 42] width 61 height 17
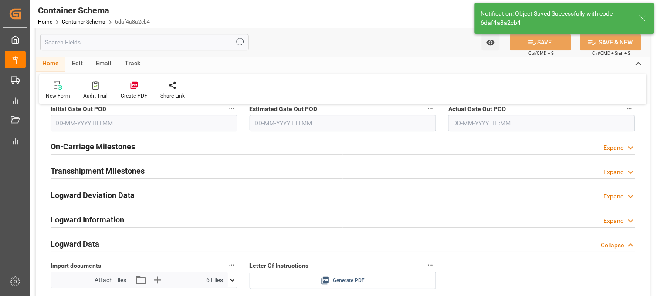
type input "Document Sent"
type input "MXZLO"
type input "Manzanillo"
type input "02528E"
type input "ZHONG GU CHANG SHA"
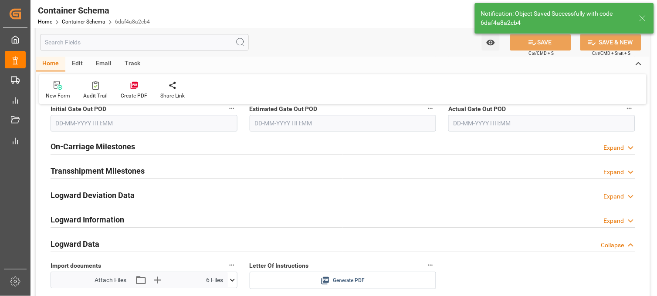
type input "29-09-2025 19:30"
click at [325, 280] on icon at bounding box center [324, 280] width 9 height 9
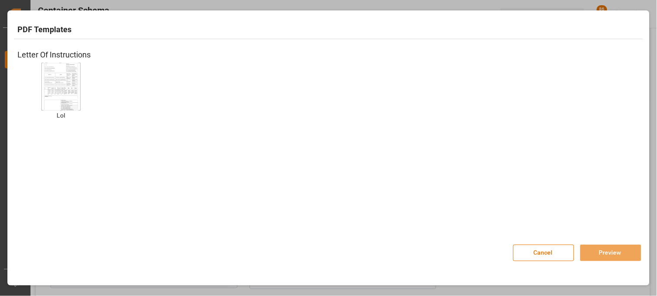
click at [70, 84] on img at bounding box center [61, 86] width 35 height 49
click at [588, 252] on button "Preview" at bounding box center [610, 253] width 61 height 17
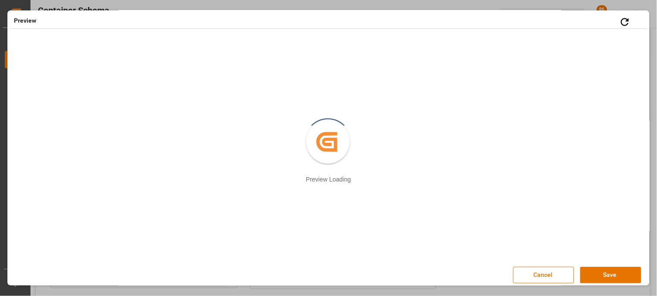
scroll to position [0, 0]
click at [601, 274] on button "Save" at bounding box center [610, 276] width 61 height 17
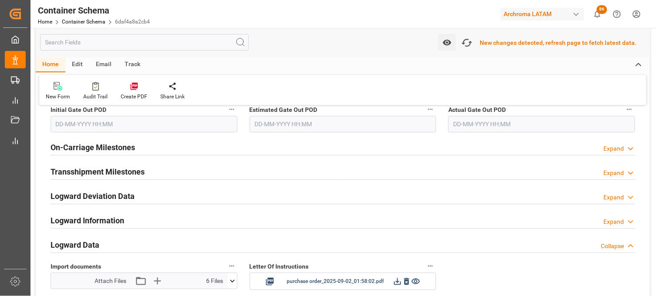
scroll to position [1307, 0]
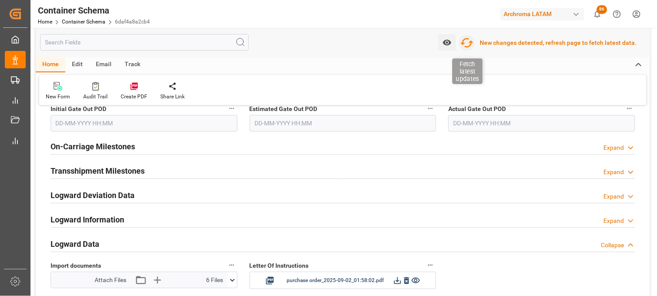
click at [471, 44] on icon "button" at bounding box center [467, 43] width 14 height 14
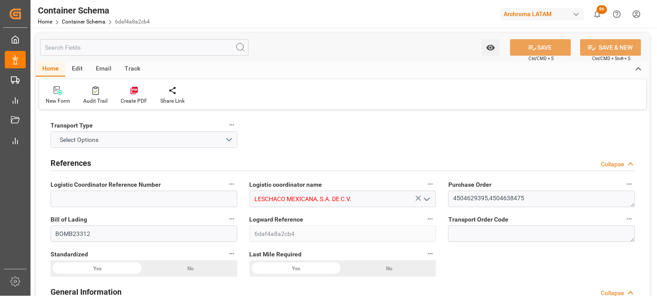
type input "10"
type input "7"
type input "2"
type input "25"
type input "11800"
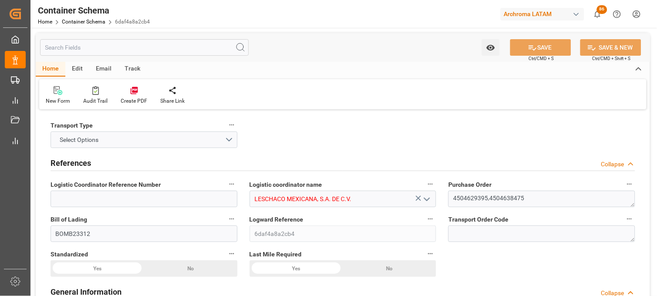
type input "12460"
type input "Emirates Shipping"
type input "INNSA"
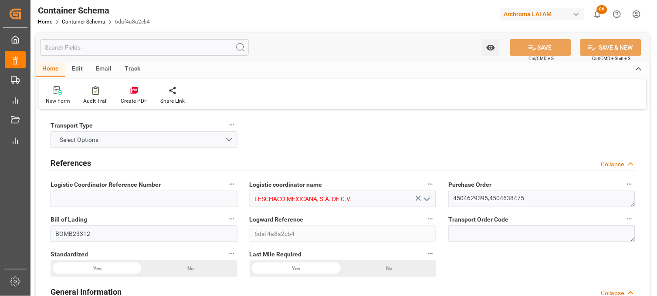
type input "MXZLO"
type input "[DATE] 19:30"
type input "[DATE]"
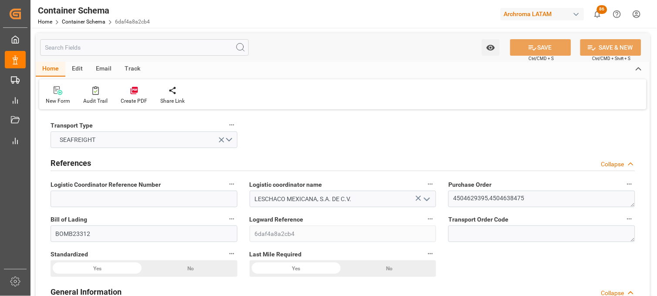
type input "[DATE]"
type input "[DATE] 19:30"
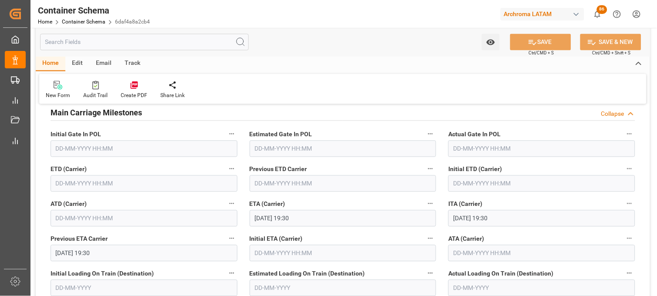
scroll to position [1113, 0]
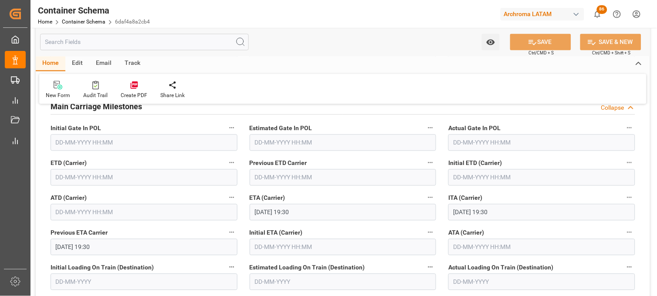
click at [76, 178] on input "text" at bounding box center [144, 177] width 187 height 17
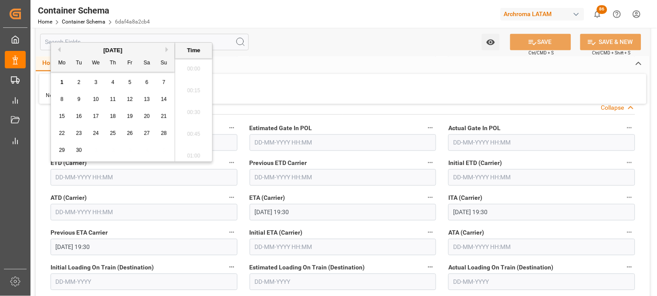
scroll to position [1679, 0]
click at [58, 50] on button "Previous Month" at bounding box center [57, 49] width 5 height 5
drag, startPoint x: 109, startPoint y: 151, endPoint x: 183, endPoint y: 99, distance: 90.4
click at [110, 151] on div "31" at bounding box center [113, 150] width 11 height 10
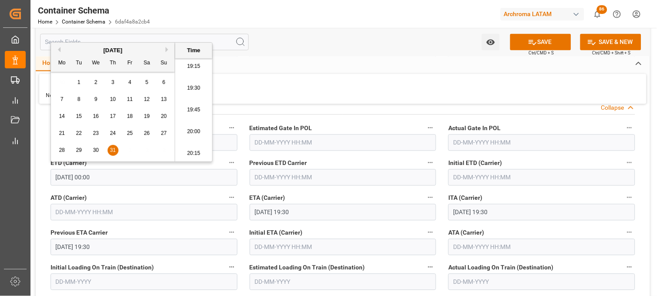
click at [195, 69] on li "19:15" at bounding box center [193, 67] width 37 height 22
type input "[DATE] 19:15"
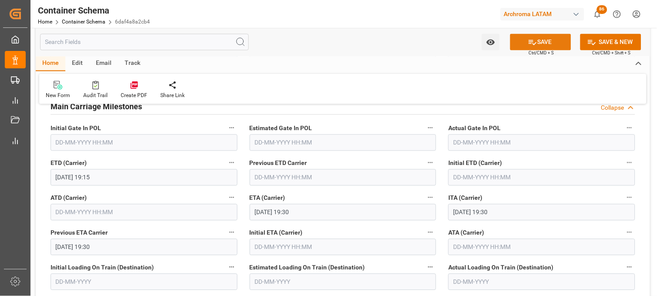
click at [524, 45] on button "SAVE" at bounding box center [540, 42] width 61 height 17
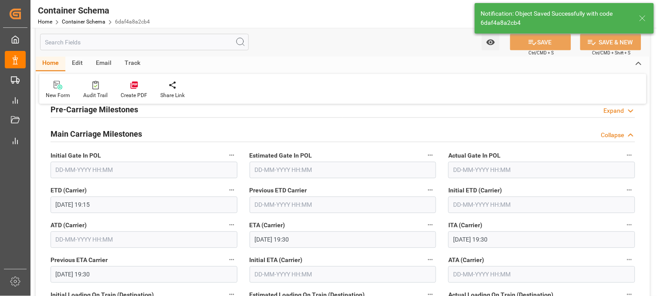
type input "[DATE] 00:00"
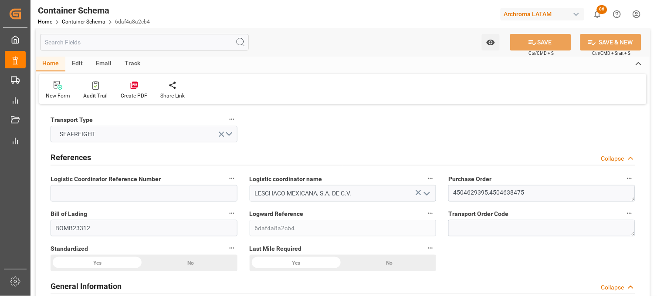
scroll to position [0, 0]
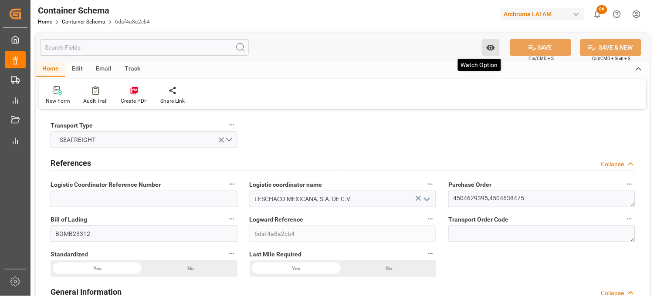
click at [485, 49] on button "Watch Option" at bounding box center [491, 47] width 18 height 17
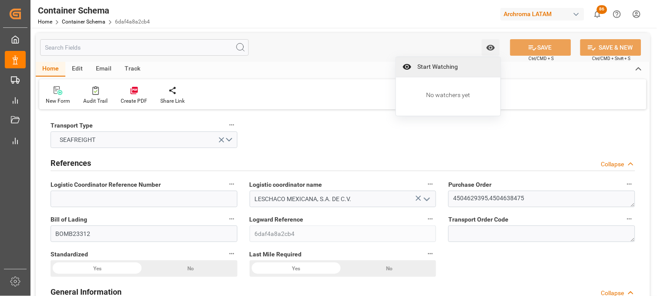
click at [411, 64] on icon at bounding box center [406, 66] width 9 height 9
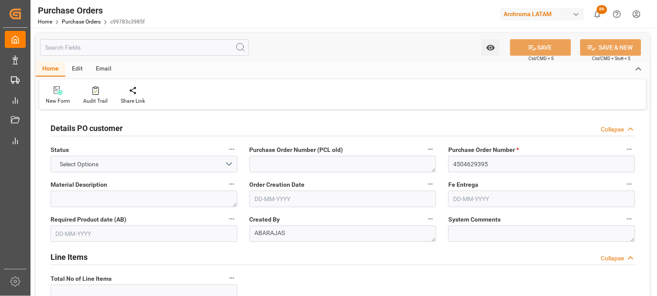
type input "1"
type input "[DATE]"
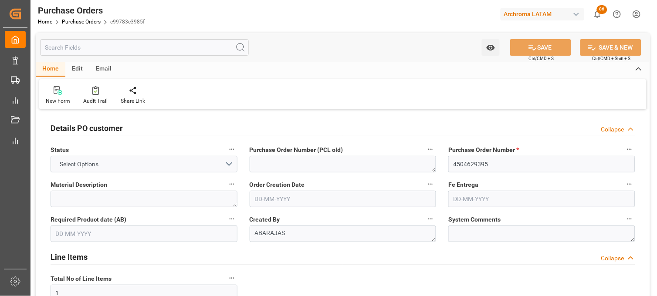
type input "[DATE]"
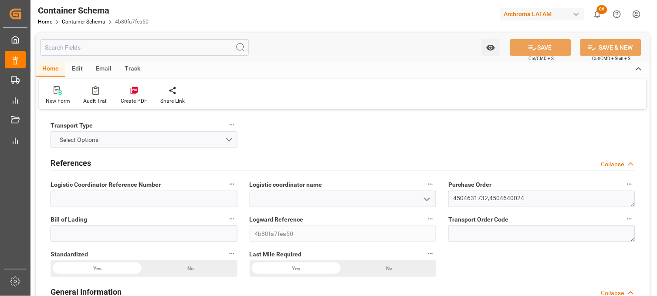
type input "0"
type input "2"
type input "108"
type input "6840"
type input "7187.04"
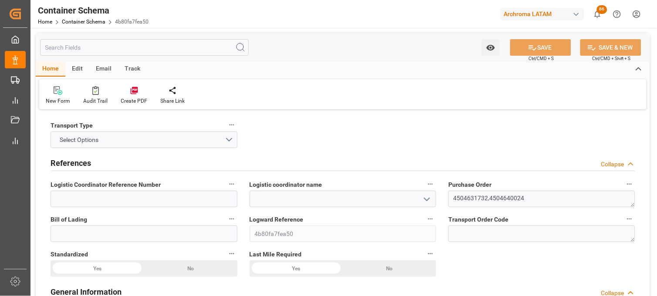
click at [423, 195] on icon "open menu" at bounding box center [427, 199] width 10 height 10
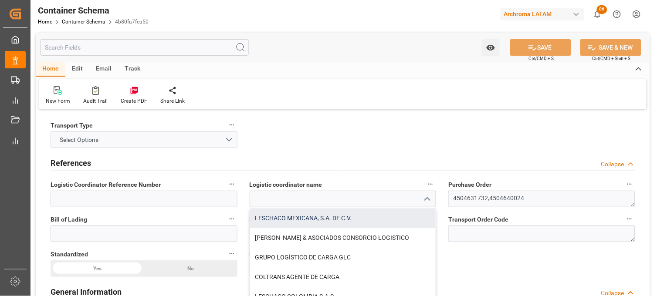
click at [368, 211] on div "LESCHACO MEXICANA, S.A. DE C.V." at bounding box center [343, 219] width 186 height 20
type input "LESCHACO MEXICANA, S.A. DE C.V."
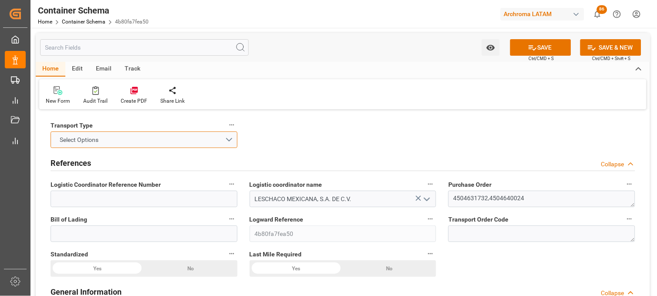
click at [121, 135] on button "Select Options" at bounding box center [144, 140] width 187 height 17
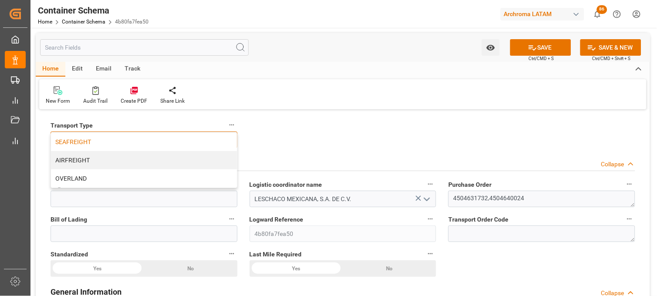
click at [106, 134] on div "SEAFREIGHT" at bounding box center [144, 142] width 186 height 18
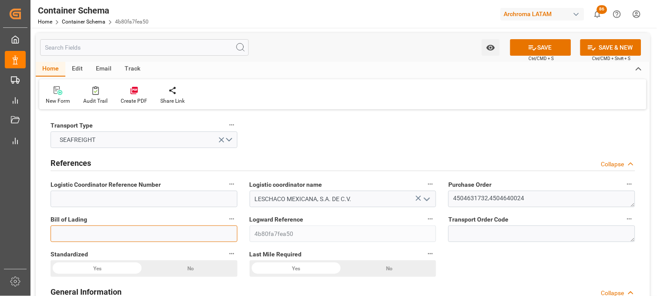
click at [181, 229] on input at bounding box center [144, 234] width 187 height 17
paste input "250902810143"
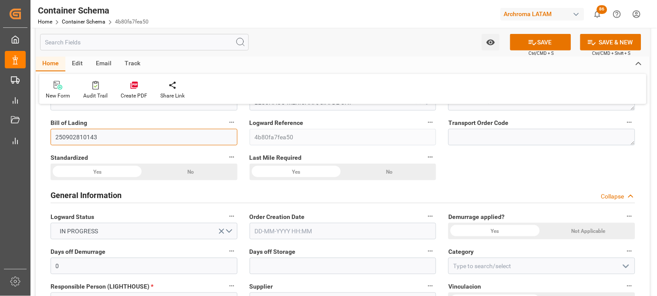
scroll to position [145, 0]
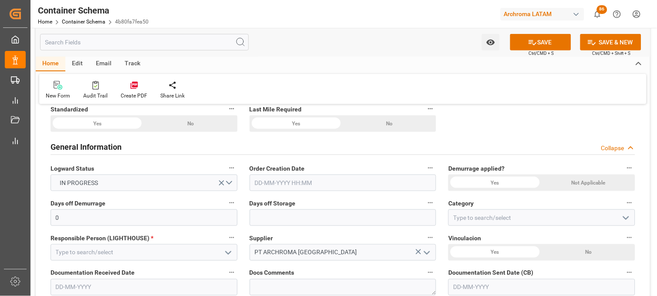
type input "250902810143"
click at [267, 182] on input "text" at bounding box center [343, 183] width 187 height 17
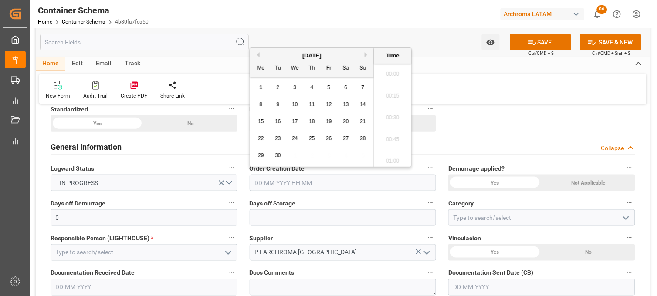
scroll to position [1744, 0]
click at [260, 88] on span "1" at bounding box center [261, 87] width 3 height 6
click at [388, 92] on li "20:15" at bounding box center [392, 94] width 37 height 22
type input "[DATE] 20:15"
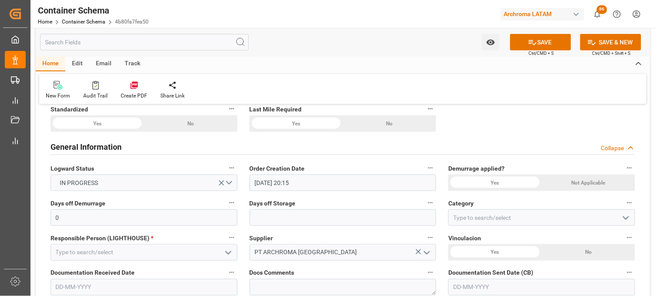
click at [237, 132] on div "Not Applicable" at bounding box center [190, 123] width 93 height 17
click at [144, 132] on div "Yes" at bounding box center [97, 123] width 93 height 17
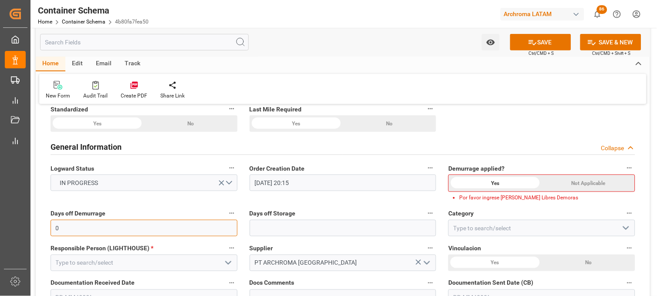
click at [172, 223] on input "0" at bounding box center [144, 228] width 187 height 17
type input "10"
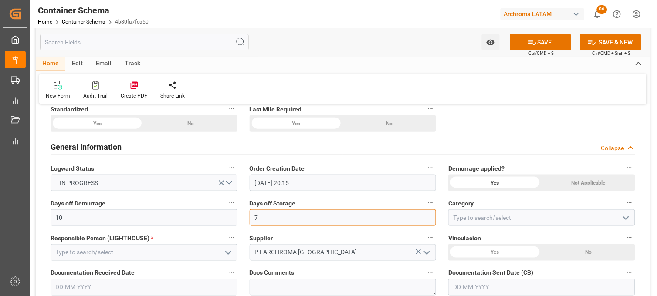
type input "7"
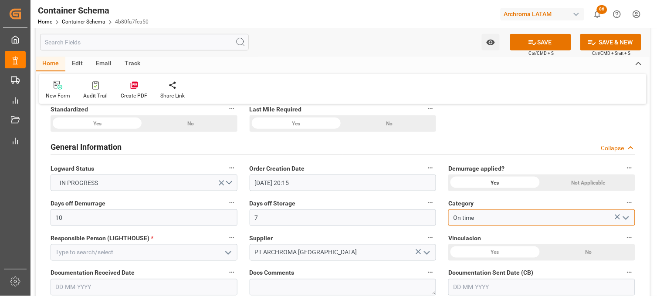
type input "On time"
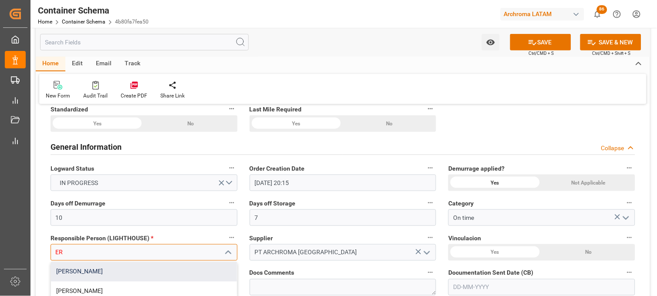
click at [158, 267] on div "[PERSON_NAME]" at bounding box center [144, 272] width 186 height 20
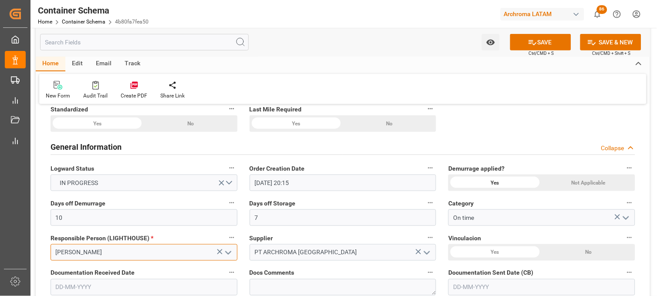
type input "[PERSON_NAME]"
click at [144, 132] on div "Yes" at bounding box center [97, 123] width 93 height 17
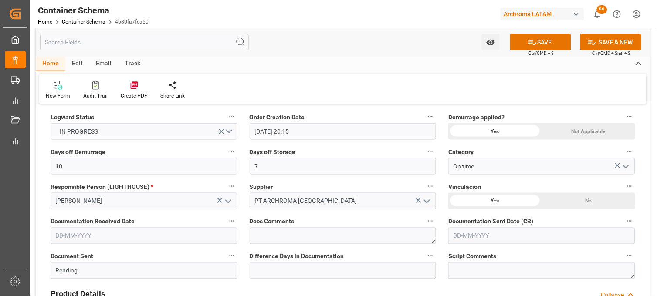
scroll to position [242, 0]
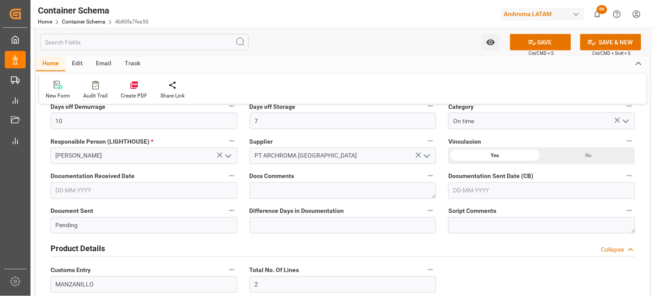
click at [70, 187] on input "text" at bounding box center [144, 190] width 187 height 17
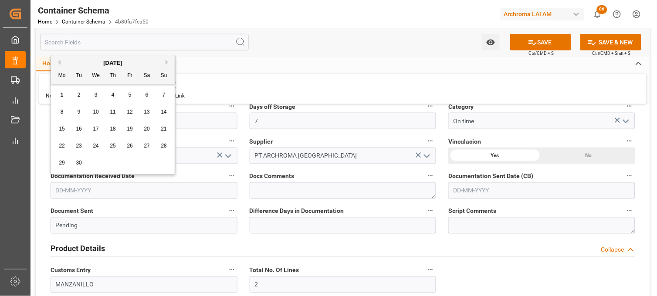
click at [65, 94] on div "1" at bounding box center [62, 95] width 11 height 10
type input "[DATE]"
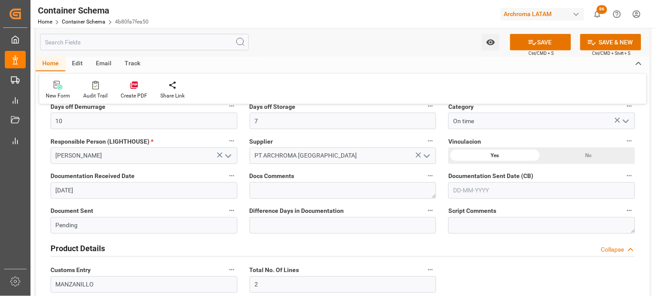
click at [480, 186] on input "text" at bounding box center [541, 190] width 187 height 17
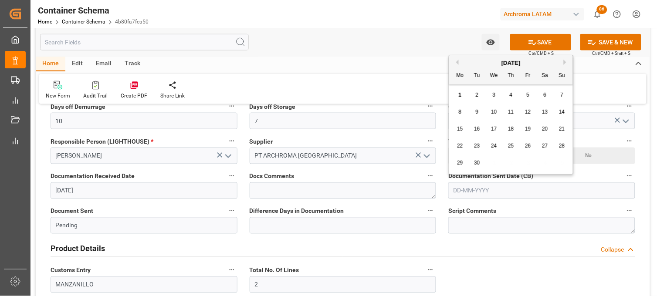
click at [462, 93] on div "1" at bounding box center [460, 95] width 11 height 10
type input "[DATE]"
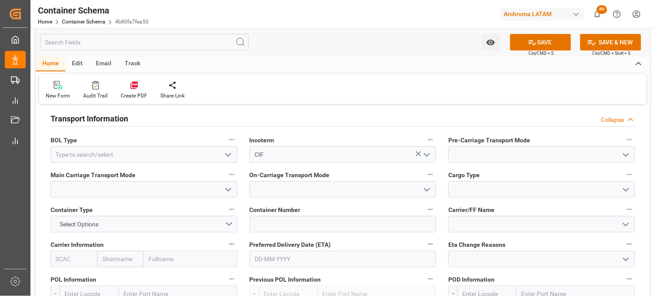
scroll to position [774, 0]
click at [226, 154] on polyline "open menu" at bounding box center [228, 154] width 5 height 3
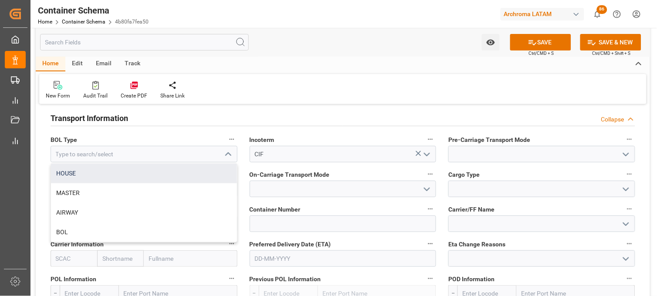
click at [155, 168] on div "HOUSE" at bounding box center [144, 174] width 186 height 20
type input "HOUSE"
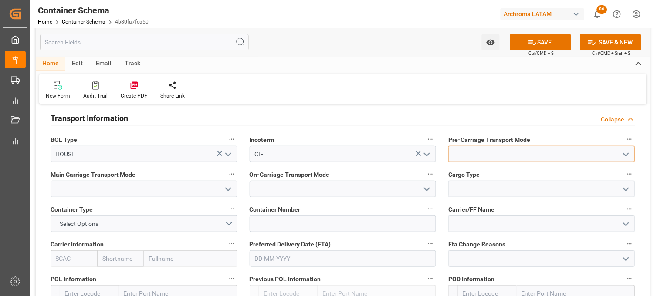
click at [458, 157] on input at bounding box center [541, 154] width 187 height 17
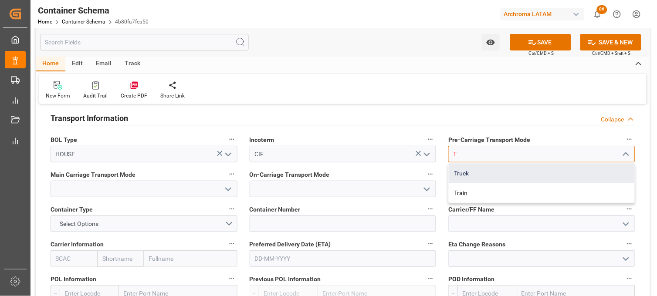
click at [459, 168] on div "Truck" at bounding box center [542, 174] width 186 height 20
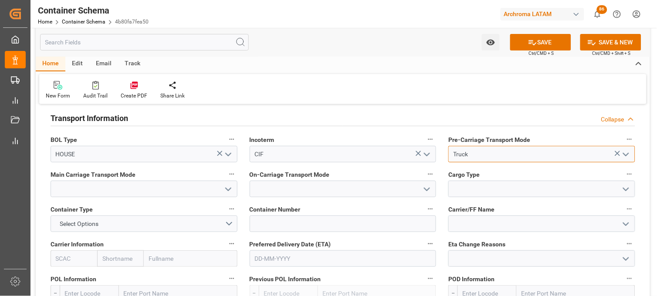
type input "Truck"
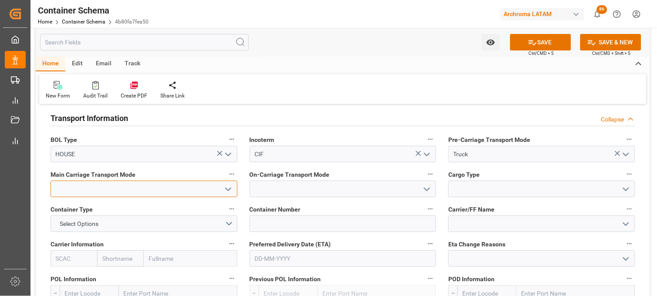
click at [165, 187] on input at bounding box center [144, 189] width 187 height 17
click at [167, 199] on div "Sea Ship" at bounding box center [144, 209] width 186 height 20
type input "Sea Ship"
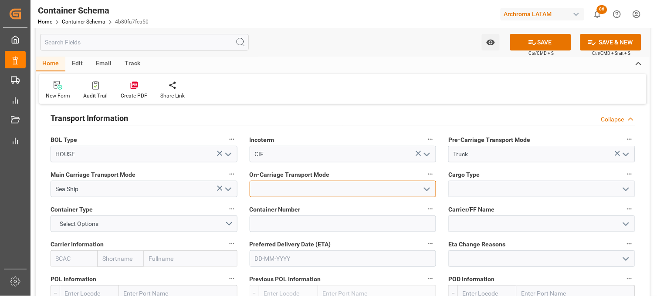
click at [294, 194] on input at bounding box center [343, 189] width 187 height 17
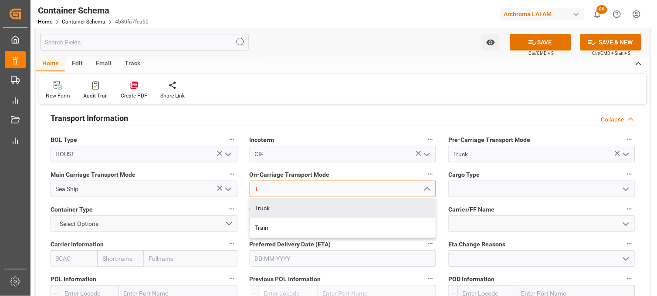
drag, startPoint x: 296, startPoint y: 204, endPoint x: 347, endPoint y: 200, distance: 51.5
click at [295, 204] on div "Truck" at bounding box center [343, 209] width 186 height 20
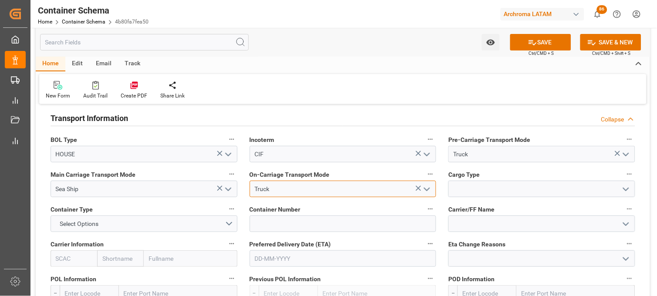
type input "Truck"
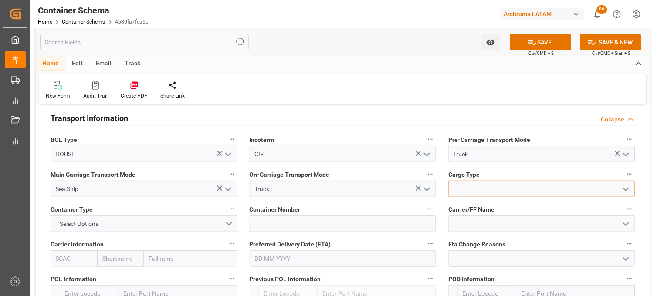
click at [449, 185] on input at bounding box center [541, 189] width 187 height 17
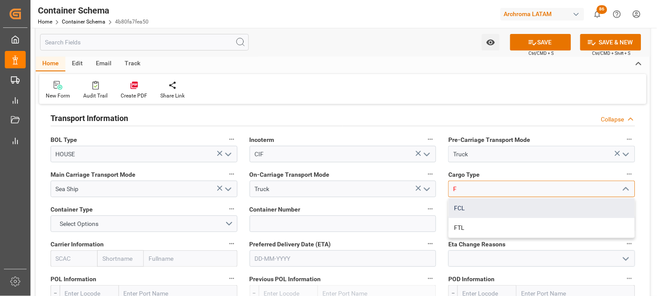
click at [455, 205] on div "FCL" at bounding box center [542, 209] width 186 height 20
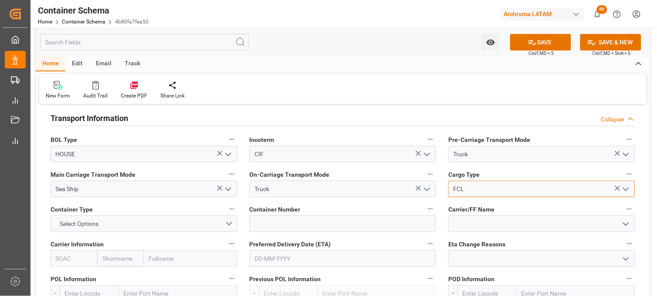
type input "FCL"
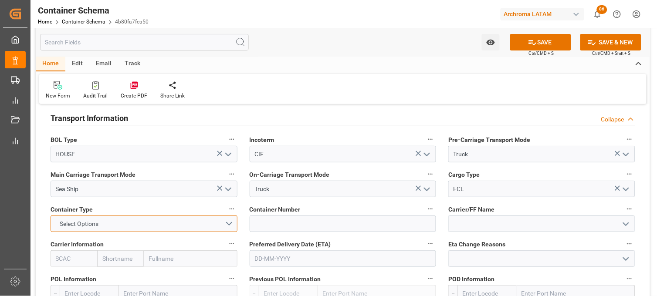
click at [152, 219] on button "Select Options" at bounding box center [144, 224] width 187 height 17
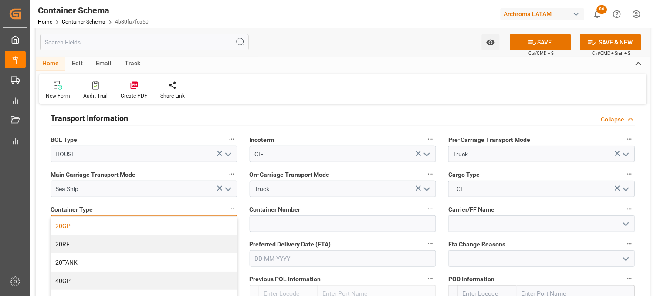
click at [141, 231] on div "20GP" at bounding box center [144, 226] width 186 height 18
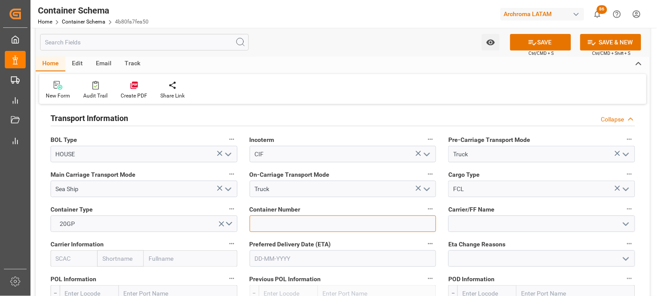
click at [274, 222] on input at bounding box center [343, 224] width 187 height 17
paste input "TEMU4217073"
type input "TEMU4217073"
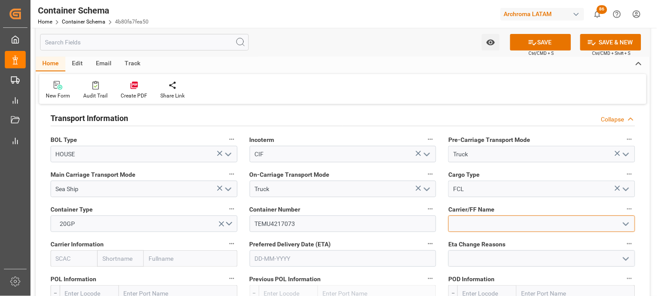
click at [456, 221] on input at bounding box center [541, 224] width 187 height 17
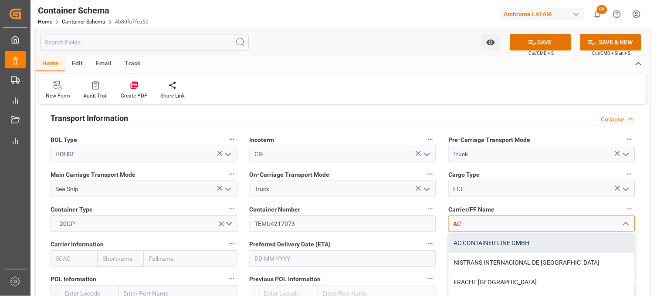
click at [468, 243] on div "AC CONTAINER LINE GMBH" at bounding box center [542, 243] width 186 height 20
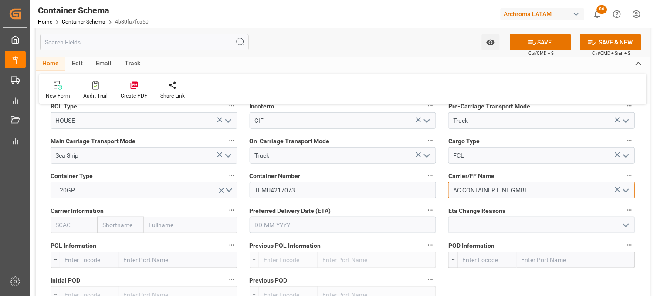
scroll to position [822, 0]
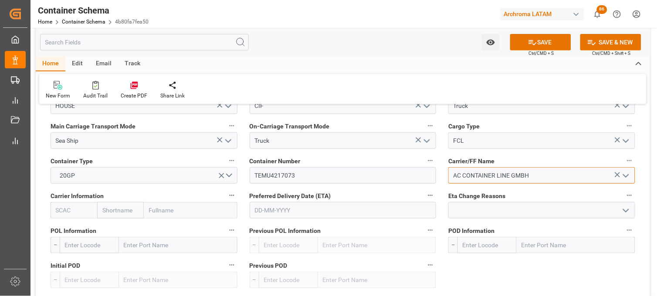
type input "AC CONTAINER LINE GMBH"
click at [111, 209] on input "text" at bounding box center [120, 210] width 47 height 17
type input "HYU"
click at [115, 228] on b "Hyundai" at bounding box center [114, 229] width 23 height 7
type input "HDMU"
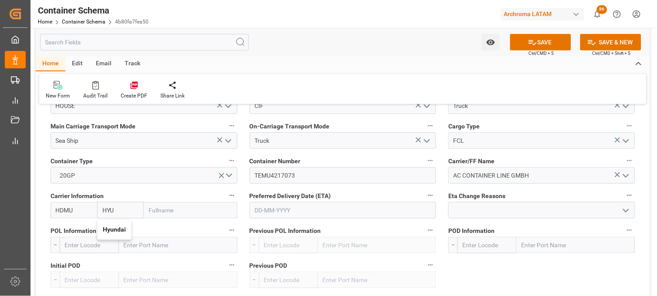
type input "Hyundai"
type input "Hyundai Merchant Marine [DOMAIN_NAME]."
type input "Hyundai"
click at [260, 211] on input "text" at bounding box center [343, 210] width 187 height 17
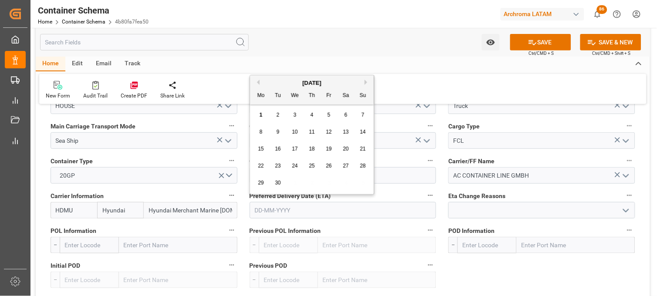
click at [367, 81] on button "Next Month" at bounding box center [366, 82] width 5 height 5
click at [312, 132] on span "9" at bounding box center [311, 132] width 3 height 6
type input "[DATE]"
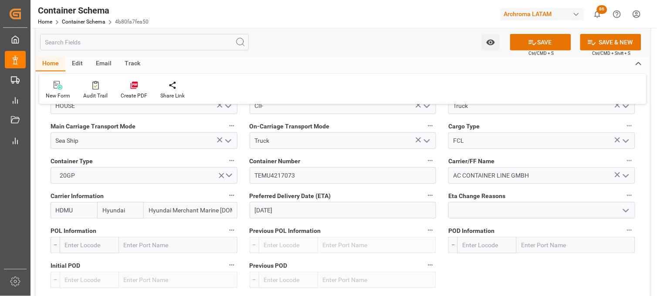
scroll to position [871, 0]
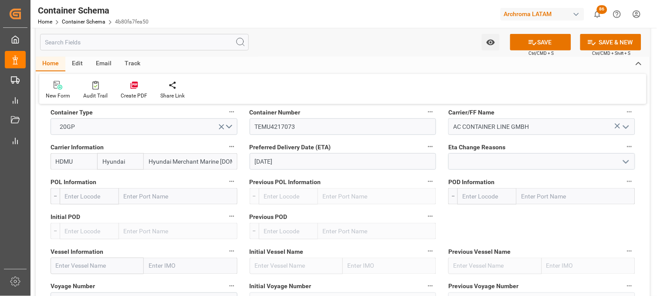
click at [144, 201] on input "text" at bounding box center [178, 196] width 118 height 17
type input "JAKART"
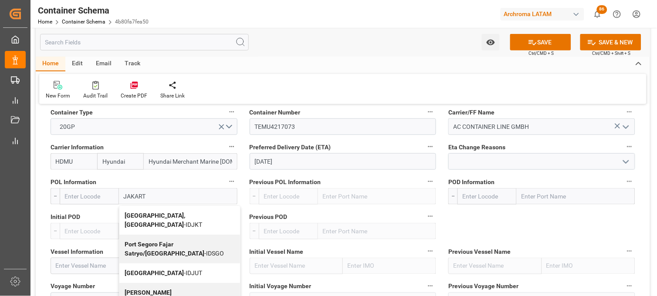
click at [144, 215] on b "[GEOGRAPHIC_DATA], [GEOGRAPHIC_DATA]" at bounding box center [155, 220] width 61 height 16
type input "IDJKT"
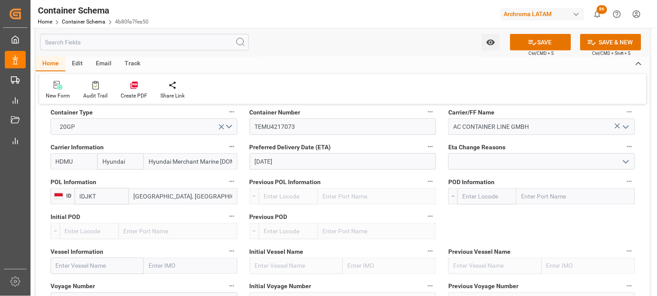
type input "[GEOGRAPHIC_DATA], [GEOGRAPHIC_DATA]"
click at [548, 200] on input "text" at bounding box center [575, 196] width 118 height 17
type input "MANZANI"
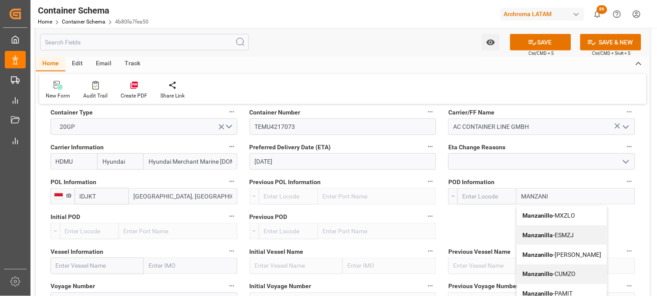
click at [547, 212] on b "Manzanillo" at bounding box center [537, 215] width 31 height 7
type input "MXZLO"
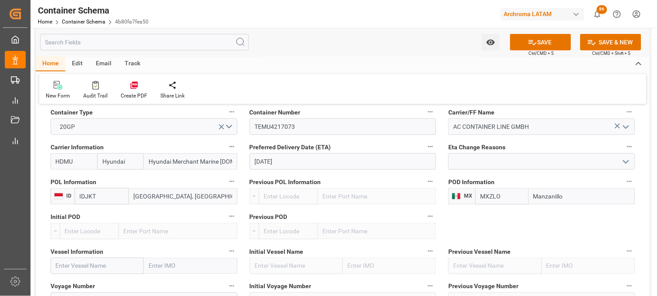
scroll to position [919, 0]
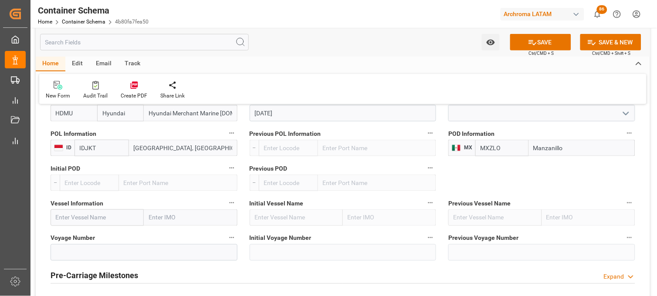
type input "Manzanillo"
click at [87, 222] on input "text" at bounding box center [97, 217] width 93 height 17
paste input "HMM MASTER"
click at [110, 220] on input "HMM MASTER" at bounding box center [97, 217] width 93 height 17
type input "HMM MASTER"
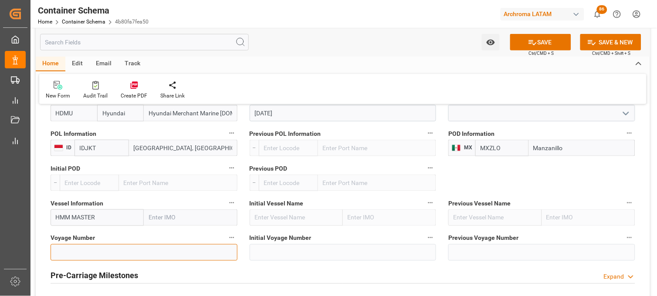
click at [105, 256] on input at bounding box center [144, 252] width 187 height 17
paste input "0007N"
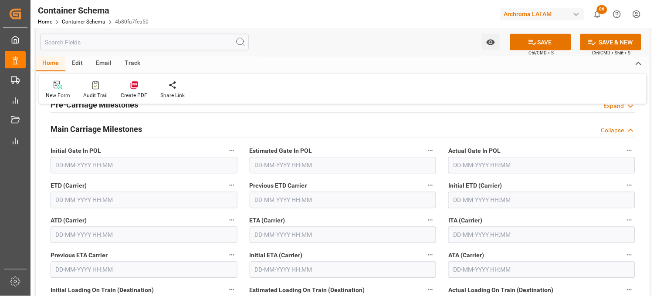
scroll to position [1113, 0]
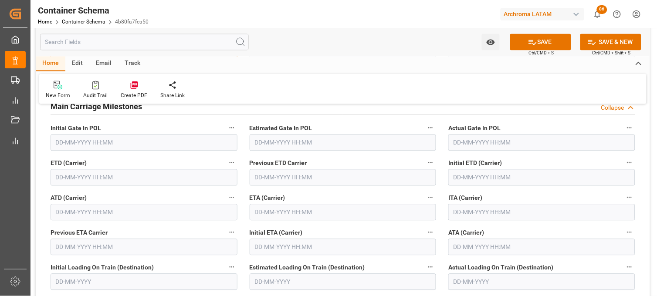
type input "0007N"
click at [287, 209] on input "text" at bounding box center [343, 212] width 187 height 17
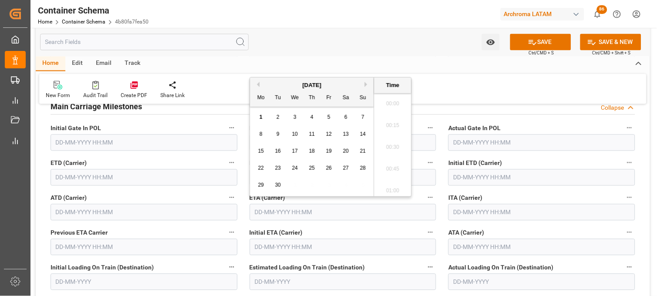
scroll to position [1744, 0]
click at [367, 84] on button "Next Month" at bounding box center [366, 84] width 5 height 5
click at [314, 134] on div "9" at bounding box center [312, 134] width 11 height 10
click at [382, 118] on li "20:15" at bounding box center [392, 123] width 37 height 22
type input "09-10-2025 20:15"
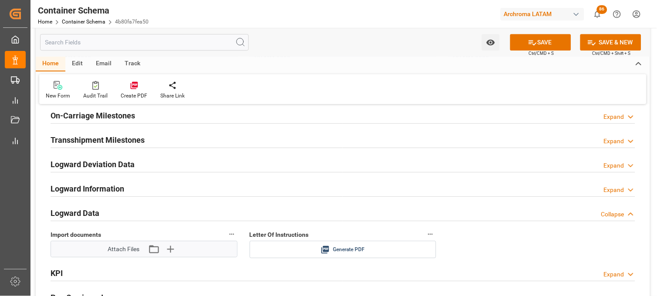
scroll to position [1355, 0]
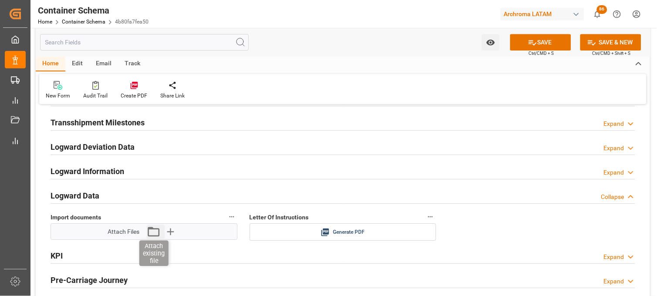
click at [152, 232] on icon "button" at bounding box center [154, 232] width 14 height 14
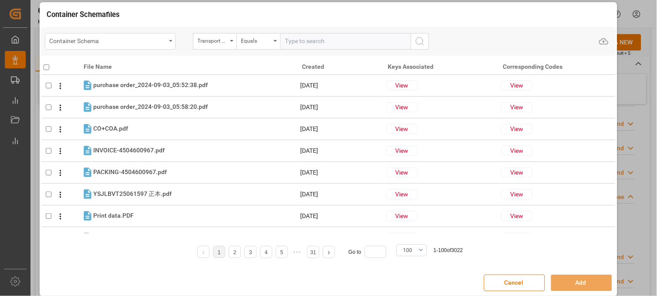
click at [170, 40] on icon "open menu" at bounding box center [170, 41] width 3 height 2
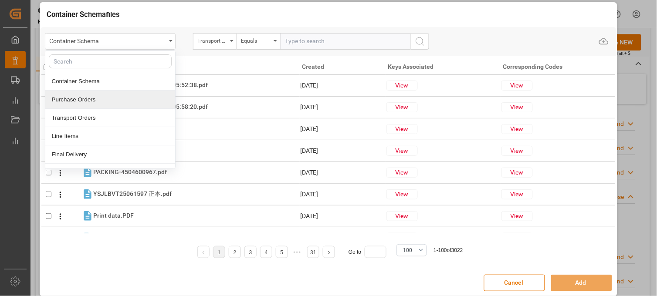
click at [84, 91] on div "Purchase Orders" at bounding box center [110, 100] width 130 height 18
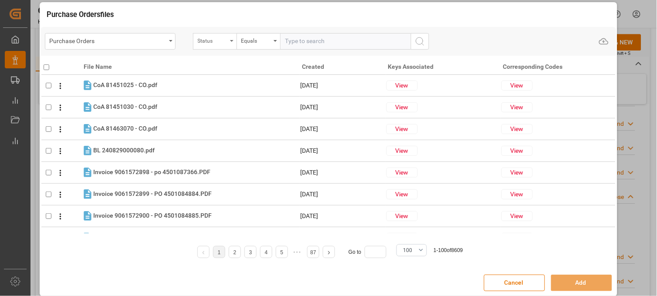
click at [206, 40] on div "Status" at bounding box center [213, 40] width 30 height 10
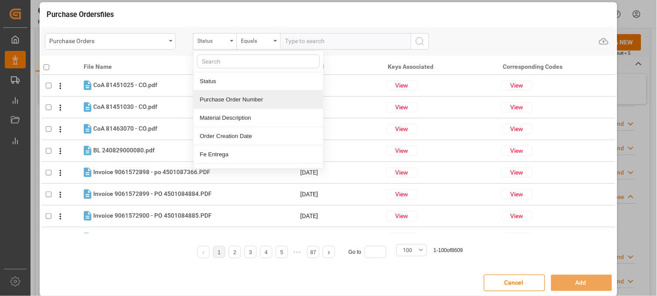
click at [199, 98] on div "Purchase Order Number" at bounding box center [258, 100] width 130 height 18
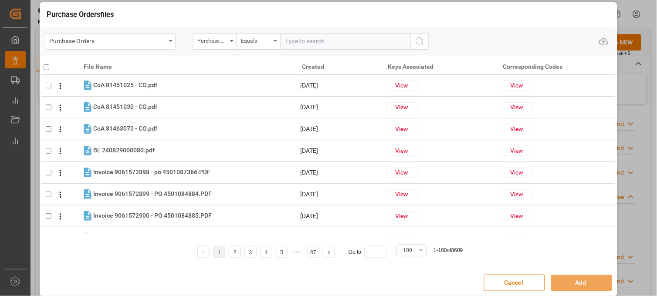
click at [294, 36] on input "text" at bounding box center [345, 41] width 131 height 17
paste input "4504631732"
type input "4504631732"
click at [420, 40] on icon "search button" at bounding box center [420, 41] width 10 height 10
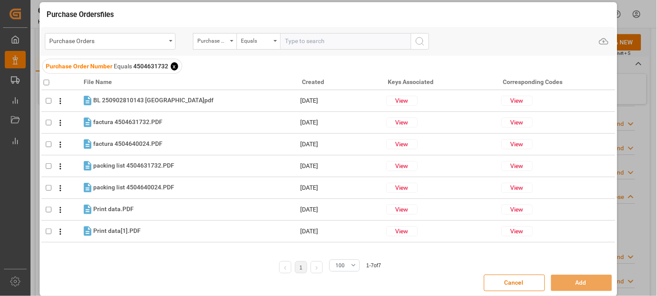
click at [45, 81] on input "checkbox" at bounding box center [47, 83] width 6 height 6
checkbox input "true"
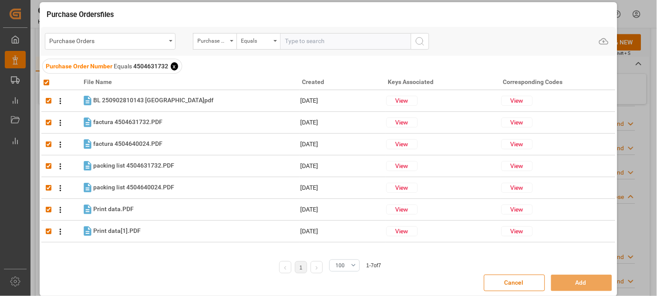
checkbox input "true"
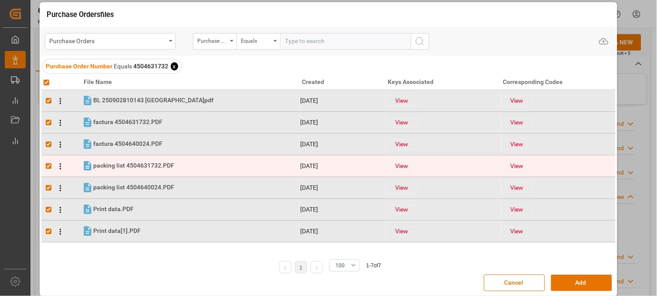
scroll to position [7, 0]
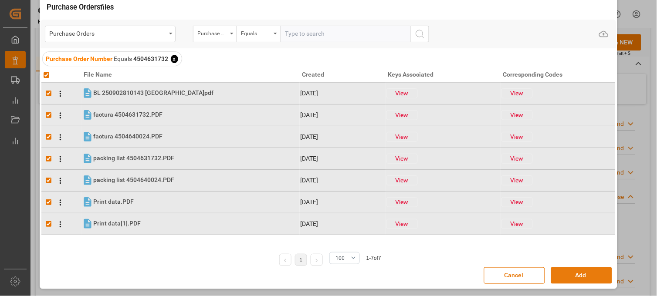
click at [583, 273] on button "Add" at bounding box center [581, 275] width 61 height 17
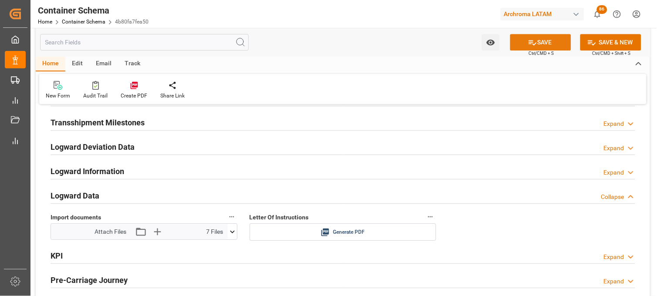
click at [528, 44] on icon at bounding box center [532, 42] width 9 height 9
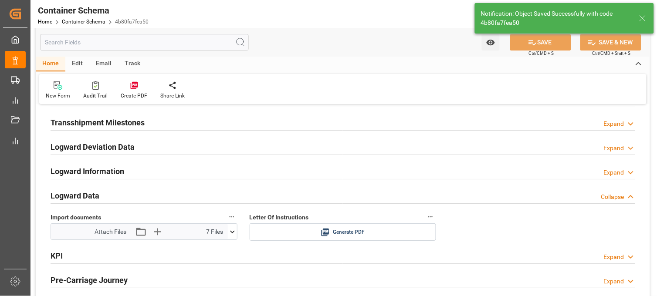
type input "Document Sent"
type input "MXZLO"
type input "Manzanillo"
type input "0007N"
type input "HMM MASTER"
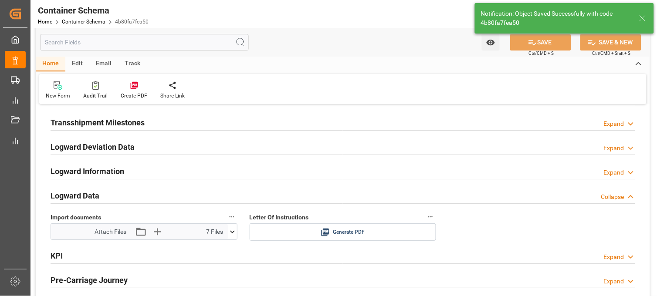
type input "09-10-2025 20:15"
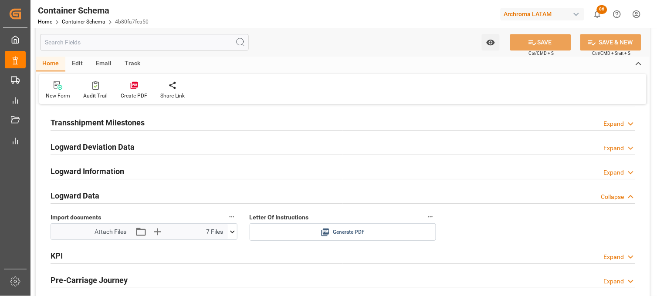
click at [325, 230] on icon at bounding box center [325, 233] width 8 height 8
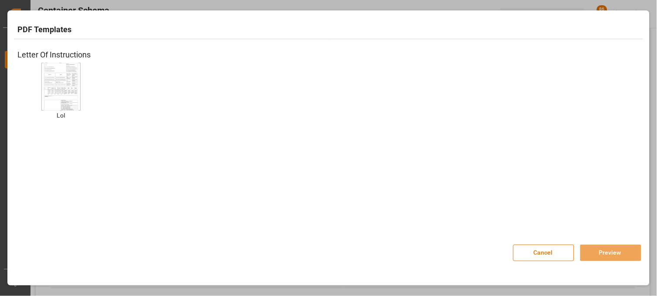
click at [65, 92] on img at bounding box center [61, 86] width 35 height 49
click at [608, 253] on button "Preview" at bounding box center [610, 253] width 61 height 17
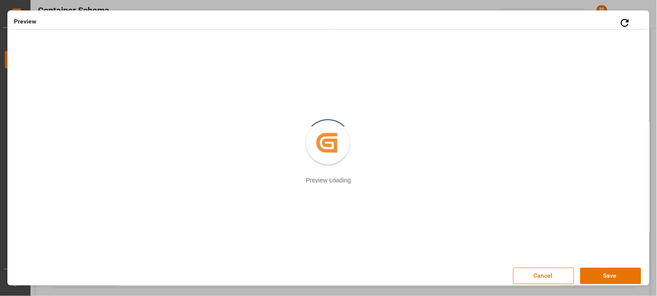
scroll to position [4, 0]
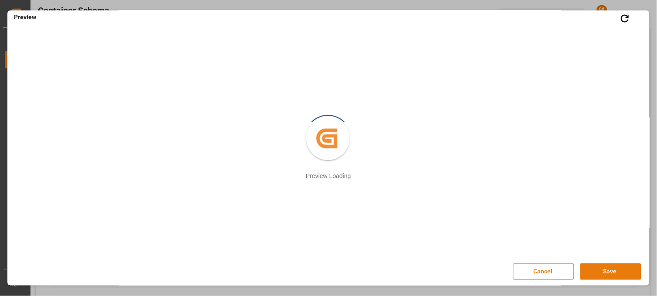
click at [590, 268] on button "Save" at bounding box center [610, 271] width 61 height 17
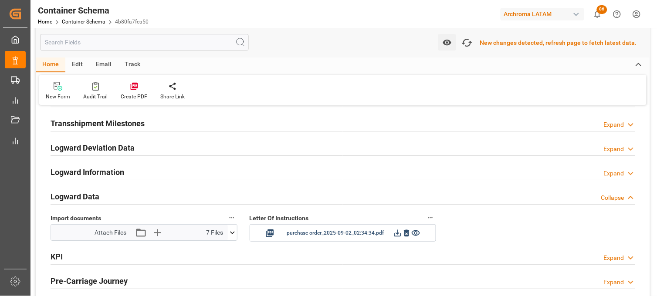
scroll to position [1356, 0]
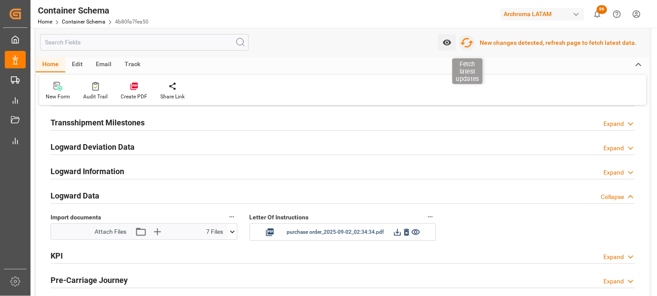
click at [470, 44] on icon "button" at bounding box center [467, 43] width 14 height 14
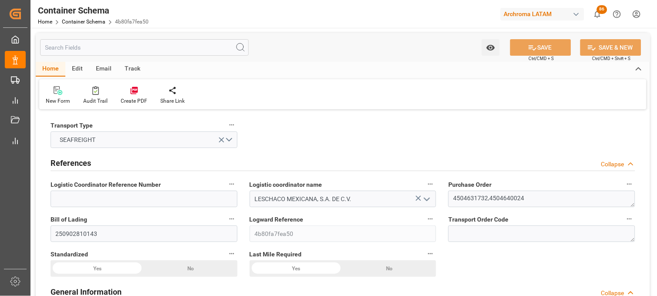
type input "10"
type input "7"
type input "2"
type input "108"
type input "6840"
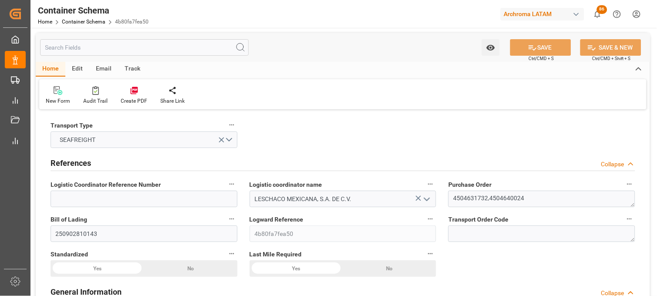
type input "7187.04"
type input "Hyundai"
type input "Hyundai Merchant Marine [DOMAIN_NAME]."
type input "IDJKT"
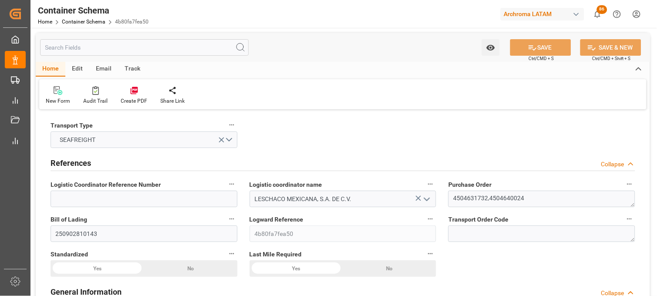
type input "MXZLO"
type input "[DATE] 20:15"
type input "[DATE]"
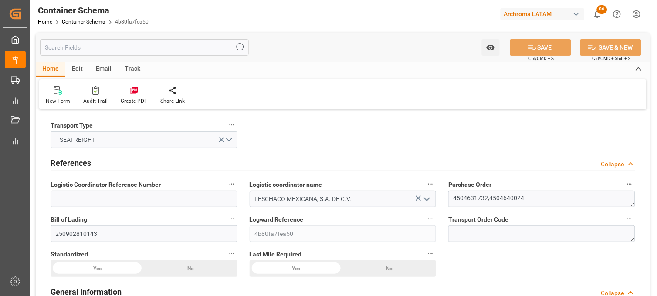
type input "[DATE]"
type input "[DATE] 20:15"
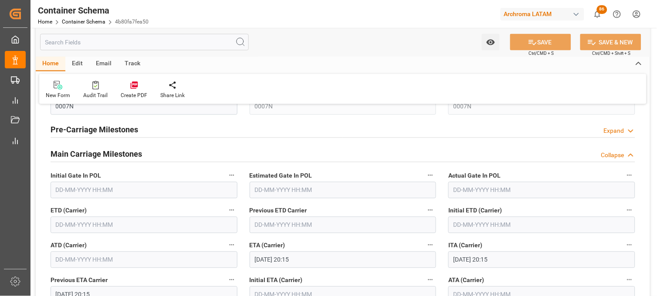
scroll to position [1064, 0]
click at [63, 226] on input "text" at bounding box center [144, 226] width 187 height 17
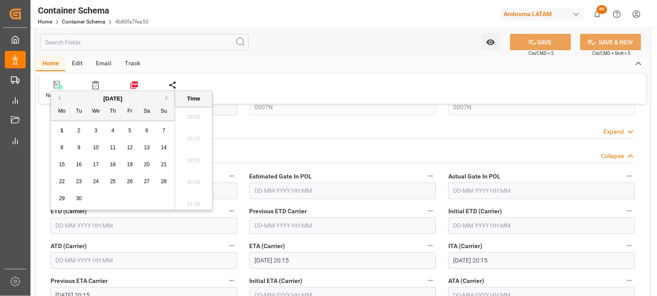
scroll to position [1744, 0]
click at [98, 133] on div "3" at bounding box center [96, 131] width 11 height 10
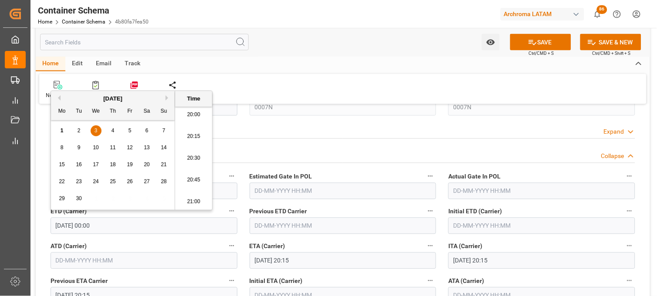
click at [194, 118] on li "20:00" at bounding box center [193, 115] width 37 height 22
type input "[DATE] 20:00"
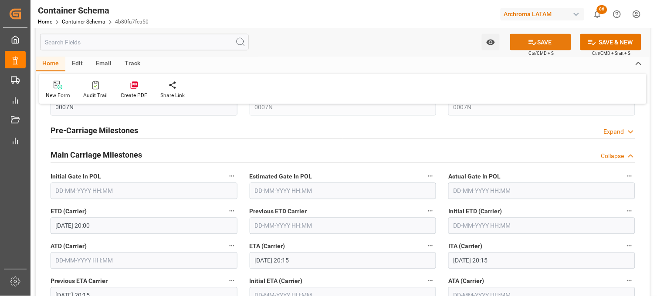
click at [526, 44] on button "SAVE" at bounding box center [540, 42] width 61 height 17
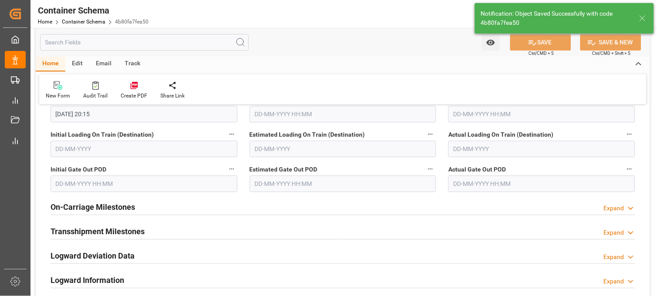
type input "[DATE] 00:00"
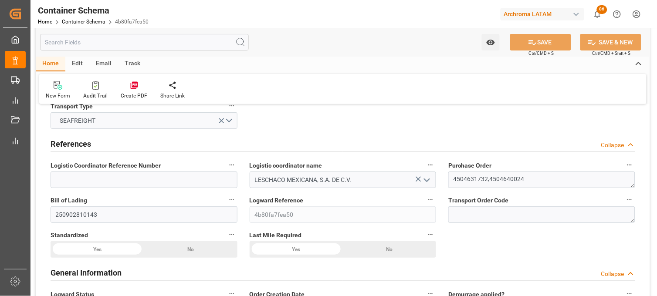
scroll to position [0, 0]
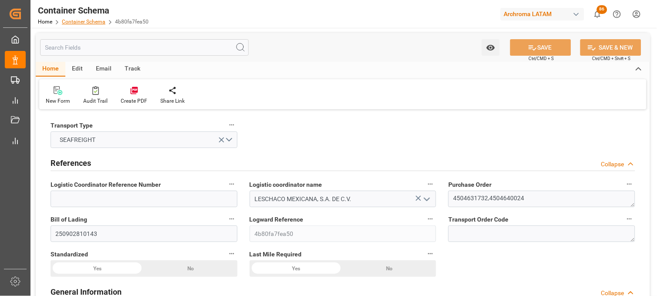
click at [66, 22] on link "Container Schema" at bounding box center [84, 22] width 44 height 6
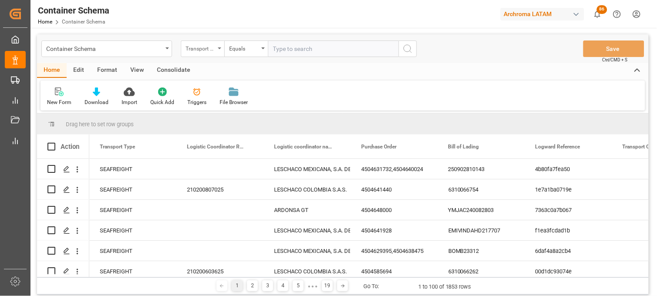
click at [214, 46] on div "Transport Type" at bounding box center [201, 48] width 30 height 10
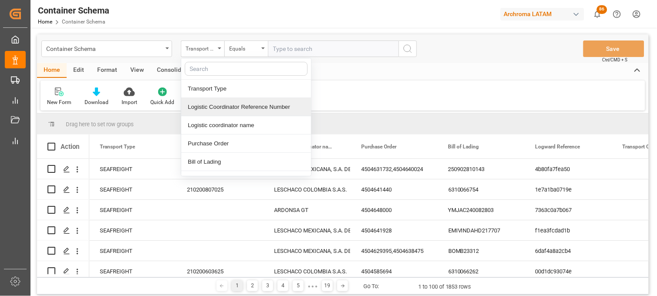
click at [237, 104] on div "Logistic Coordinator Reference Number" at bounding box center [246, 107] width 130 height 18
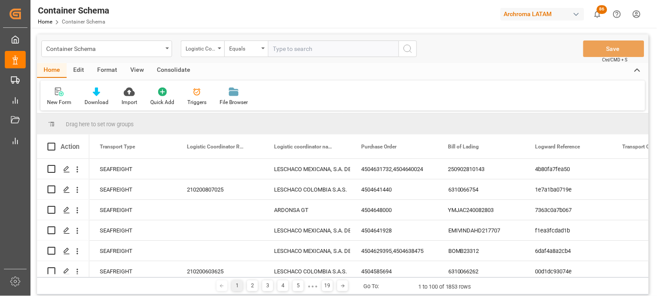
click at [298, 51] on input "text" at bounding box center [333, 48] width 131 height 17
paste input "250906900020"
type input "250906900020"
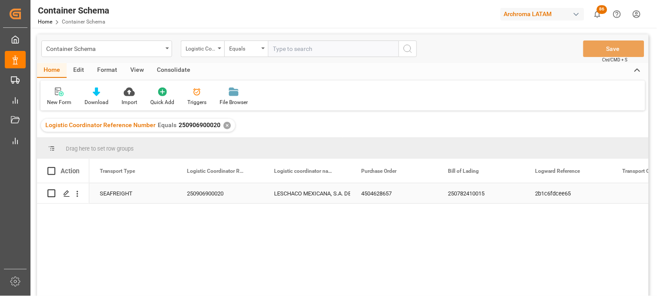
click at [467, 192] on div "250782410015" at bounding box center [481, 193] width 87 height 20
click at [51, 174] on span at bounding box center [51, 171] width 8 height 8
click at [54, 167] on input "checkbox" at bounding box center [54, 167] width 0 height 0
checkbox input "true"
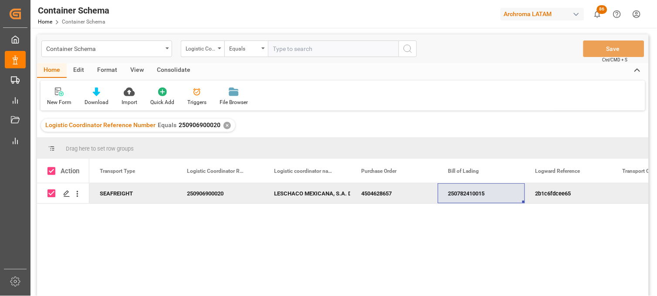
click at [170, 69] on div "Consolidate" at bounding box center [173, 70] width 47 height 15
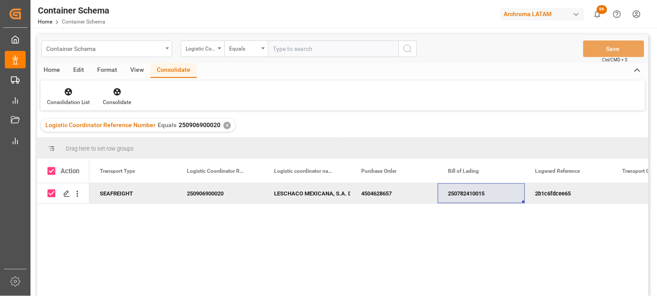
click at [96, 51] on div "Container Schema" at bounding box center [104, 48] width 116 height 11
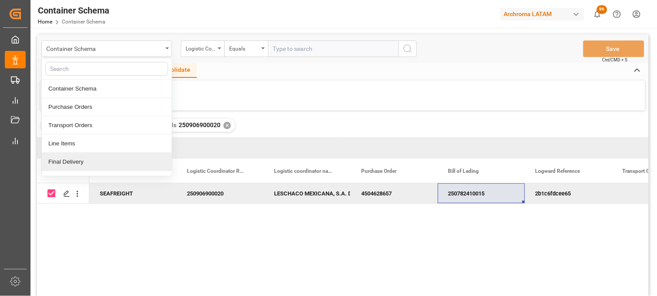
click at [101, 159] on div "Final Delivery" at bounding box center [107, 162] width 130 height 18
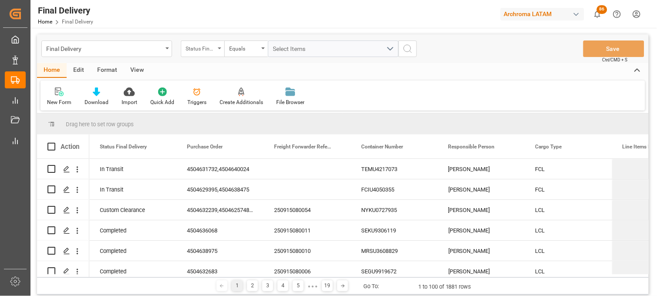
click at [207, 49] on div "Status Final Delivery" at bounding box center [201, 48] width 30 height 10
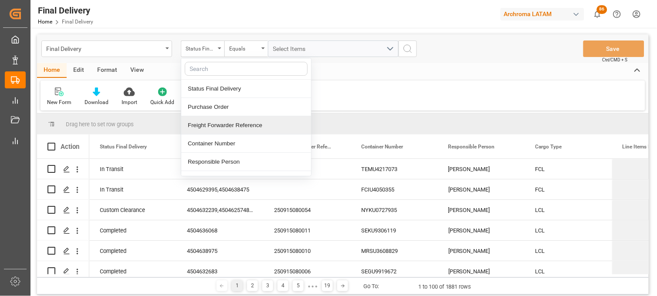
click at [219, 127] on div "Freight Forwarder Reference" at bounding box center [246, 125] width 130 height 18
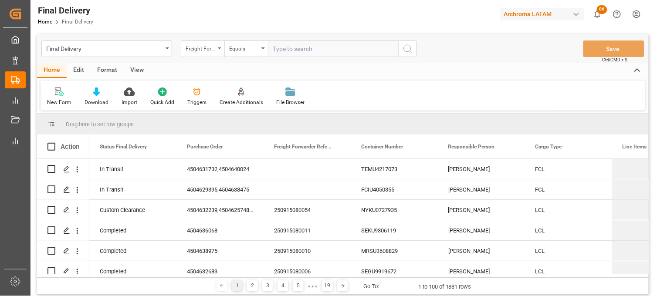
click at [280, 49] on input "text" at bounding box center [333, 48] width 131 height 17
type input "250906900020"
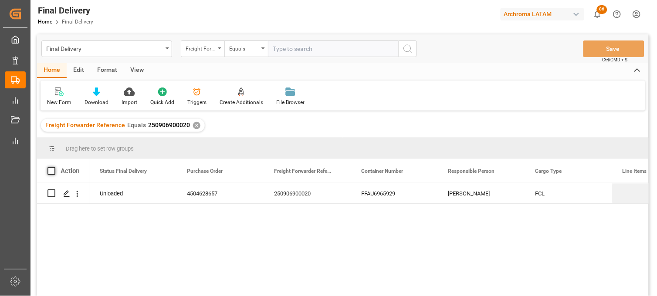
click at [51, 168] on span at bounding box center [51, 171] width 8 height 8
click at [54, 167] on input "checkbox" at bounding box center [54, 167] width 0 height 0
checkbox input "true"
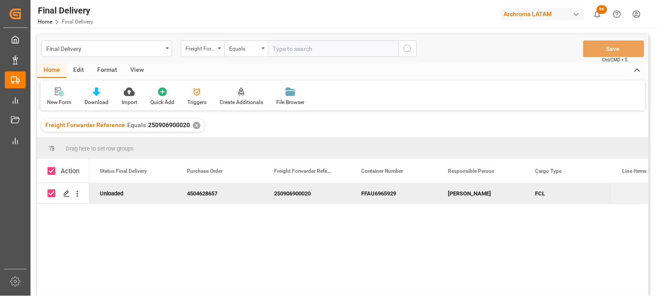
click at [238, 93] on icon at bounding box center [241, 92] width 6 height 9
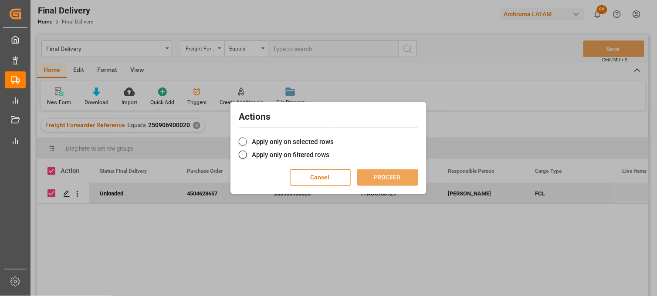
click at [259, 145] on label "Apply only on selected rows" at bounding box center [328, 142] width 179 height 10
click at [334, 137] on input "Apply only on selected rows" at bounding box center [334, 137] width 0 height 0
click at [373, 178] on button "PROCEED" at bounding box center [387, 177] width 61 height 17
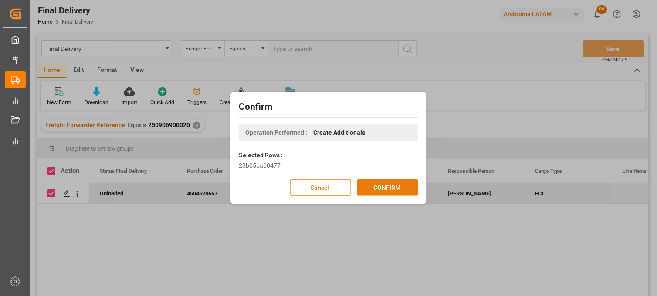
click at [374, 183] on button "CONFIRM" at bounding box center [387, 187] width 61 height 17
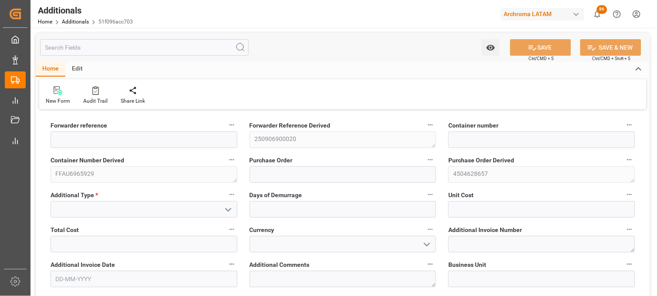
click at [226, 206] on icon "open menu" at bounding box center [228, 210] width 10 height 10
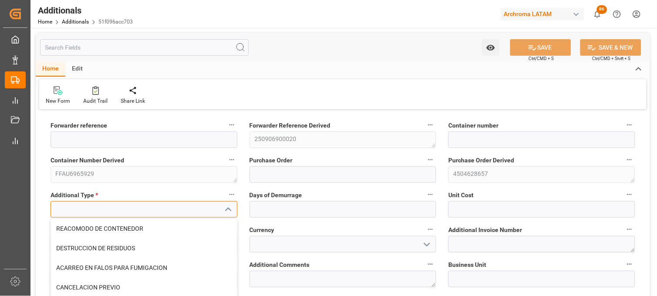
click at [186, 214] on input at bounding box center [144, 209] width 187 height 17
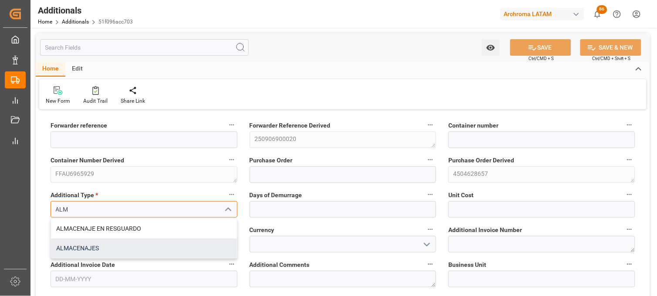
click at [106, 247] on div "ALMACENAJES" at bounding box center [144, 249] width 186 height 20
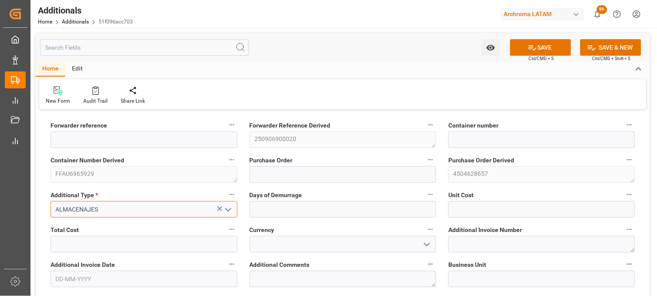
type input "ALMACENAJES"
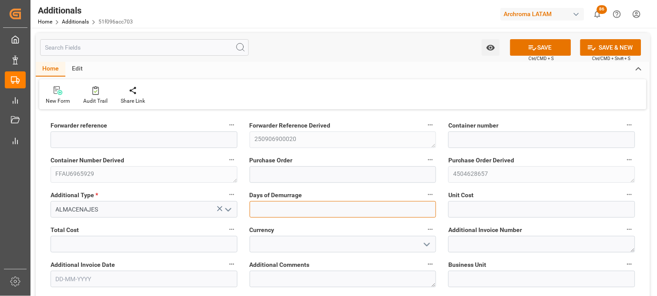
click at [284, 201] on input "text" at bounding box center [343, 209] width 187 height 17
type input "1"
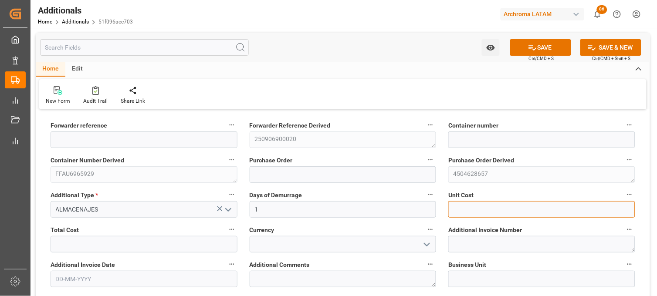
click at [452, 211] on input "text" at bounding box center [541, 209] width 187 height 17
click at [453, 211] on input "text" at bounding box center [541, 209] width 187 height 17
click at [479, 205] on input "2396." at bounding box center [541, 209] width 187 height 17
click at [477, 210] on input "2396." at bounding box center [541, 209] width 187 height 17
type input "2396.91"
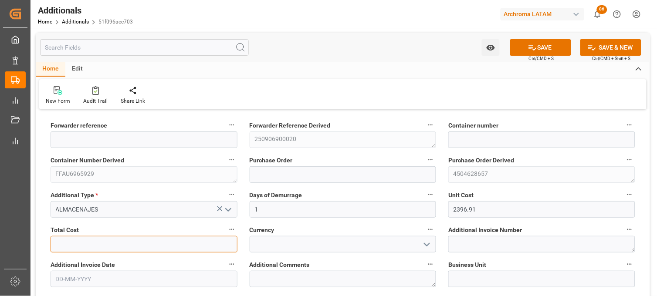
click at [201, 246] on input "text" at bounding box center [144, 244] width 187 height 17
type input "2396.91"
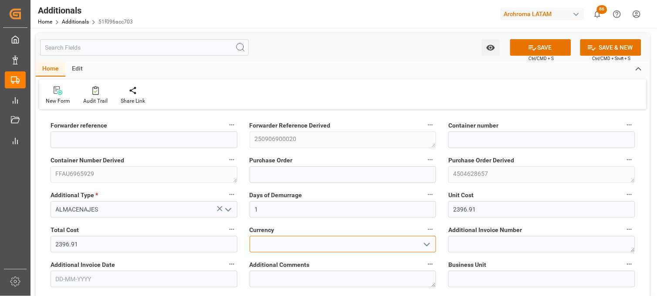
click at [293, 241] on input at bounding box center [343, 244] width 187 height 17
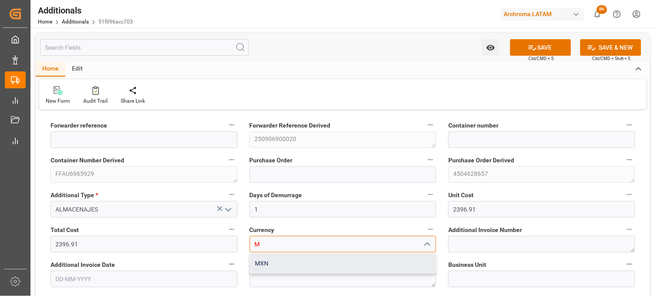
click at [343, 266] on div "MXN" at bounding box center [343, 264] width 186 height 20
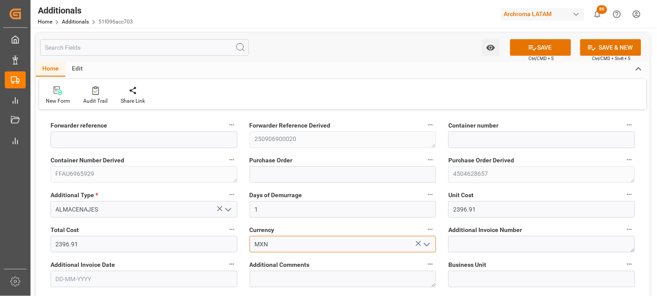
type input "MXN"
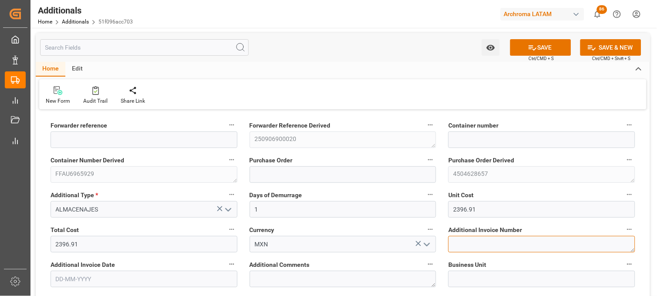
click at [464, 248] on textarea at bounding box center [541, 244] width 187 height 17
paste textarea "LM454381"
type textarea "LM454381"
click at [94, 287] on input "text" at bounding box center [144, 279] width 187 height 17
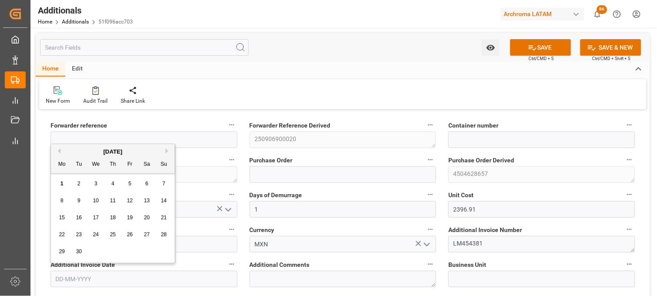
click at [63, 183] on span "1" at bounding box center [62, 184] width 3 height 6
type input "[DATE]"
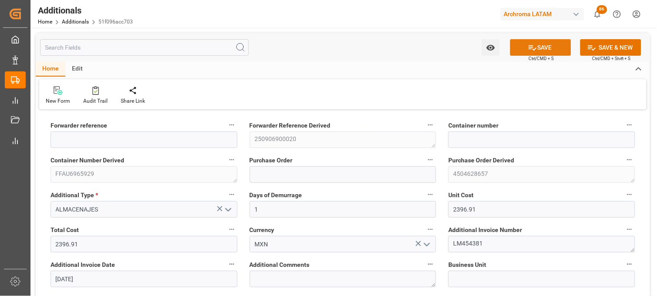
click at [528, 48] on icon at bounding box center [532, 47] width 9 height 9
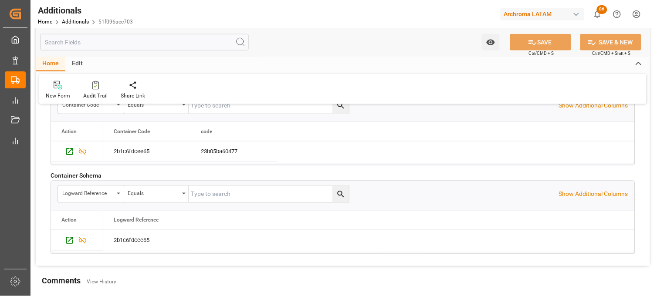
type input "250906900020"
type input "FFAU6965929"
type input "4504628657"
type input "TEXTIL"
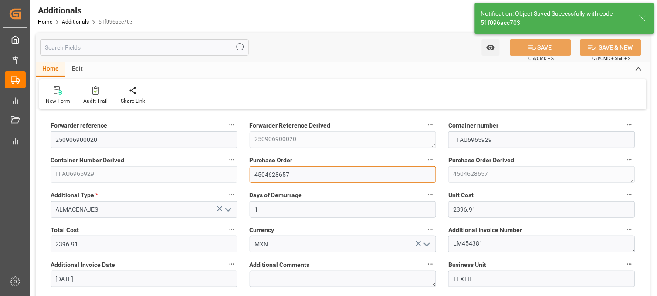
click at [267, 174] on input "4504628657" at bounding box center [343, 174] width 187 height 17
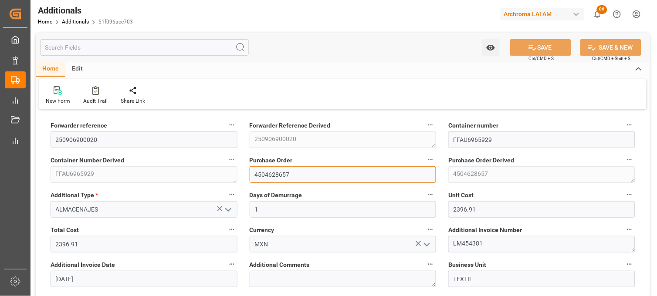
click at [267, 174] on input "4504628657" at bounding box center [343, 174] width 187 height 17
click at [75, 21] on link "Additionals" at bounding box center [75, 22] width 27 height 6
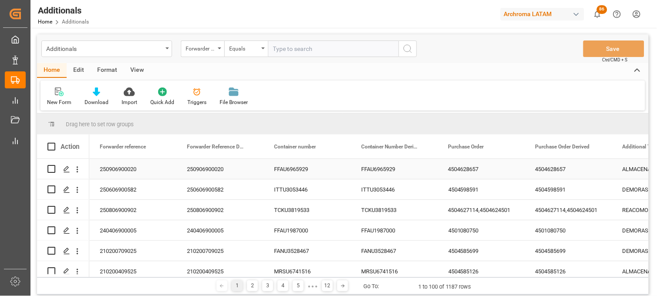
click at [54, 169] on input "Press Space to toggle row selection (unchecked)" at bounding box center [51, 169] width 8 height 8
checkbox input "true"
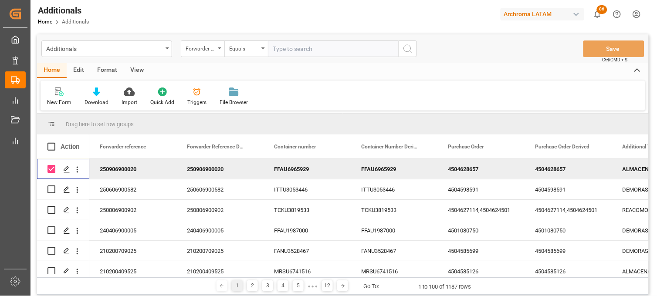
click at [81, 70] on div "Edit" at bounding box center [79, 70] width 24 height 15
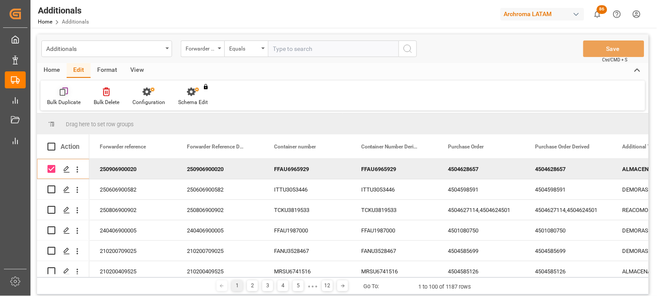
click at [71, 98] on div "Bulk Duplicate" at bounding box center [64, 102] width 34 height 8
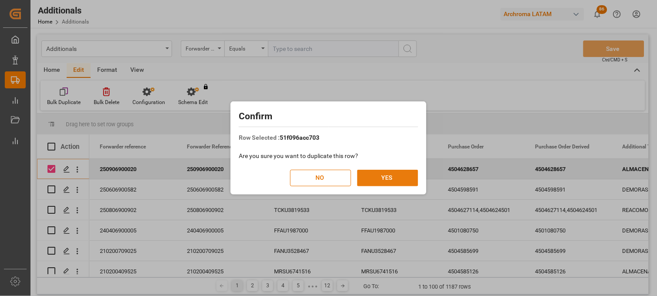
click at [385, 173] on button "YES" at bounding box center [387, 178] width 61 height 17
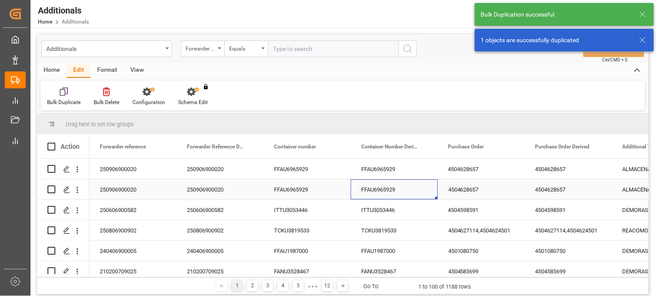
click at [371, 189] on div "FFAU6965929" at bounding box center [394, 189] width 87 height 20
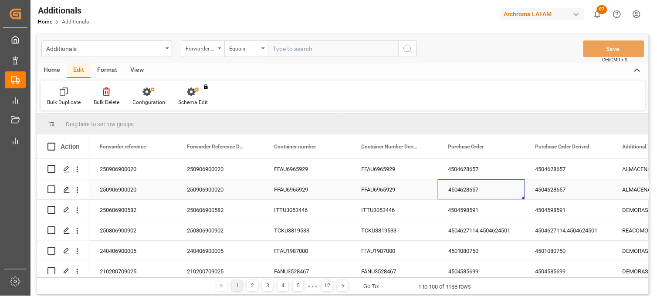
click at [462, 190] on div "4504628657" at bounding box center [481, 189] width 87 height 20
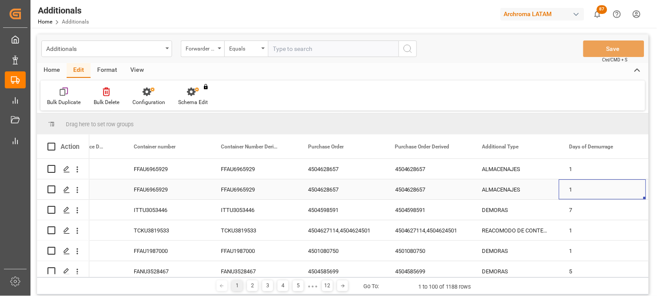
scroll to position [0, 227]
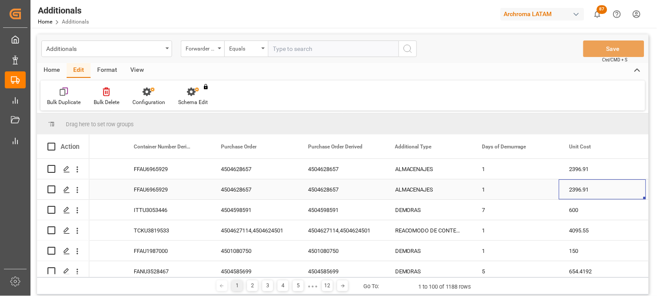
click at [424, 190] on div "ALMACENAJES" at bounding box center [428, 189] width 87 height 20
click at [412, 186] on div "ALMACENAJES" at bounding box center [428, 189] width 87 height 20
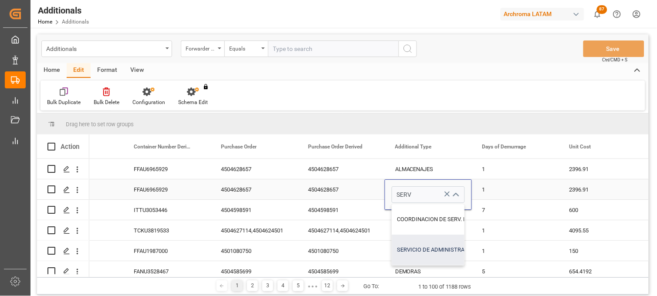
click at [415, 249] on div "SERVICIO DE ADMINISTRACION Y CONTROL (MZO)" at bounding box center [462, 250] width 140 height 30
type input "SERVICIO DE ADMINISTRACION Y CONTROL (MZO)"
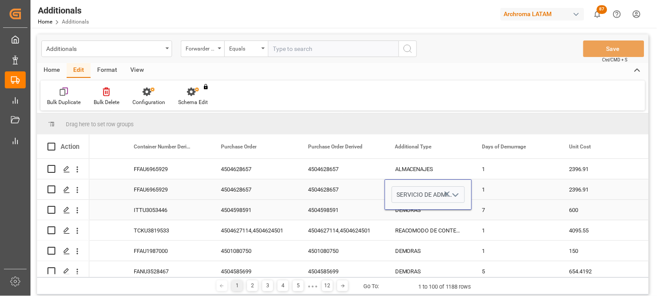
click at [488, 191] on div "1" at bounding box center [515, 189] width 87 height 20
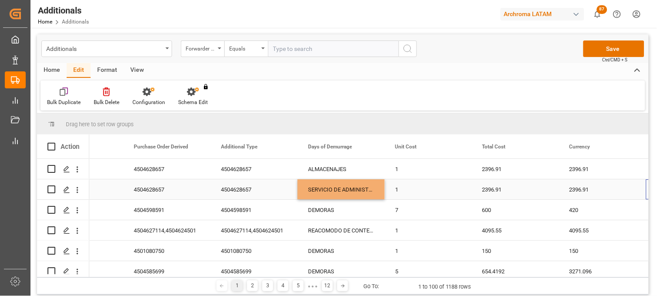
scroll to position [0, 401]
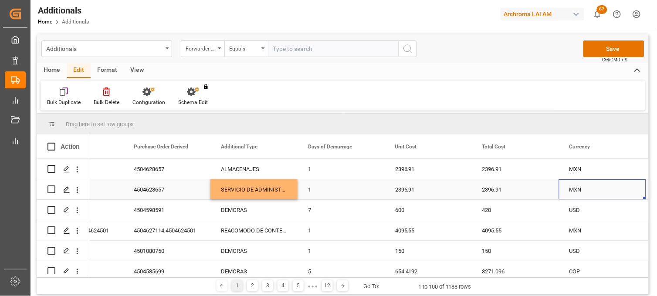
click at [406, 188] on div "2396.91" at bounding box center [428, 189] width 87 height 20
type input "3889.30"
click at [489, 188] on div "2396.91" at bounding box center [515, 189] width 87 height 20
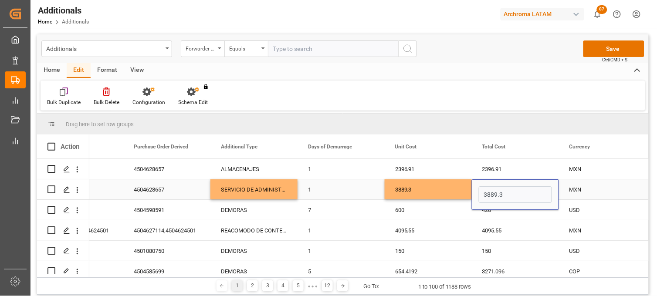
type input "3889.30"
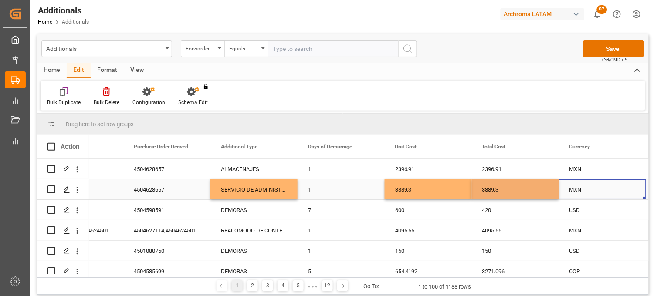
click at [572, 192] on div "MXN" at bounding box center [602, 190] width 66 height 20
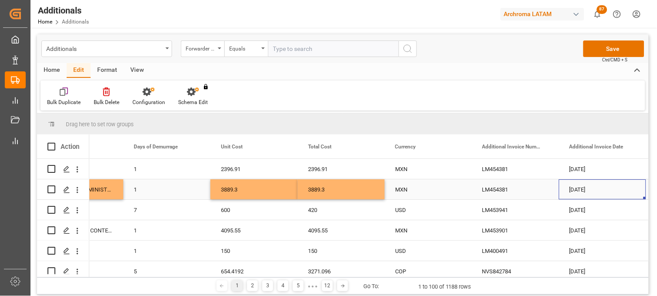
scroll to position [0, 663]
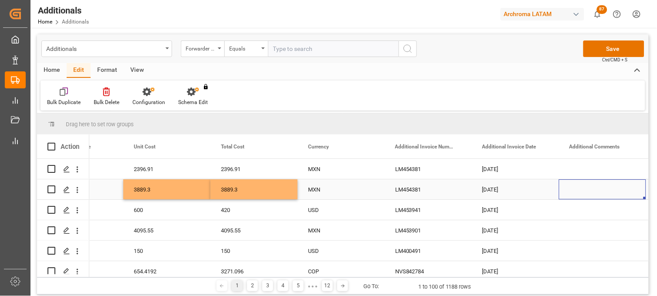
click at [406, 188] on div "LM454381" at bounding box center [428, 189] width 87 height 20
click at [494, 188] on div "[DATE]" at bounding box center [515, 189] width 87 height 20
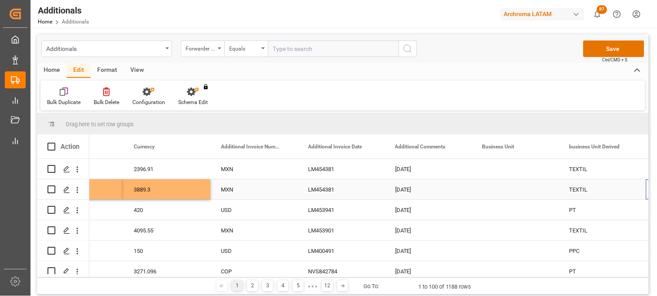
scroll to position [0, 837]
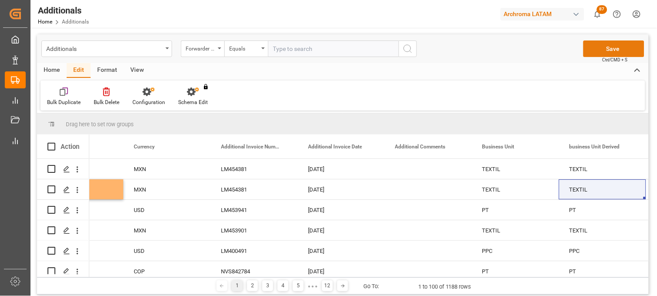
click at [614, 48] on button "Save" at bounding box center [613, 48] width 61 height 17
